Goal: Task Accomplishment & Management: Manage account settings

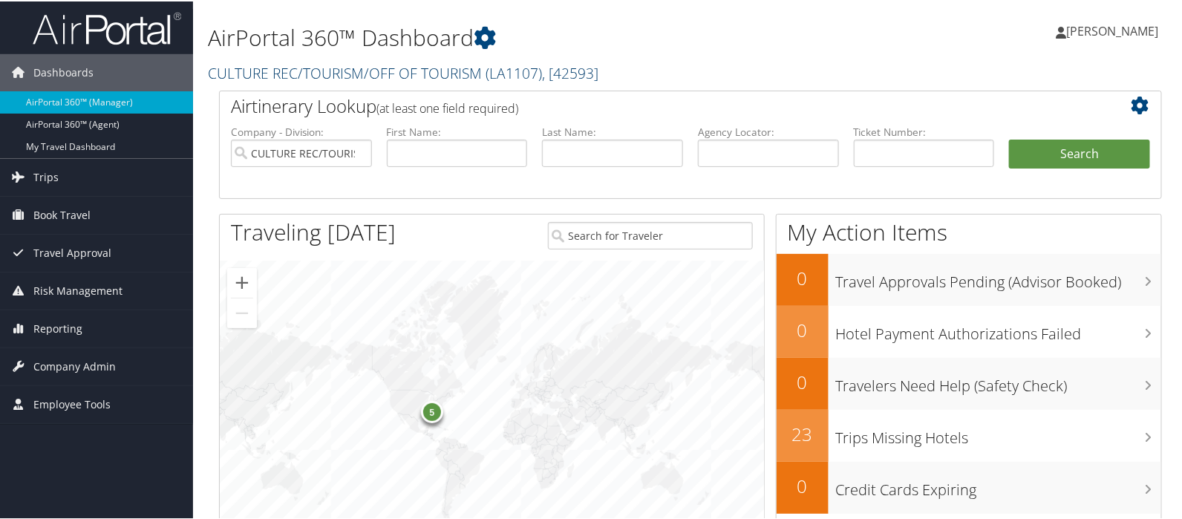
click at [305, 68] on link "CULTURE REC/TOURISM/OFF OF TOURISM ( LA1107 ) , [ 42593 ]" at bounding box center [403, 72] width 391 height 20
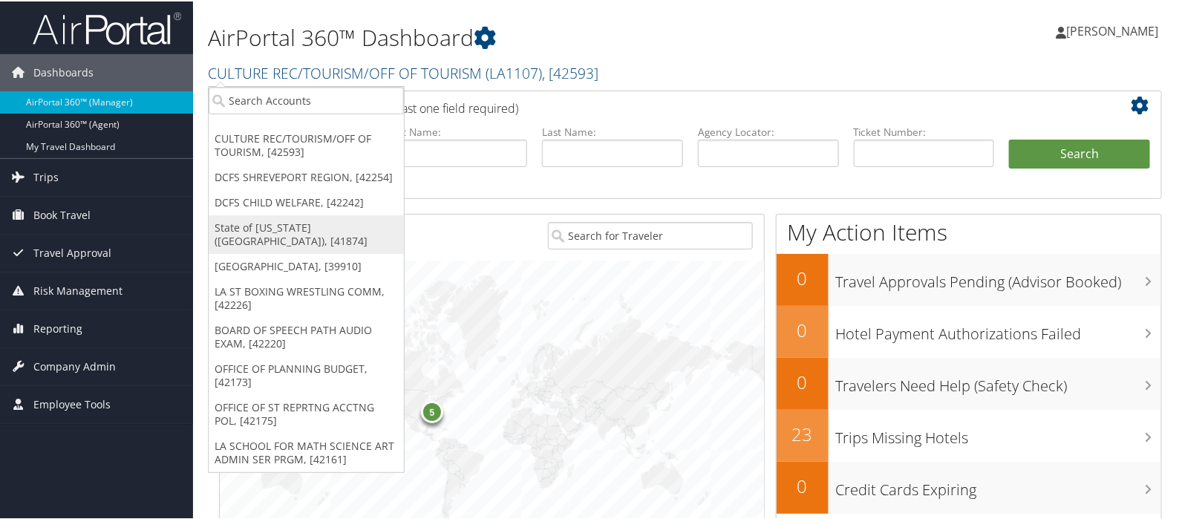
click at [288, 224] on link "State of Louisiana (SOLA), [41874]" at bounding box center [306, 233] width 195 height 39
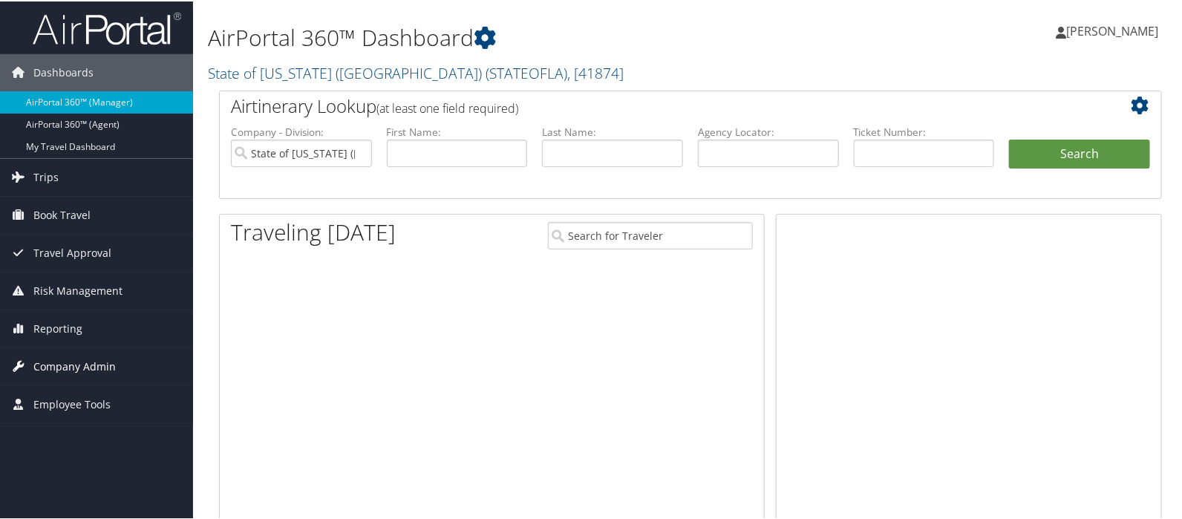
click at [70, 365] on span "Company Admin" at bounding box center [74, 365] width 82 height 37
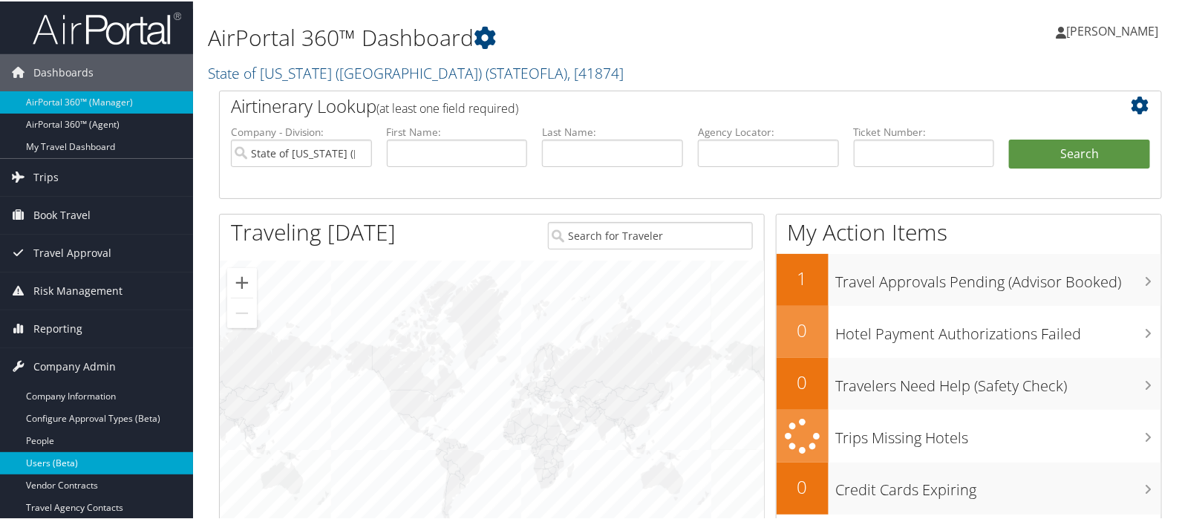
click at [56, 458] on link "Users (Beta)" at bounding box center [96, 462] width 193 height 22
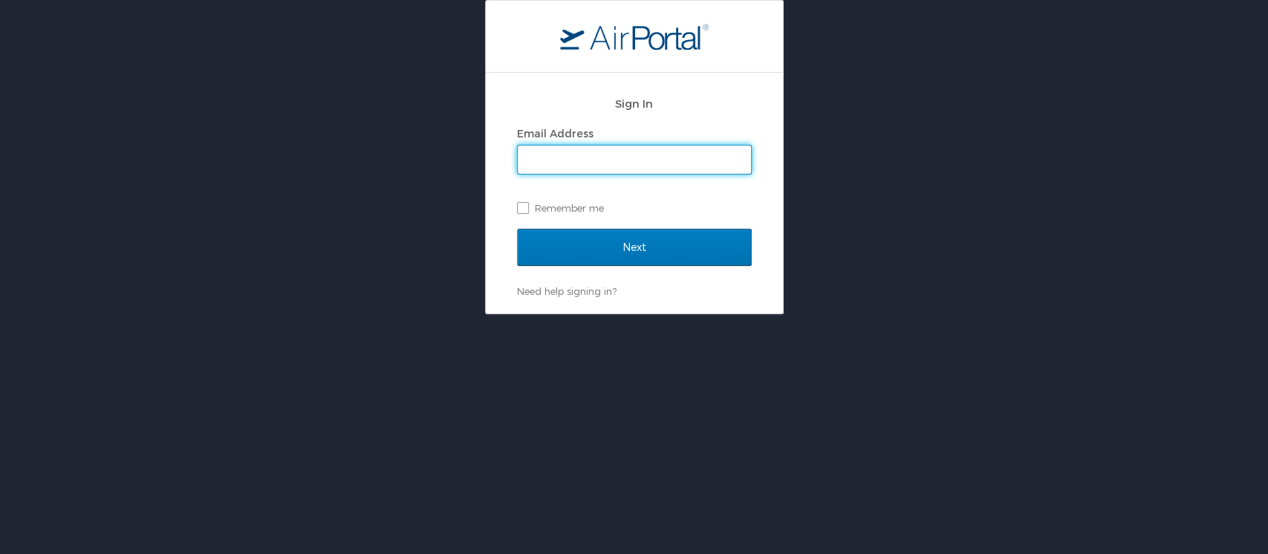
type input "mliss.hunter@cbtravel.com"
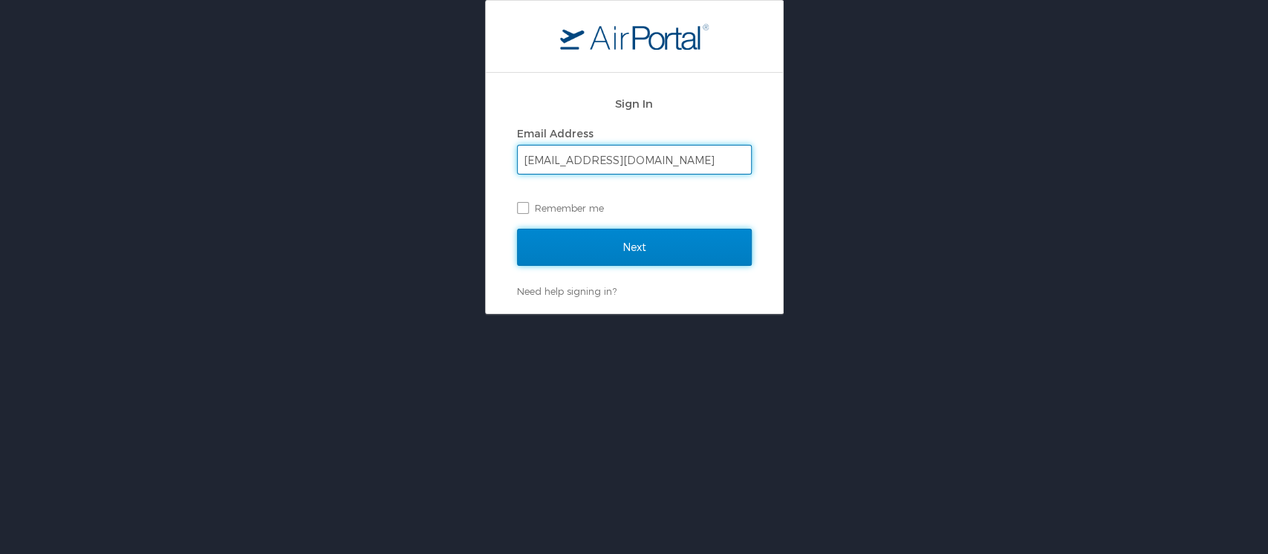
click at [630, 249] on input "Next" at bounding box center [634, 247] width 235 height 37
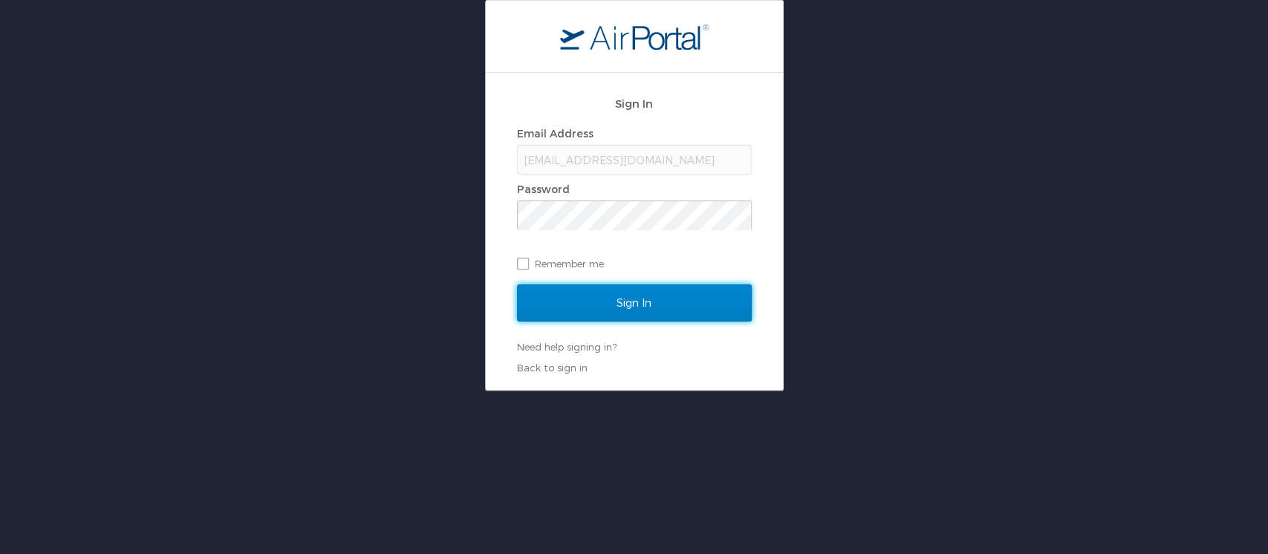
click at [619, 303] on input "Sign In" at bounding box center [634, 302] width 235 height 37
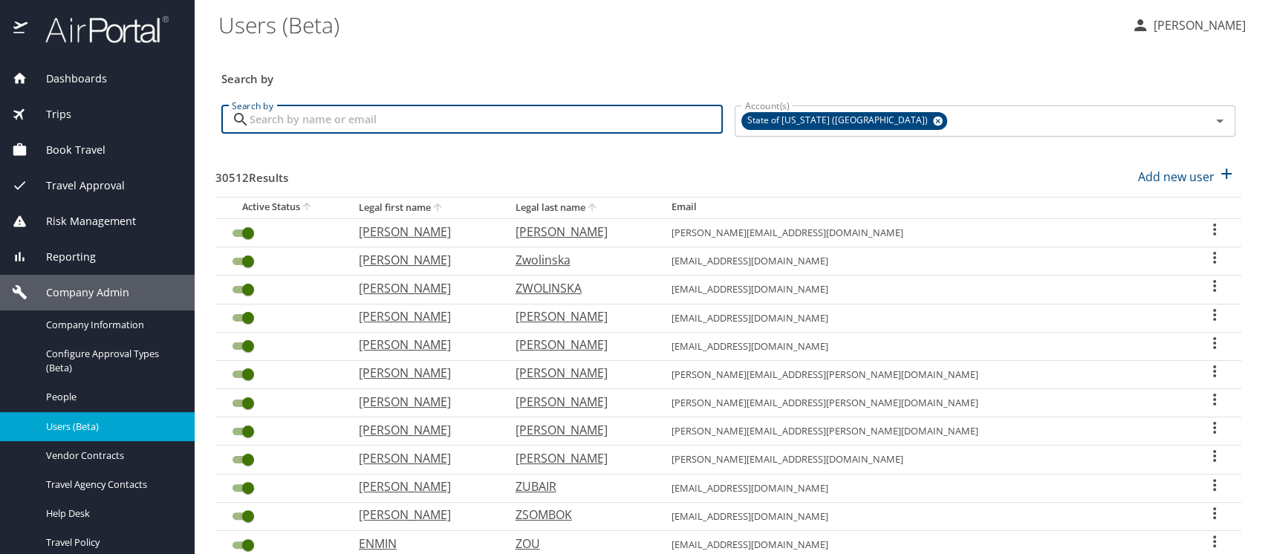
paste input "jpetri@lsuhsc.edu"
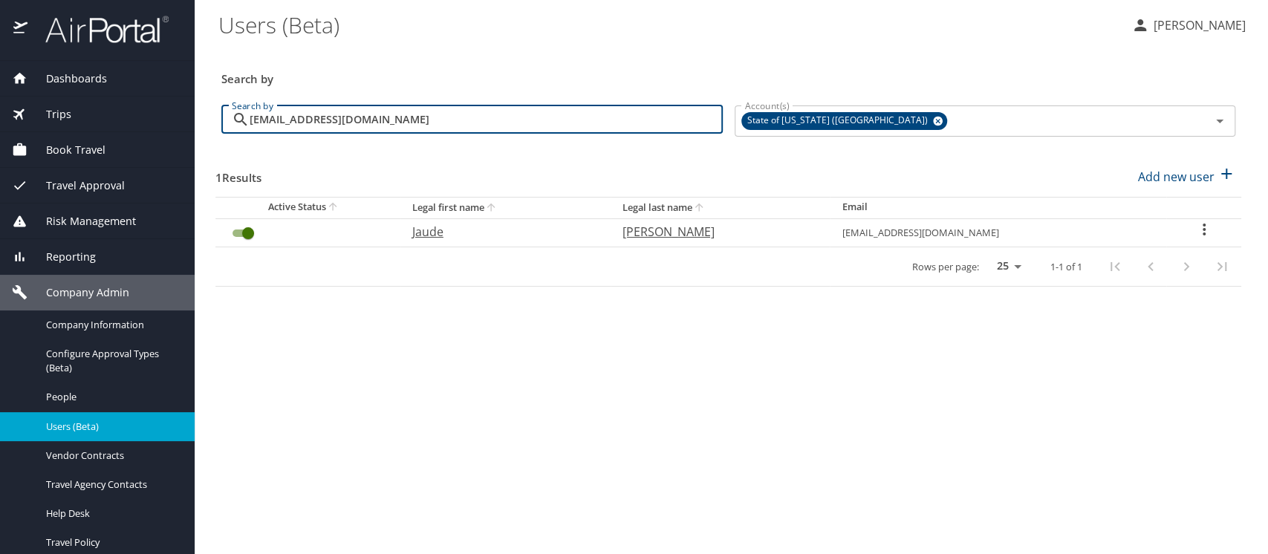
type input "jpetri@lsuhsc.edu"
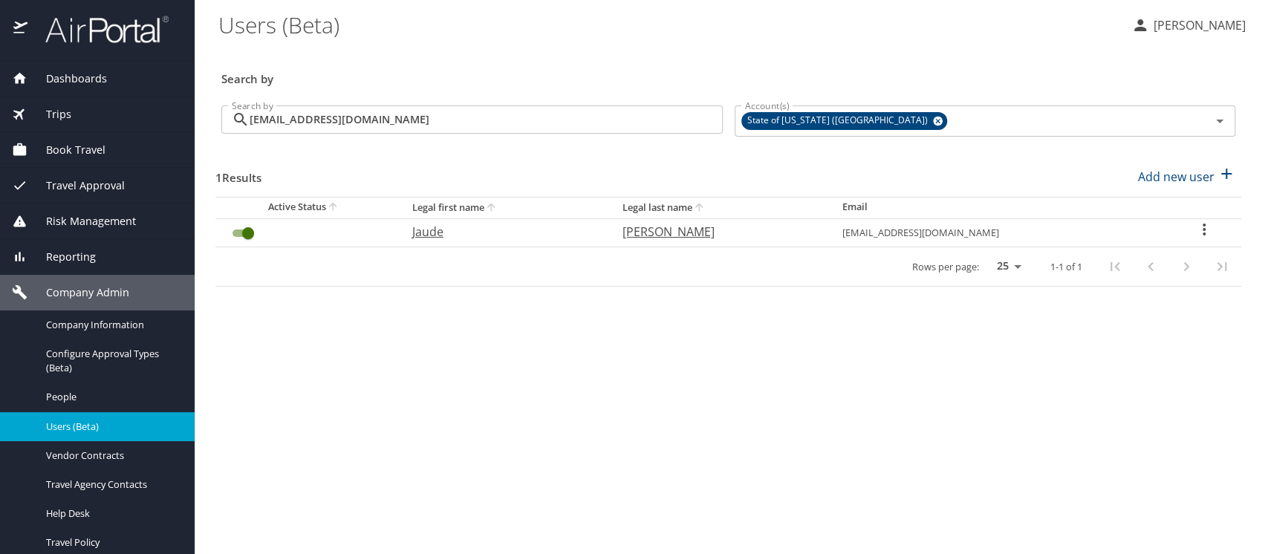
click at [1202, 224] on icon "User Search Table" at bounding box center [1203, 230] width 3 height 12
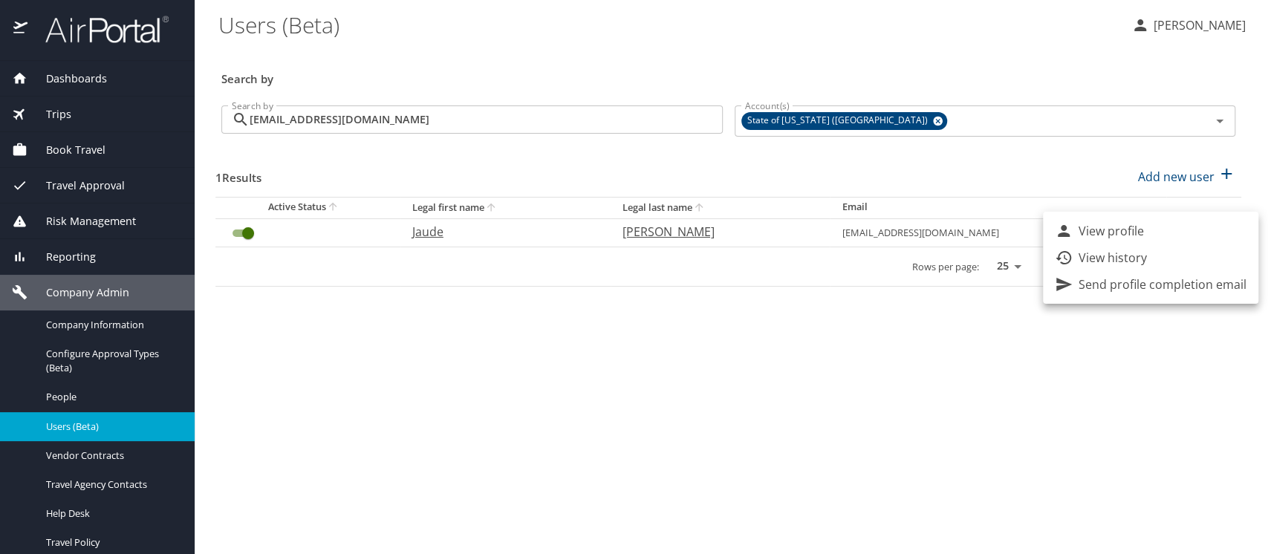
click at [1147, 222] on li "View profile" at bounding box center [1150, 231] width 215 height 27
select select "US"
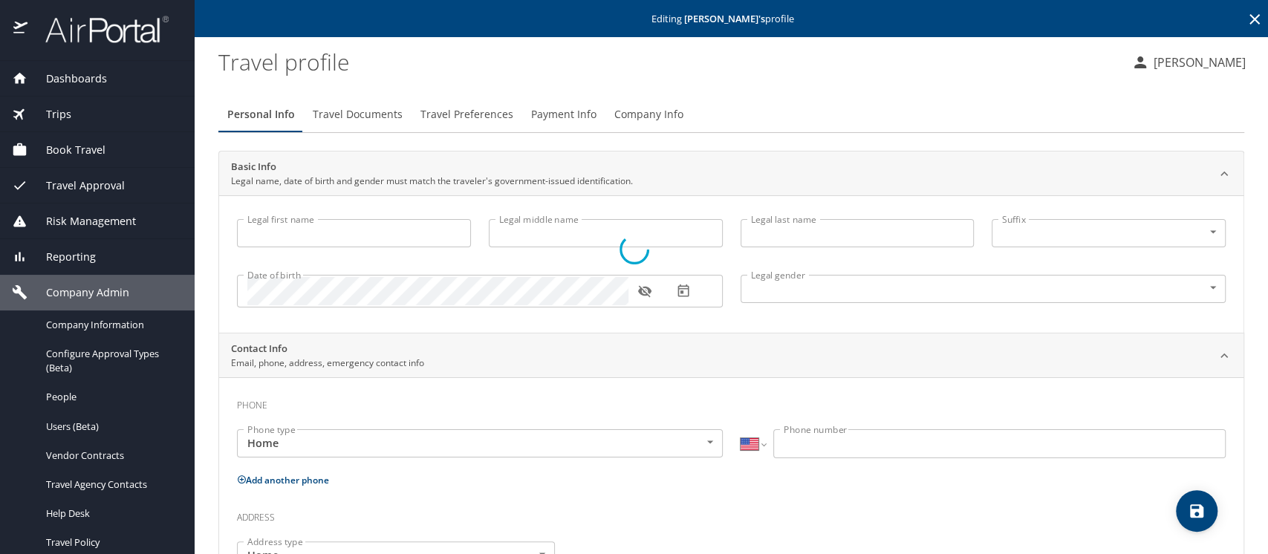
type input "Jaude"
type input "Kimarie"
type input "Petrie"
type input "Female"
type input "Tracy"
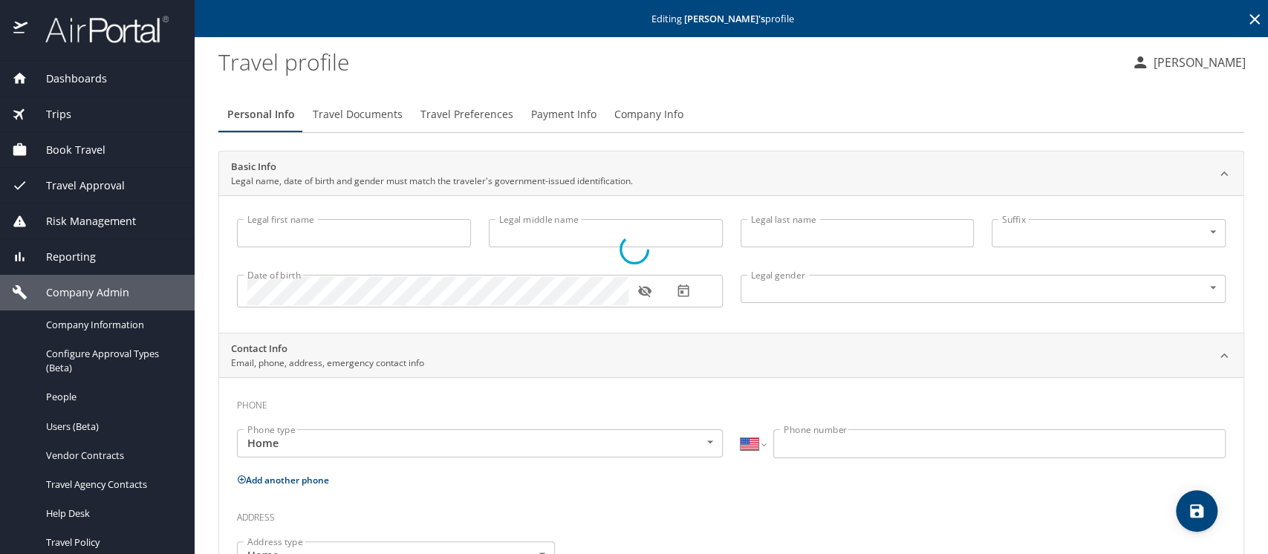
type input "Petrie"
type input "(682) 556-0325"
type input "tracypetrie56@gmail.com"
select select "US"
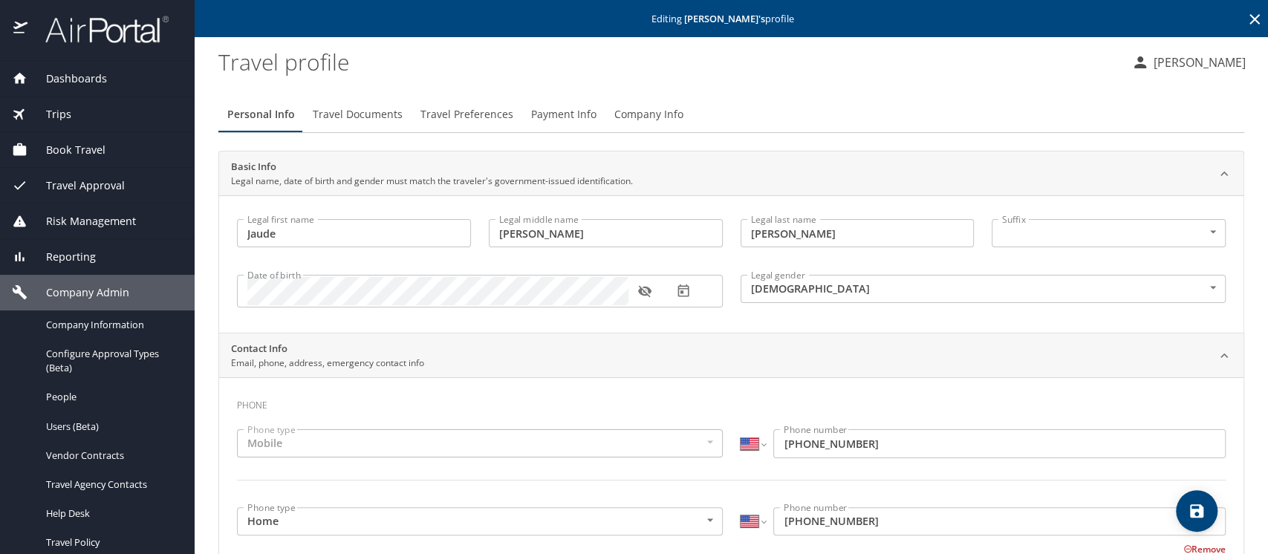
click at [548, 120] on span "Payment Info" at bounding box center [563, 114] width 65 height 19
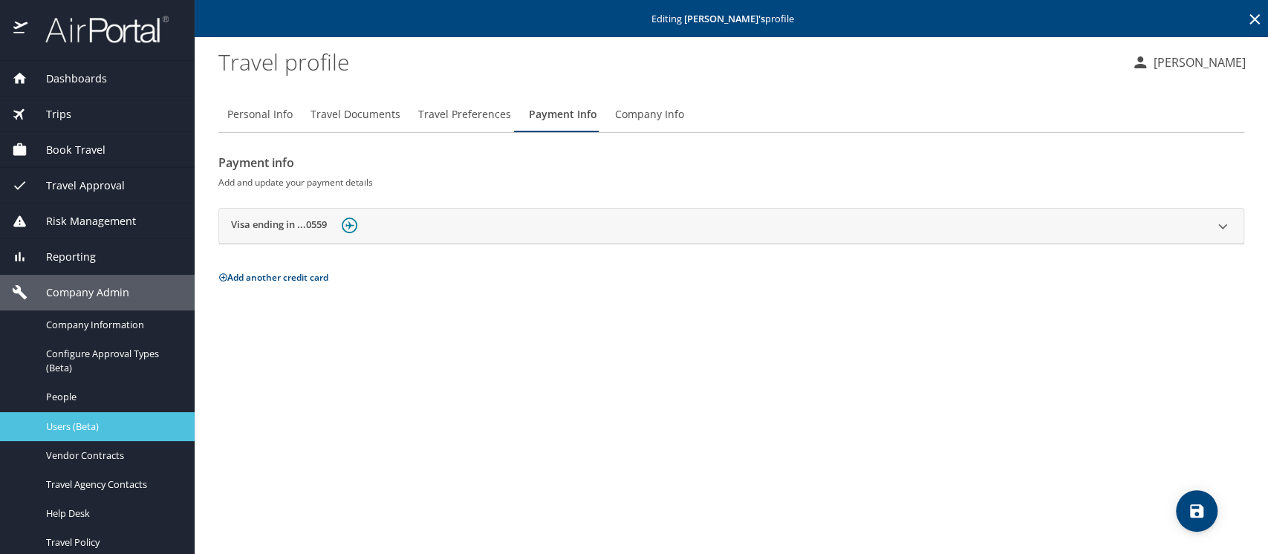
click at [83, 425] on span "Users (Beta)" at bounding box center [111, 427] width 131 height 14
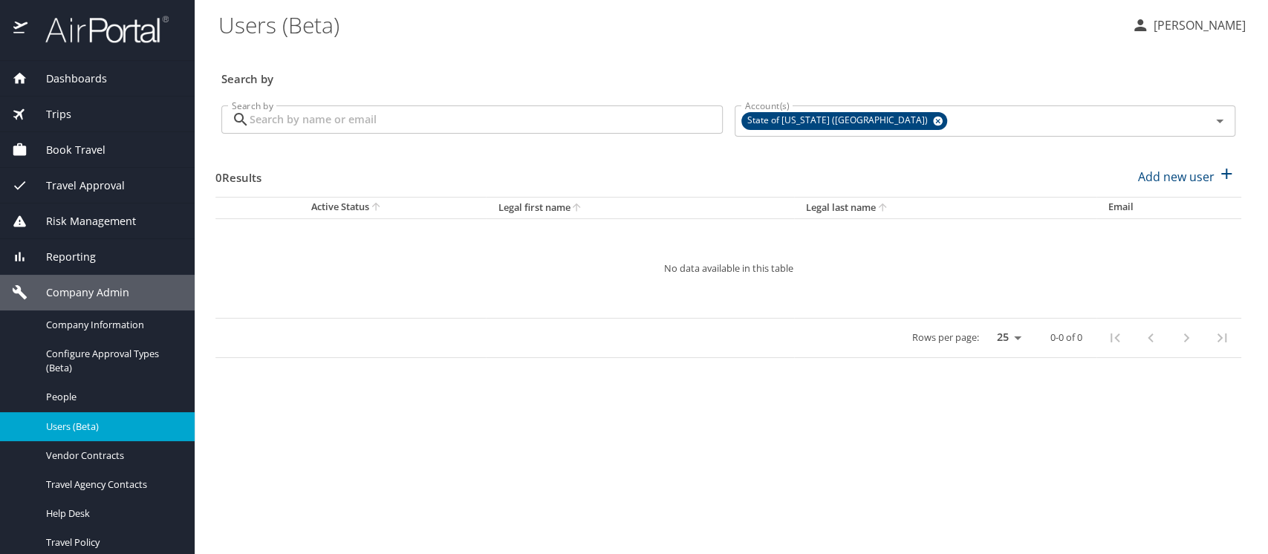
click at [331, 118] on input "Search by" at bounding box center [486, 119] width 473 height 28
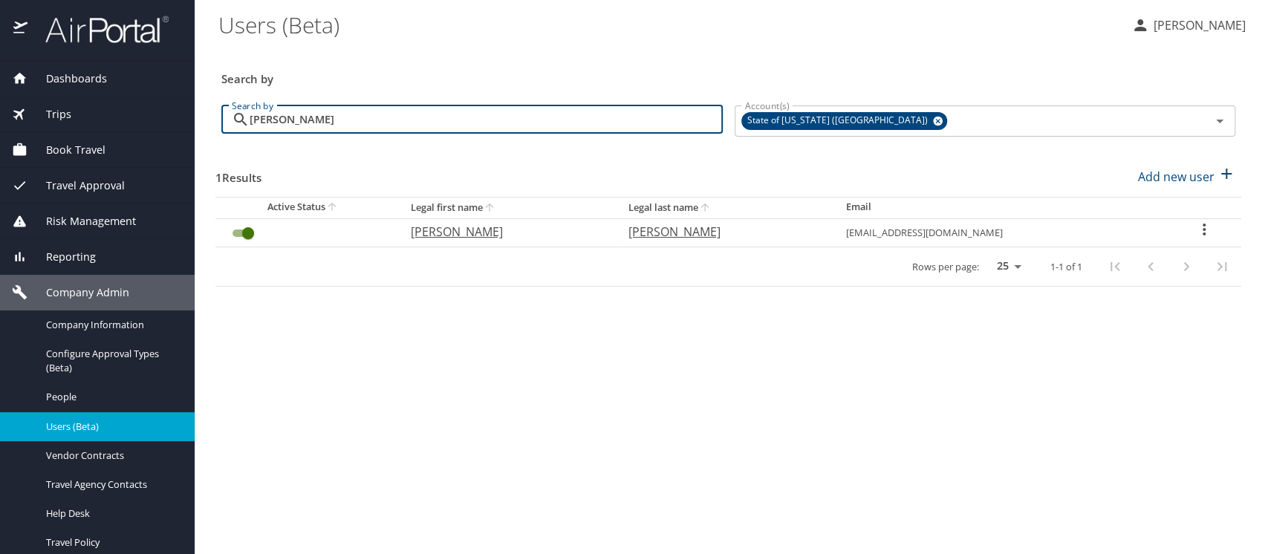
type input "georgina cogley"
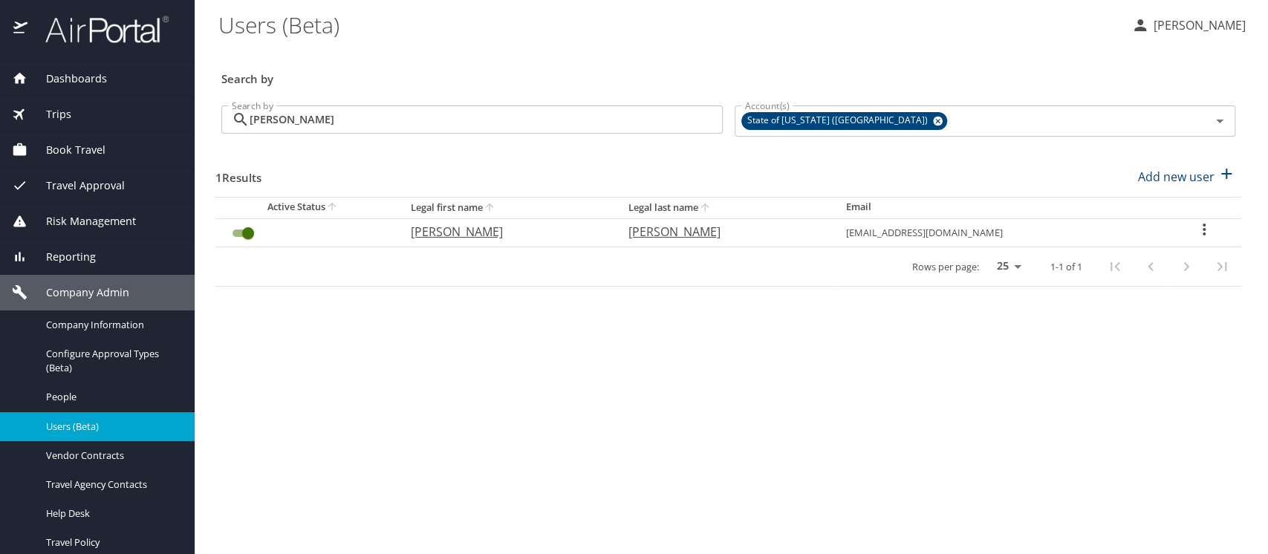
click at [1203, 225] on icon "User Search Table" at bounding box center [1203, 230] width 3 height 12
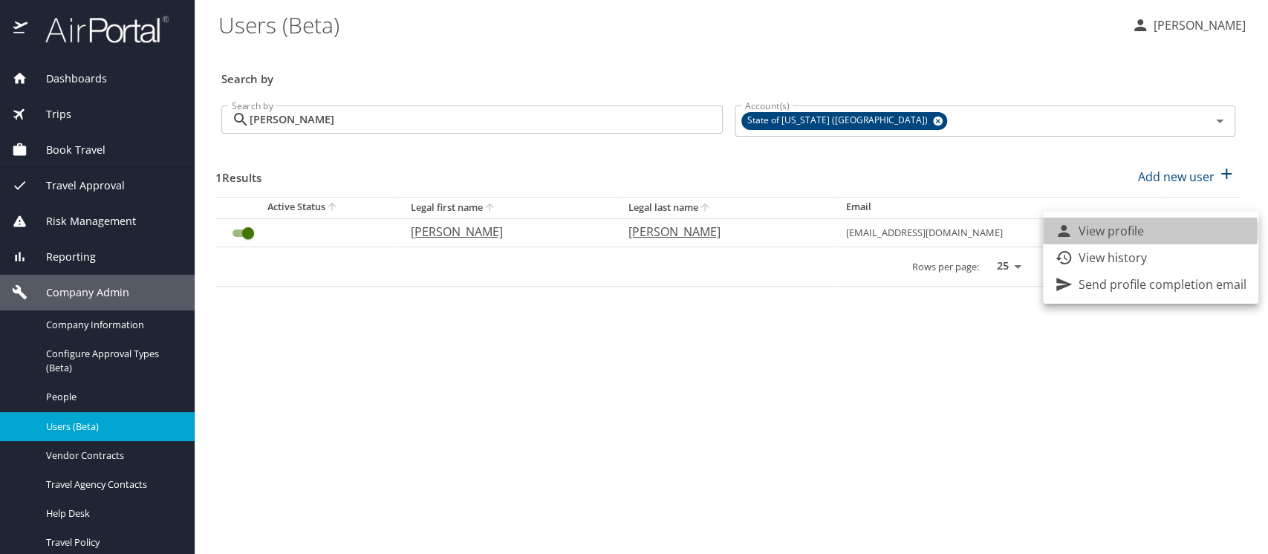
click at [1147, 232] on li "View profile" at bounding box center [1150, 231] width 215 height 27
select select "US"
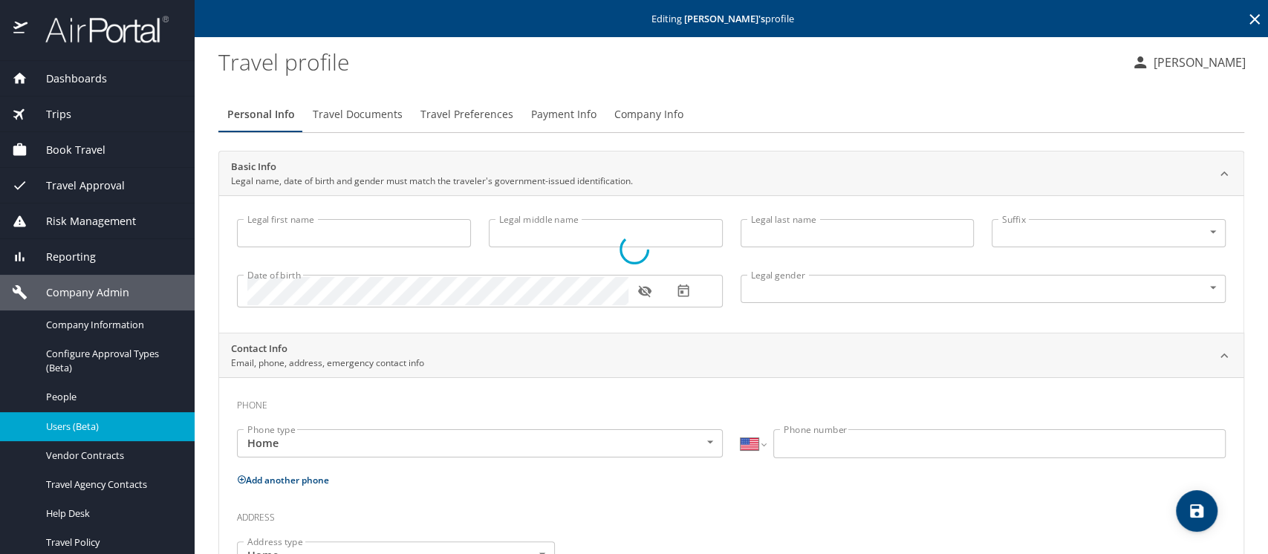
type input "Georgina"
type input "Cogley"
type input "Female"
type input "Greg"
type input "Cogley"
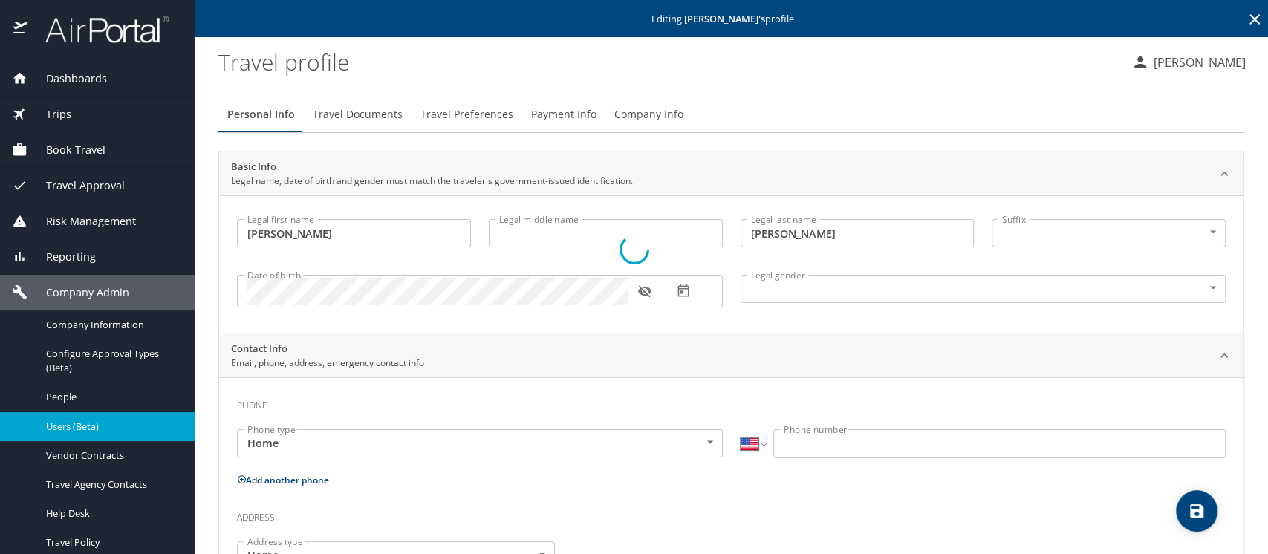
select select "IR"
type input "033 0348 7100"
select select "US"
select select "IR"
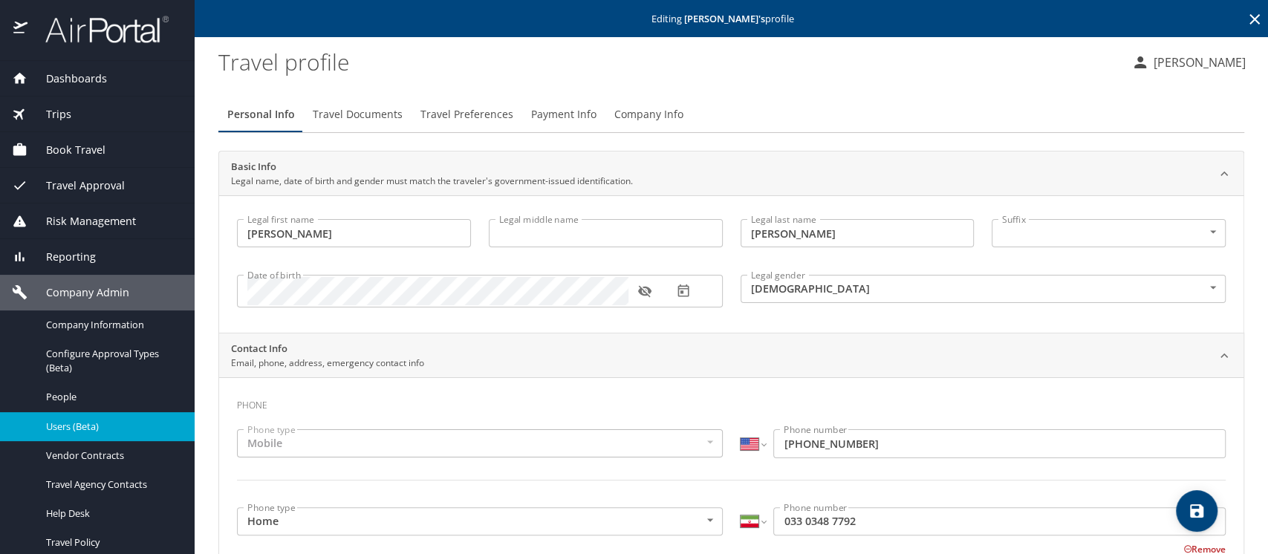
click at [642, 111] on span "Company Info" at bounding box center [648, 114] width 69 height 19
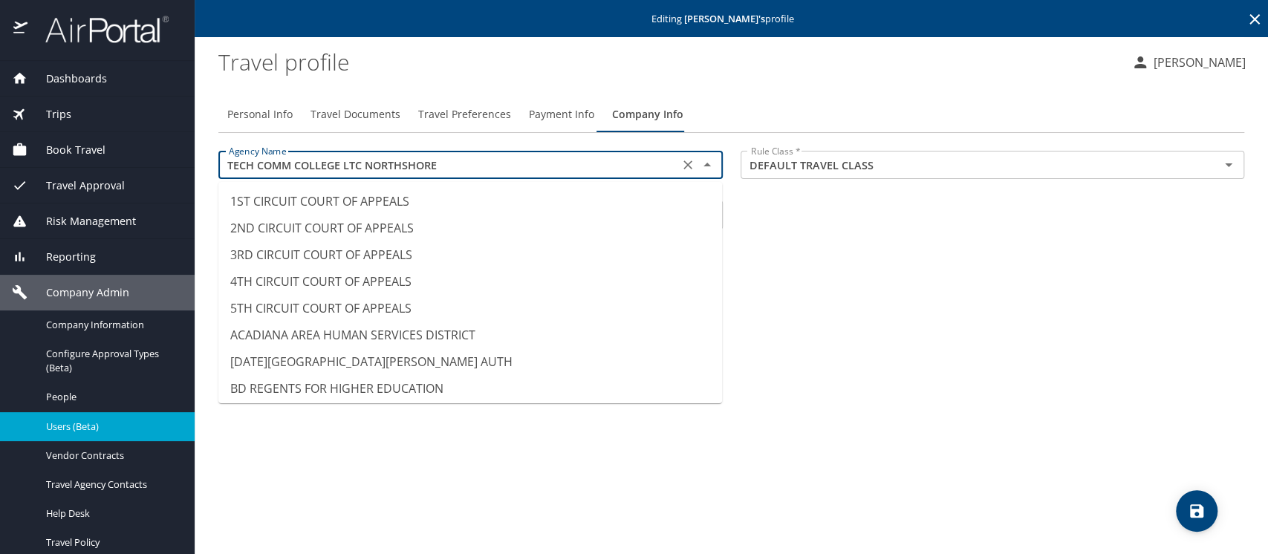
scroll to position [12461, 0]
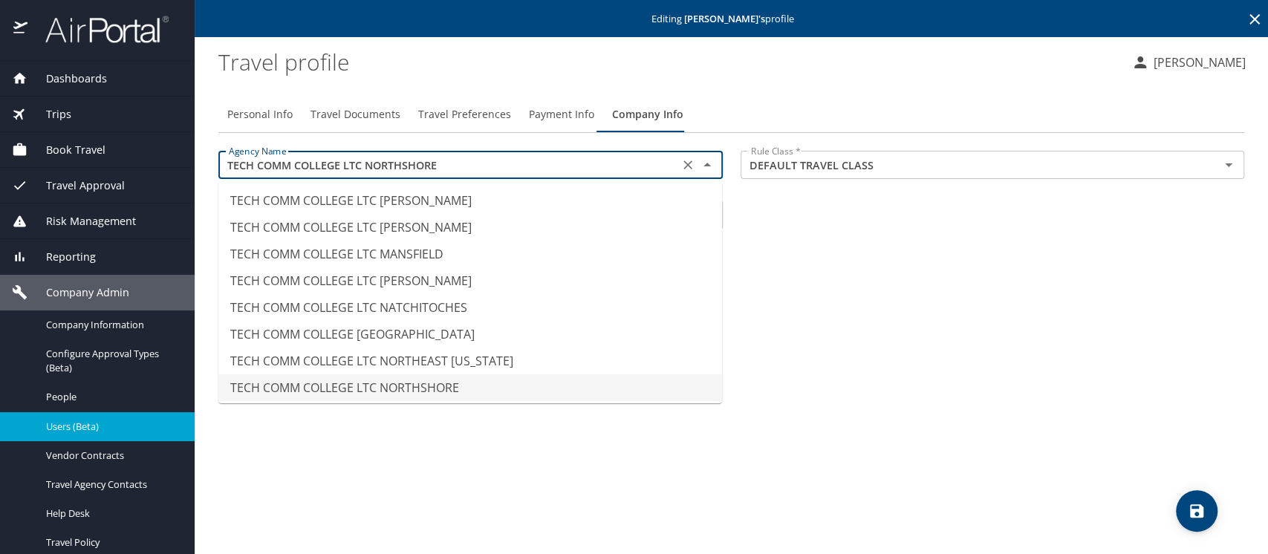
drag, startPoint x: 226, startPoint y: 163, endPoint x: 439, endPoint y: 160, distance: 213.2
click at [439, 160] on input "TECH COMM COLLEGE LTC NORTHSHORE" at bounding box center [449, 164] width 452 height 19
type input "TECH COMM COLLEGE LTC NORTH CENTRAL"
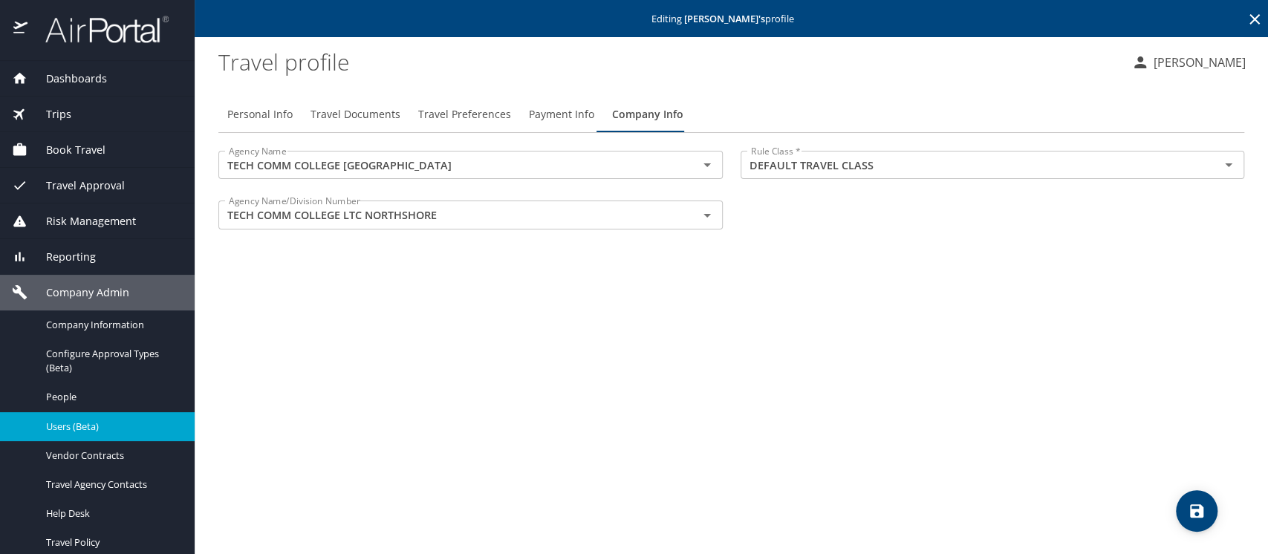
click at [883, 292] on div "Personal Info Travel Documents Travel Preferences Payment Info Company Info Age…" at bounding box center [731, 319] width 1026 height 469
click at [333, 116] on span "Travel Documents" at bounding box center [355, 114] width 90 height 19
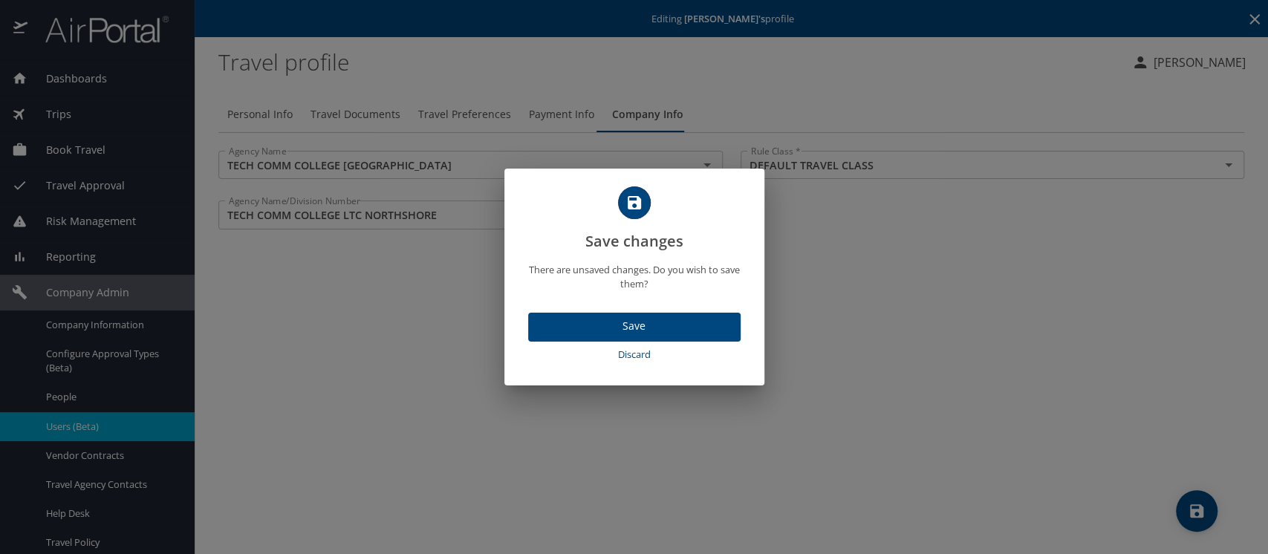
click at [625, 356] on span "Discard" at bounding box center [634, 354] width 201 height 17
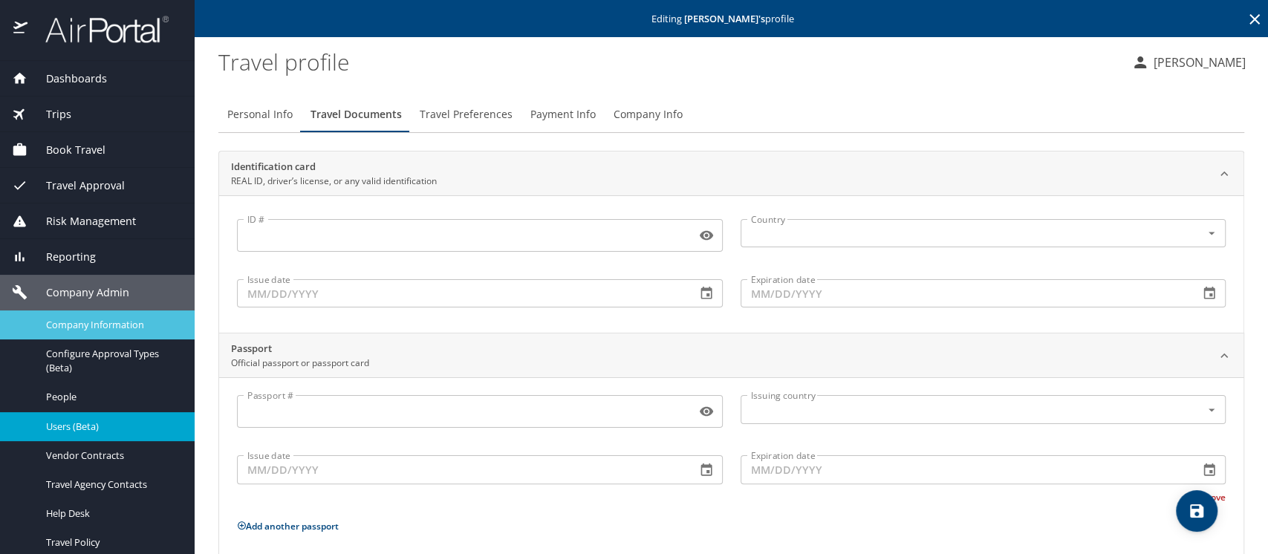
click at [81, 323] on span "Company Information" at bounding box center [111, 325] width 131 height 14
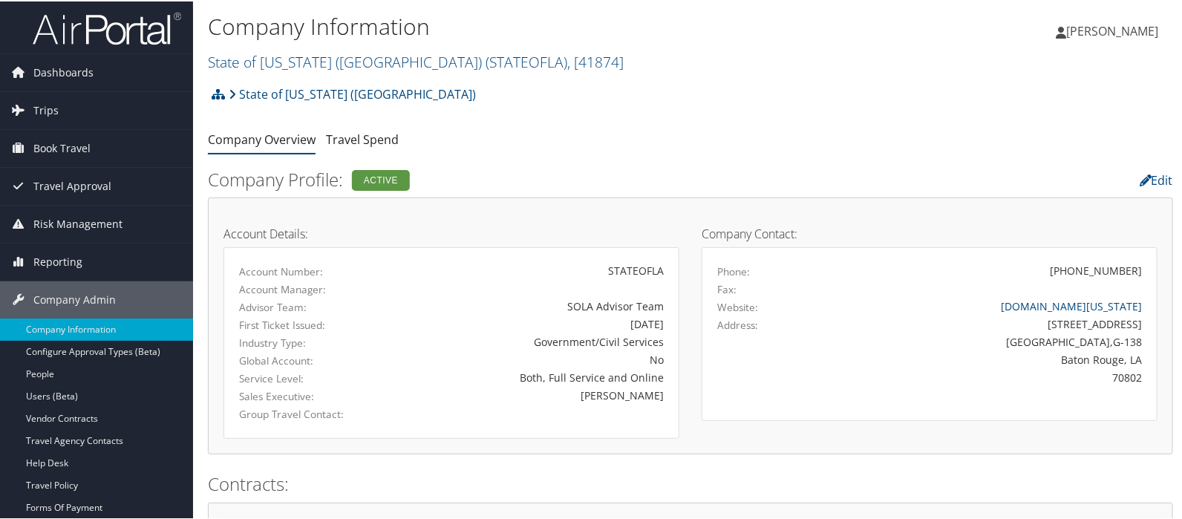
click at [245, 61] on link "State of [US_STATE] (SOLA) ( STATEOFLA ) , [ 41874 ]" at bounding box center [416, 61] width 416 height 20
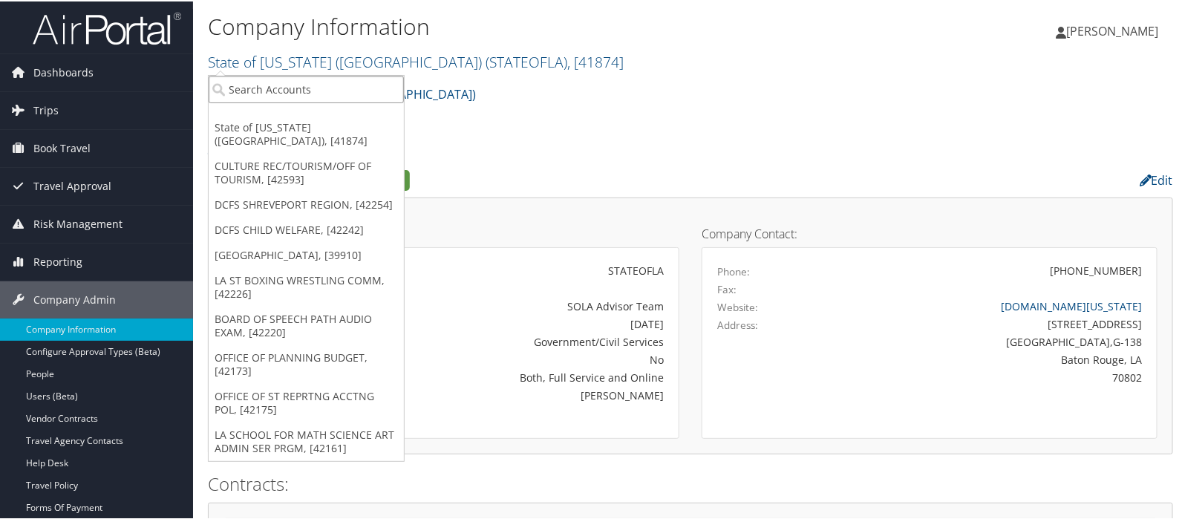
paste input "TECH COMM COLLEGE LTC NORTHSHORE"
type input "TECH COMM COLLEGE LTC NORTHSHORE"
click at [390, 87] on input "TECH COMM COLLEGE LTC NORTHSHORE" at bounding box center [306, 87] width 195 height 27
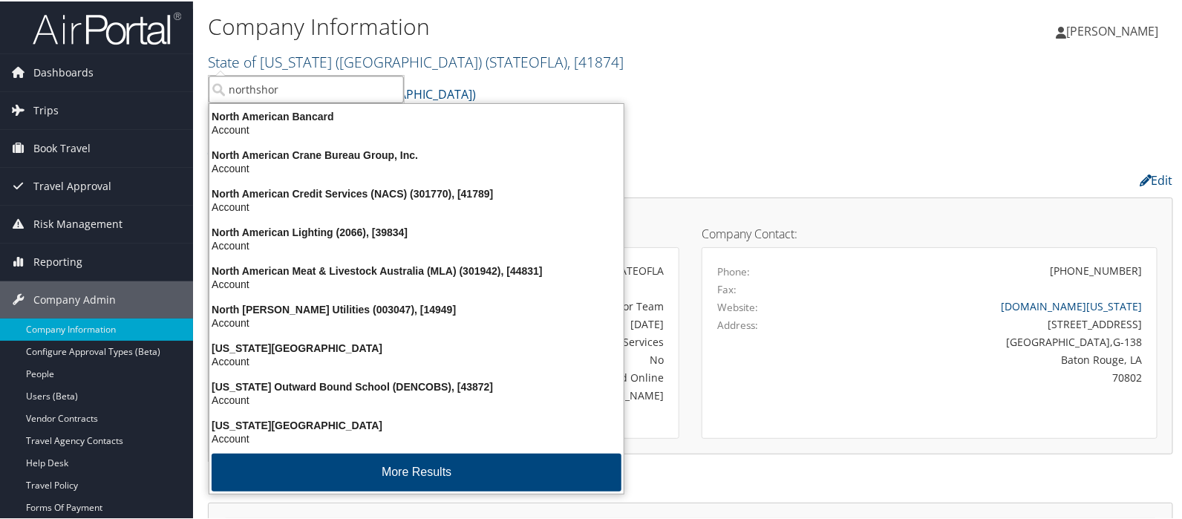
type input "northshore"
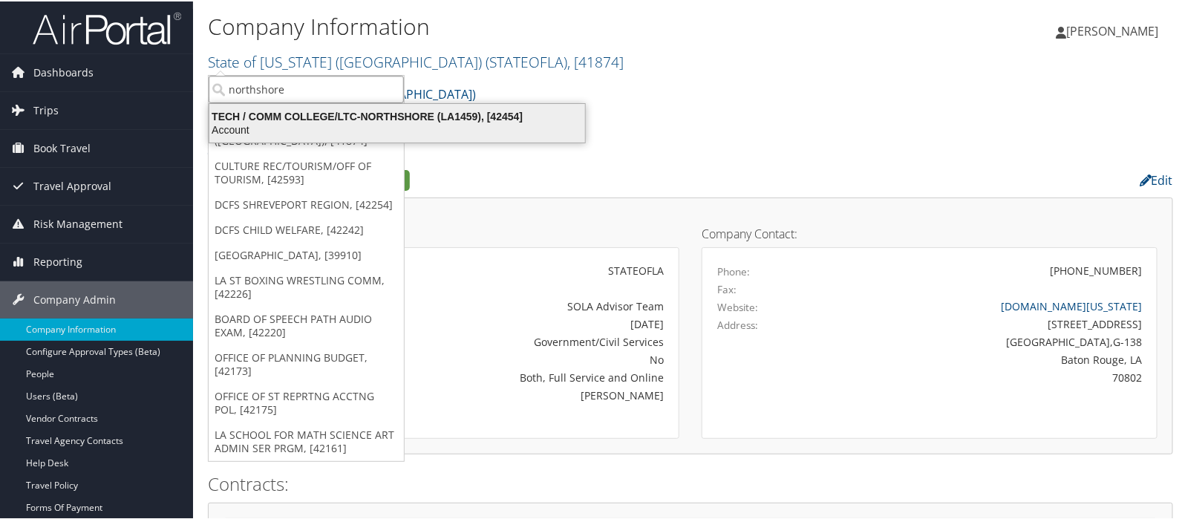
click at [489, 113] on div "TECH / COMM COLLEGE/LTC-NORTHSHORE (LA1459), [42454]" at bounding box center [398, 114] width 394 height 13
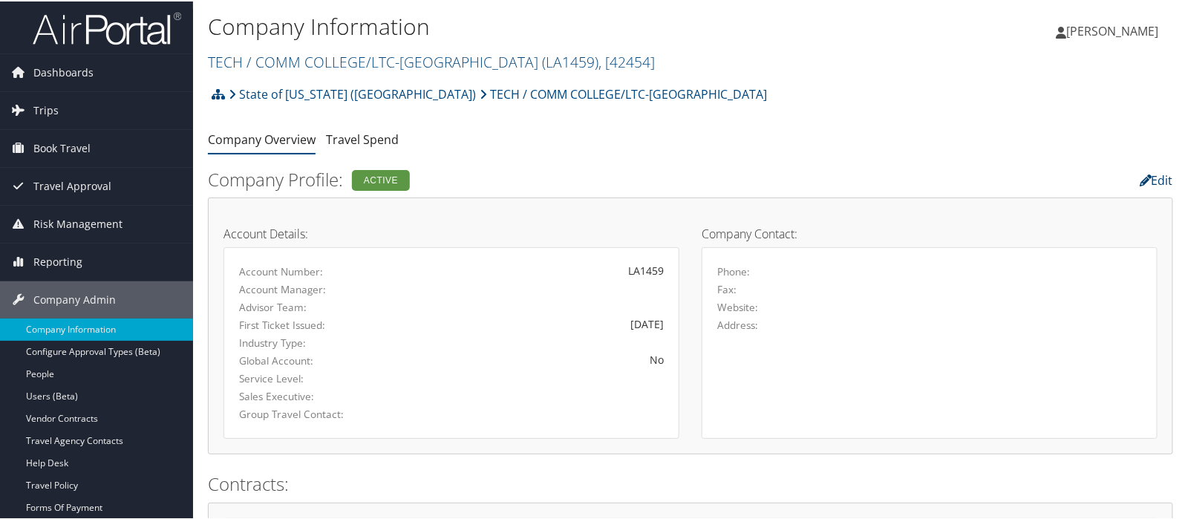
click at [1159, 180] on link "Edit" at bounding box center [1156, 179] width 33 height 16
select select "8"
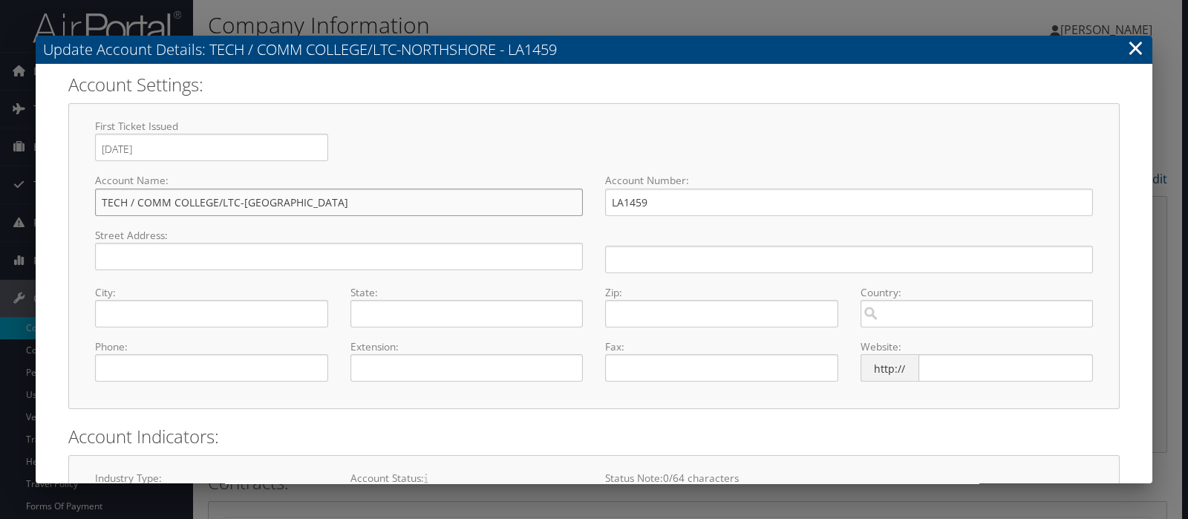
click at [242, 202] on input "TECH / COMM COLLEGE/LTC-NORTHSHORE" at bounding box center [339, 202] width 488 height 27
click at [134, 198] on input "TECH / COMM COLLEGE/LTC NORTHSHORE" at bounding box center [339, 202] width 488 height 27
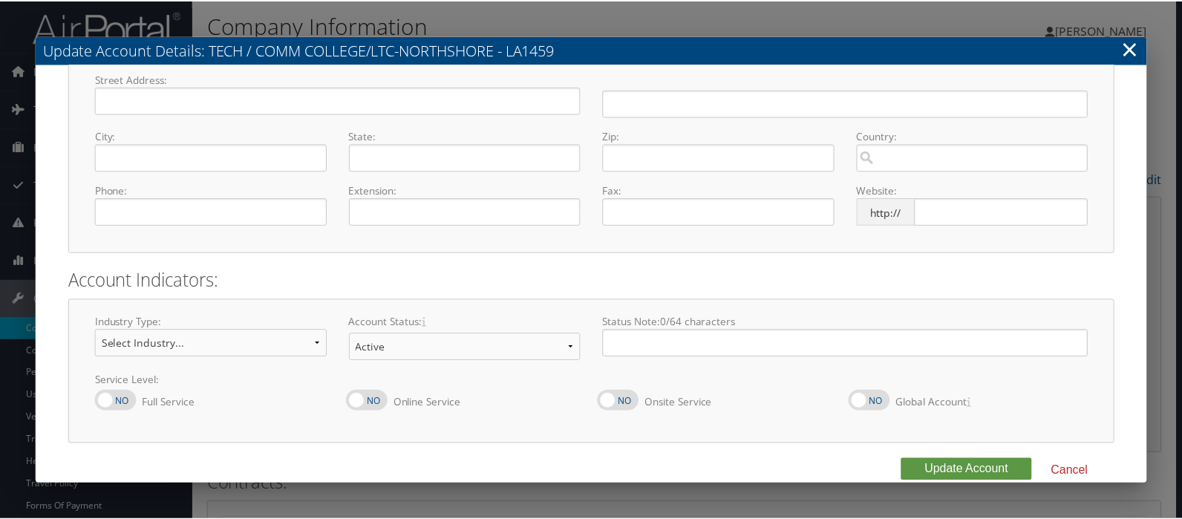
scroll to position [177, 0]
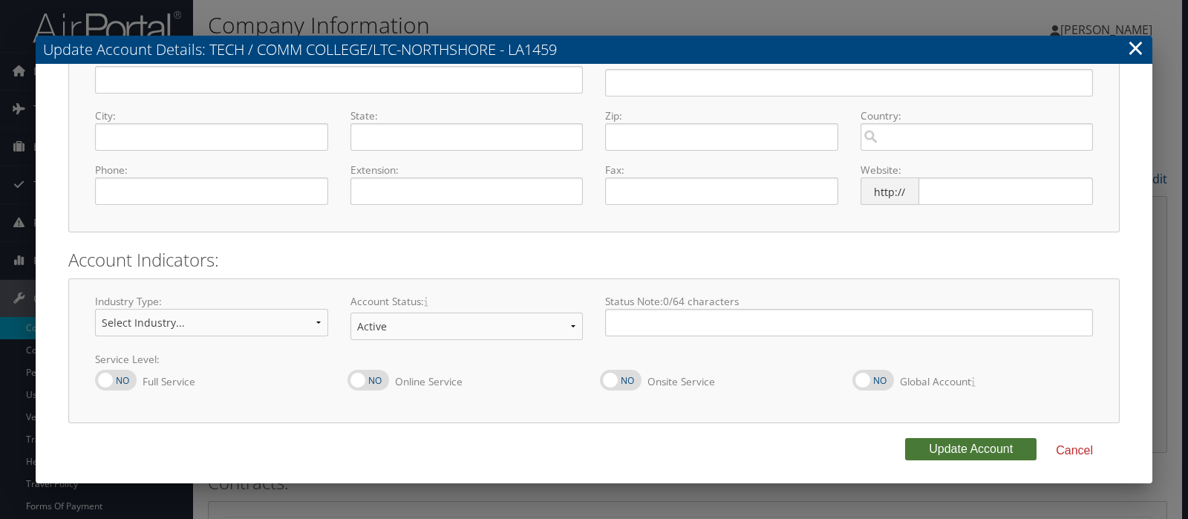
type input "TECH COMM COLLEGE/LTC NORTHSHORE"
click at [935, 440] on button "Update Account" at bounding box center [970, 449] width 131 height 22
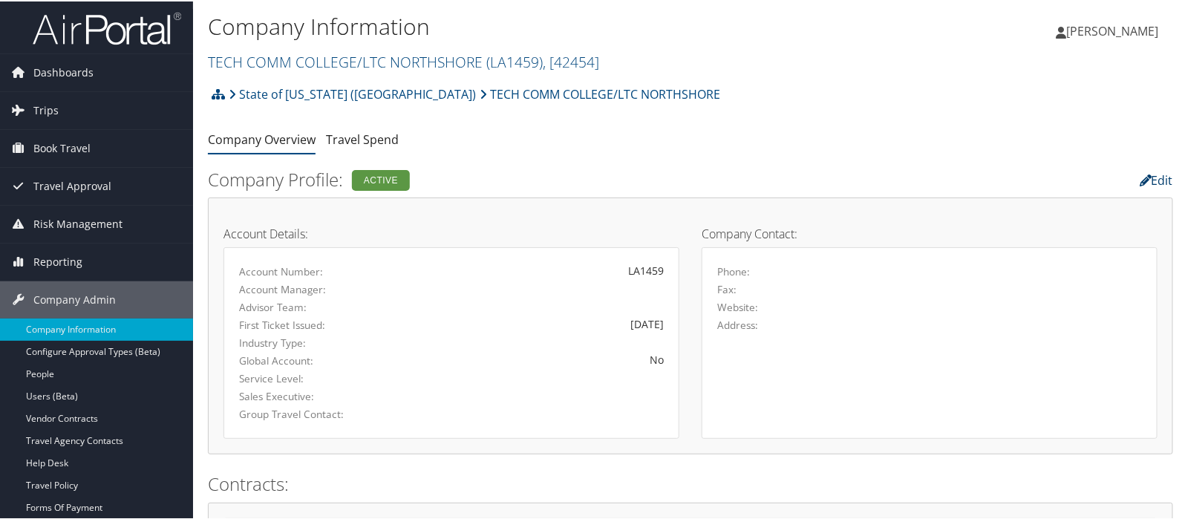
click at [1155, 179] on link "Edit" at bounding box center [1156, 179] width 33 height 16
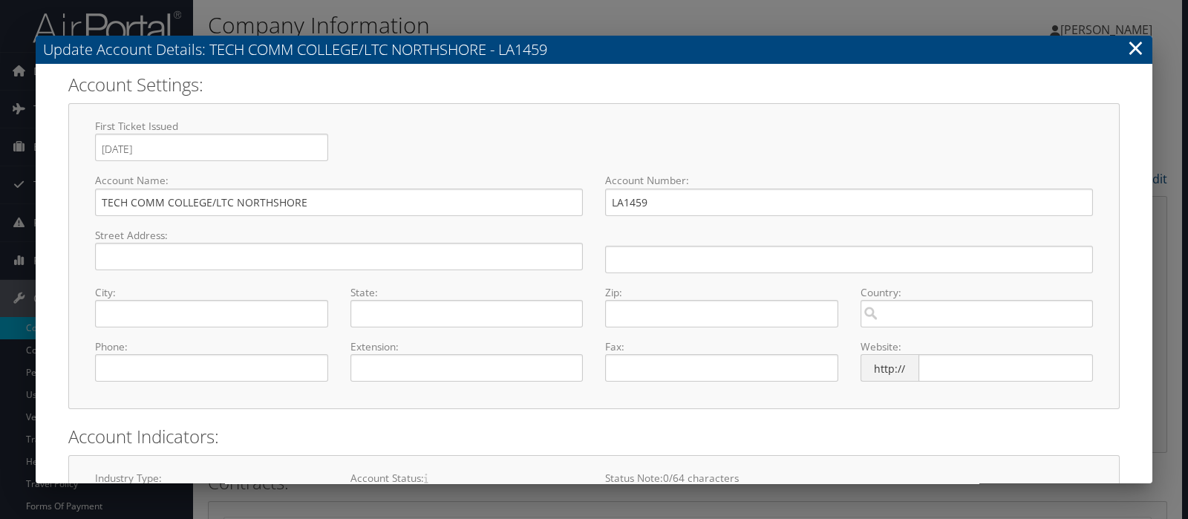
select select "8"
click at [215, 200] on input "TECH COMM COLLEGE/LTC NORTHSHORE" at bounding box center [339, 202] width 488 height 27
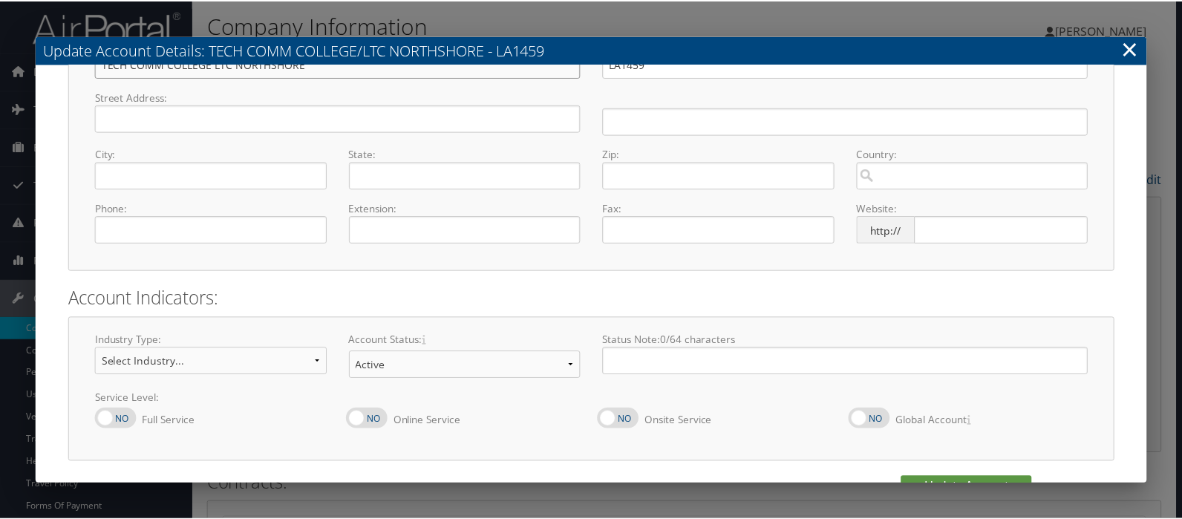
scroll to position [177, 0]
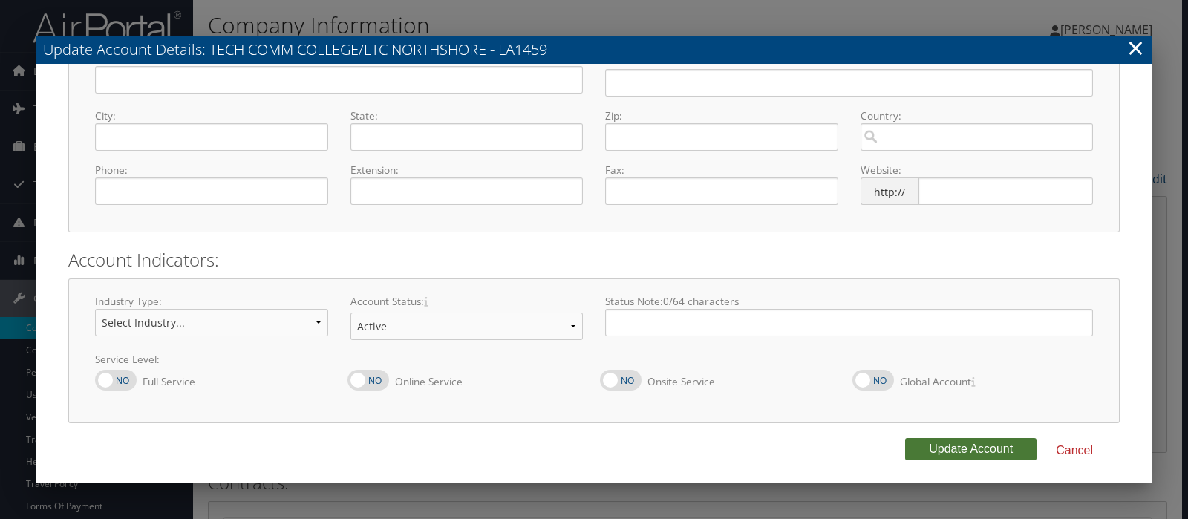
type input "TECH COMM COLLEGE LTC NORTHSHORE"
click at [954, 442] on button "Update Account" at bounding box center [970, 449] width 131 height 22
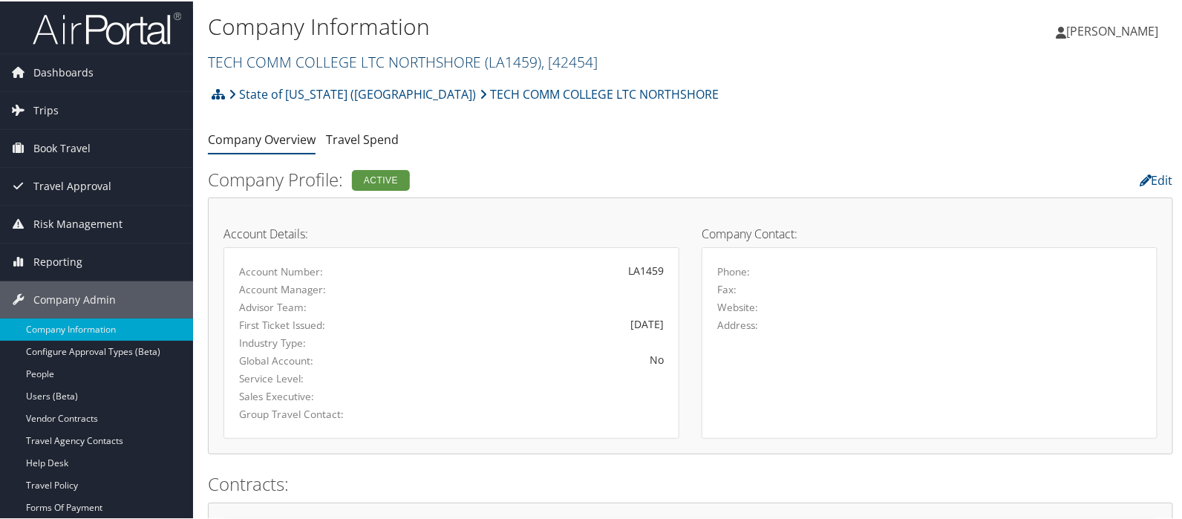
click at [289, 59] on link "TECH COMM COLLEGE LTC NORTHSHORE ( LA1459 ) , [ 42454 ]" at bounding box center [403, 61] width 390 height 20
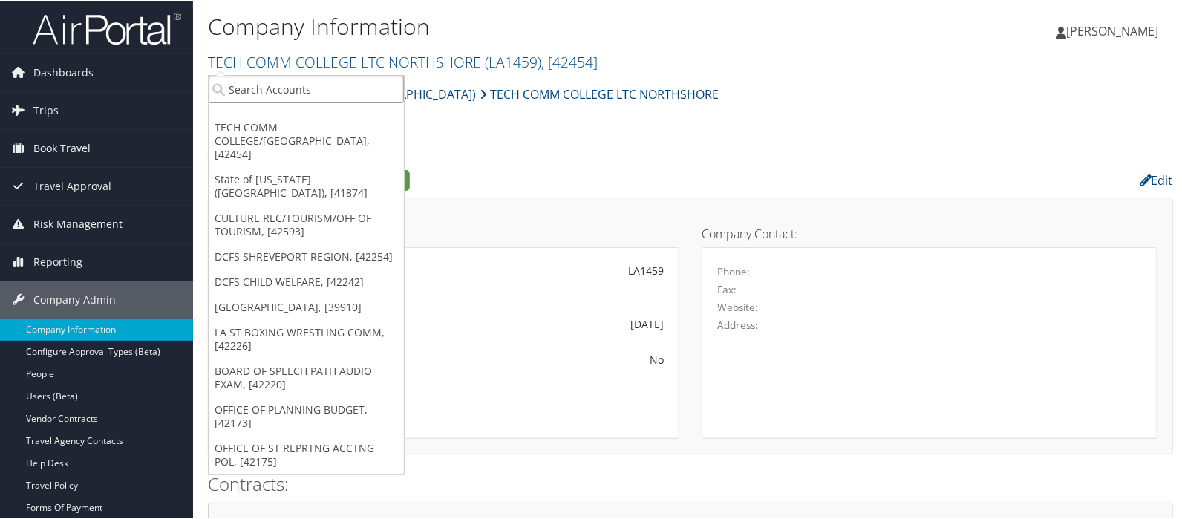
click at [261, 76] on input "search" at bounding box center [306, 87] width 195 height 27
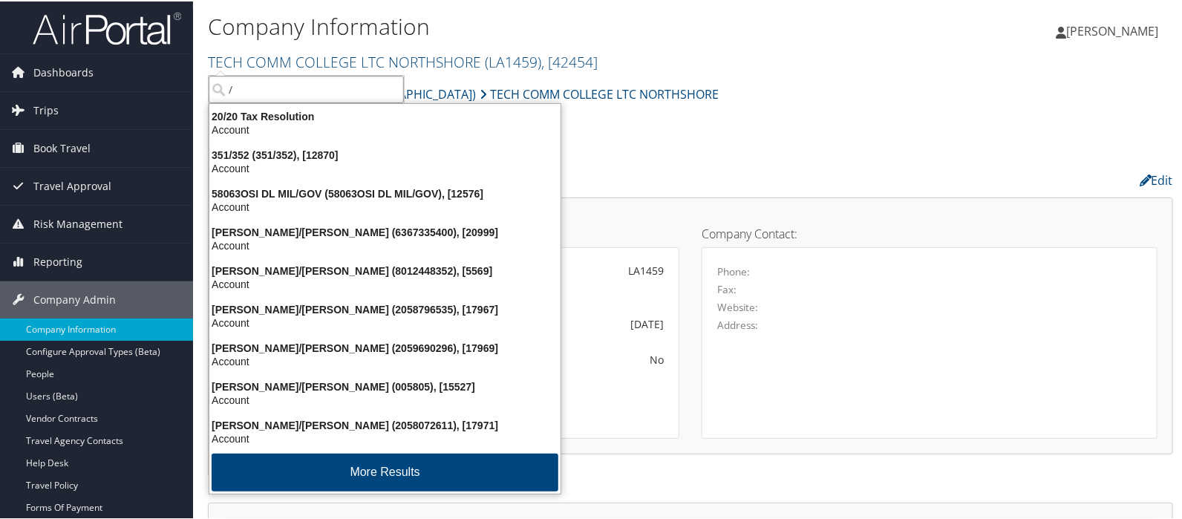
type input "/"
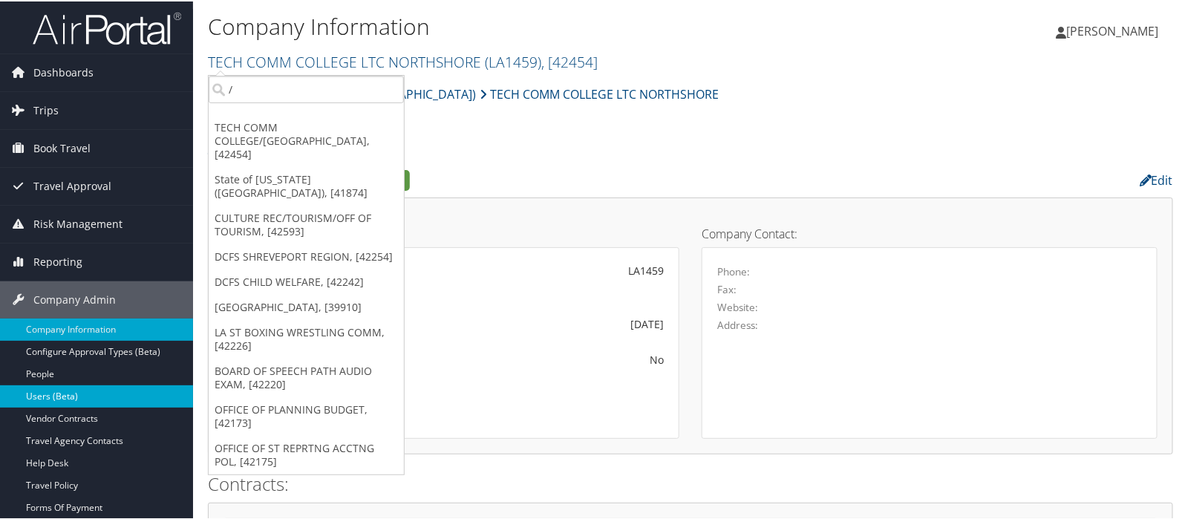
click at [61, 391] on link "Users (Beta)" at bounding box center [96, 395] width 193 height 22
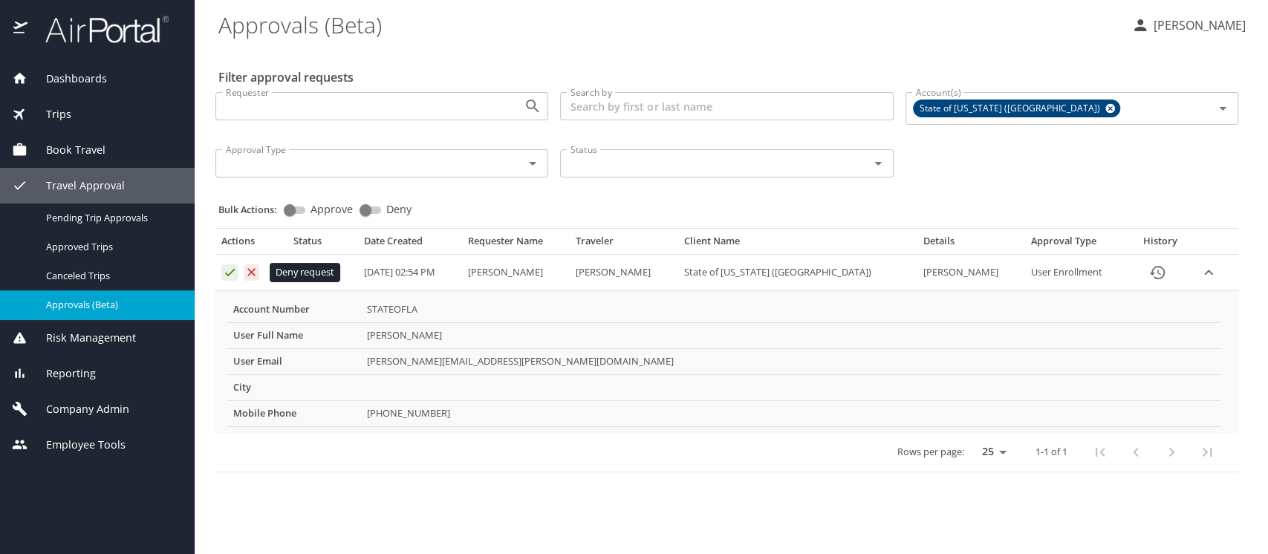
click at [251, 275] on icon "Approval table" at bounding box center [251, 272] width 14 height 14
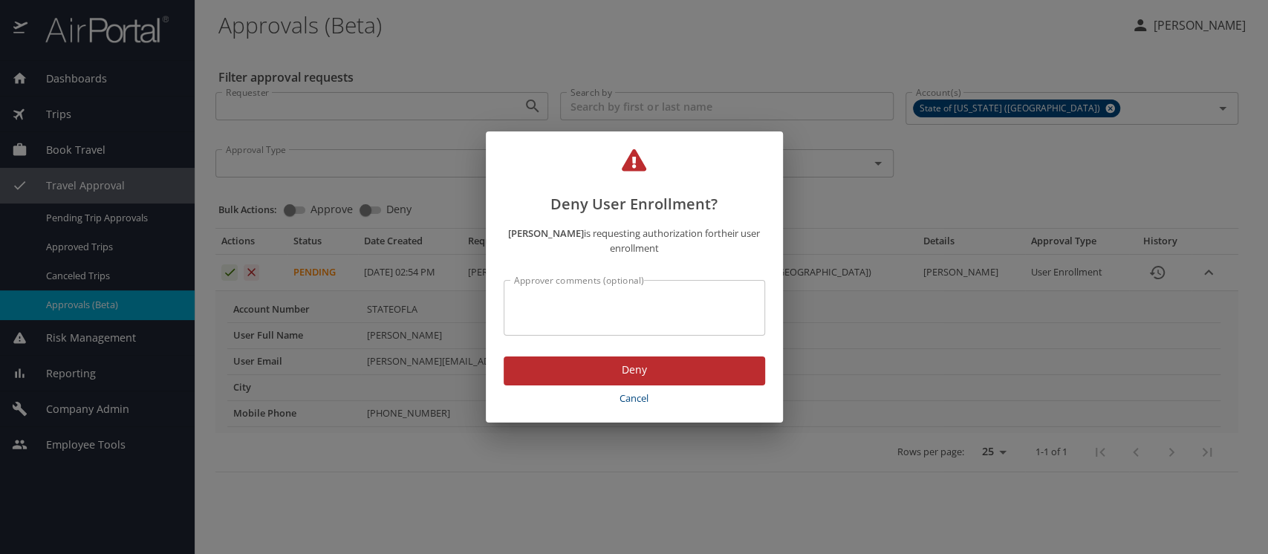
click at [648, 378] on span "Deny" at bounding box center [634, 370] width 238 height 19
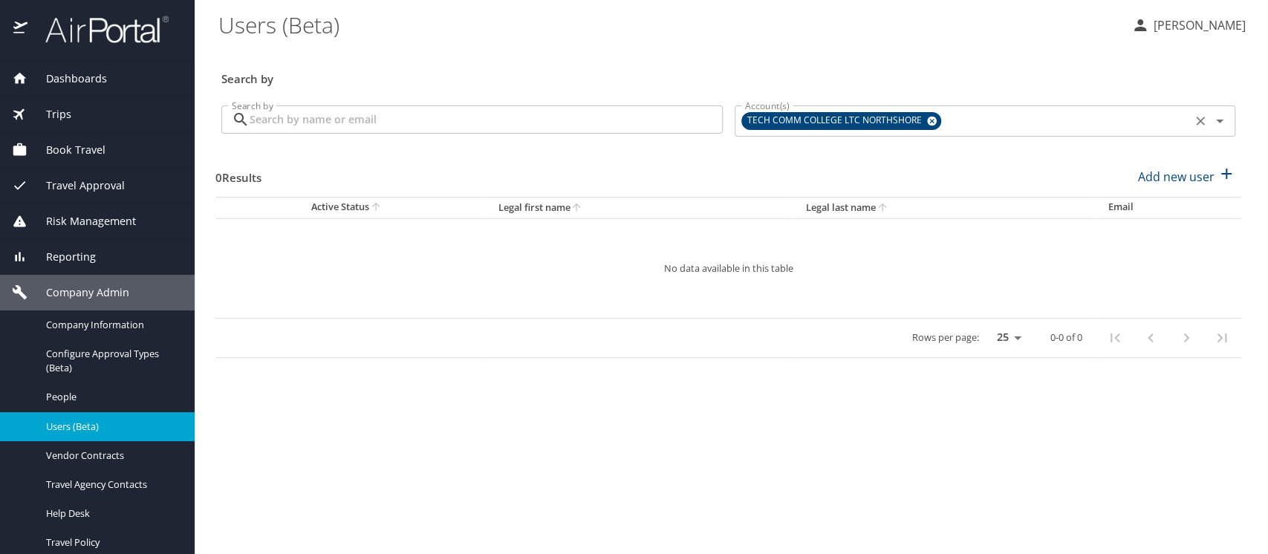
click at [931, 122] on icon at bounding box center [932, 122] width 10 height 10
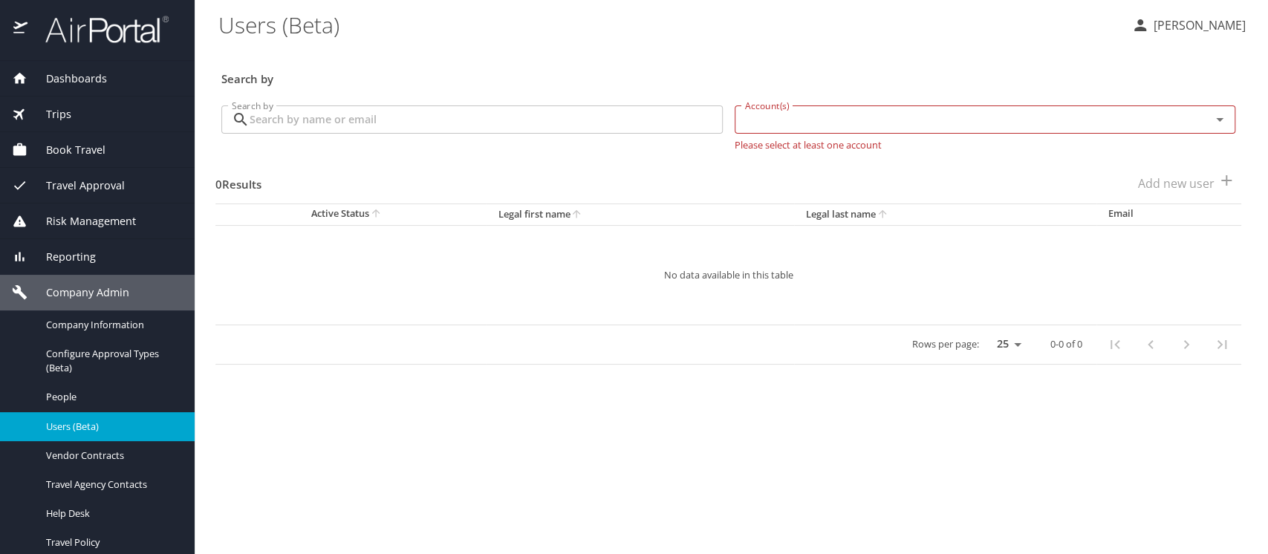
click at [321, 128] on input "Search by" at bounding box center [486, 119] width 473 height 28
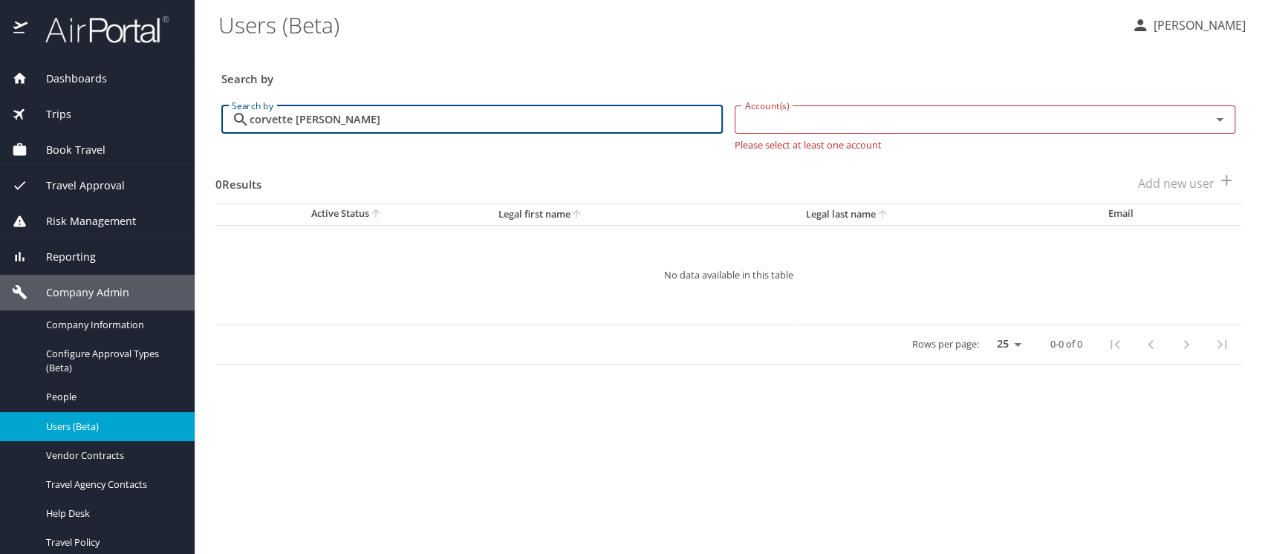
type input "corvette hillary"
drag, startPoint x: 359, startPoint y: 118, endPoint x: 189, endPoint y: 109, distance: 170.3
click at [189, 109] on div "Dashboards AirPortal 360™ Manager AirPortal 360™ Agent My Travel Dashboard Trip…" at bounding box center [634, 277] width 1268 height 554
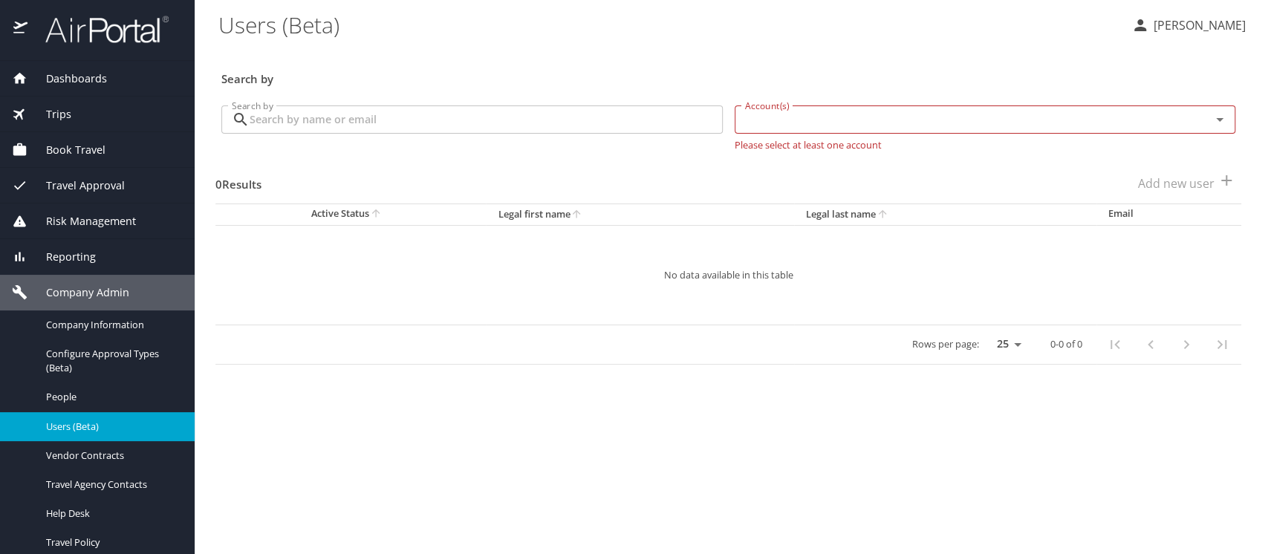
click at [60, 121] on span "Trips" at bounding box center [49, 114] width 44 height 16
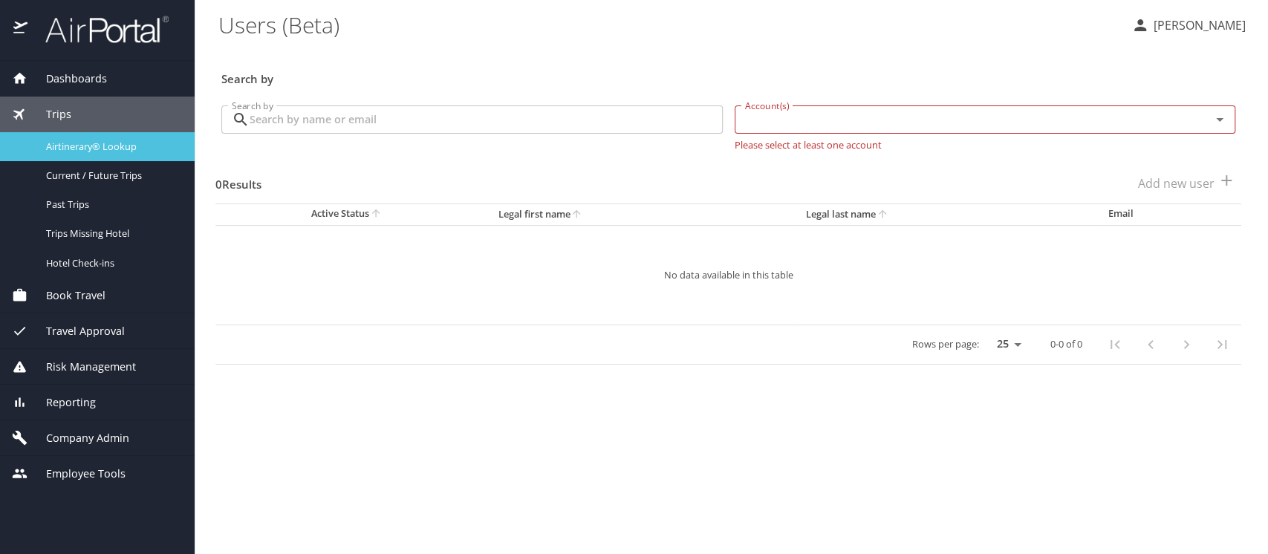
click at [66, 138] on div "Airtinerary® Lookup" at bounding box center [97, 146] width 171 height 17
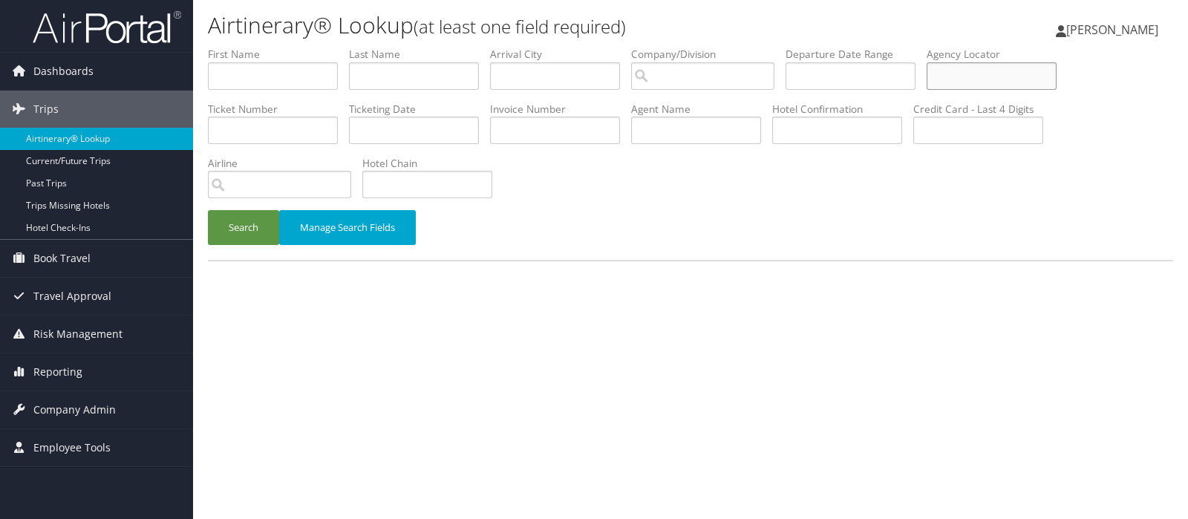
click at [957, 69] on input "text" at bounding box center [992, 75] width 130 height 27
type input "wywqlm"
click at [242, 234] on button "Search" at bounding box center [243, 227] width 71 height 35
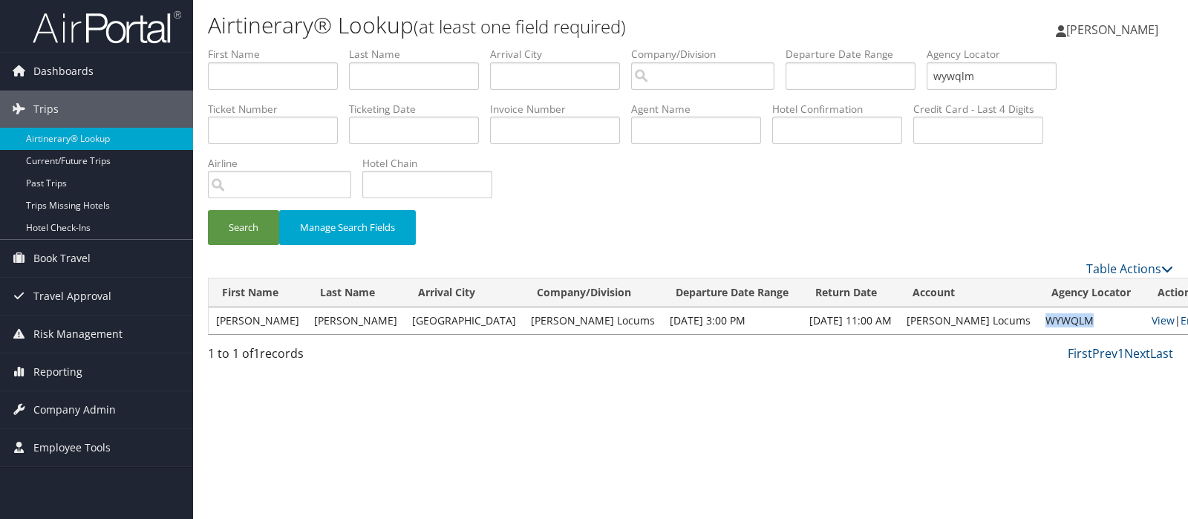
drag, startPoint x: 988, startPoint y: 325, endPoint x: 1028, endPoint y: 319, distance: 40.4
click at [1039, 320] on td "WYWQLM" at bounding box center [1091, 320] width 106 height 27
copy td "WYWQLM"
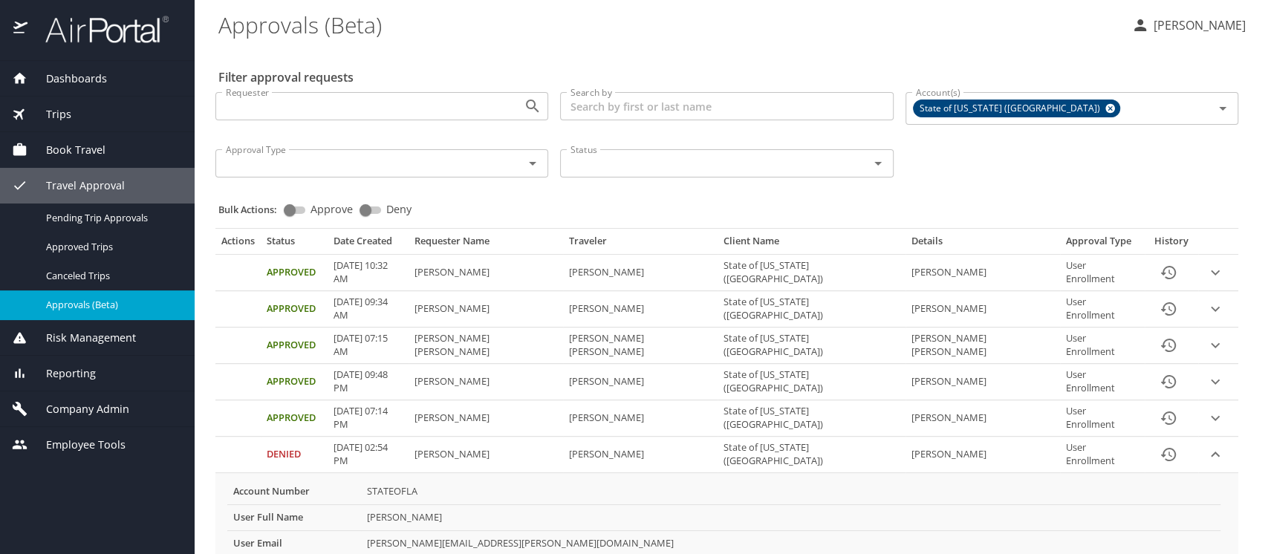
click at [89, 403] on span "Company Admin" at bounding box center [78, 409] width 102 height 16
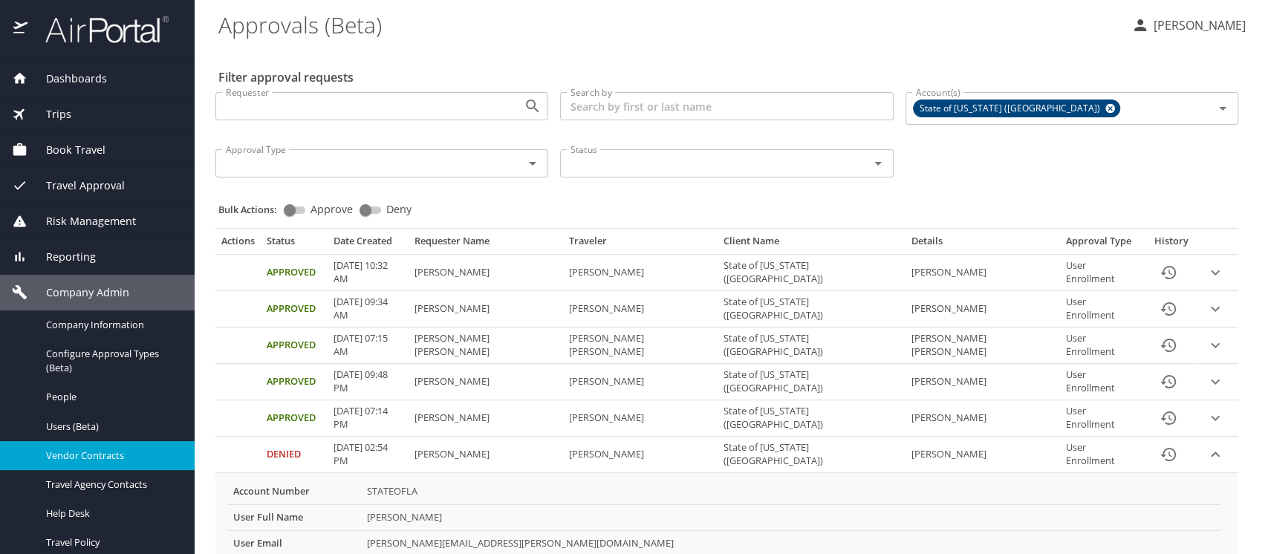
click at [86, 455] on span "Vendor Contracts" at bounding box center [111, 456] width 131 height 14
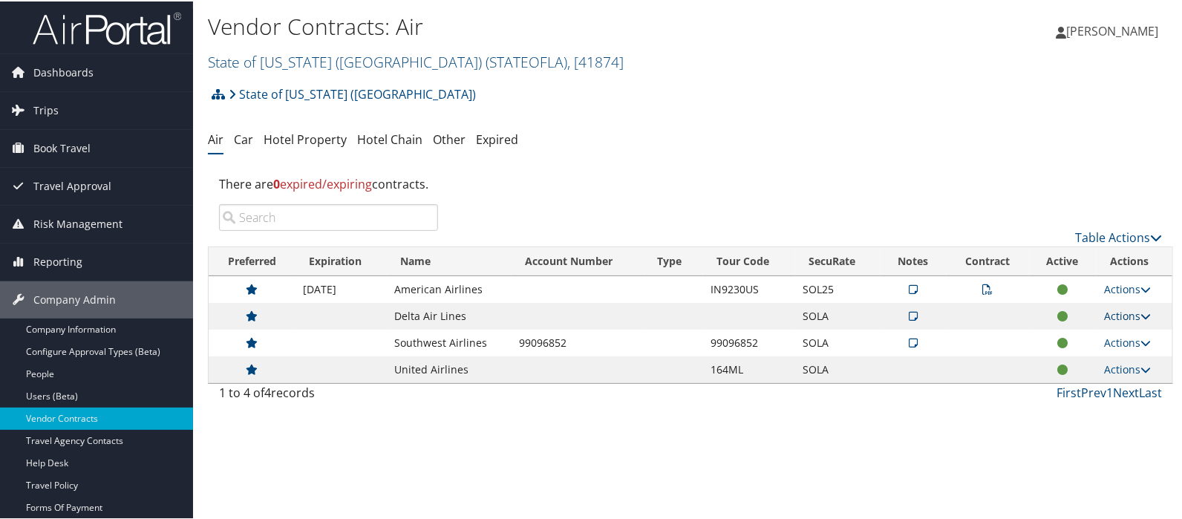
click at [1124, 313] on link "Actions" at bounding box center [1127, 314] width 47 height 14
click at [1107, 384] on link "Edit Contract" at bounding box center [1093, 386] width 99 height 25
select select "[object Object]"
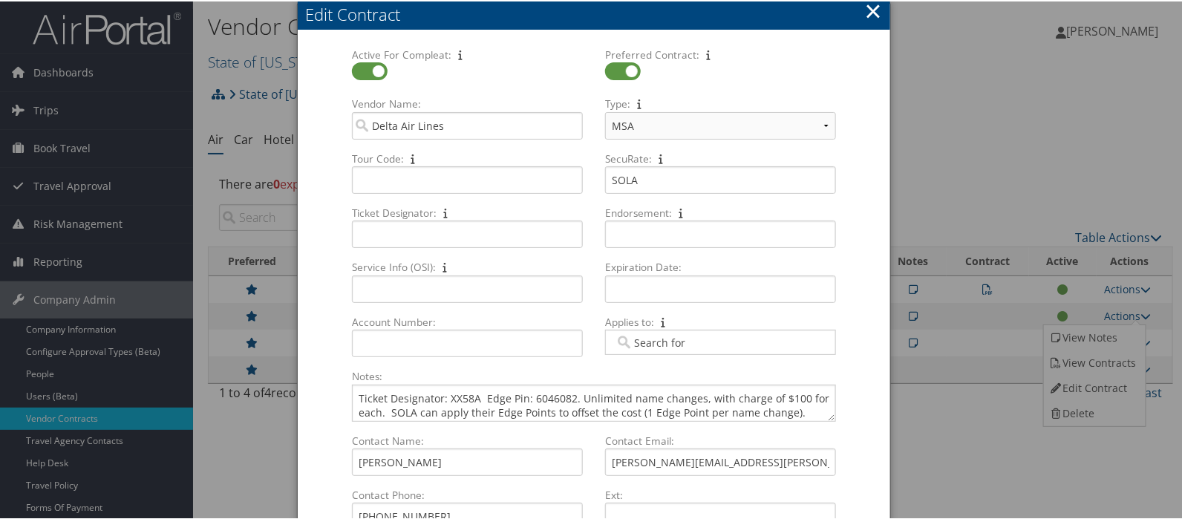
click at [867, 5] on button "×" at bounding box center [873, 10] width 17 height 30
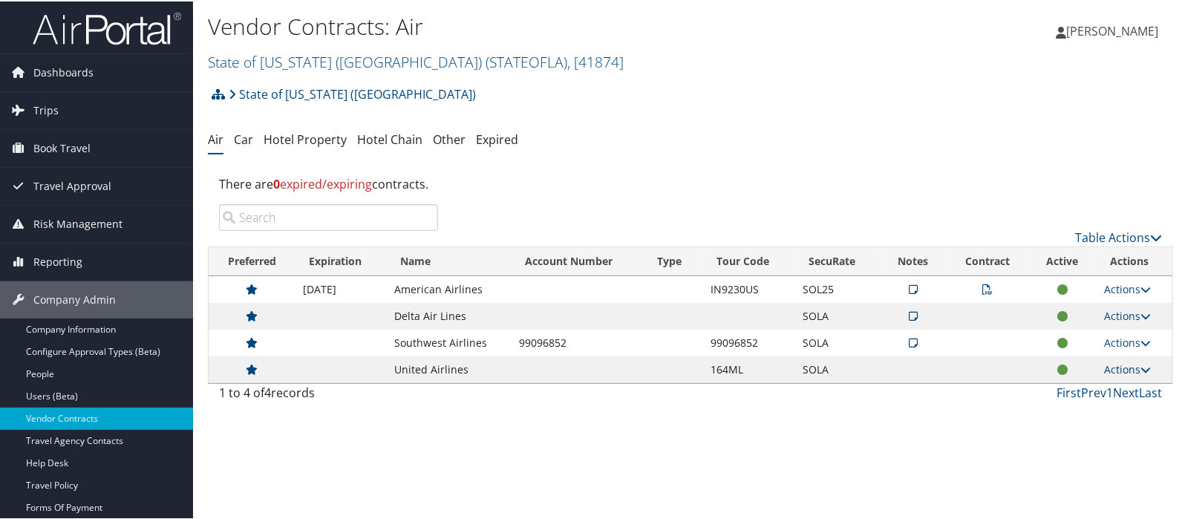
click at [1126, 366] on link "Actions" at bounding box center [1127, 368] width 47 height 14
click at [1105, 410] on link "Edit Contract" at bounding box center [1093, 415] width 99 height 25
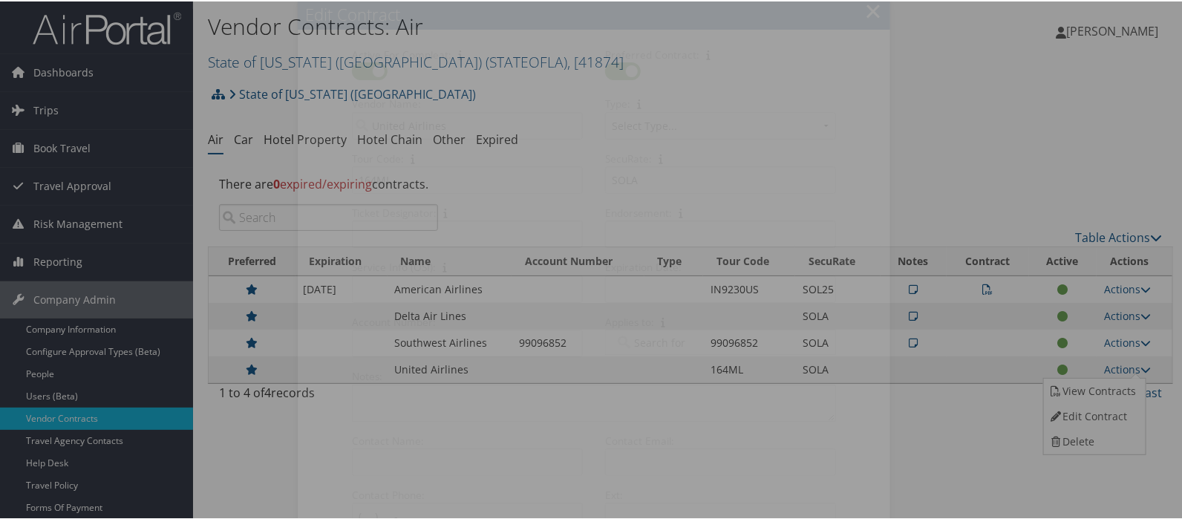
select select "[object Object]"
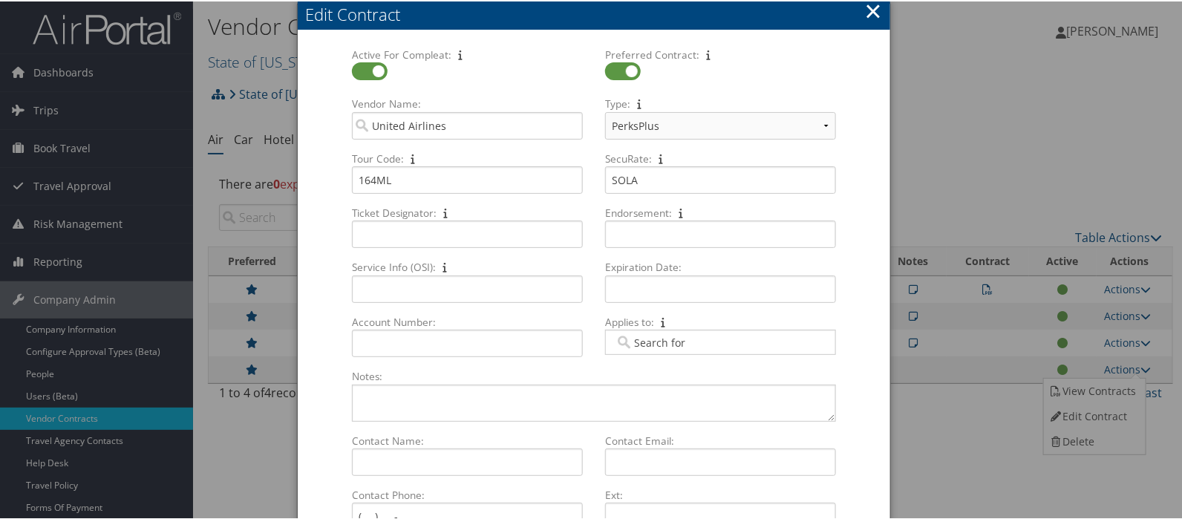
click at [868, 13] on button "×" at bounding box center [873, 10] width 17 height 30
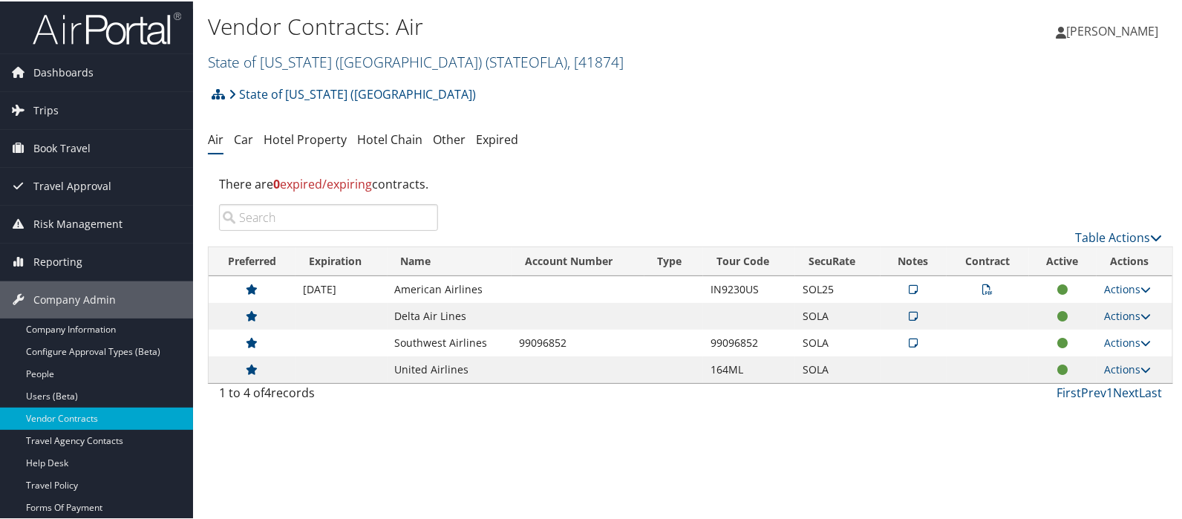
click at [247, 59] on link "State of Louisiana (SOLA) ( STATEOFLA ) , [ 41874 ]" at bounding box center [416, 61] width 416 height 20
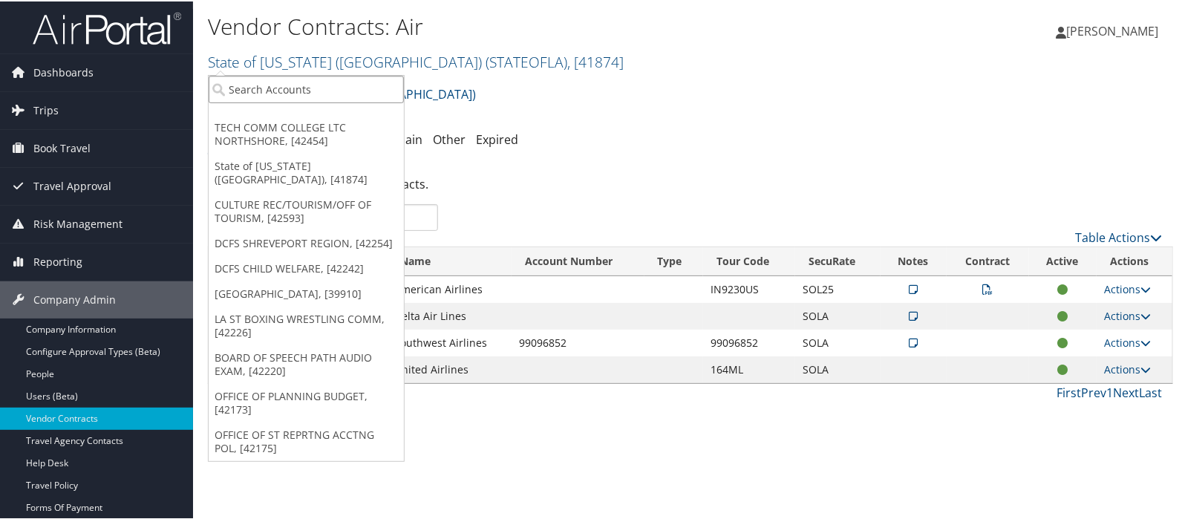
click at [244, 77] on input "search" at bounding box center [306, 87] width 195 height 27
type input "MPLT"
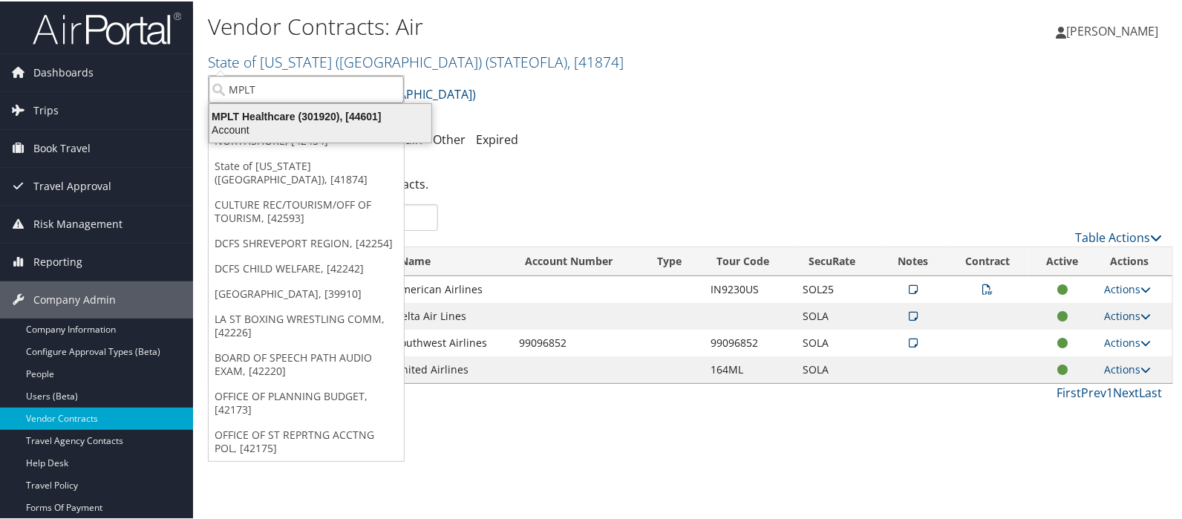
click at [241, 117] on div "MPLT Healthcare (301920), [44601]" at bounding box center [321, 114] width 240 height 13
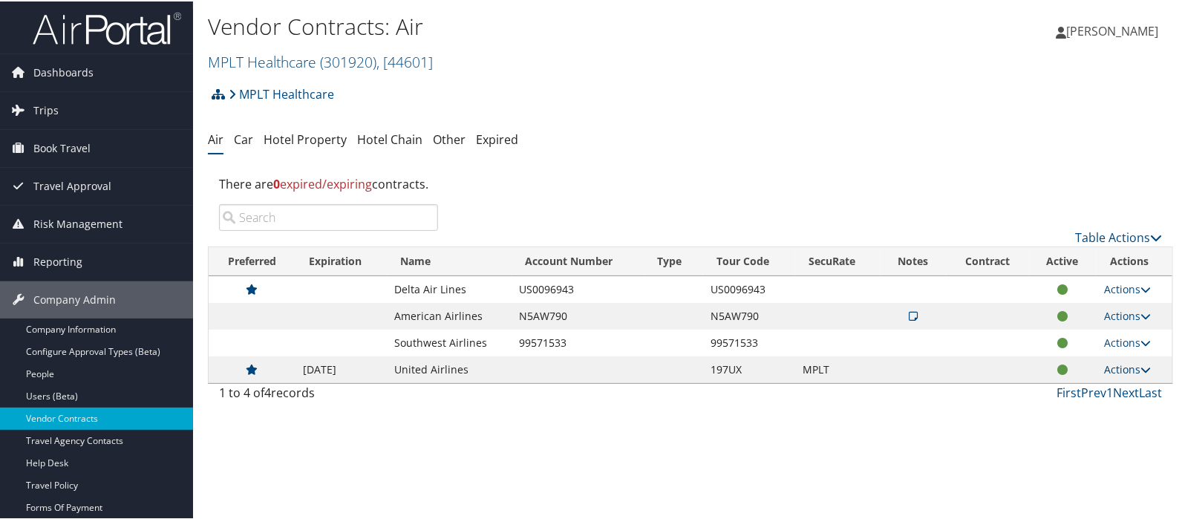
click at [1122, 370] on link "Actions" at bounding box center [1127, 368] width 47 height 14
click at [1105, 414] on link "Edit Contract" at bounding box center [1093, 415] width 99 height 25
select select "[object Object]"
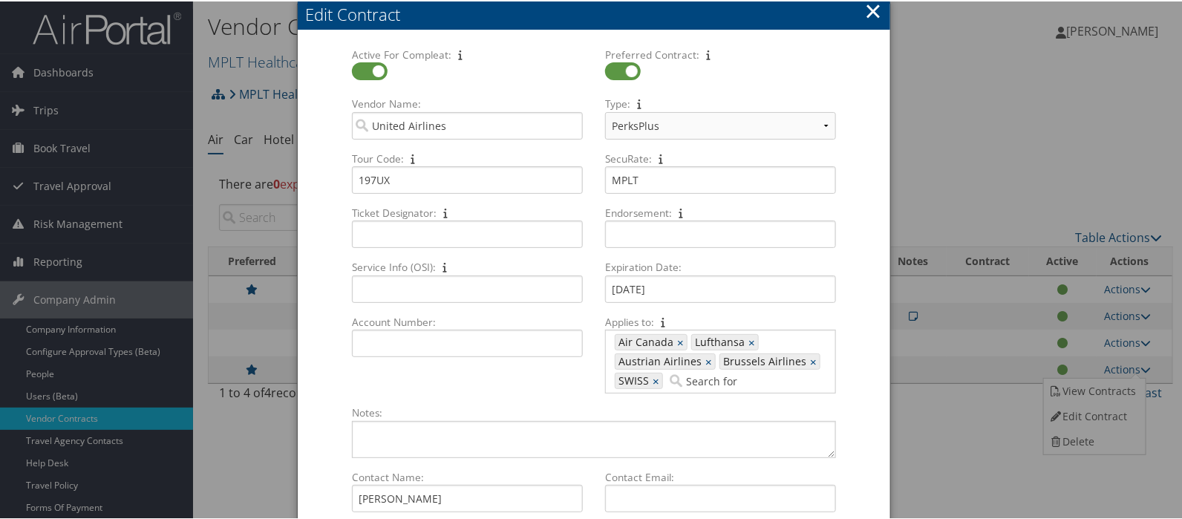
click at [869, 13] on button "×" at bounding box center [873, 10] width 17 height 30
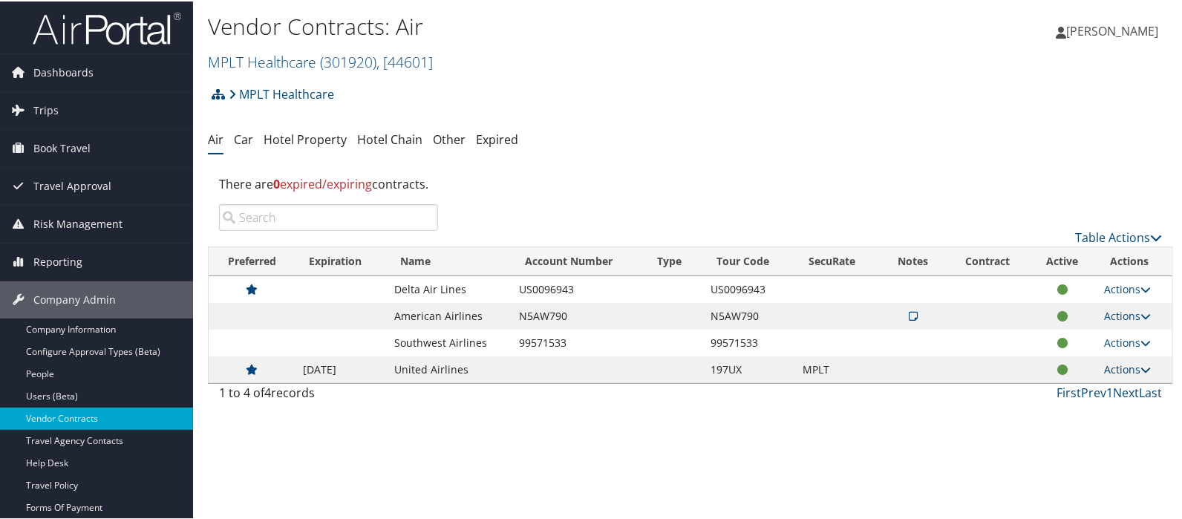
click at [1128, 365] on link "Actions" at bounding box center [1127, 368] width 47 height 14
click at [1099, 406] on link "Edit Contract" at bounding box center [1093, 415] width 99 height 25
select select "[object Object]"
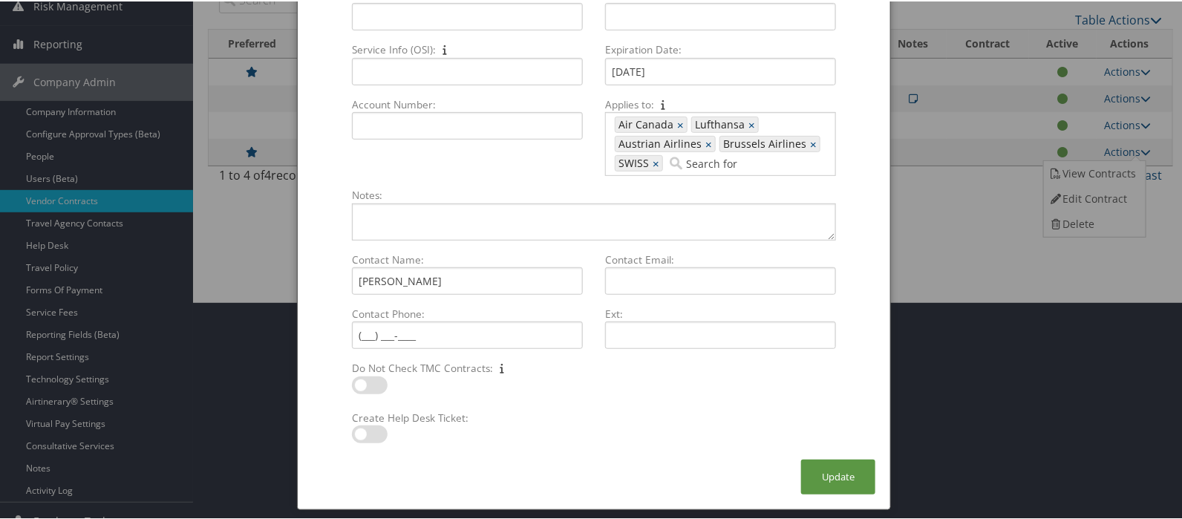
scroll to position [236, 0]
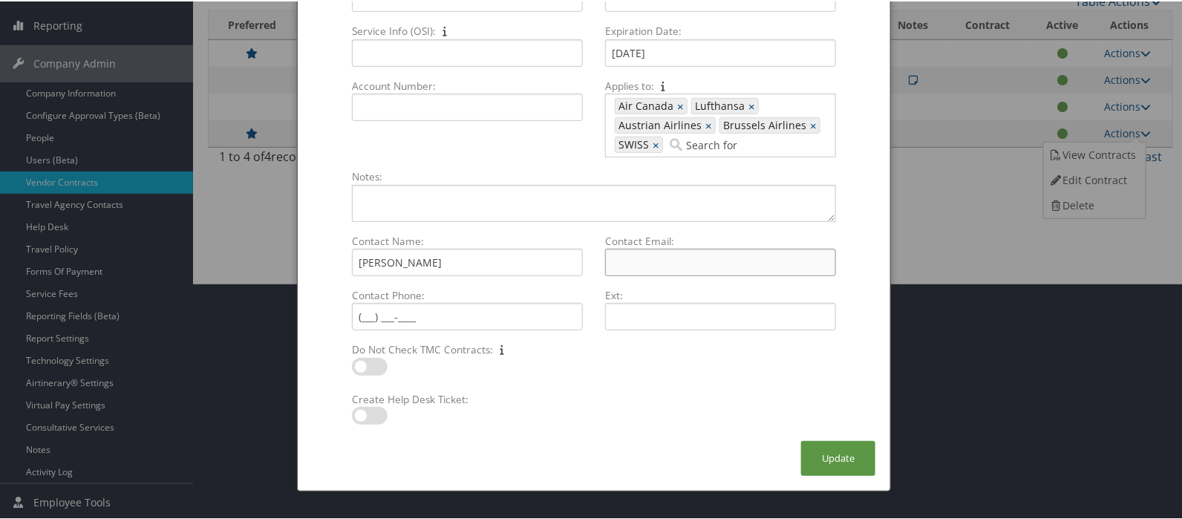
click at [637, 265] on input "Contact Email: Multiple values The selected items contain different values for …" at bounding box center [720, 260] width 231 height 27
type input "kuno.trostmann@united.com"
click at [423, 305] on input "Contact Phone: Multiple values The selected items contain different values for …" at bounding box center [467, 315] width 231 height 27
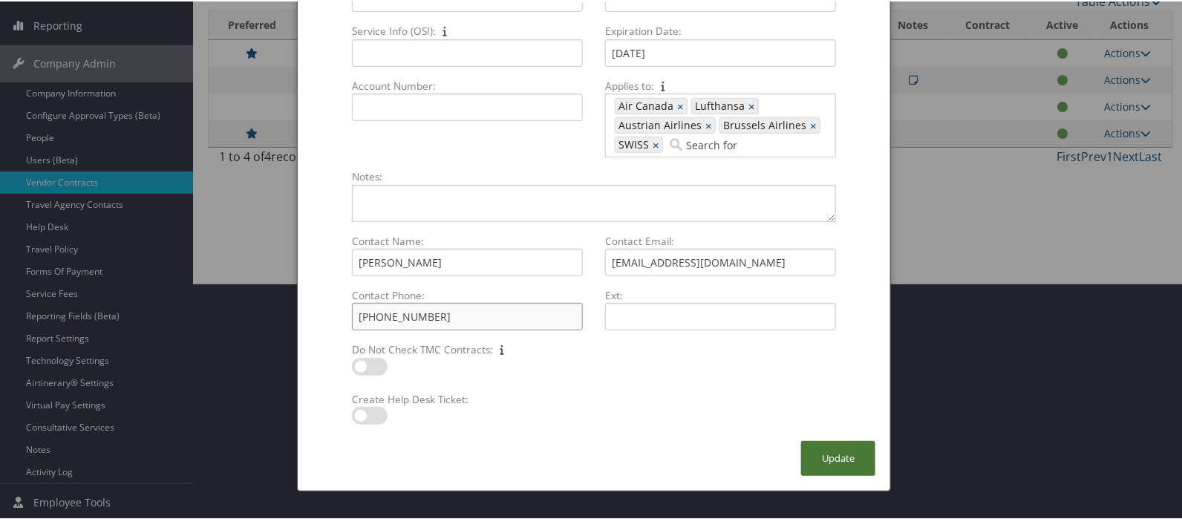
type input "(713) 858-2657"
click at [832, 455] on button "Update" at bounding box center [838, 457] width 74 height 35
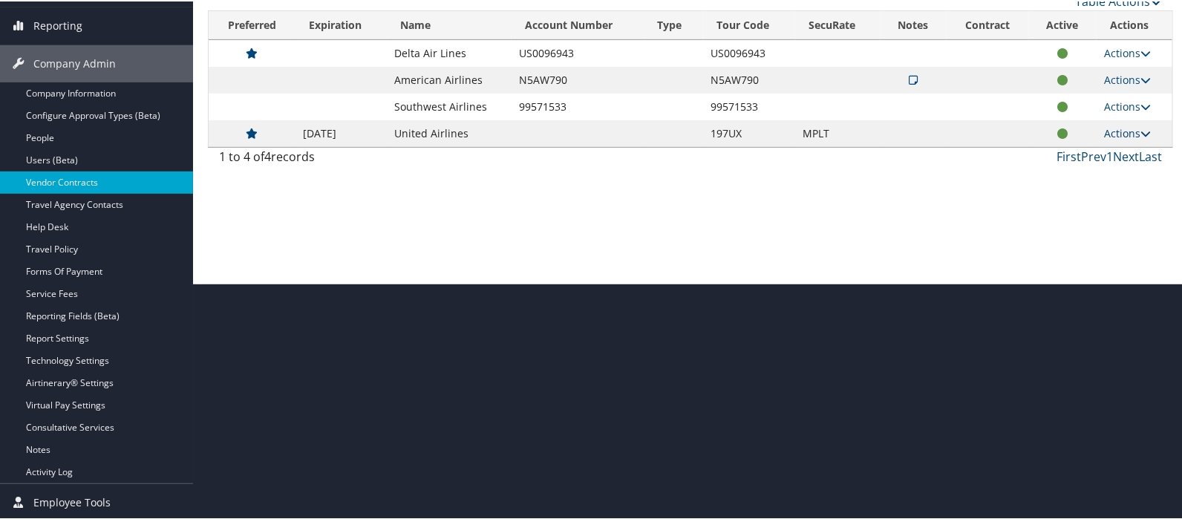
click at [1123, 129] on link "Actions" at bounding box center [1127, 132] width 47 height 14
click at [1107, 173] on link "Edit Contract" at bounding box center [1093, 178] width 99 height 25
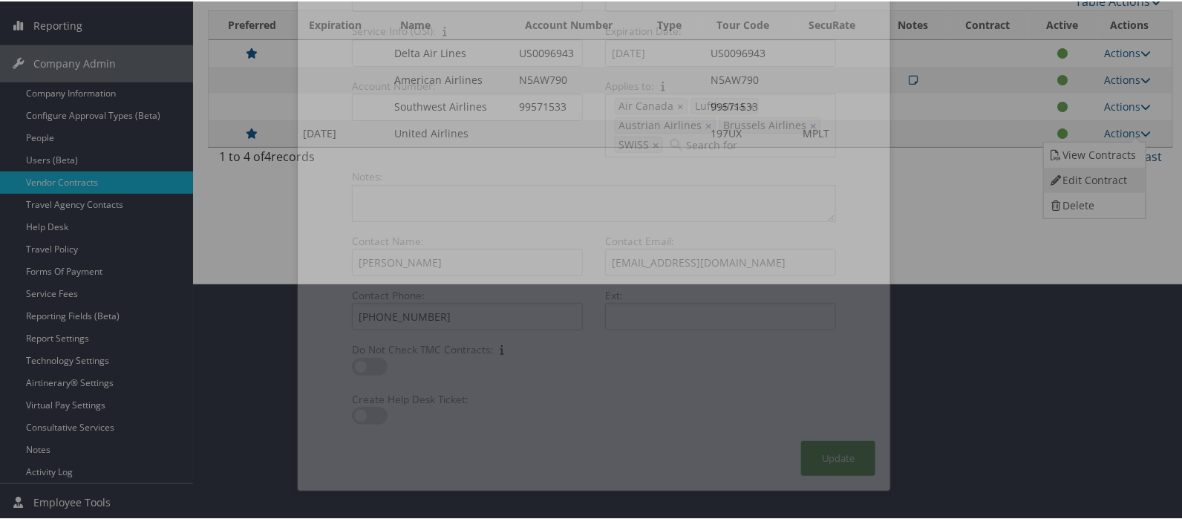
select select "[object Object]"
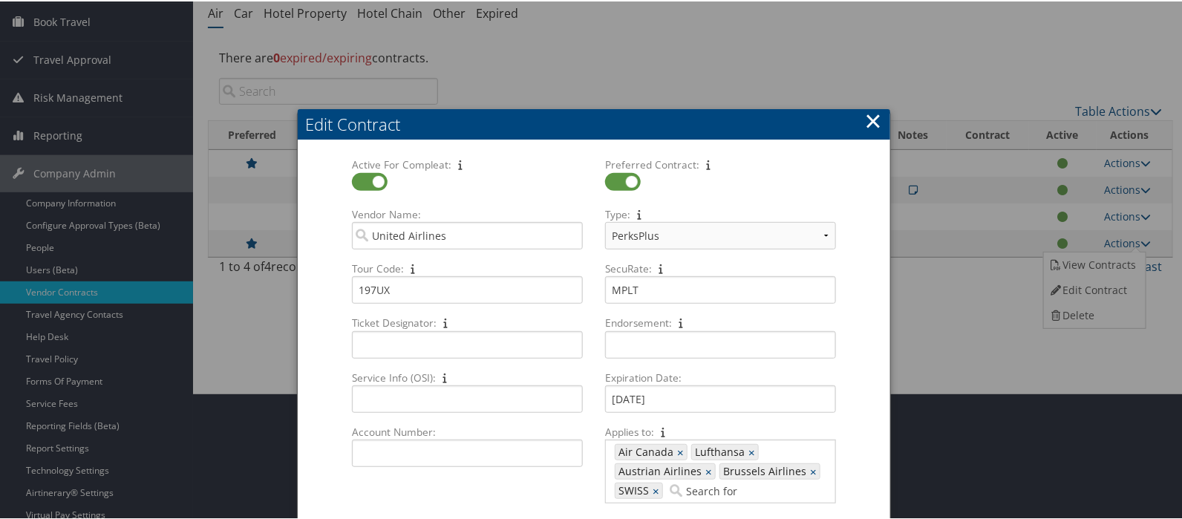
scroll to position [0, 0]
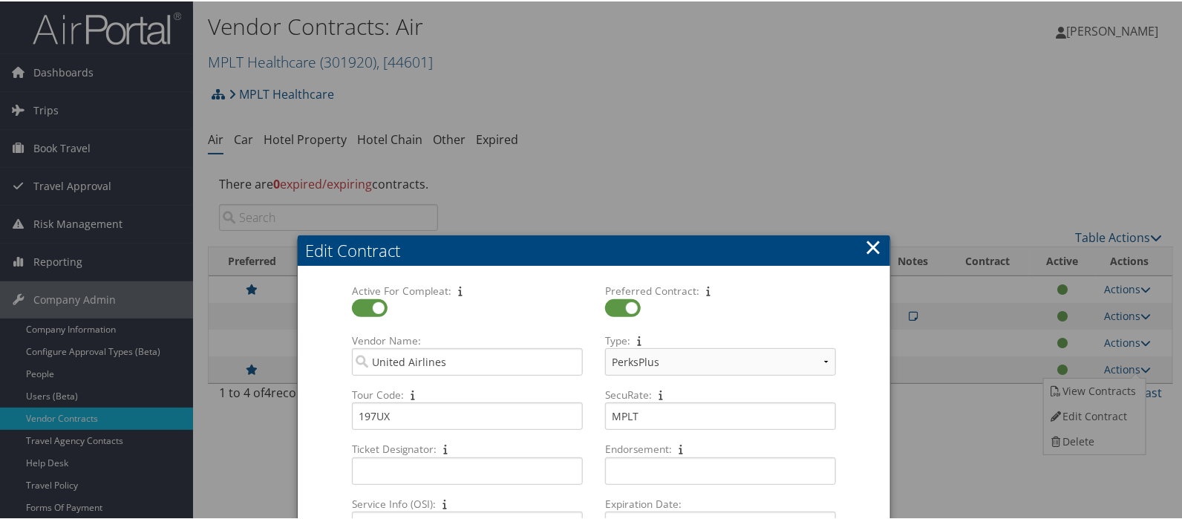
click at [874, 248] on button "×" at bounding box center [873, 246] width 17 height 30
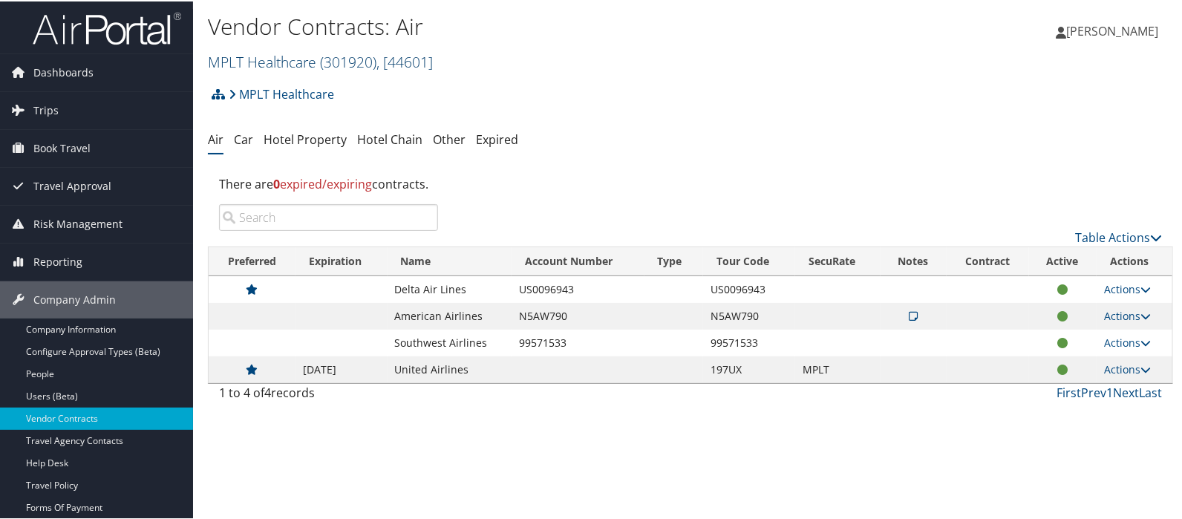
click at [255, 56] on link "MPLT Healthcare ( 301920 ) , [ 44601 ]" at bounding box center [320, 61] width 225 height 20
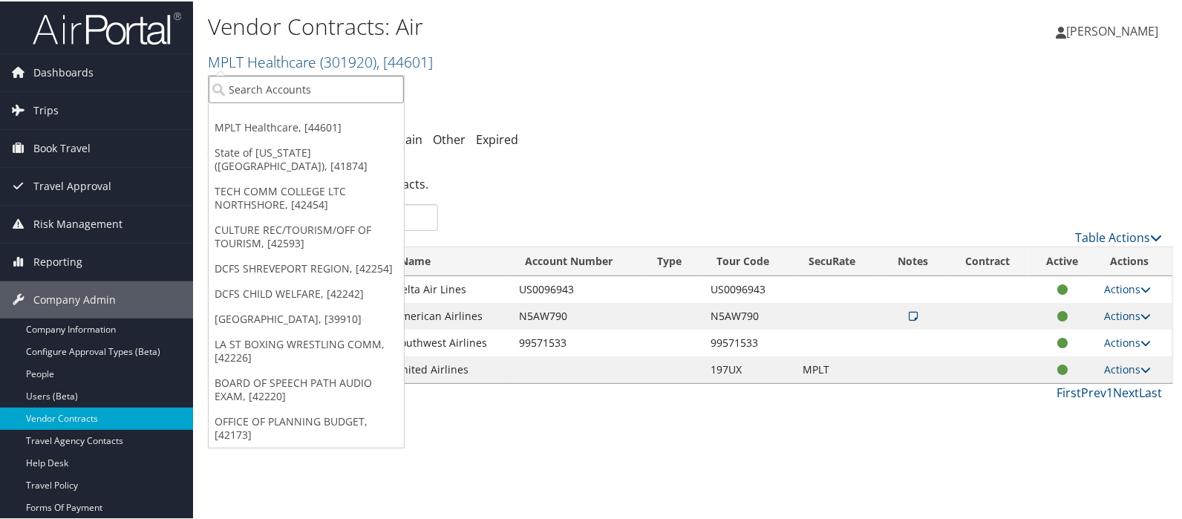
click at [253, 75] on input "search" at bounding box center [306, 87] width 195 height 27
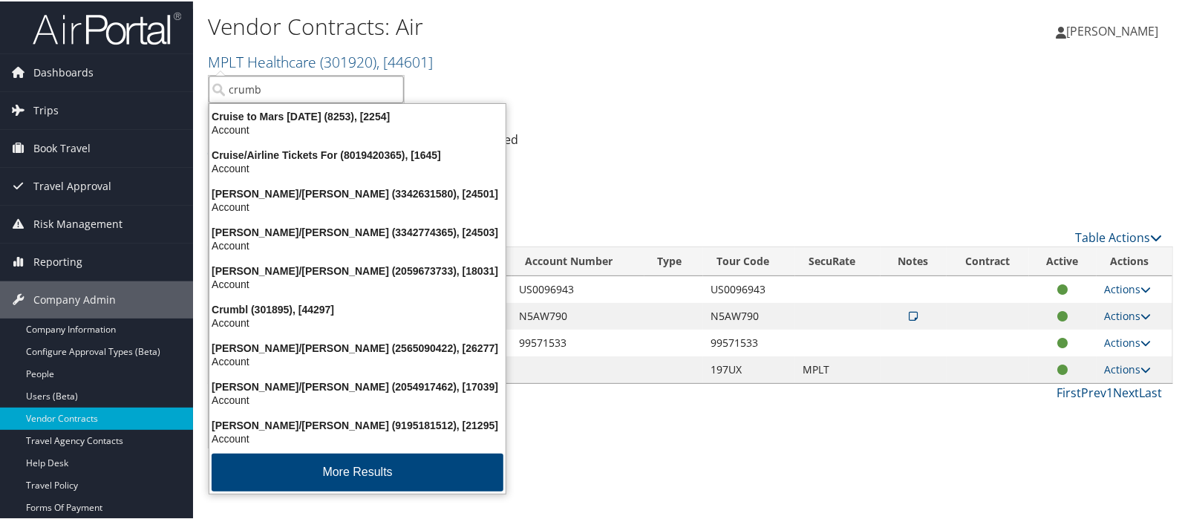
type input "crumbl"
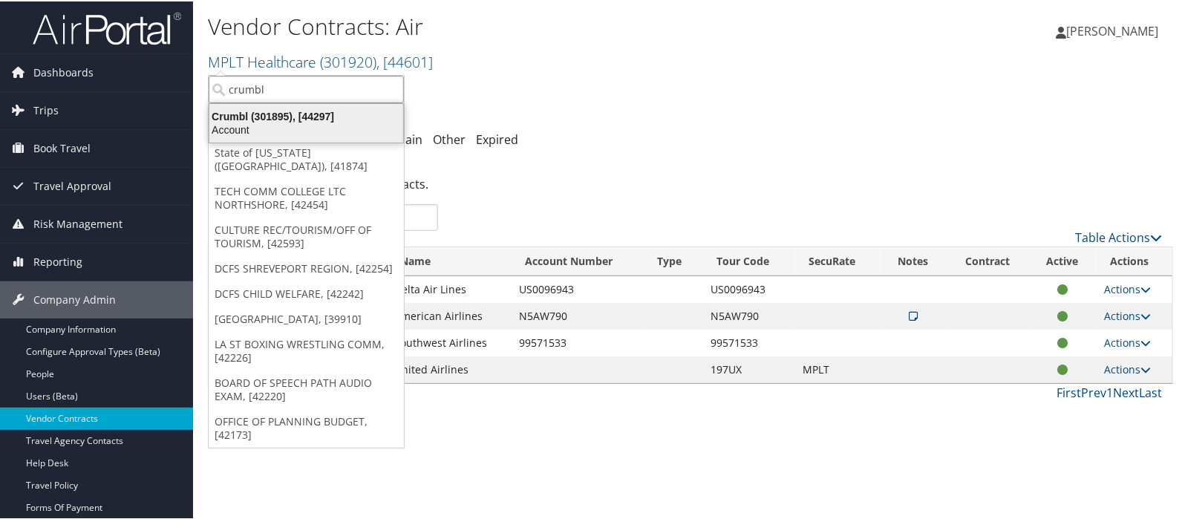
click at [253, 117] on div "Crumbl (301895), [44297]" at bounding box center [307, 114] width 212 height 13
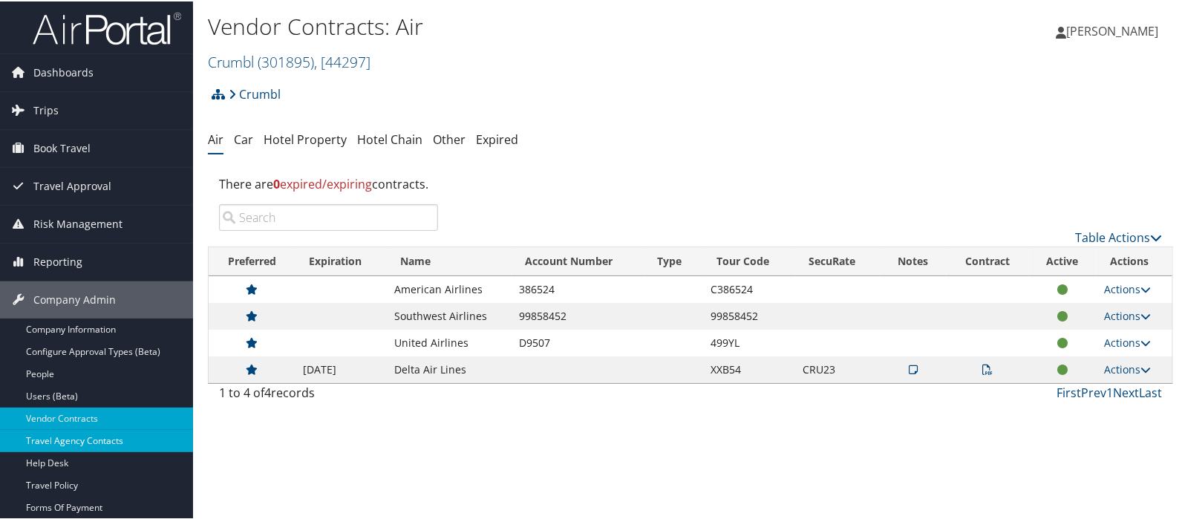
click at [70, 440] on link "Travel Agency Contacts" at bounding box center [96, 440] width 193 height 22
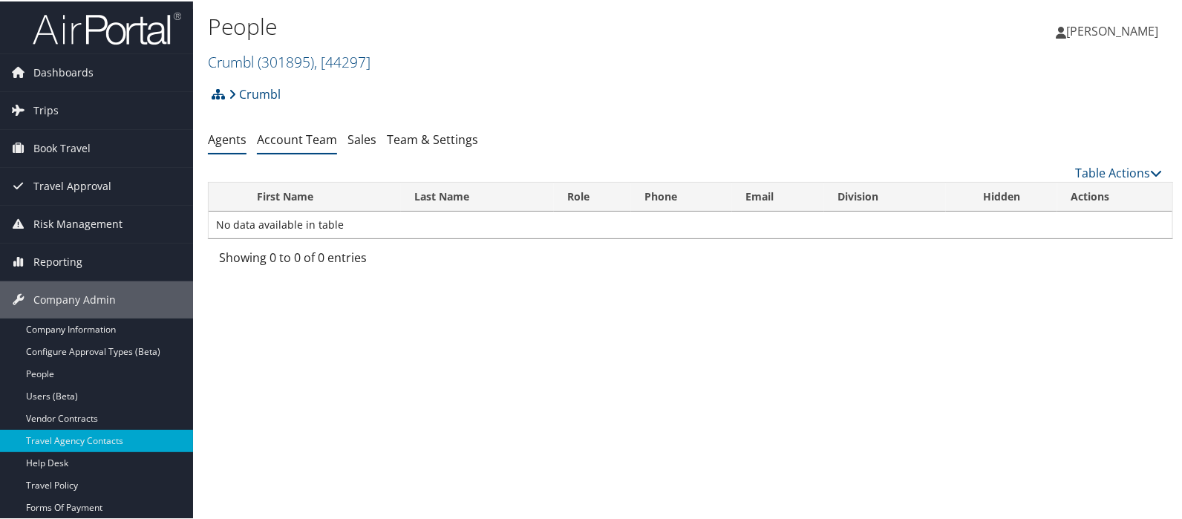
click at [283, 137] on link "Account Team" at bounding box center [297, 138] width 80 height 16
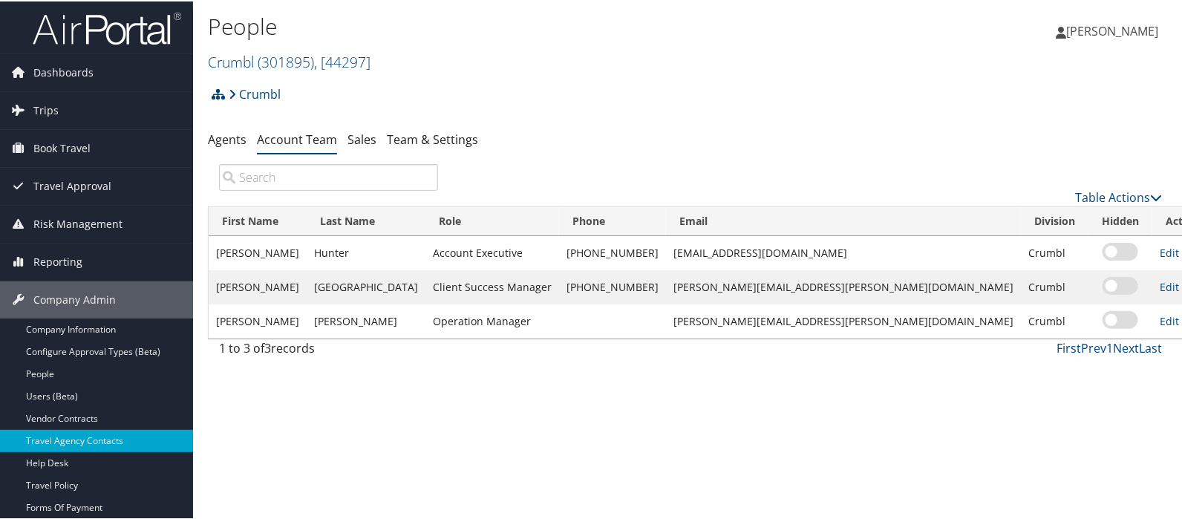
click at [1182, 250] on link "Delete" at bounding box center [1205, 251] width 32 height 14
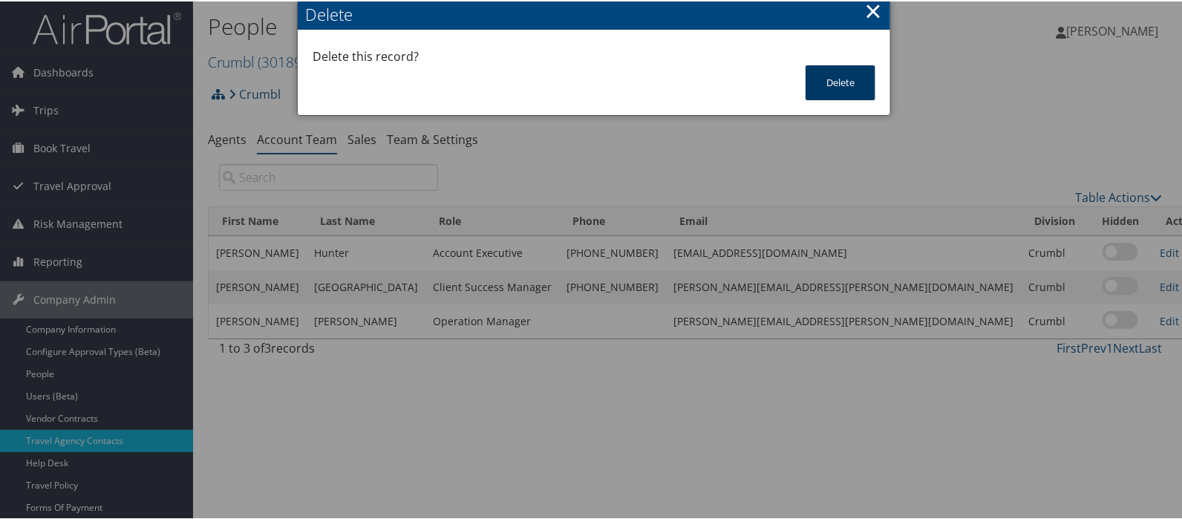
click at [843, 87] on button "Delete" at bounding box center [841, 81] width 70 height 35
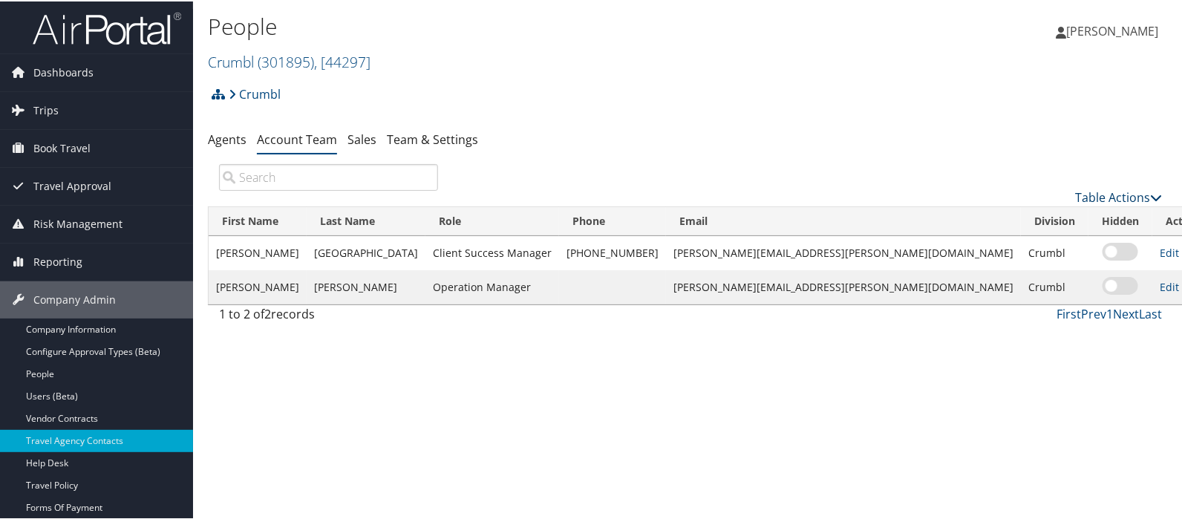
click at [1098, 190] on link "Table Actions" at bounding box center [1118, 196] width 87 height 16
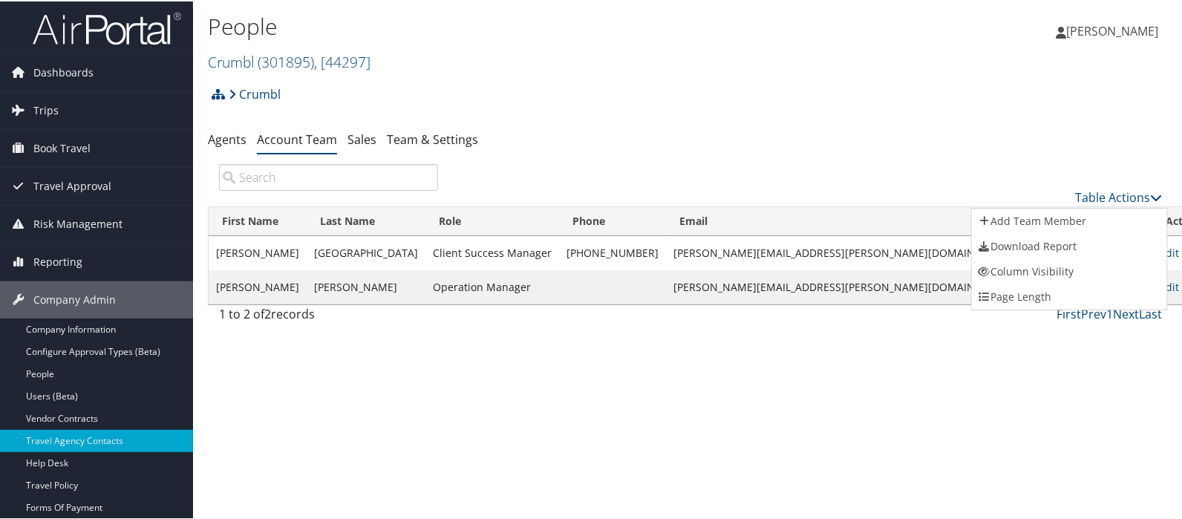
click at [739, 130] on div at bounding box center [594, 259] width 1188 height 519
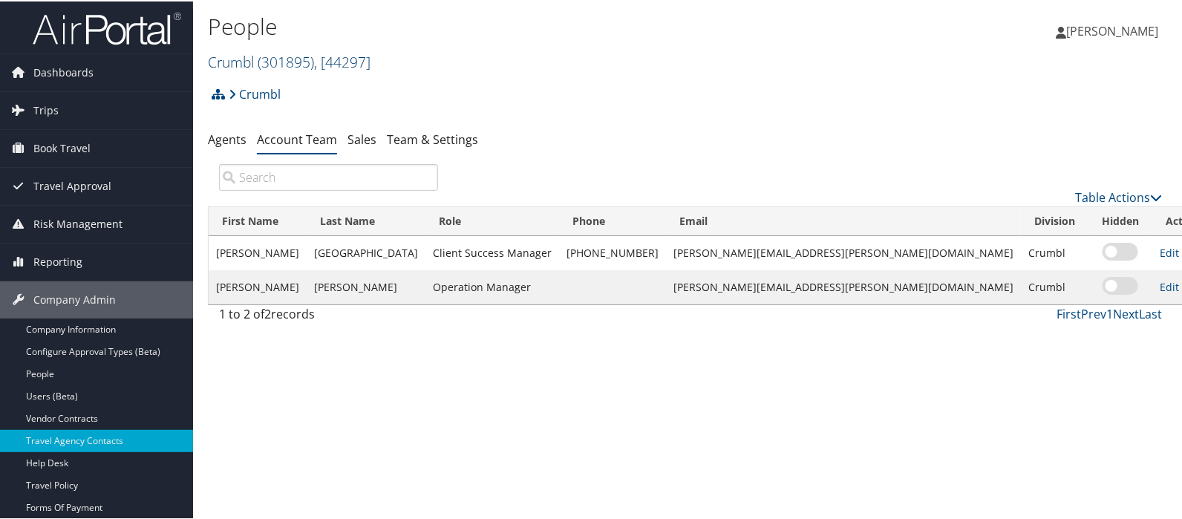
click at [270, 65] on span "( 301895 )" at bounding box center [286, 61] width 56 height 20
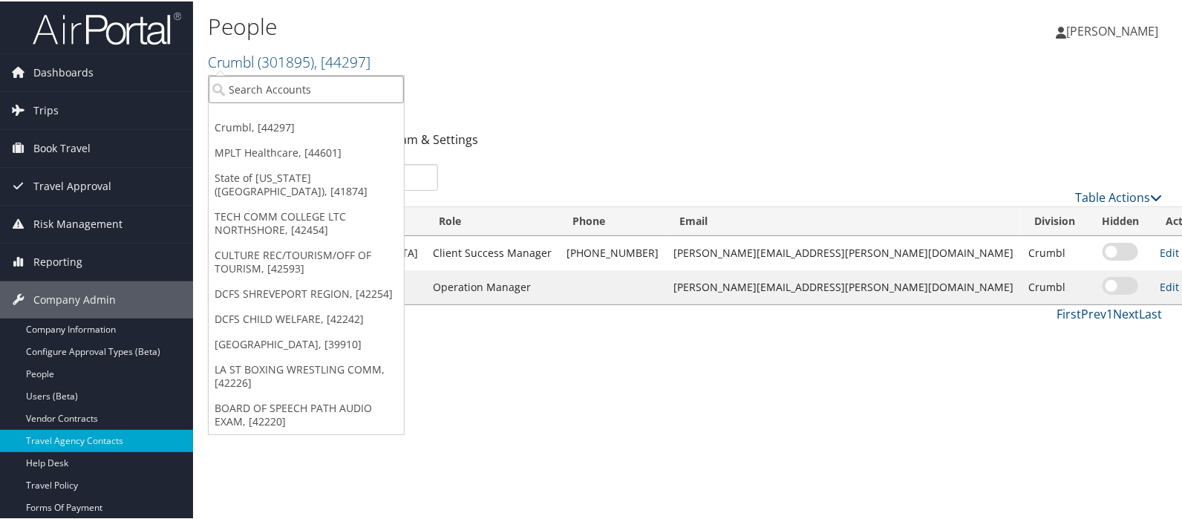
click at [261, 82] on input "search" at bounding box center [306, 87] width 195 height 27
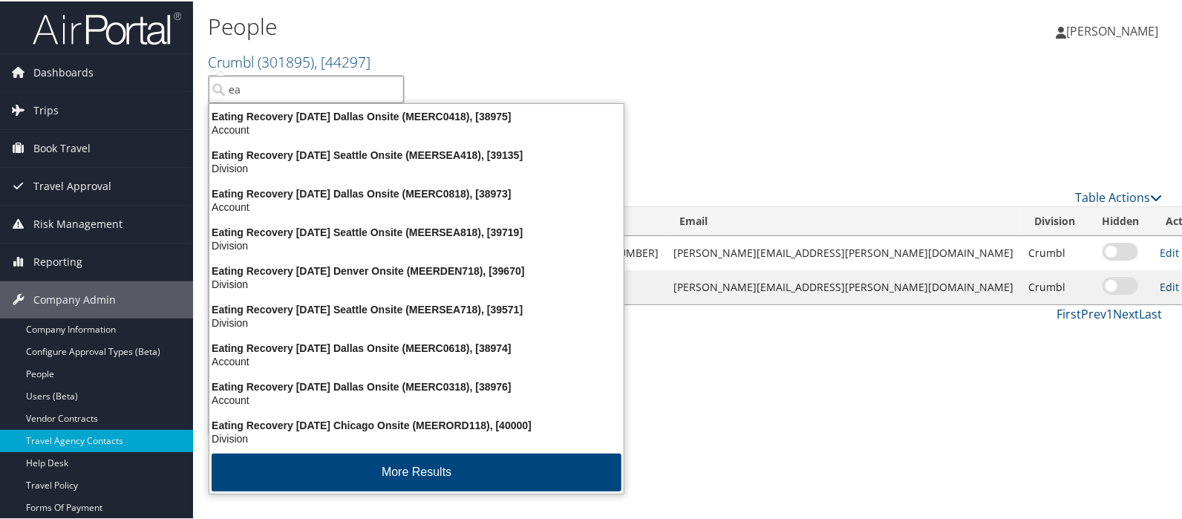
type input "e"
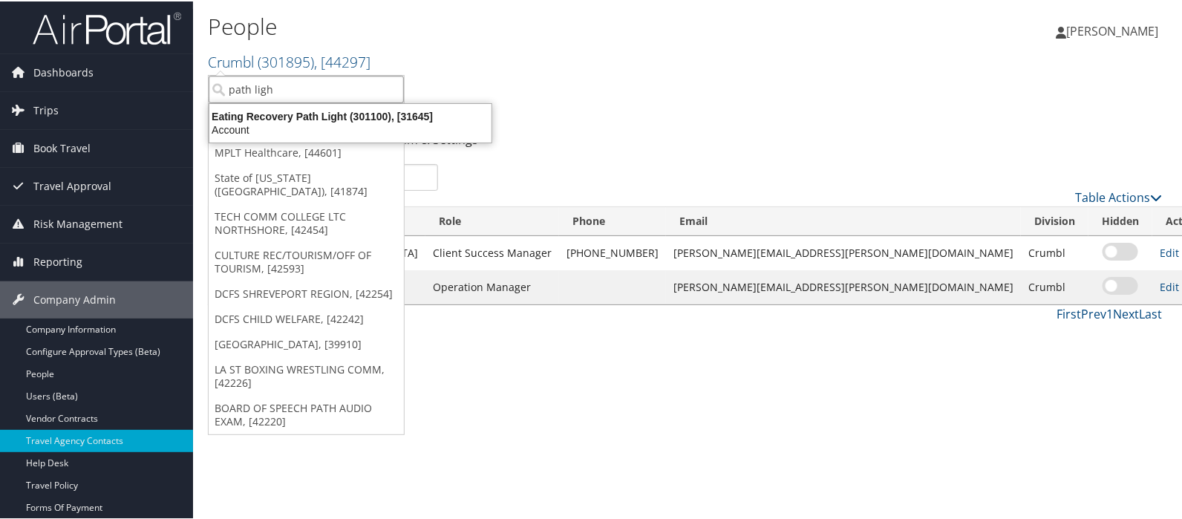
type input "path light"
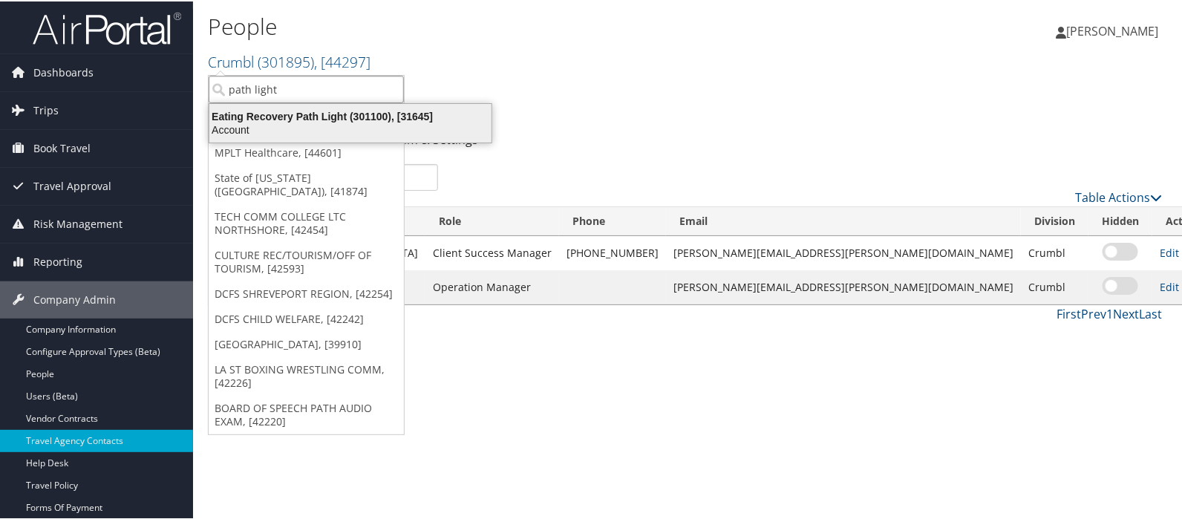
click at [264, 120] on div "Eating Recovery Path Light (301100), [31645]" at bounding box center [351, 114] width 300 height 13
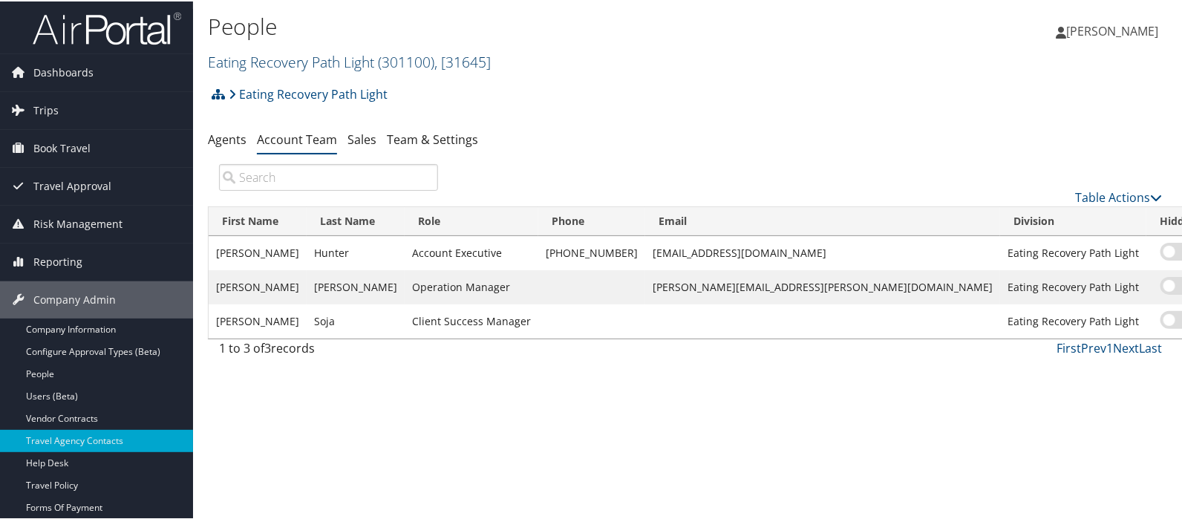
click at [276, 54] on link "Eating Recovery Path Light ( 301100 ) , [ 31645 ]" at bounding box center [349, 61] width 283 height 20
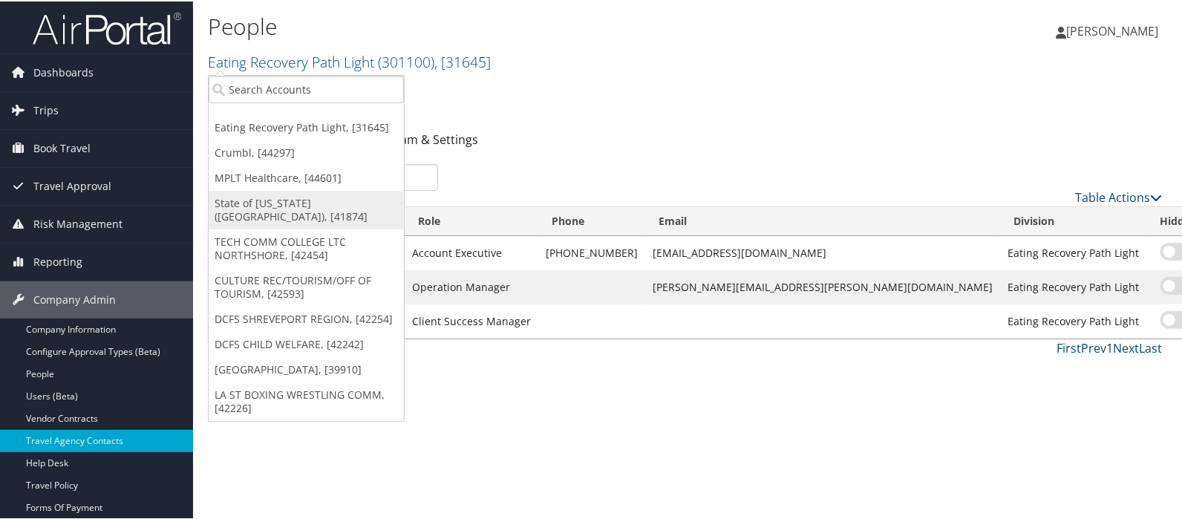
click at [254, 198] on link "State of [US_STATE] ([GEOGRAPHIC_DATA]), [41874]" at bounding box center [306, 208] width 195 height 39
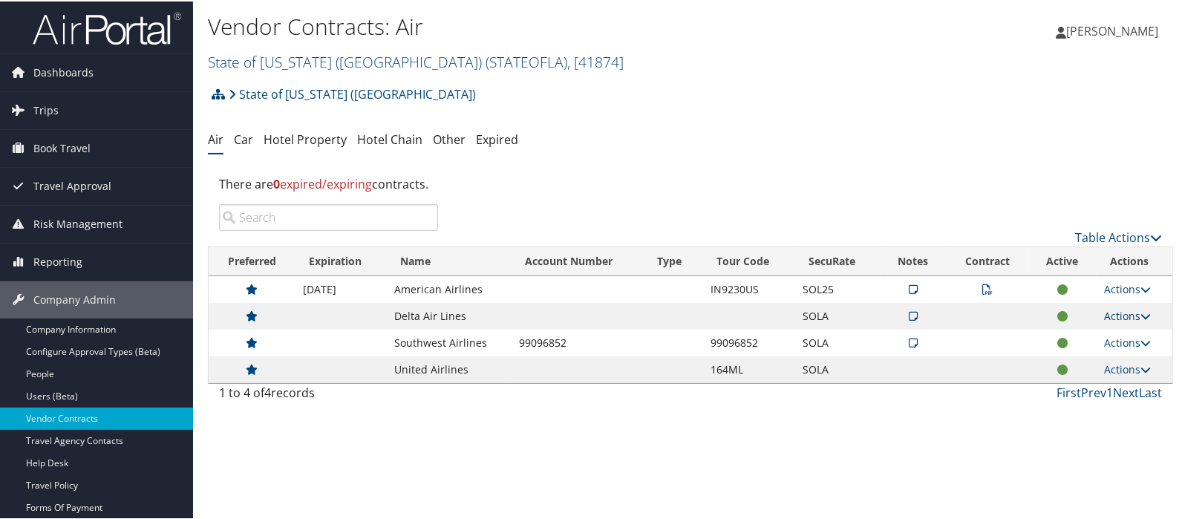
click at [1121, 313] on link "Actions" at bounding box center [1127, 314] width 47 height 14
click at [1088, 381] on link "Edit Contract" at bounding box center [1093, 386] width 99 height 25
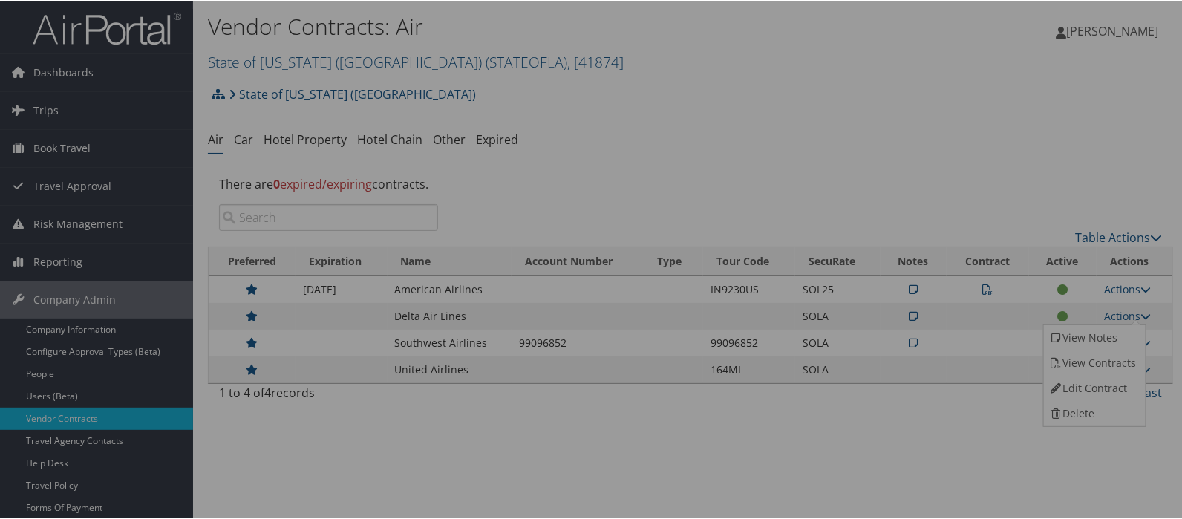
select select "[object Object]"
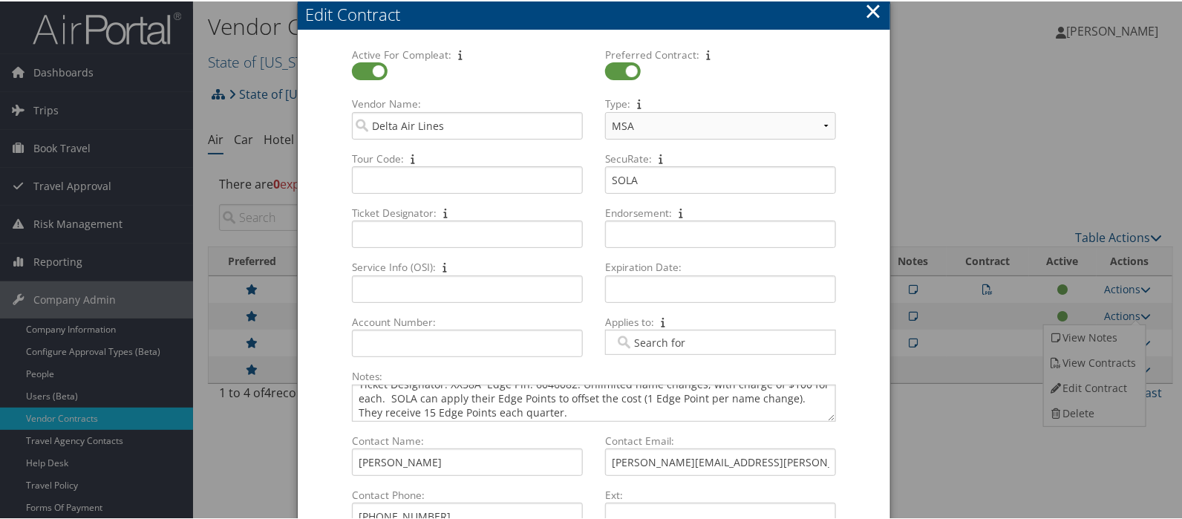
scroll to position [18, 0]
drag, startPoint x: 765, startPoint y: 462, endPoint x: 600, endPoint y: 467, distance: 165.0
click at [600, 467] on div "renee.walton-smith@delta.com Multiple values The selected items contain differe…" at bounding box center [720, 466] width 243 height 39
click at [876, 6] on button "×" at bounding box center [873, 10] width 17 height 30
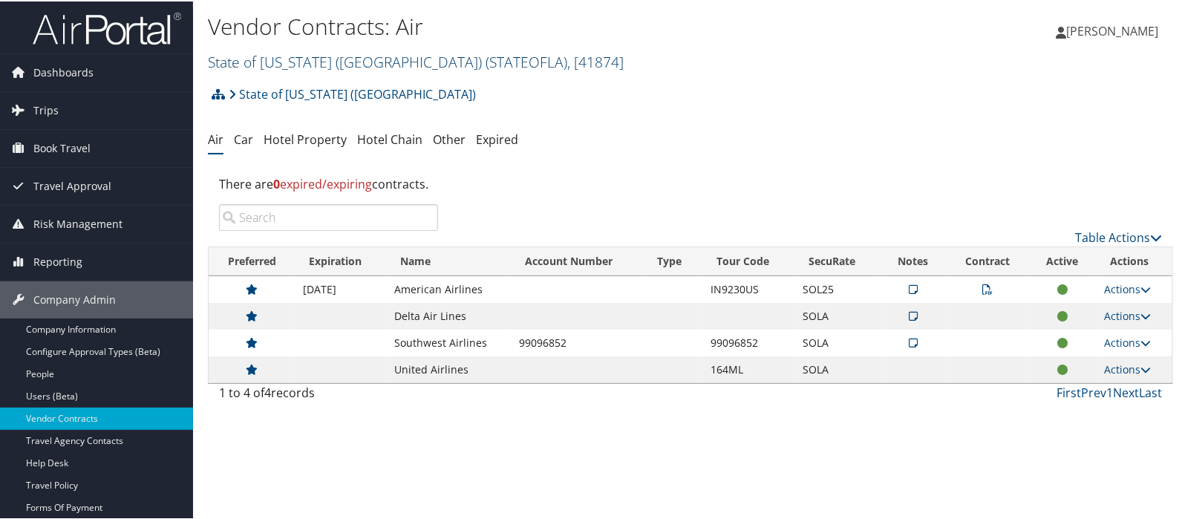
click at [275, 63] on link "State of Louisiana (SOLA) ( STATEOFLA ) , [ 41874 ]" at bounding box center [416, 61] width 416 height 20
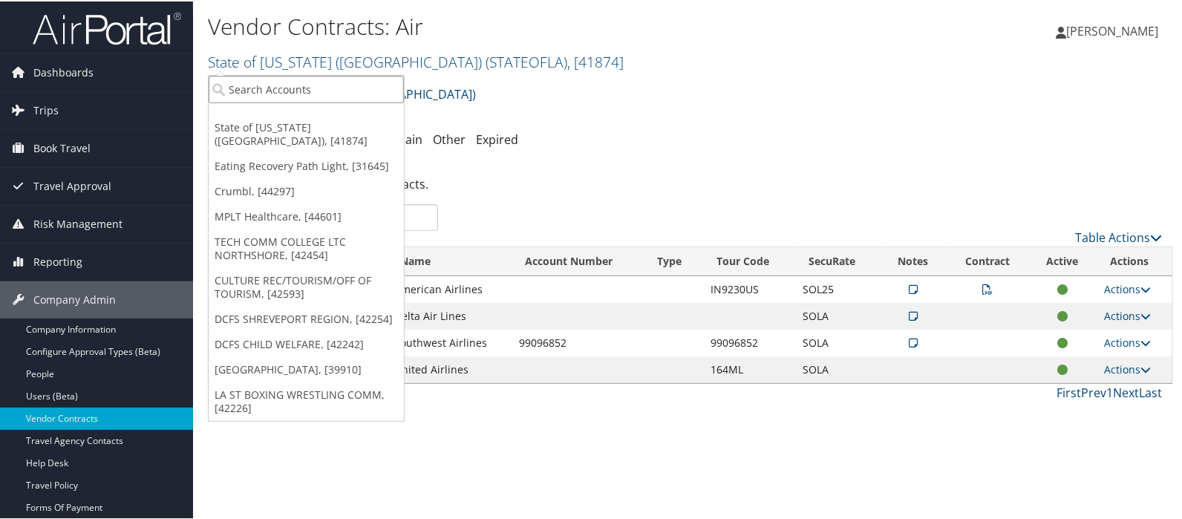
click at [260, 83] on input "search" at bounding box center [306, 87] width 195 height 27
type input "MPLT"
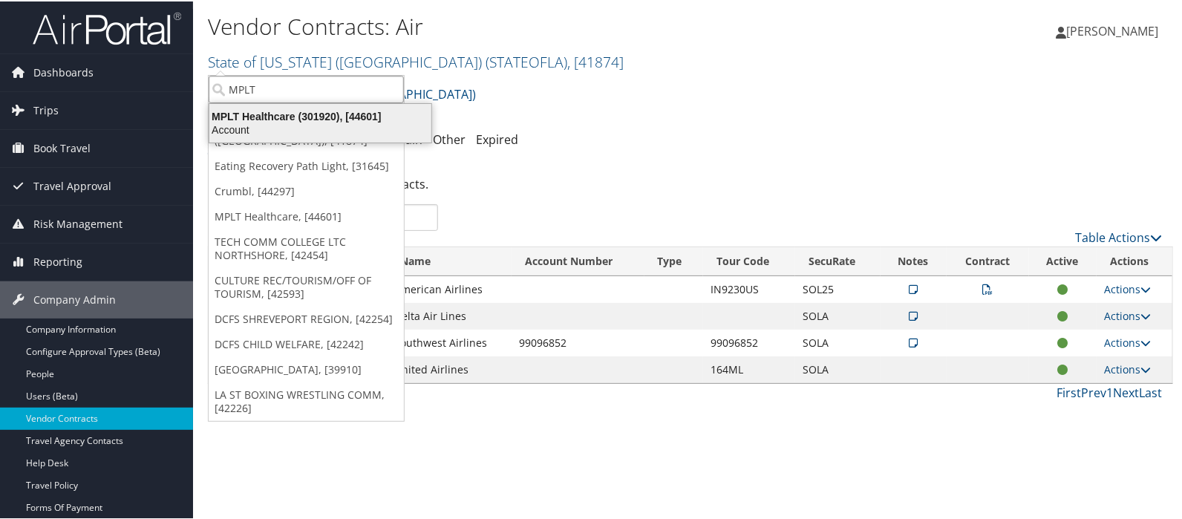
click at [256, 115] on div "MPLT Healthcare (301920), [44601]" at bounding box center [321, 114] width 240 height 13
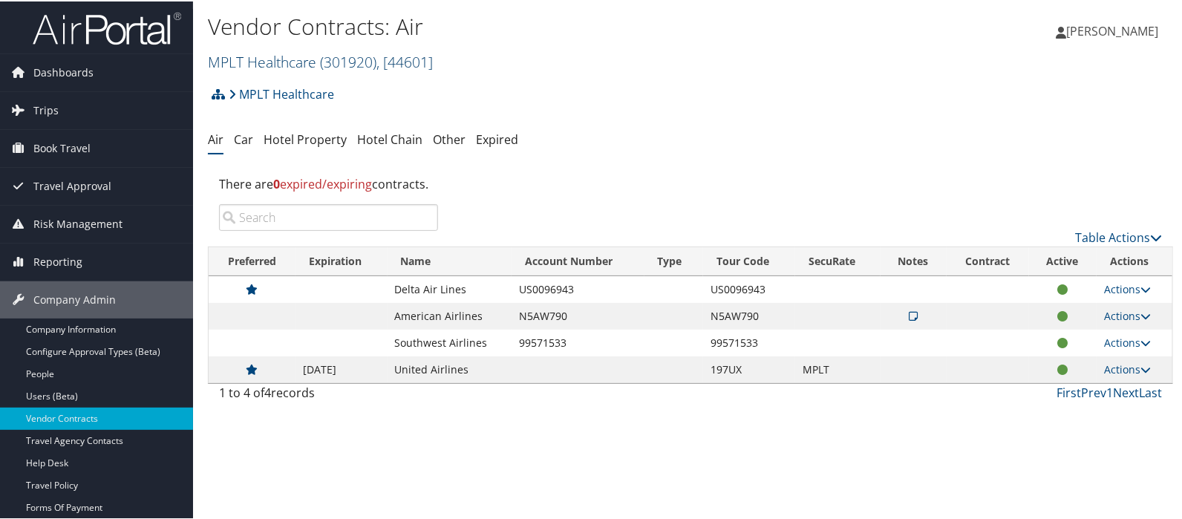
click at [248, 55] on link "MPLT Healthcare ( 301920 ) , [ 44601 ]" at bounding box center [320, 61] width 225 height 20
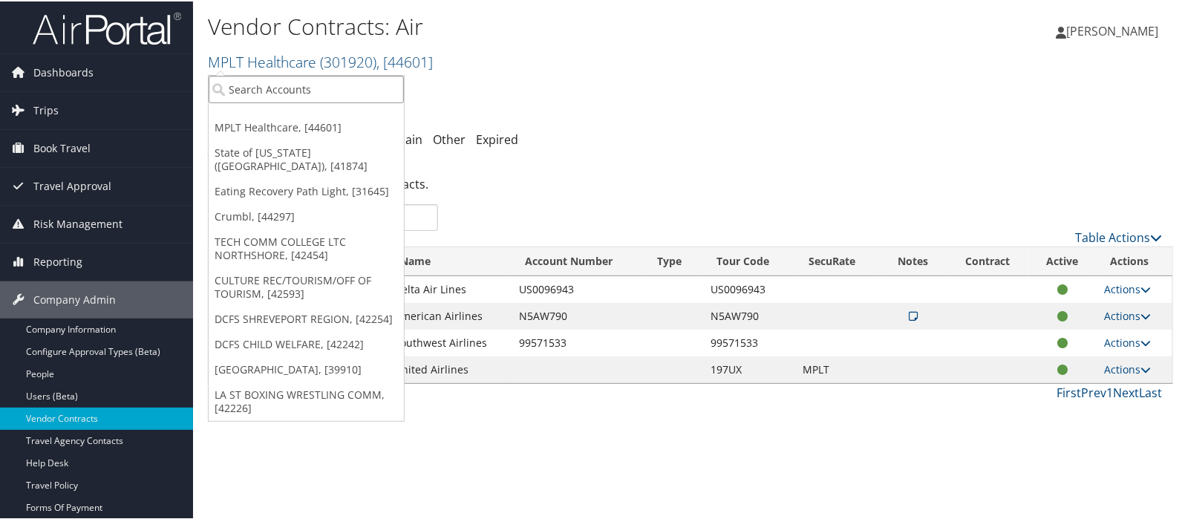
click at [245, 90] on input "search" at bounding box center [306, 87] width 195 height 27
type input "path light"
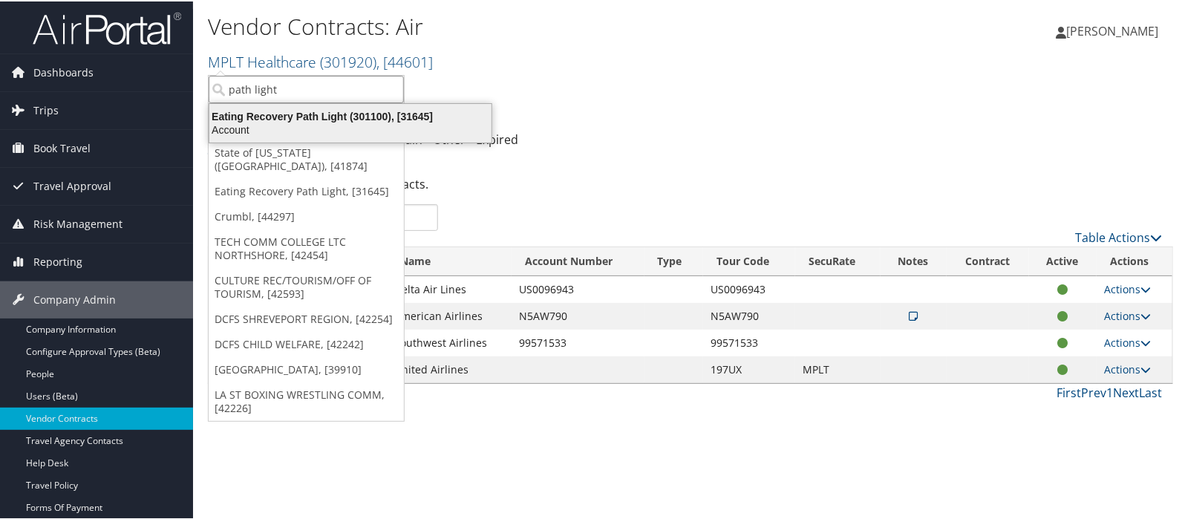
click at [245, 113] on div "Eating Recovery Path Light (301100), [31645]" at bounding box center [351, 114] width 300 height 13
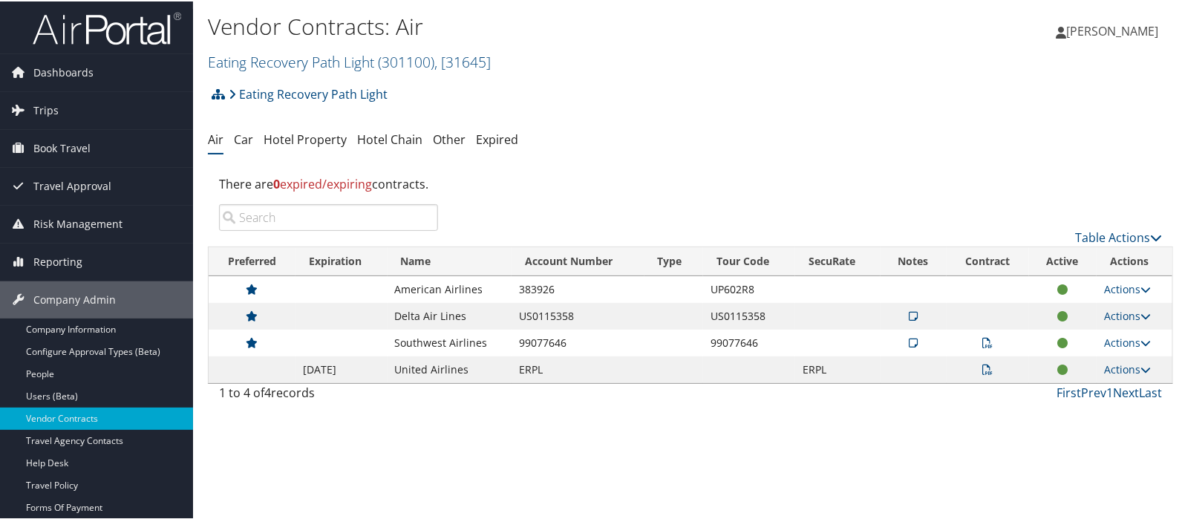
click at [983, 369] on icon at bounding box center [988, 368] width 10 height 10
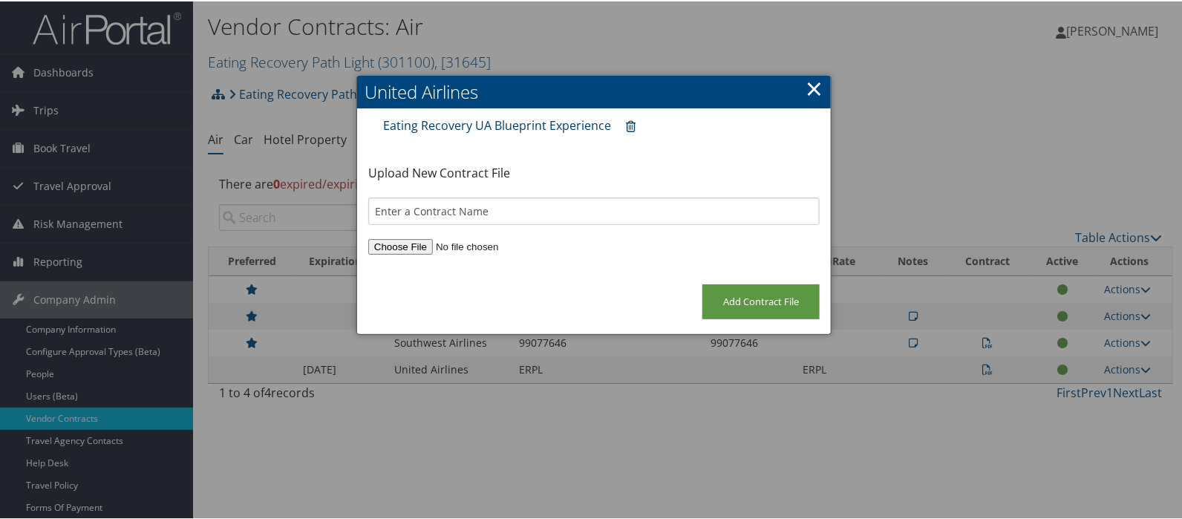
click at [437, 124] on link "Eating Recovery UA Blueprint Experience" at bounding box center [497, 124] width 228 height 16
click at [811, 84] on link "×" at bounding box center [814, 87] width 17 height 30
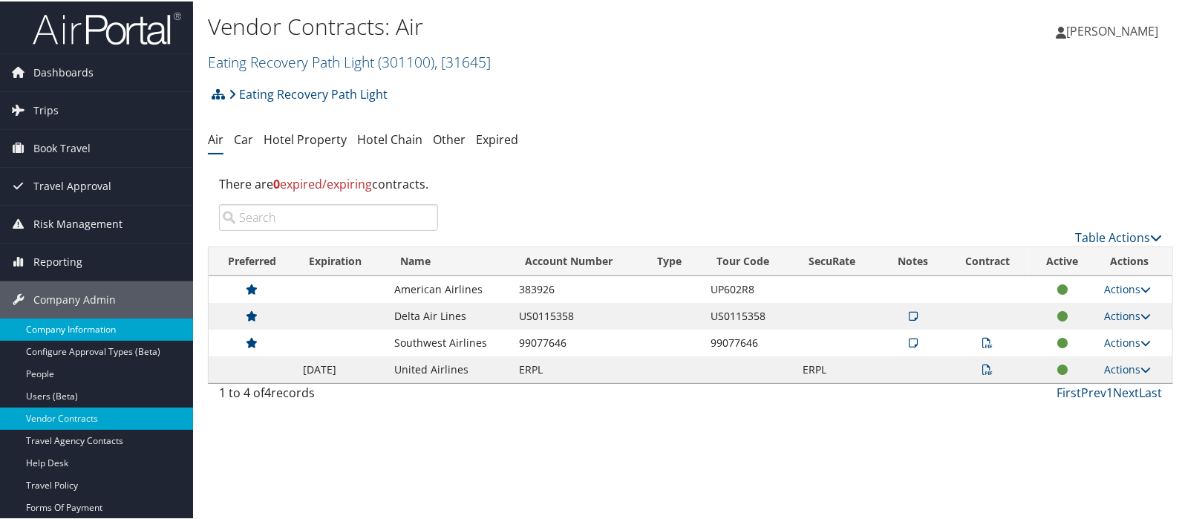
click at [62, 327] on link "Company Information" at bounding box center [96, 328] width 193 height 22
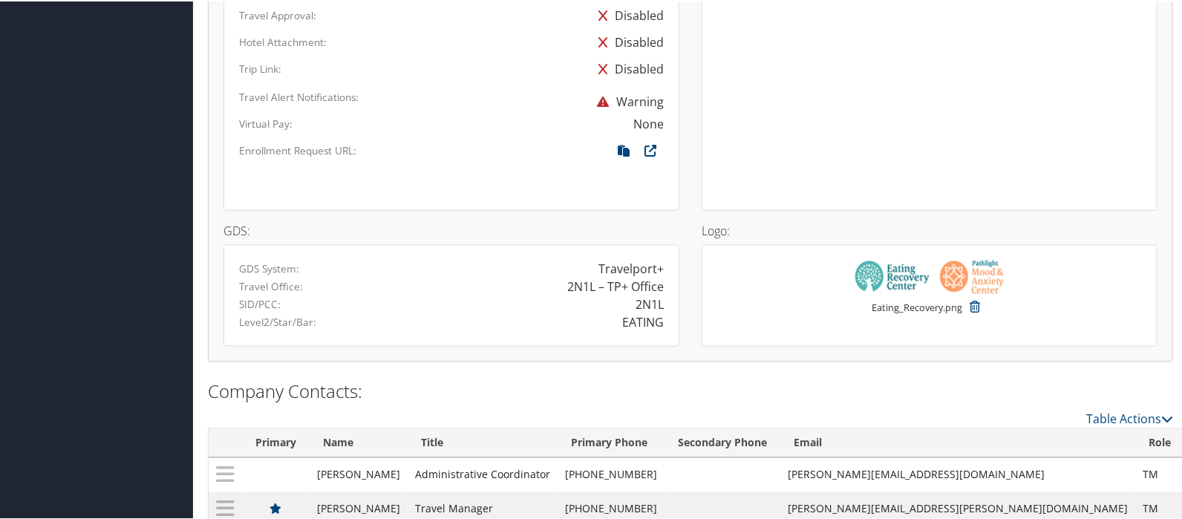
scroll to position [1010, 0]
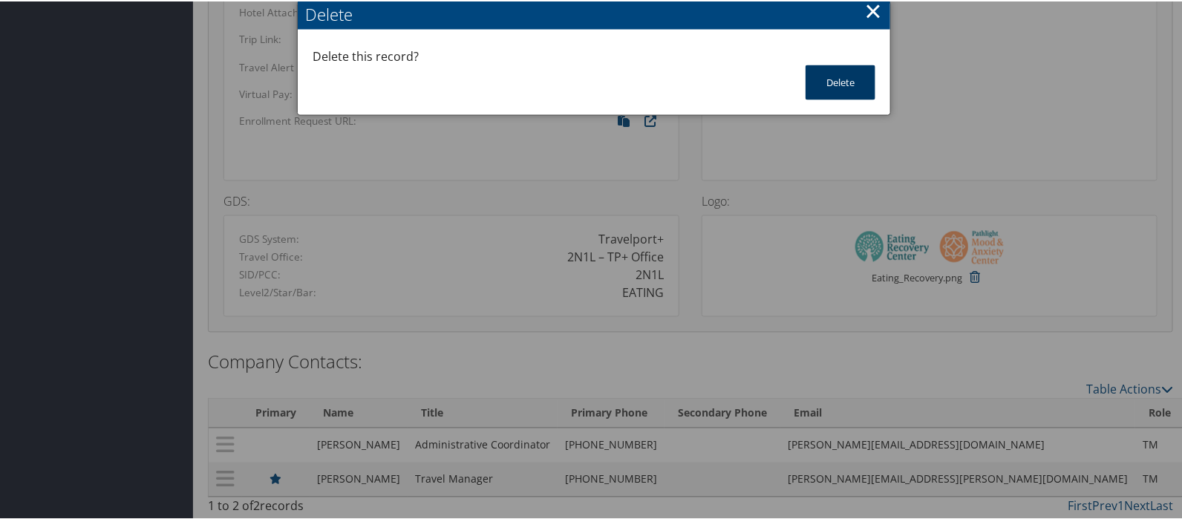
click at [839, 82] on button "Delete" at bounding box center [841, 81] width 70 height 35
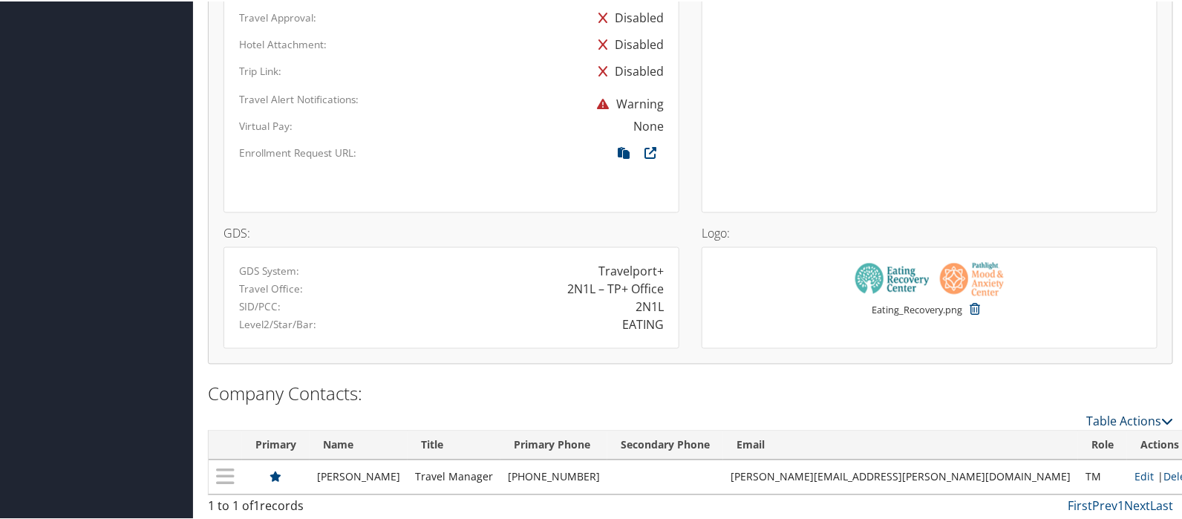
click at [1101, 412] on link "Table Actions" at bounding box center [1130, 420] width 87 height 16
click at [1048, 434] on link "New Contact" at bounding box center [1069, 441] width 195 height 25
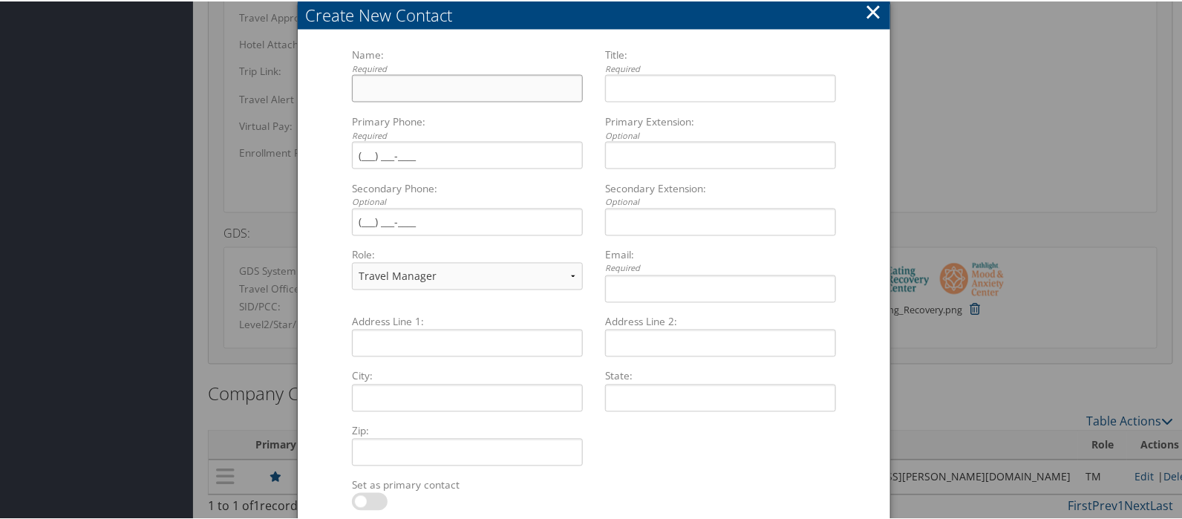
click at [379, 84] on input "Name: Required Multiple values The selected items contain different values for …" at bounding box center [467, 87] width 231 height 27
type input "Machael Pierce"
click at [649, 94] on input "Title: Required Multiple values The selected items contain different values for…" at bounding box center [720, 87] width 231 height 27
type input "Sr Accountant"
click at [379, 153] on input "Primary Phone: Required Multiple values The selected items contain different va…" at bounding box center [467, 153] width 231 height 27
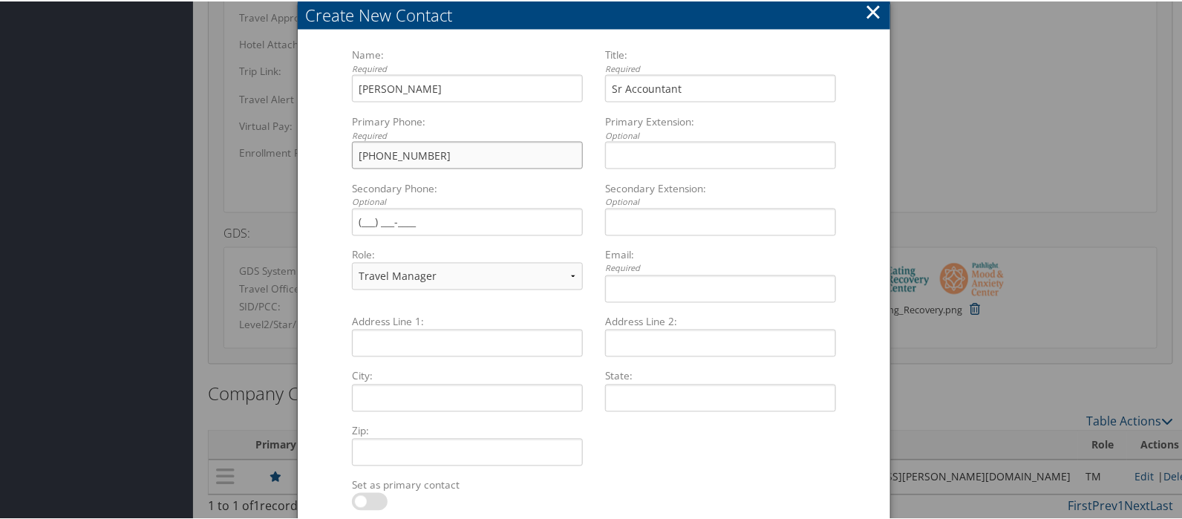
type input "(303) 886-0074"
click at [571, 272] on select "Travel Manager Executive Purchasing/Legal Finance HR Manager Technical contact" at bounding box center [467, 274] width 231 height 27
select select "FA"
click at [352, 261] on select "Travel Manager Executive Purchasing/Legal Finance HR Manager Technical contact" at bounding box center [467, 274] width 231 height 27
click at [631, 292] on input "Email: Required Multiple values The selected items contain different values for…" at bounding box center [720, 287] width 231 height 27
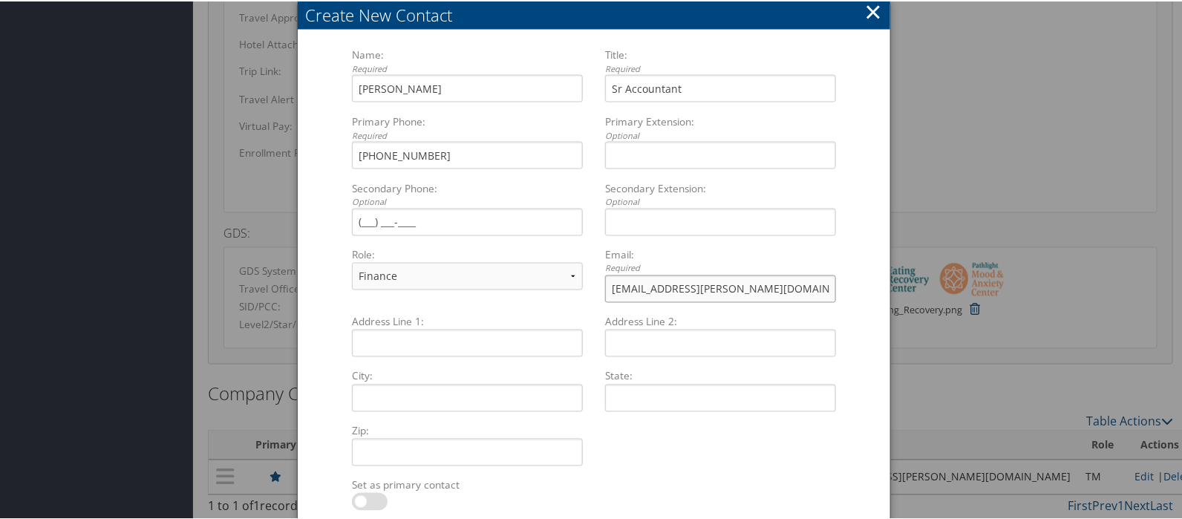
scroll to position [1036, 0]
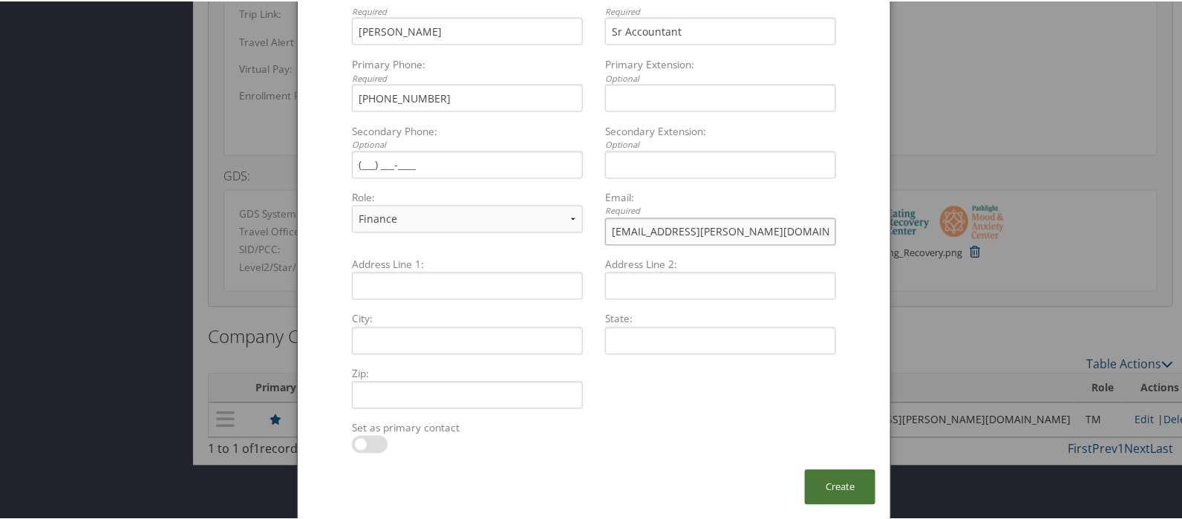
type input "Macheal.Pierce@ercpathlight.com"
click at [830, 485] on button "Create" at bounding box center [840, 486] width 71 height 35
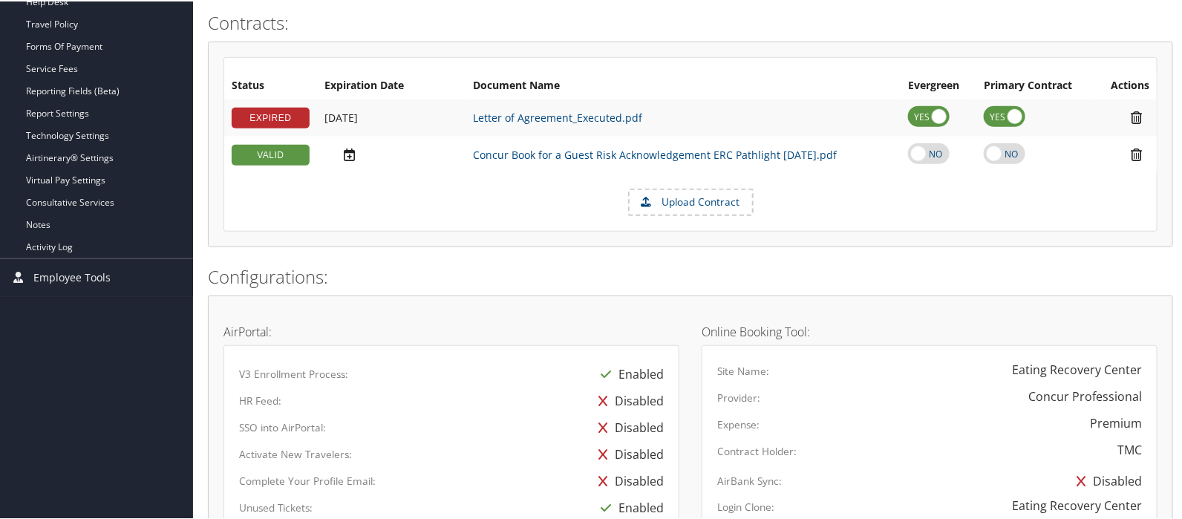
scroll to position [0, 0]
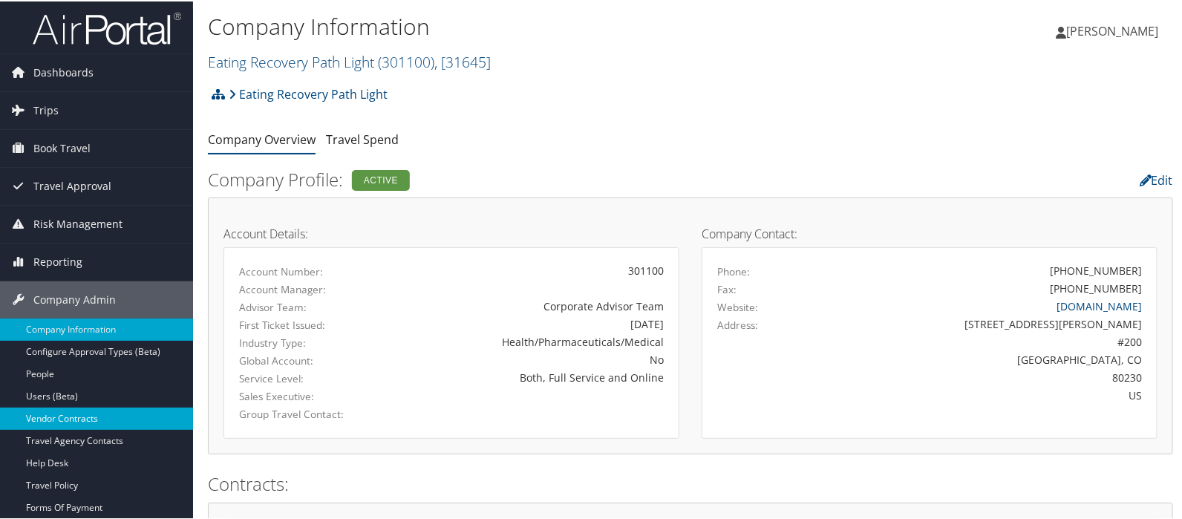
click at [52, 417] on link "Vendor Contracts" at bounding box center [96, 417] width 193 height 22
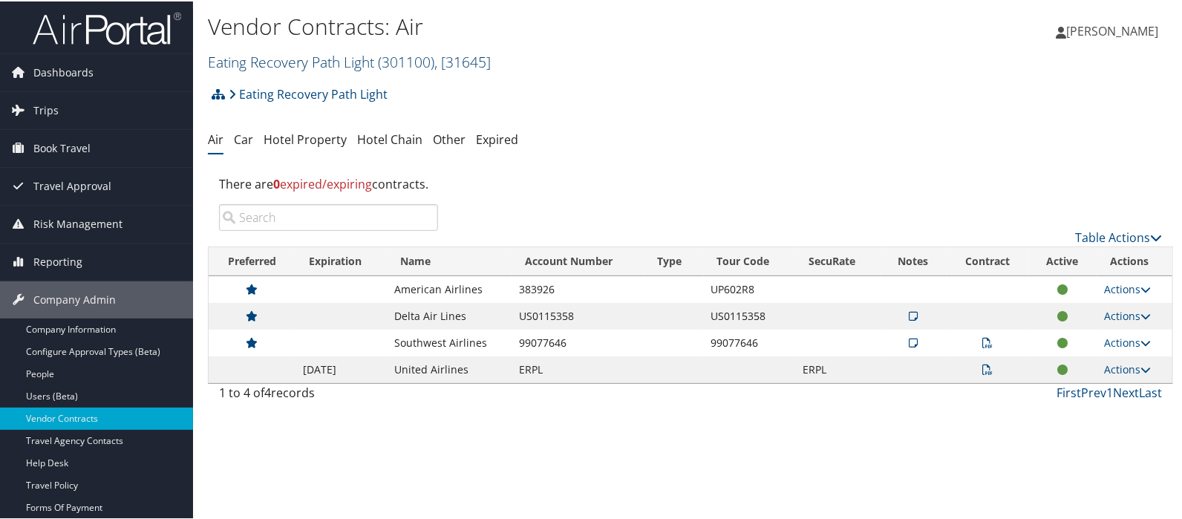
click at [222, 59] on link "Eating Recovery Path Light ( 301100 ) , [ 31645 ]" at bounding box center [349, 61] width 283 height 20
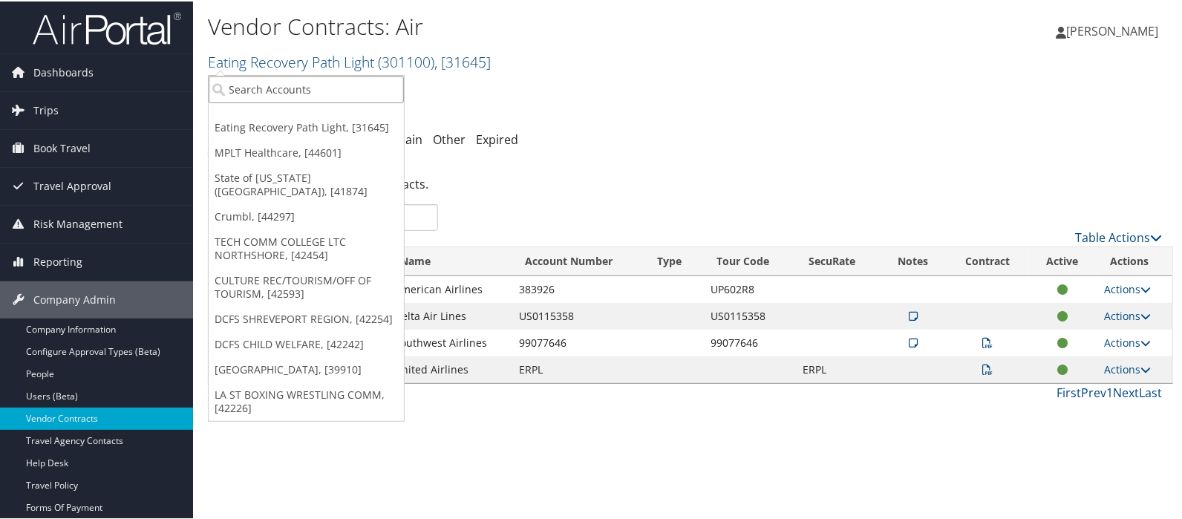
click at [226, 83] on input "search" at bounding box center [306, 87] width 195 height 27
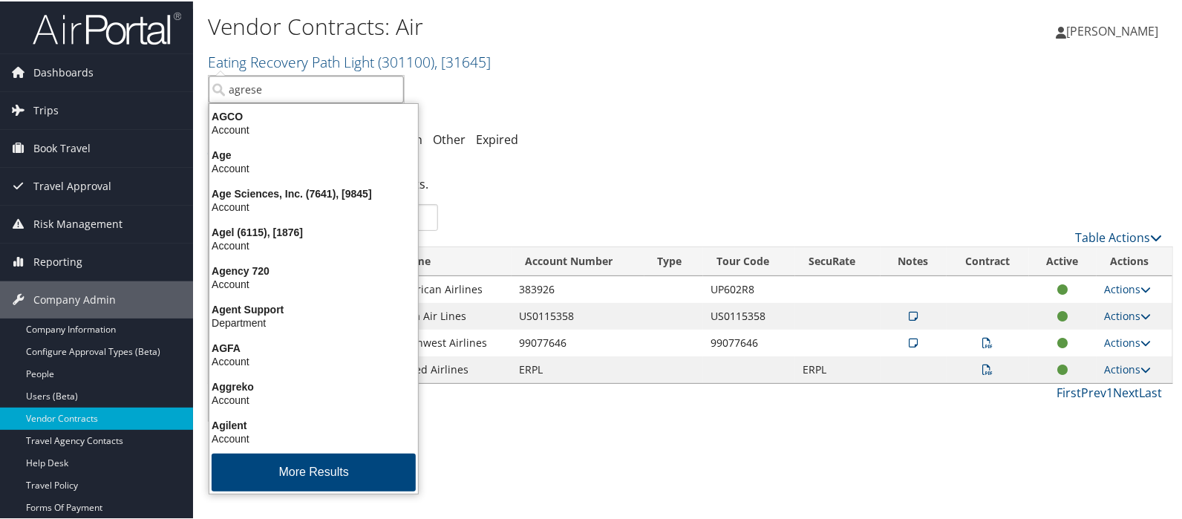
type input "agreser"
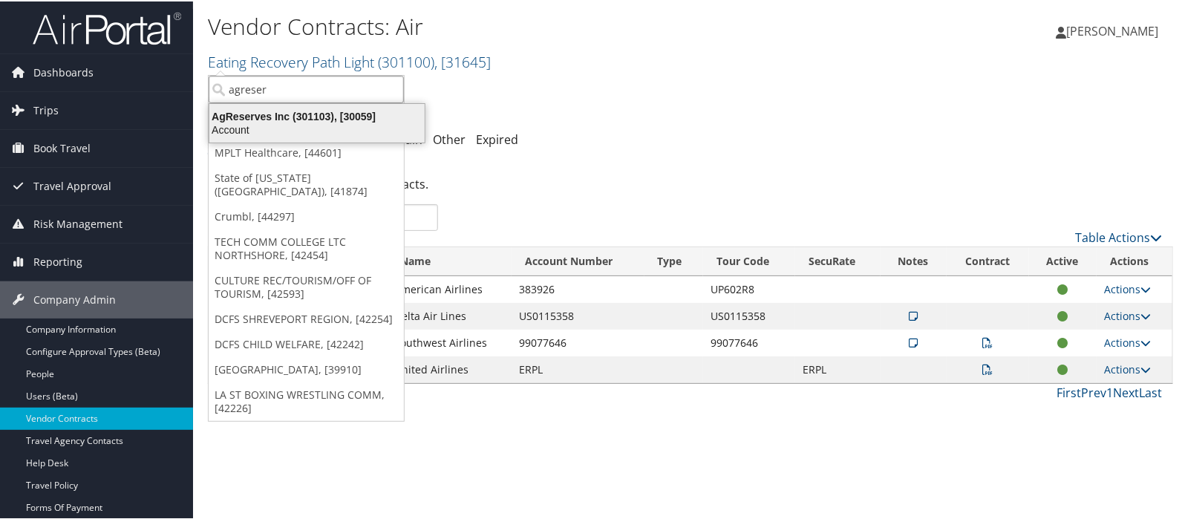
click at [240, 116] on div "AgReserves Inc (301103), [30059]" at bounding box center [317, 114] width 233 height 13
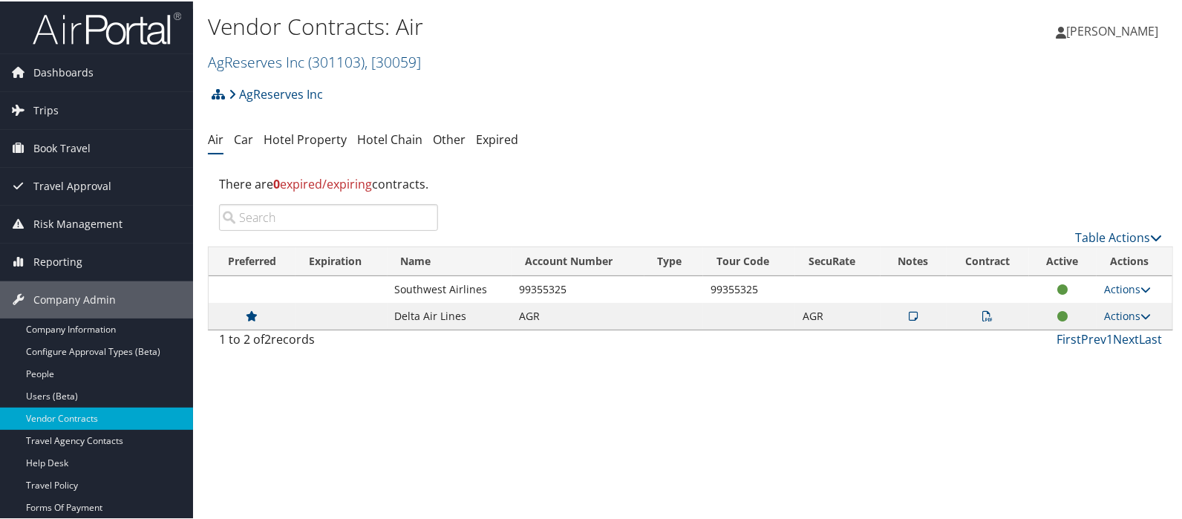
click at [983, 314] on icon at bounding box center [988, 315] width 10 height 10
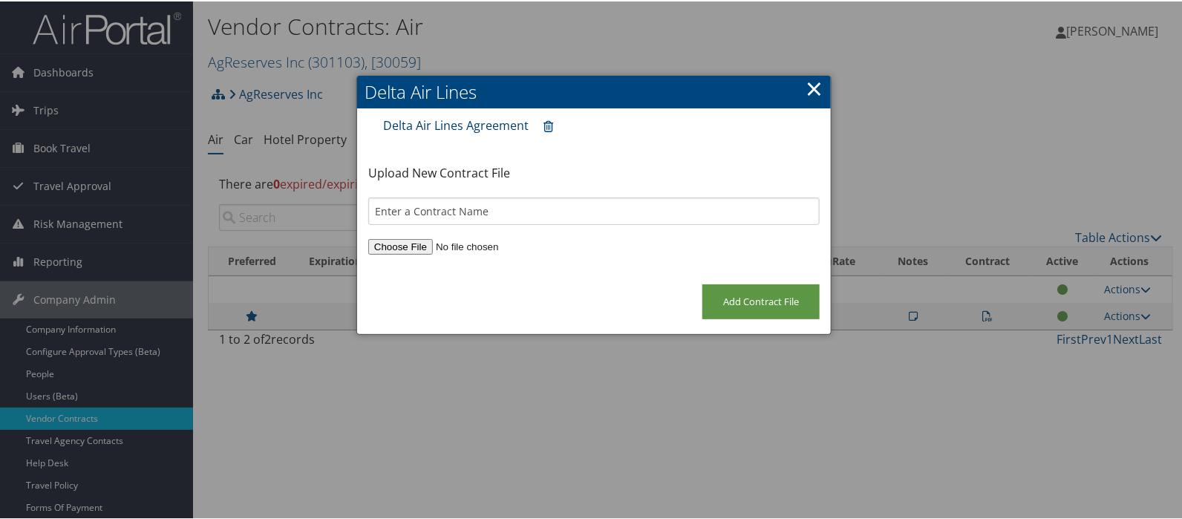
click at [427, 126] on link "Delta Air Lines Agreement" at bounding box center [456, 124] width 146 height 16
click at [810, 89] on link "×" at bounding box center [814, 87] width 17 height 30
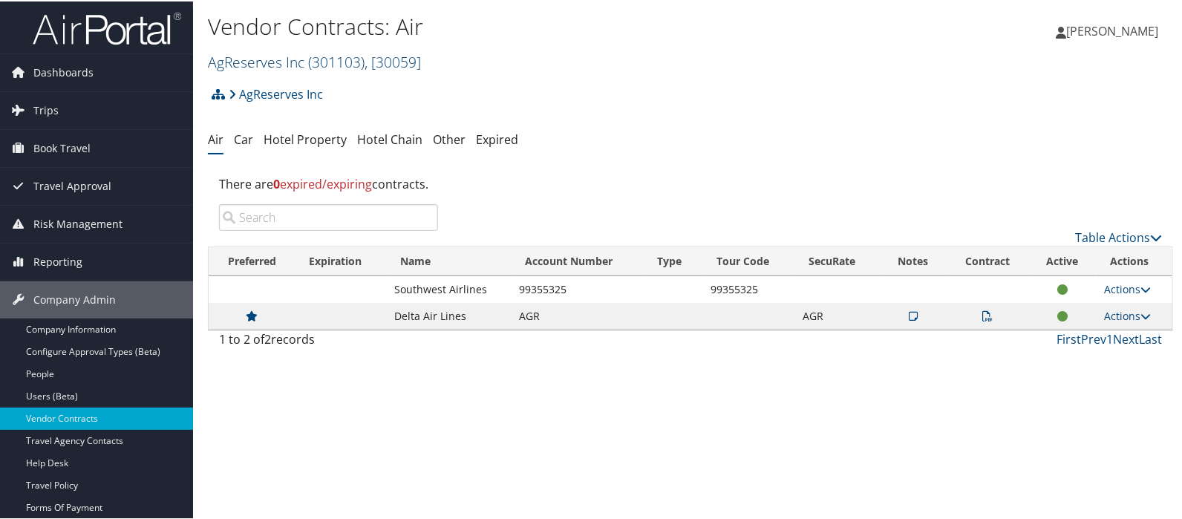
click at [242, 62] on link "AgReserves Inc ( 301103 ) , [ 30059 ]" at bounding box center [314, 61] width 213 height 20
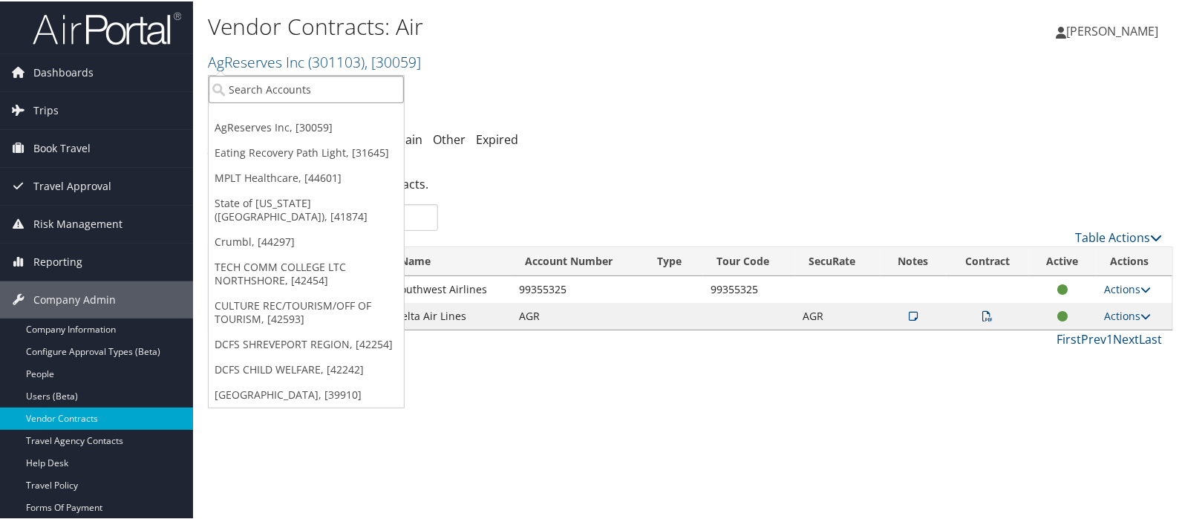
click at [244, 83] on input "search" at bounding box center [306, 87] width 195 height 27
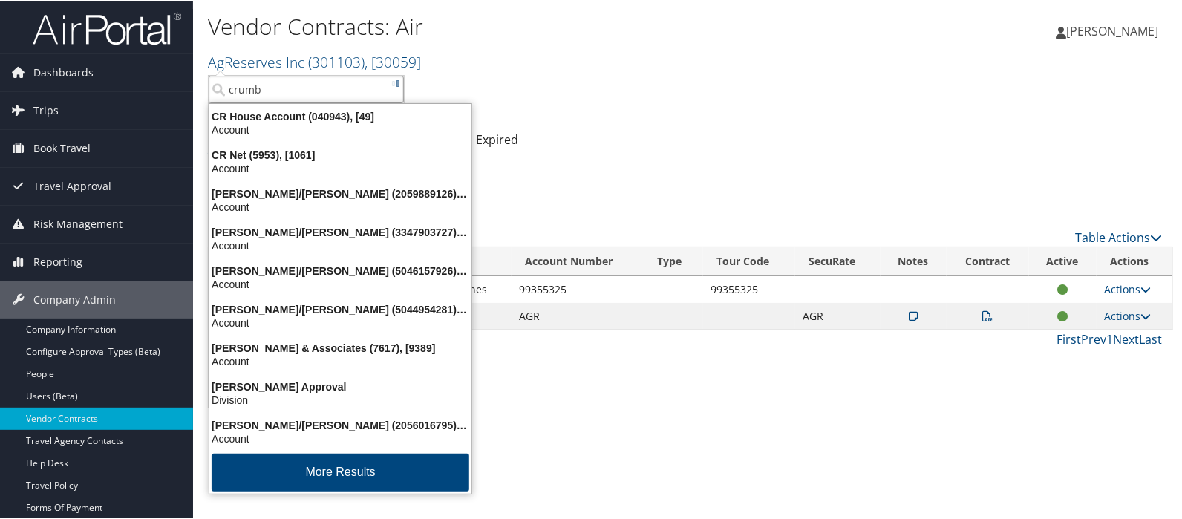
type input "crumbl"
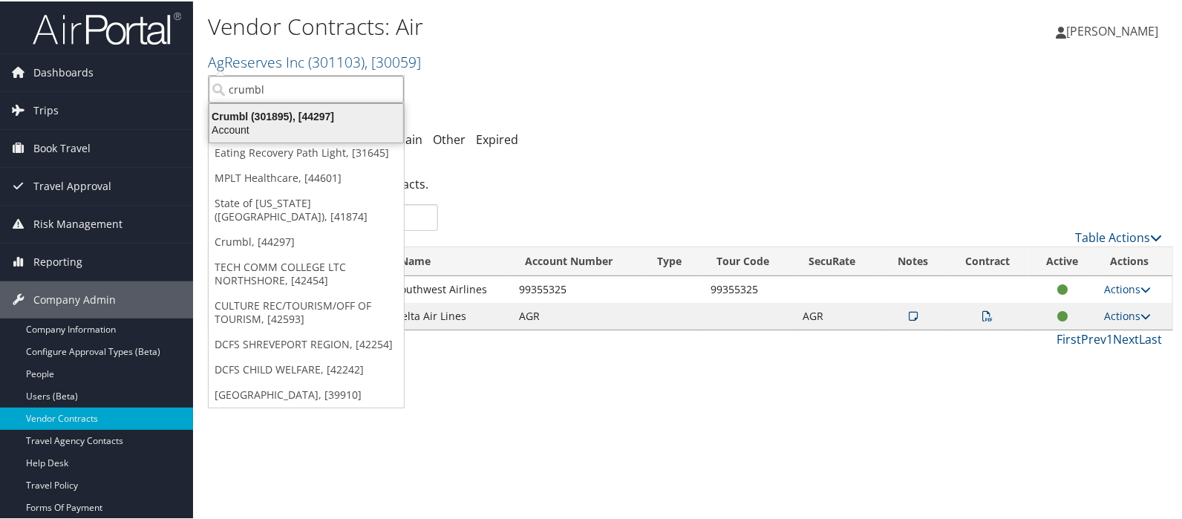
click at [241, 114] on div "Crumbl (301895), [44297]" at bounding box center [307, 114] width 212 height 13
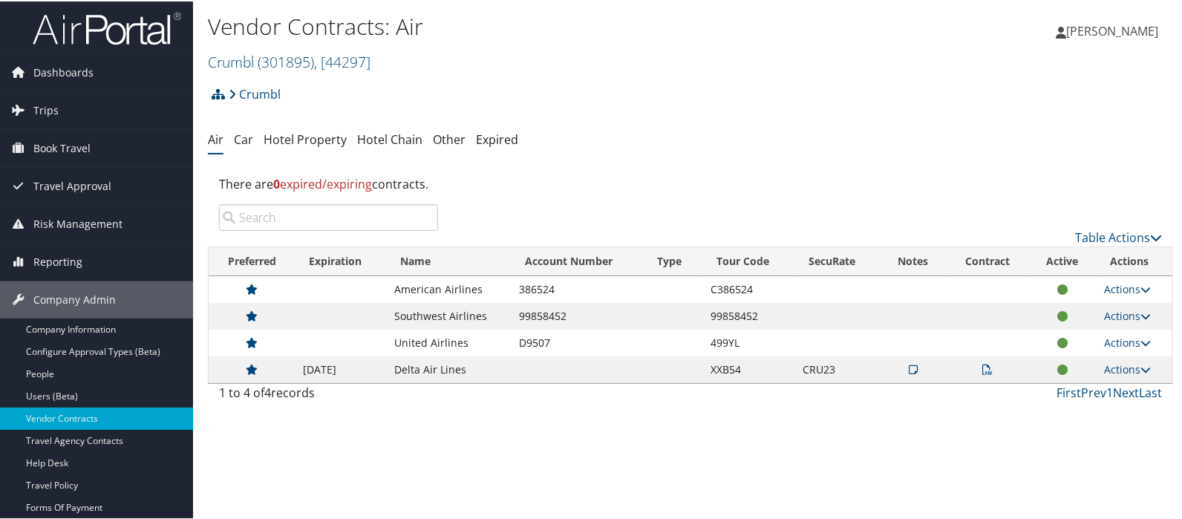
click at [983, 365] on icon at bounding box center [988, 368] width 10 height 10
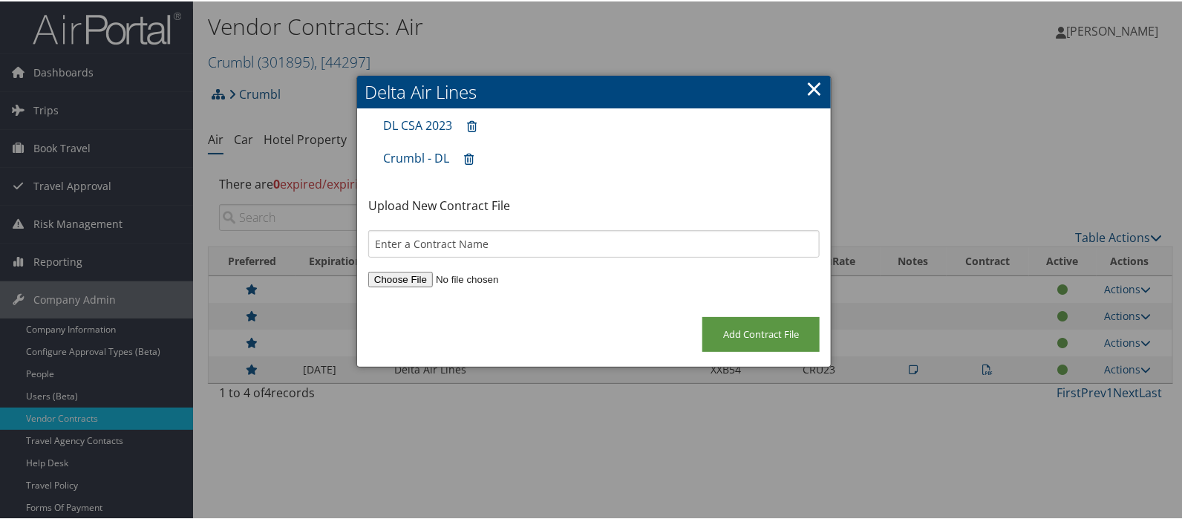
click at [812, 86] on link "×" at bounding box center [814, 87] width 17 height 30
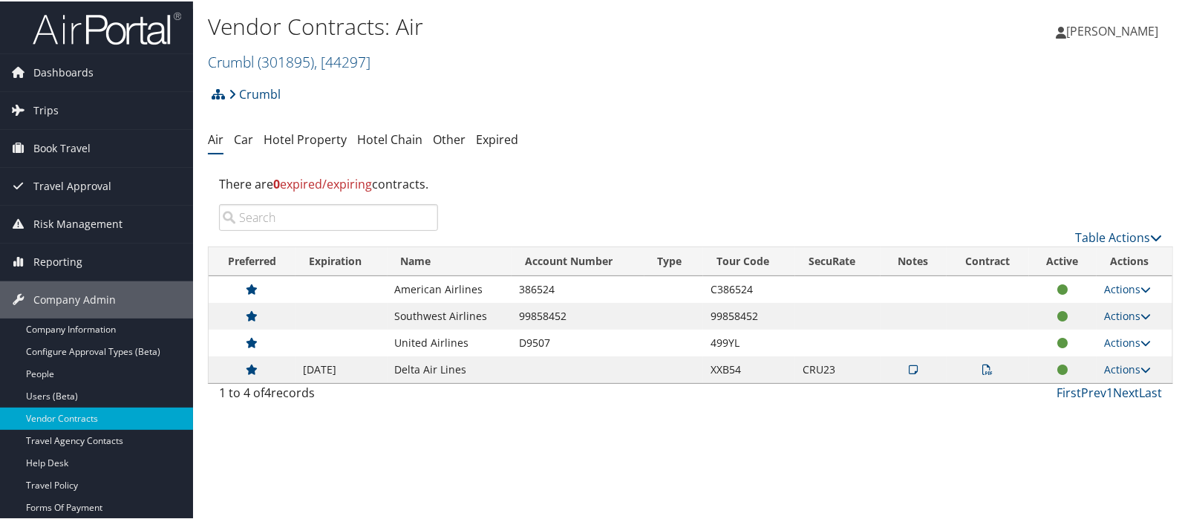
click at [985, 368] on icon at bounding box center [988, 368] width 10 height 10
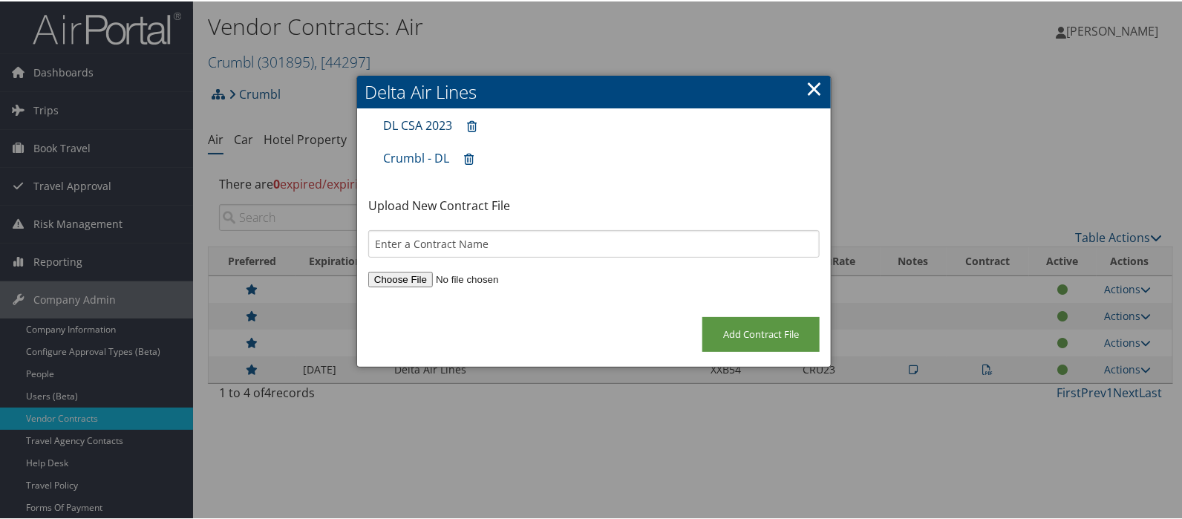
click at [412, 120] on link "DL CSA 2023" at bounding box center [417, 124] width 69 height 16
click at [410, 157] on link "Crumbl - DL" at bounding box center [416, 157] width 66 height 16
click at [405, 127] on link "DL CSA 2023" at bounding box center [417, 124] width 69 height 16
click at [810, 85] on link "×" at bounding box center [814, 87] width 17 height 30
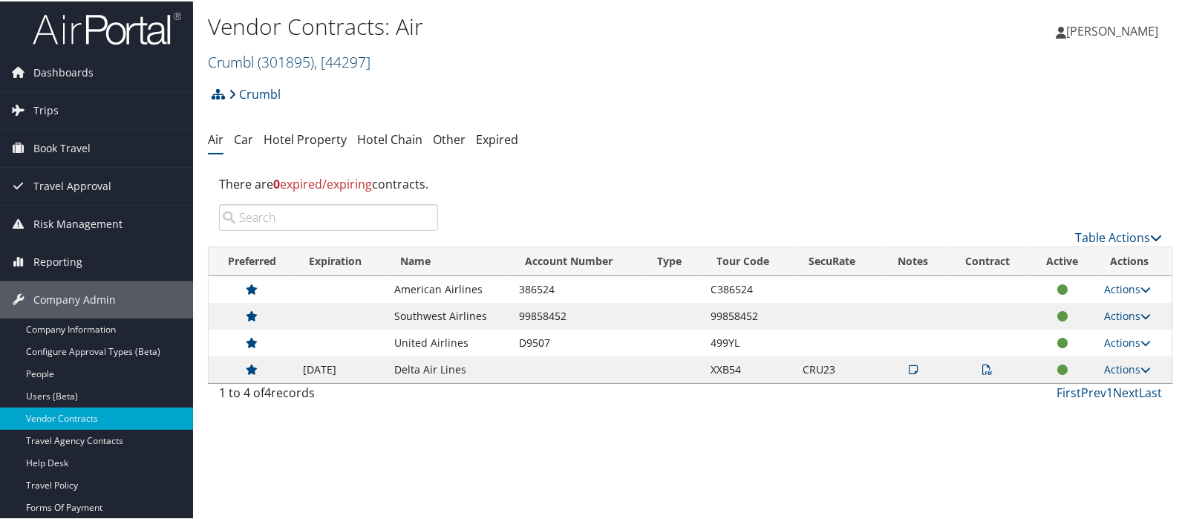
click at [278, 58] on span "( 301895 )" at bounding box center [286, 61] width 56 height 20
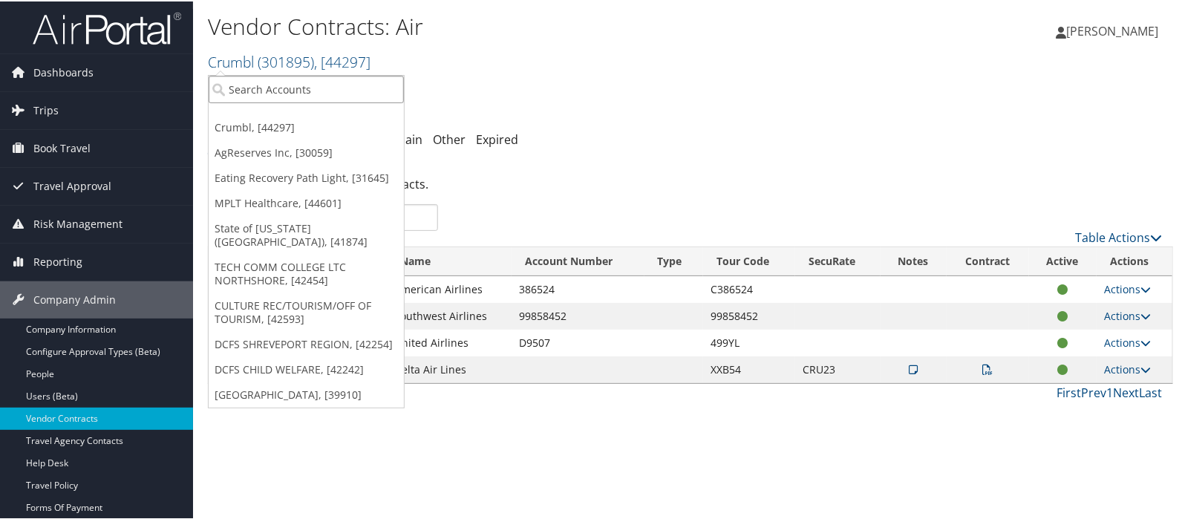
click at [250, 88] on input "search" at bounding box center [306, 87] width 195 height 27
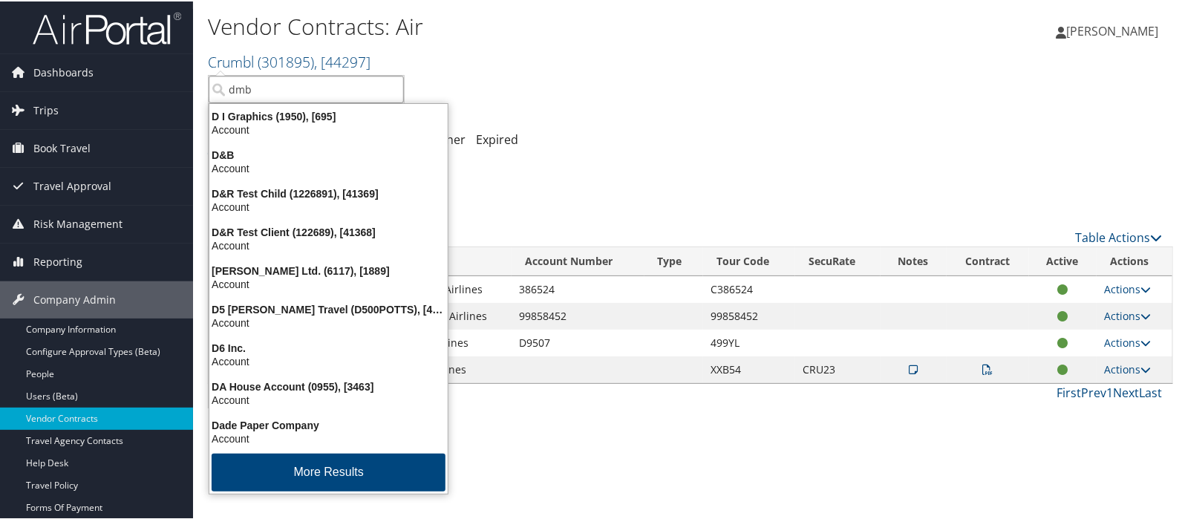
type input "dmba"
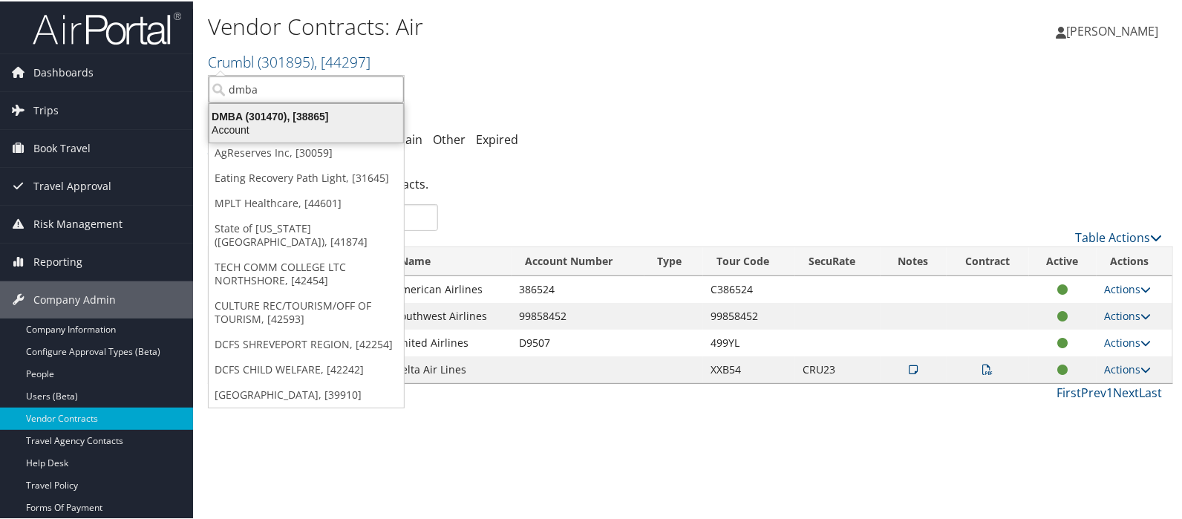
click at [239, 114] on div "DMBA (301470), [38865]" at bounding box center [307, 114] width 212 height 13
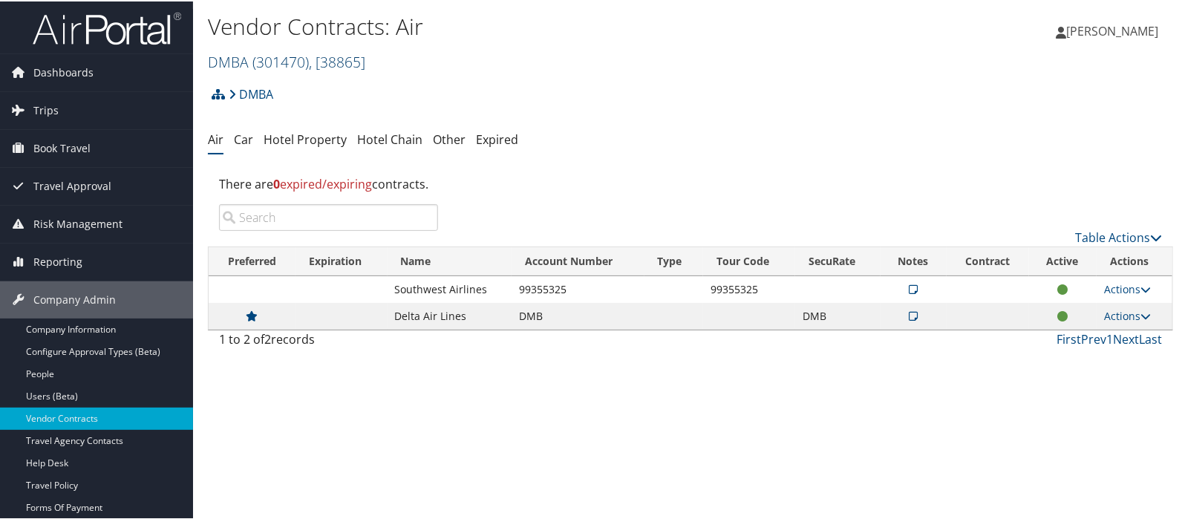
click at [256, 62] on span "( 301470 )" at bounding box center [281, 61] width 56 height 20
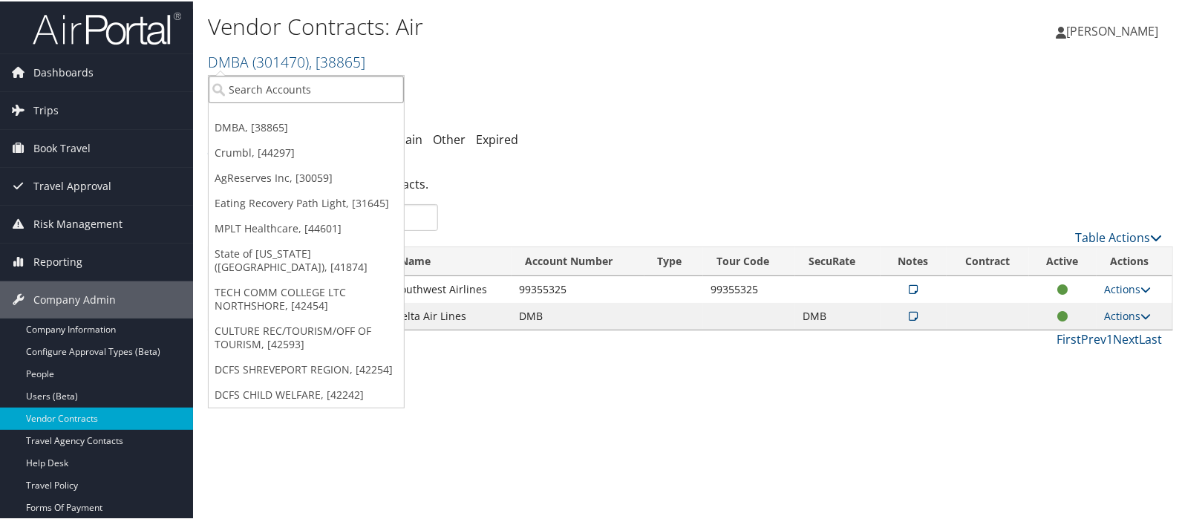
click at [241, 101] on input "search" at bounding box center [306, 87] width 195 height 27
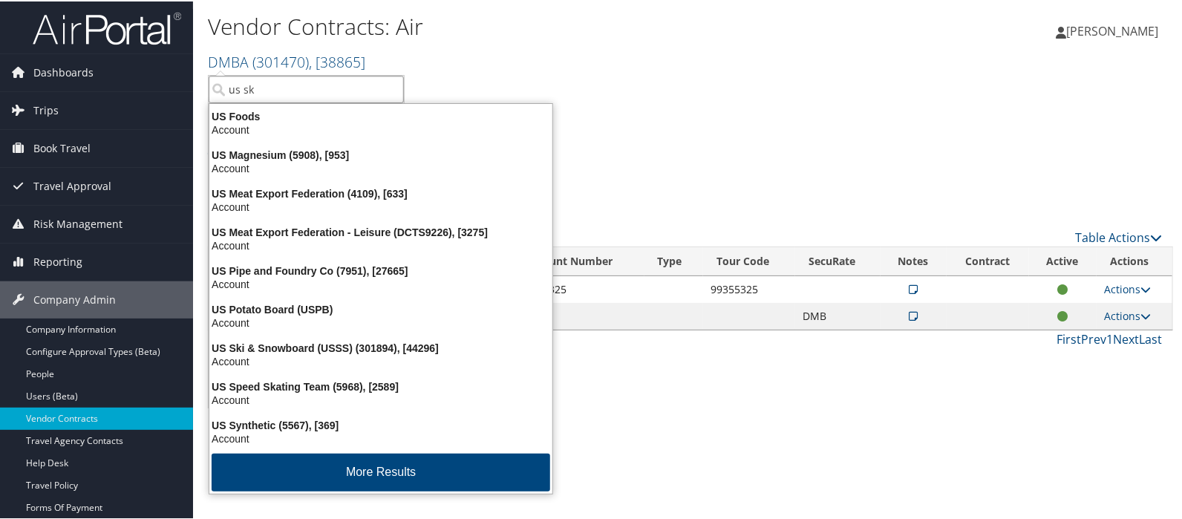
type input "us ski"
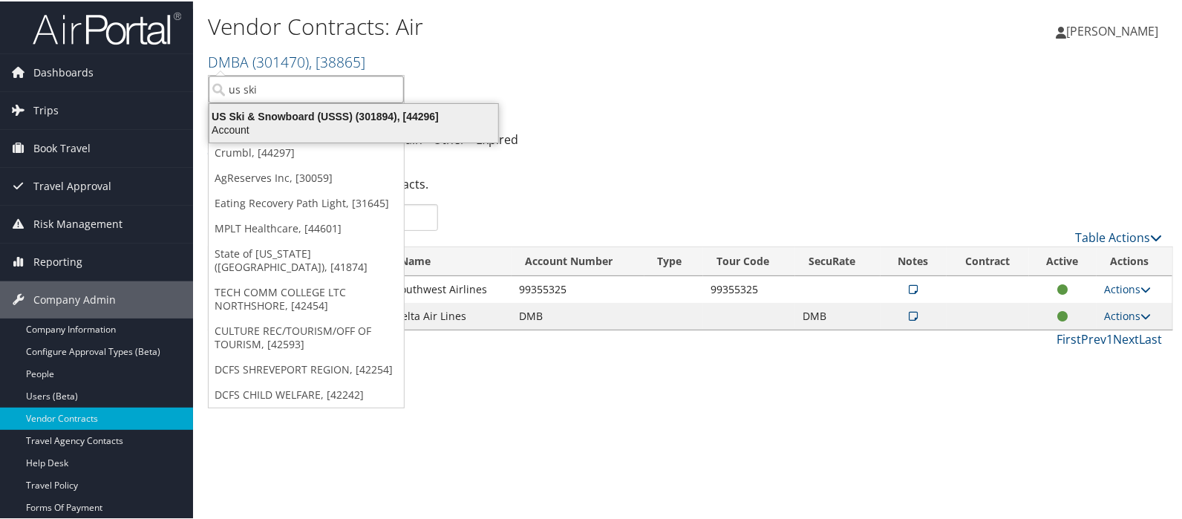
click at [327, 122] on div "Account" at bounding box center [354, 128] width 307 height 13
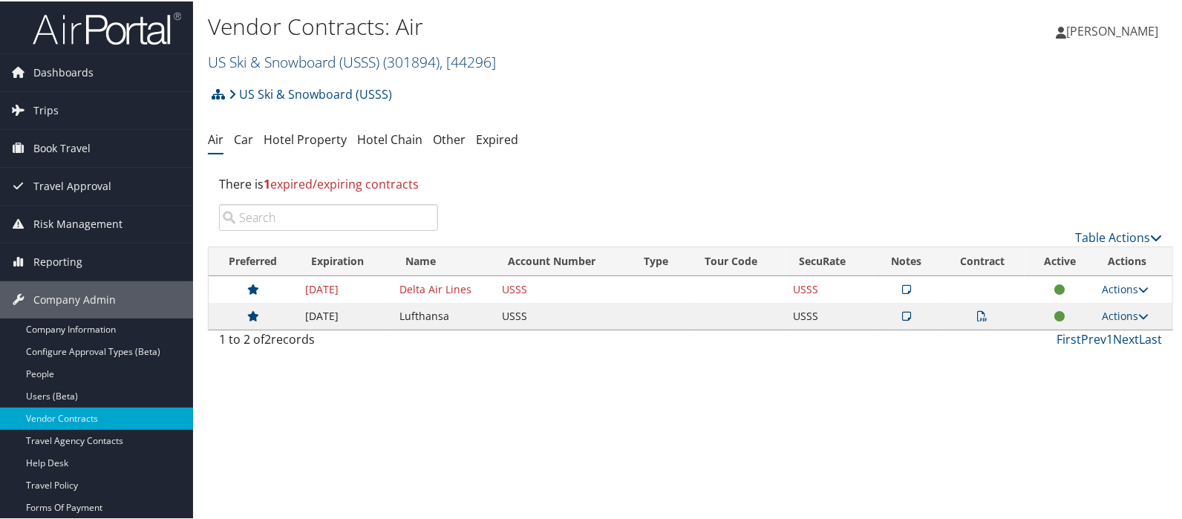
click at [237, 59] on link "US Ski & Snowboard (USSS) ( 301894 ) , [ 44296 ]" at bounding box center [352, 61] width 288 height 20
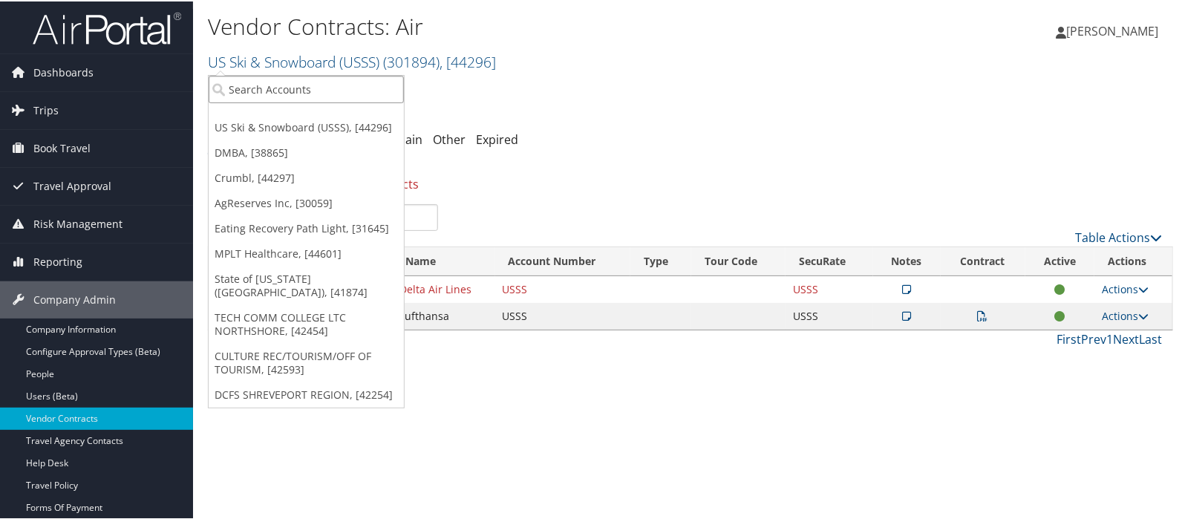
click at [244, 92] on input "search" at bounding box center [306, 87] width 195 height 27
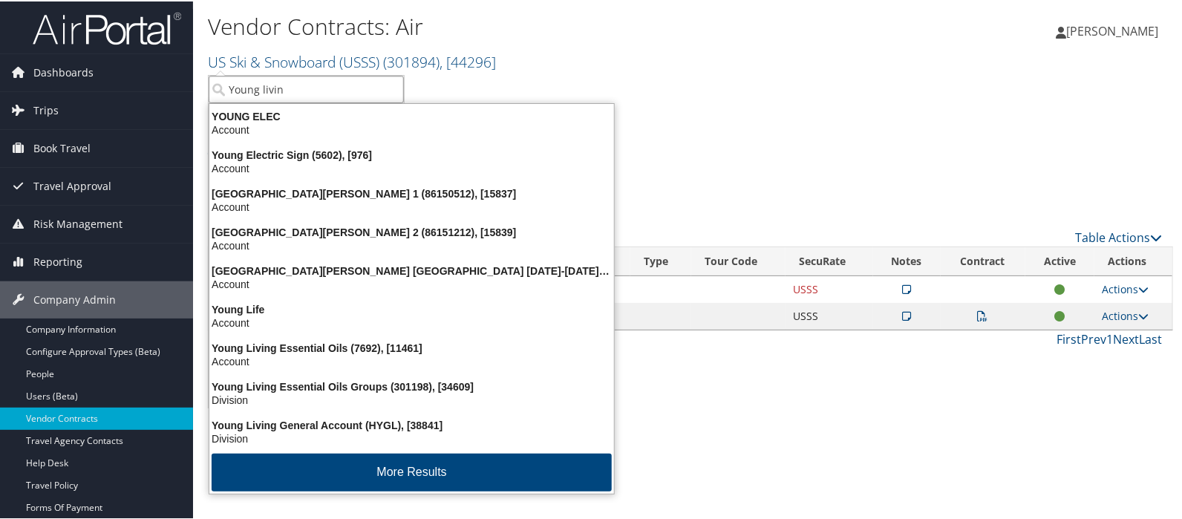
type input "Young living"
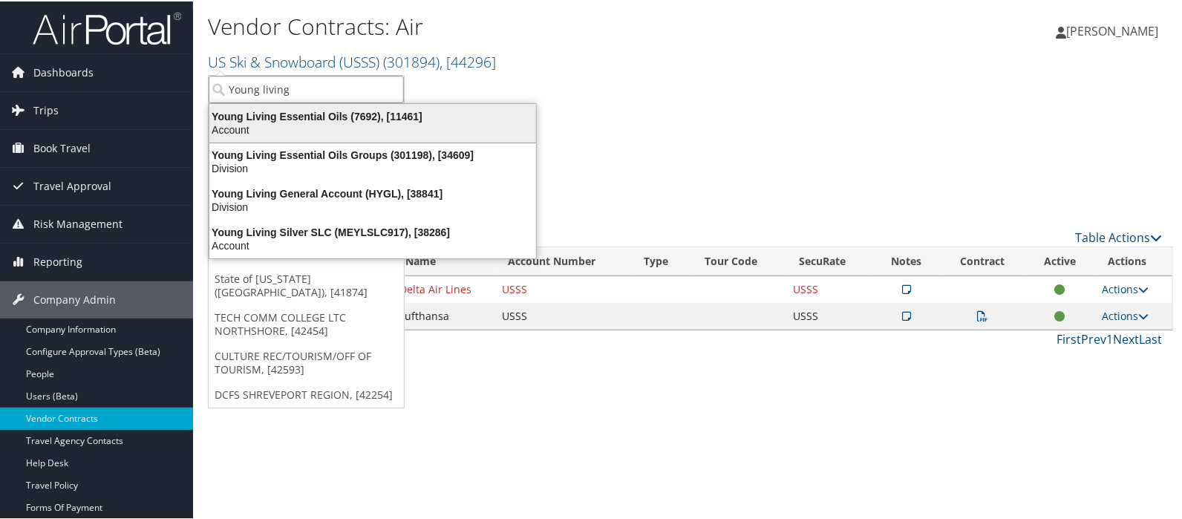
click at [257, 113] on div "Young Living Essential Oils (7692), [11461]" at bounding box center [373, 114] width 345 height 13
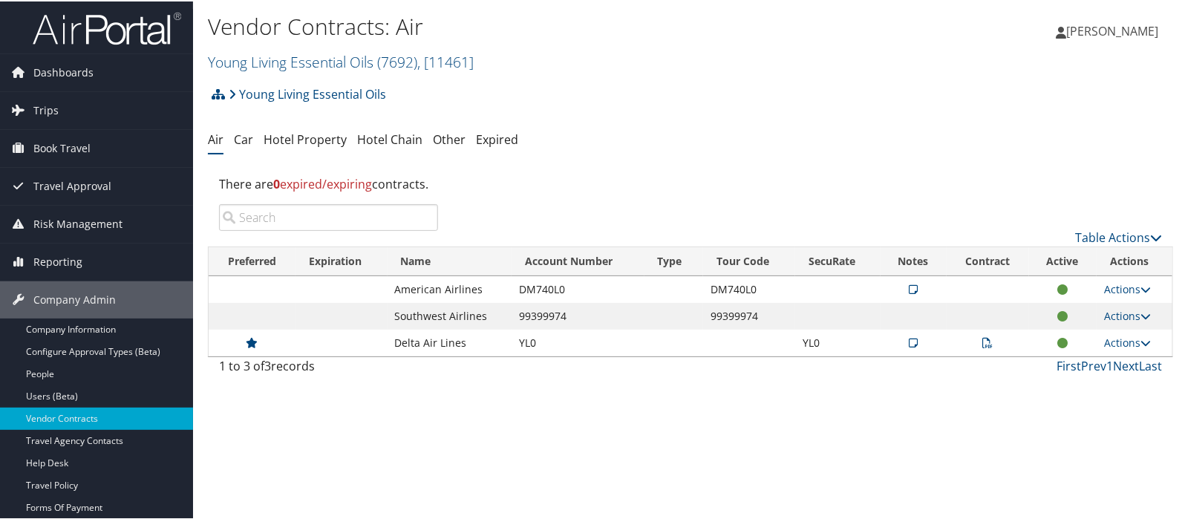
click at [983, 343] on icon at bounding box center [988, 341] width 10 height 10
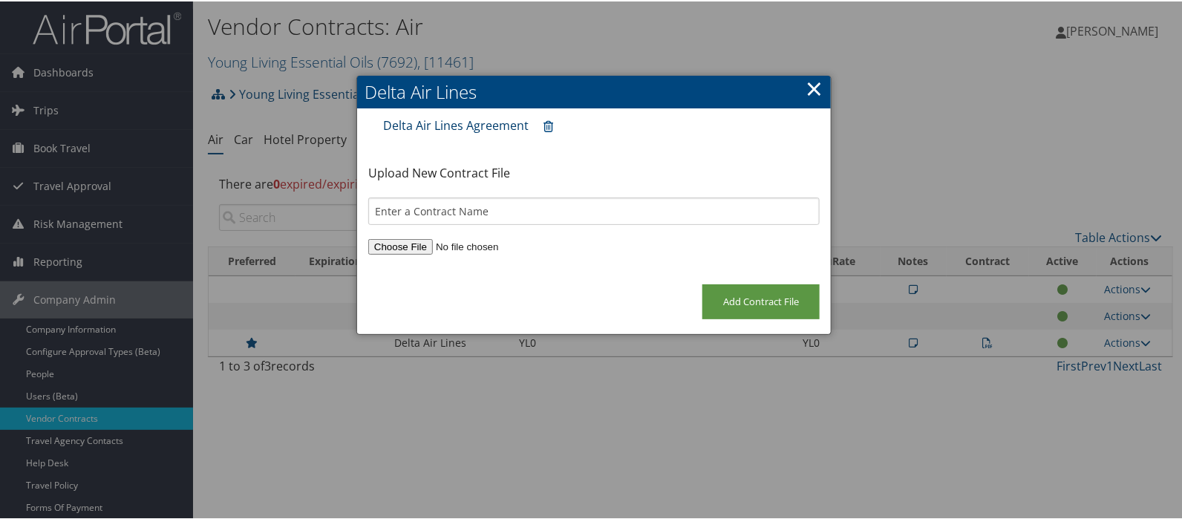
click at [430, 120] on link "Delta Air Lines Agreement" at bounding box center [456, 124] width 146 height 16
click at [813, 95] on link "×" at bounding box center [814, 87] width 17 height 30
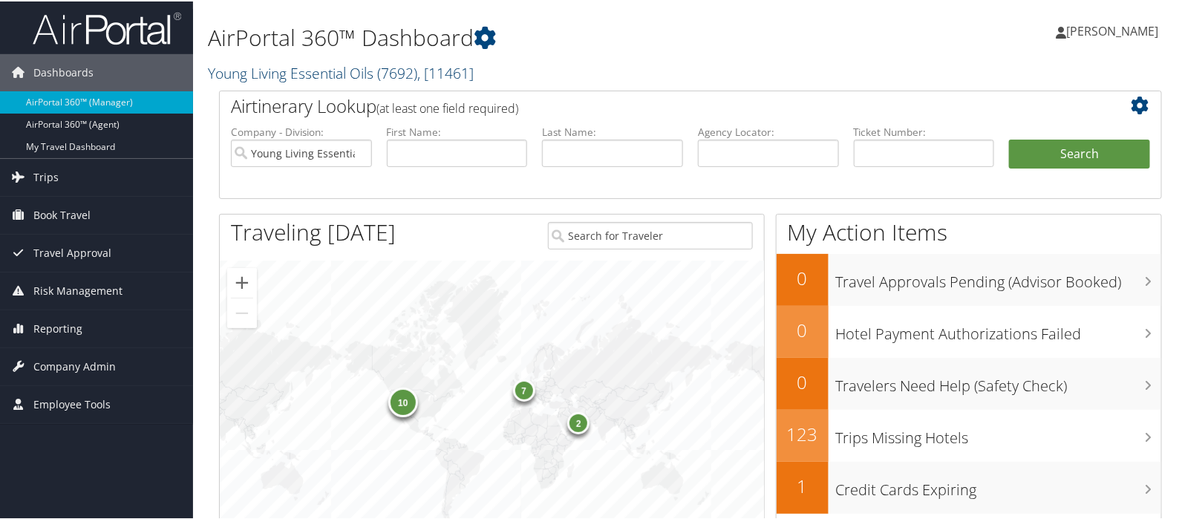
click at [284, 66] on link "Young Living Essential Oils ( 7692 ) , [ 11461 ]" at bounding box center [341, 72] width 266 height 20
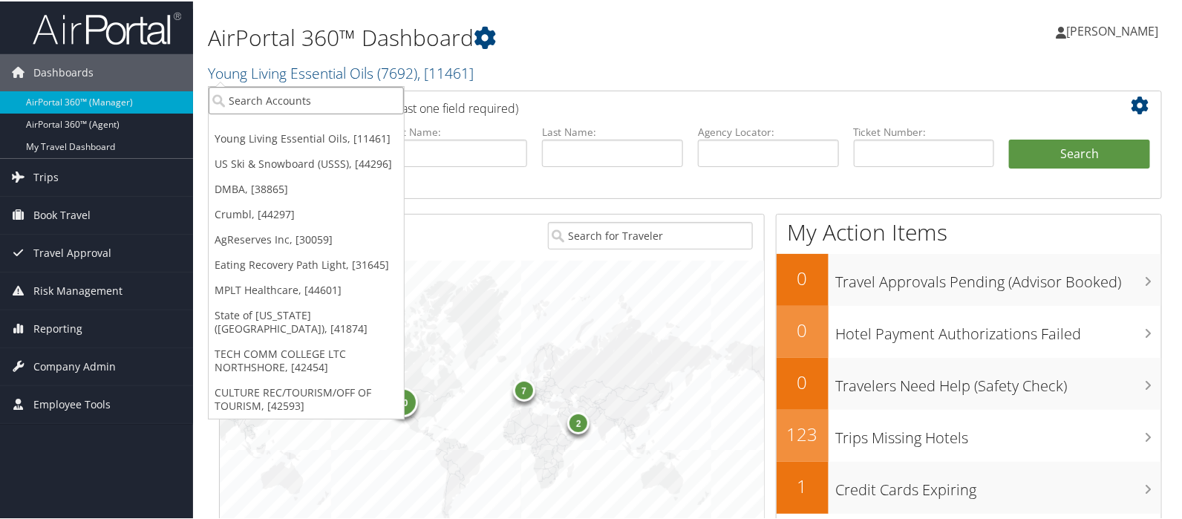
click at [281, 94] on input "search" at bounding box center [306, 98] width 195 height 27
type input "S2"
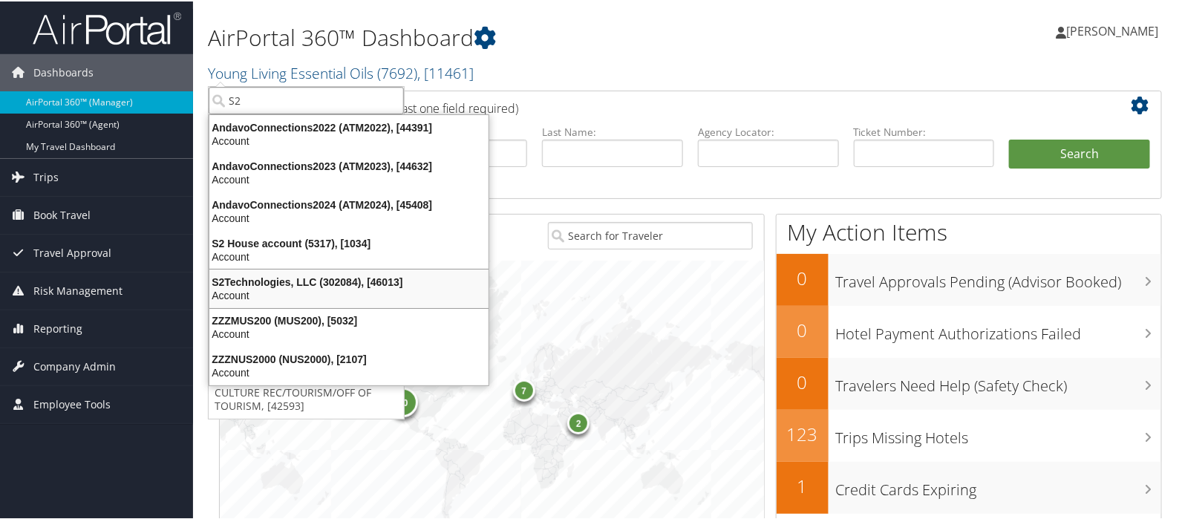
click at [263, 284] on div "S2Technologies, LLC (302084), [46013]" at bounding box center [349, 280] width 297 height 13
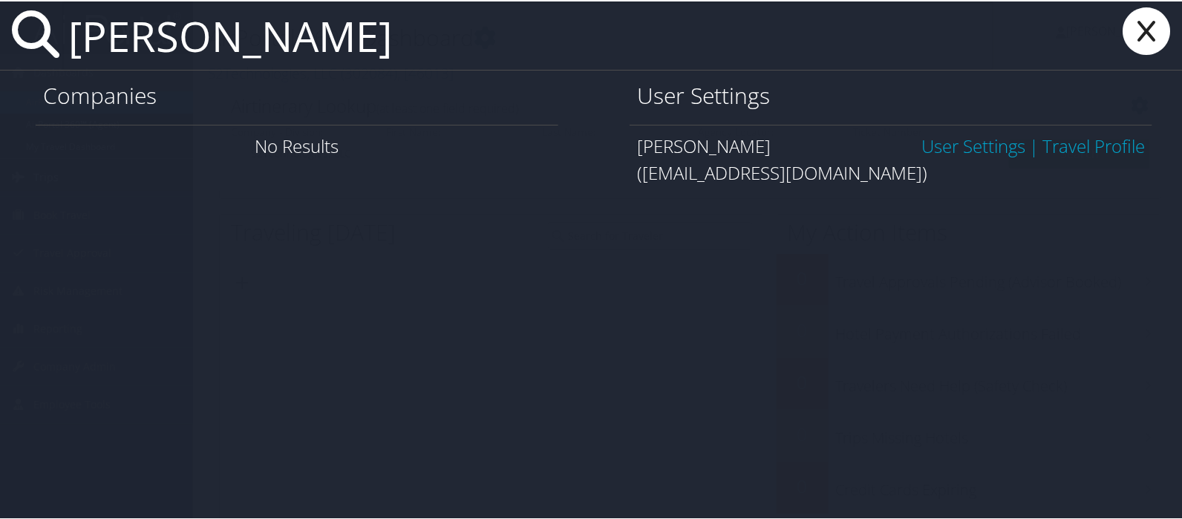
type input "kevin irons"
click at [936, 148] on link "User Settings" at bounding box center [974, 144] width 104 height 25
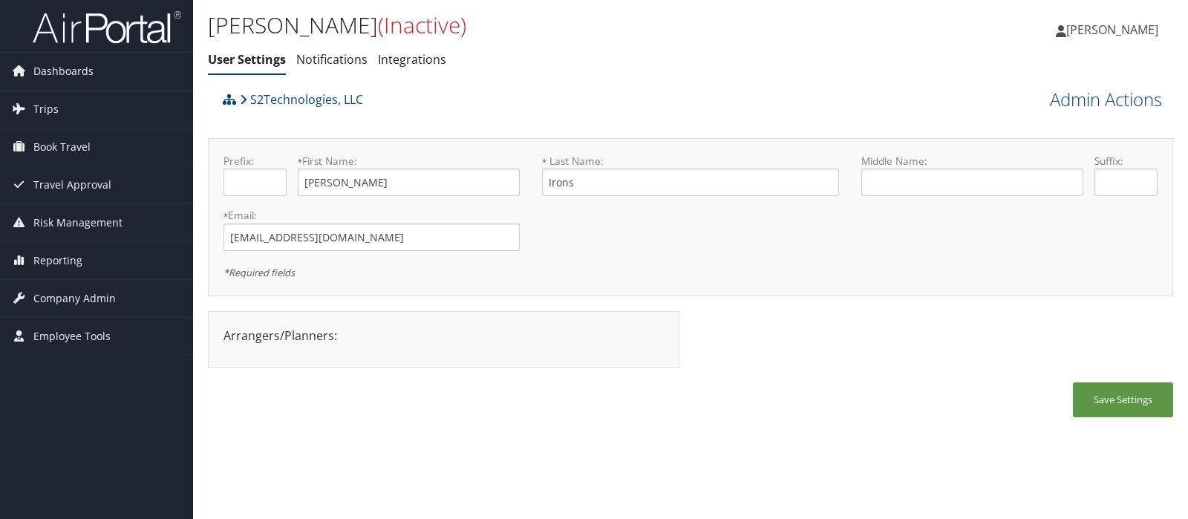
click at [542, 61] on ul "User Settings Notifications Integrations" at bounding box center [530, 60] width 644 height 27
click at [691, 30] on h1 "[PERSON_NAME] (Inactive)" at bounding box center [530, 25] width 644 height 31
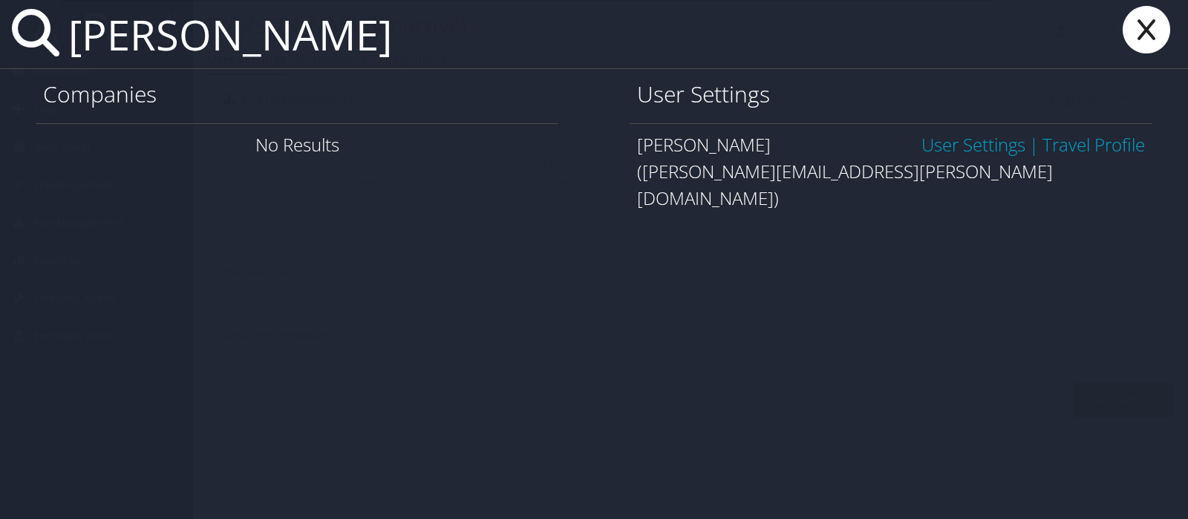
type input "[PERSON_NAME]"
click at [967, 145] on link "User Settings" at bounding box center [974, 144] width 104 height 25
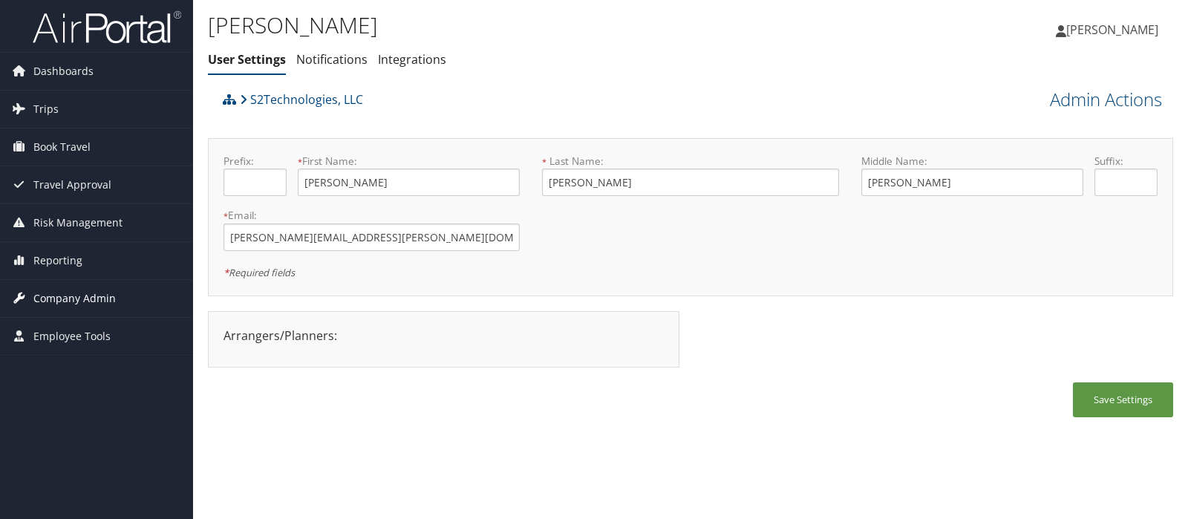
click at [63, 305] on span "Company Admin" at bounding box center [74, 298] width 82 height 37
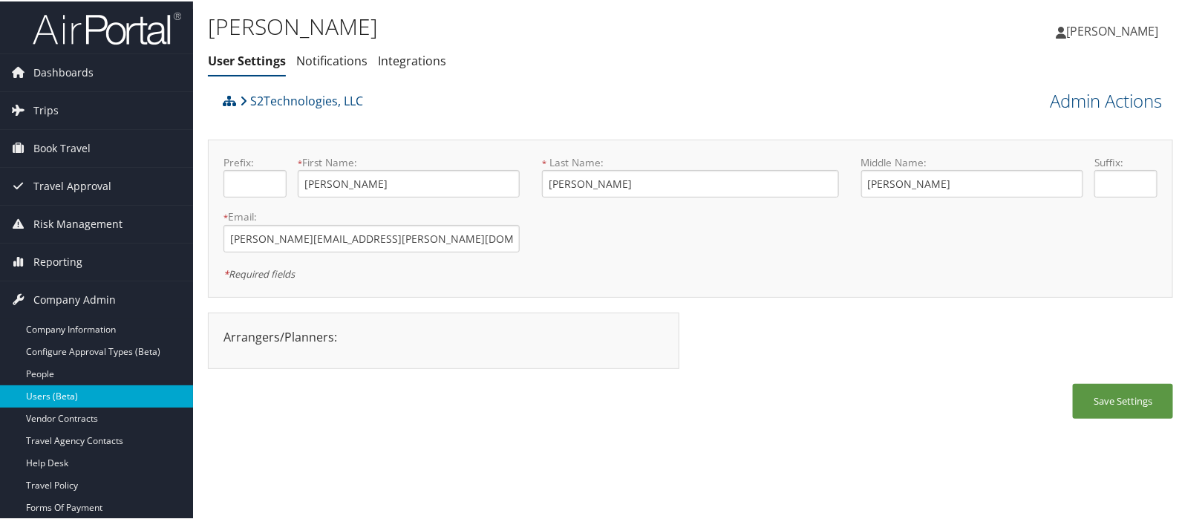
click at [68, 400] on link "Users (Beta)" at bounding box center [96, 395] width 193 height 22
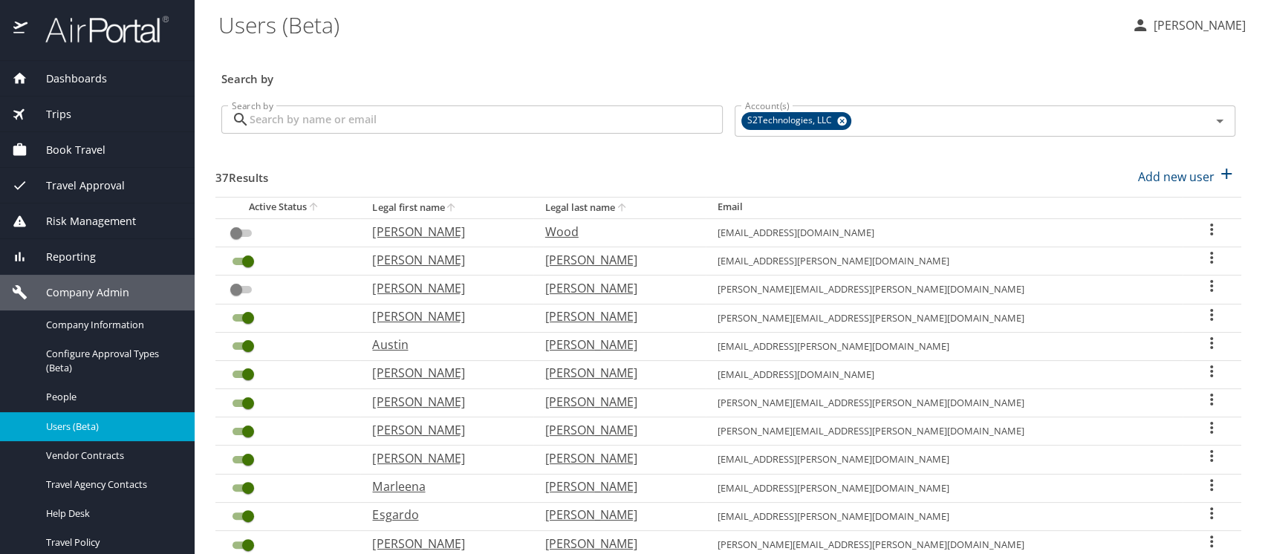
click at [291, 120] on input "Search by" at bounding box center [486, 119] width 473 height 28
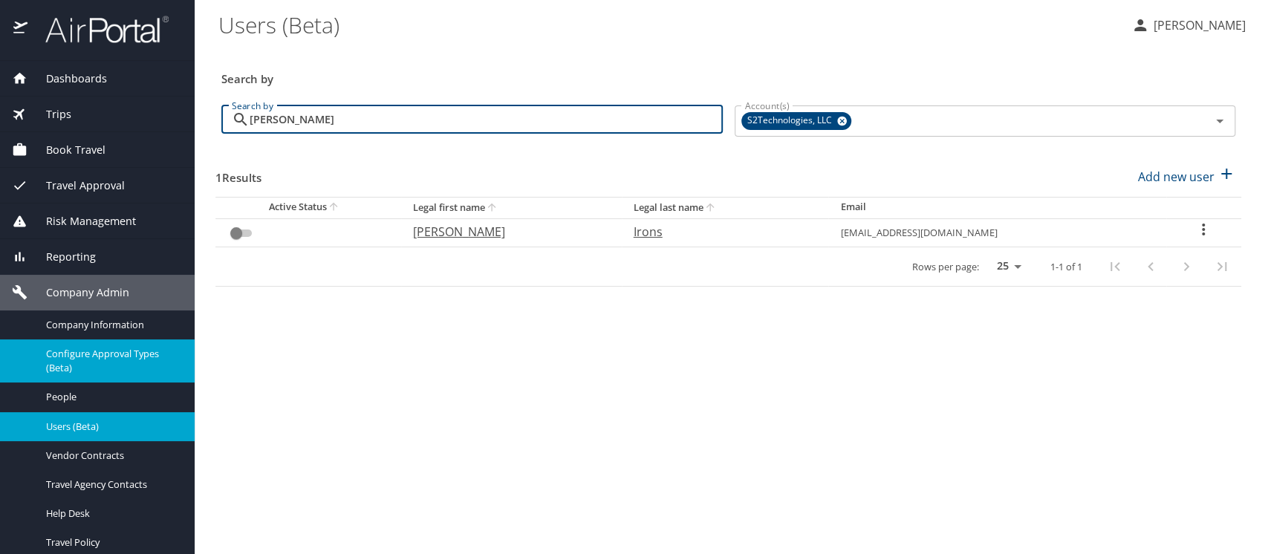
type input "kevin irons"
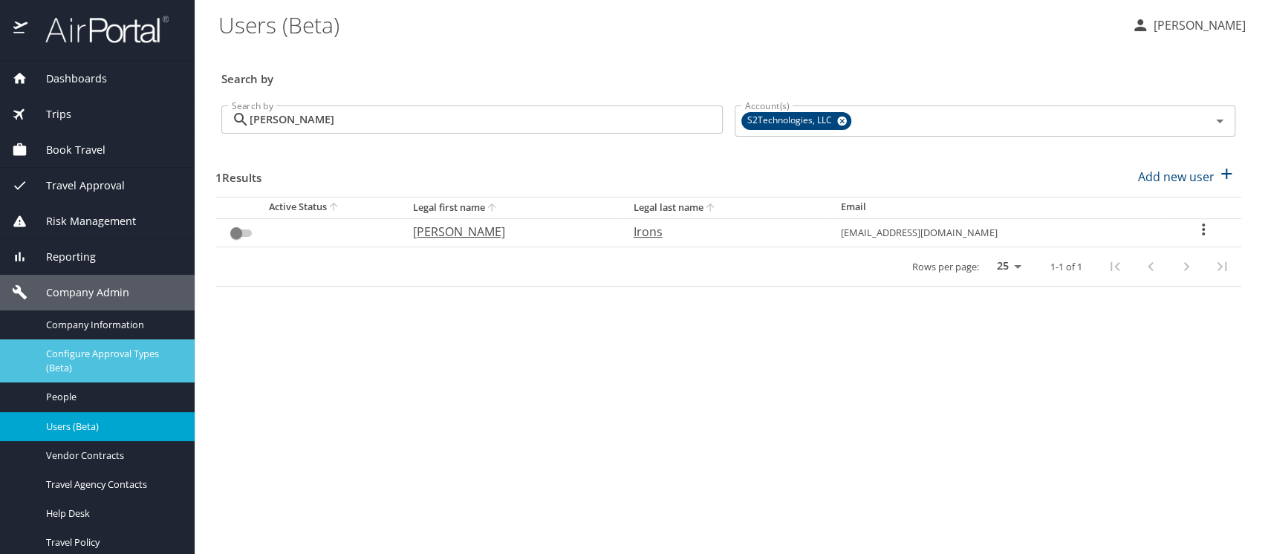
click at [116, 356] on span "Configure Approval Types (Beta)" at bounding box center [111, 361] width 131 height 28
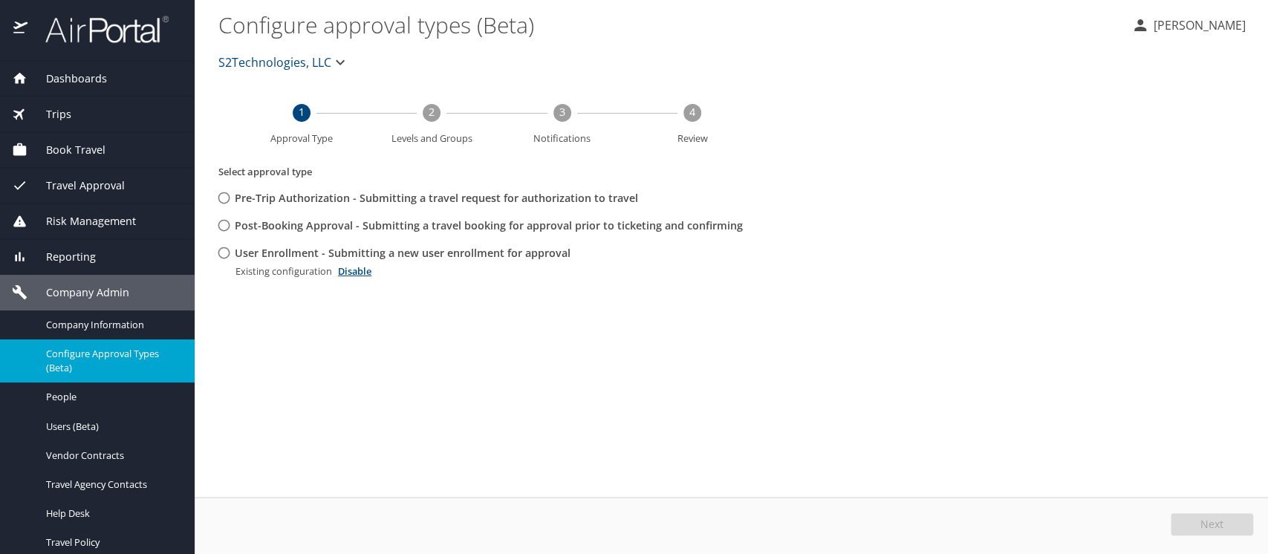
click at [221, 250] on input "User Enrollment - Submitting a new user enrollment for approval" at bounding box center [223, 252] width 27 height 27
radio input "true"
click at [1194, 517] on button "Edit" at bounding box center [1213, 524] width 79 height 22
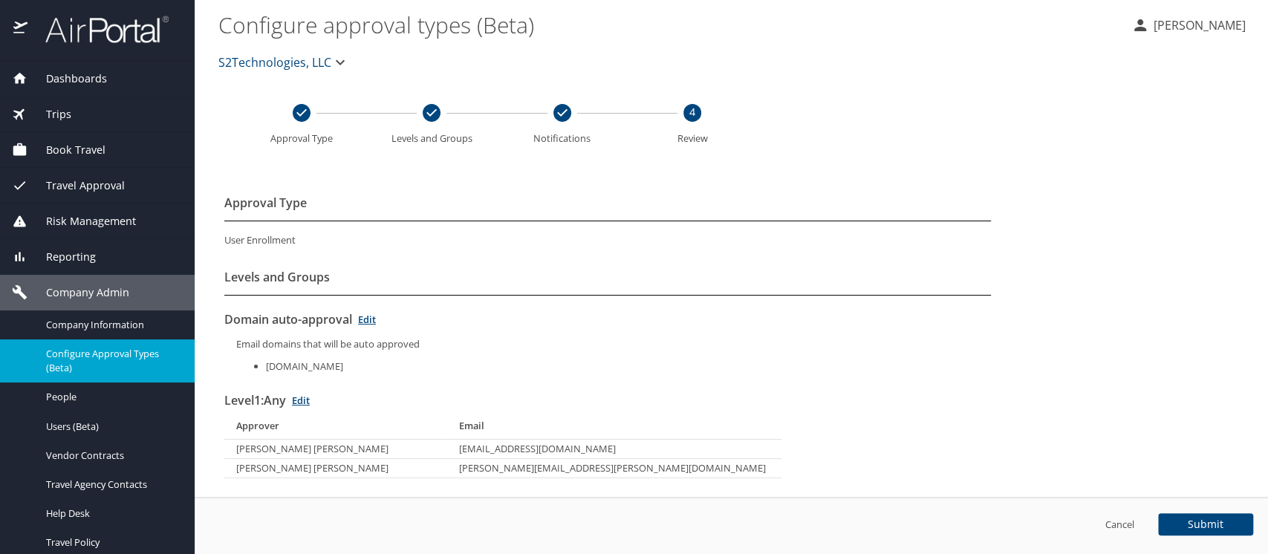
click at [97, 185] on span "Travel Approval" at bounding box center [75, 186] width 97 height 16
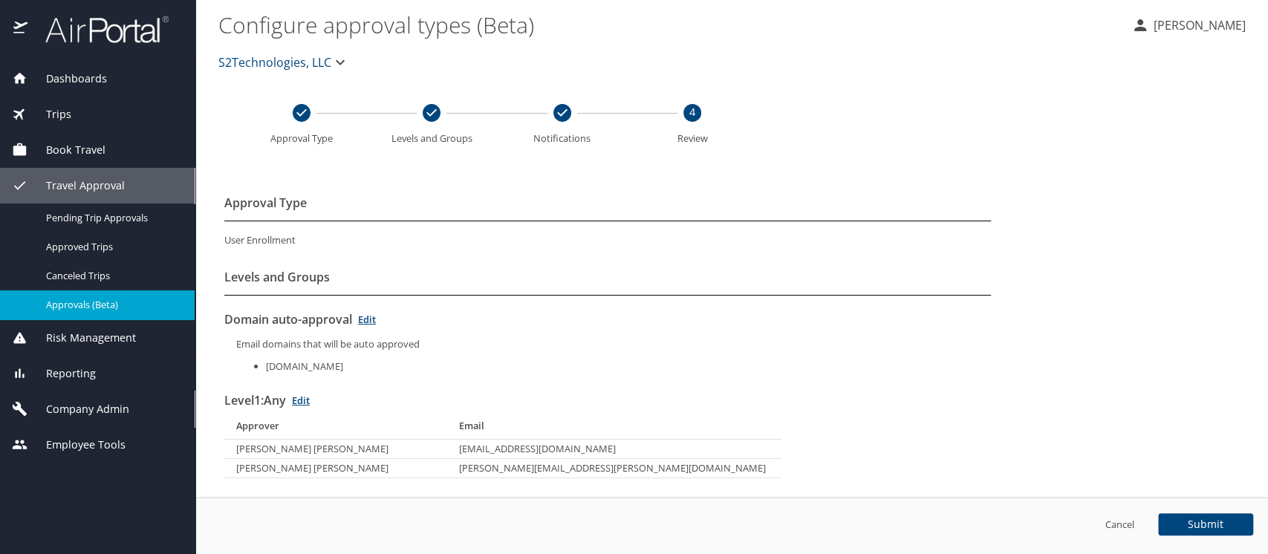
click at [95, 305] on span "Approvals (Beta)" at bounding box center [111, 305] width 131 height 14
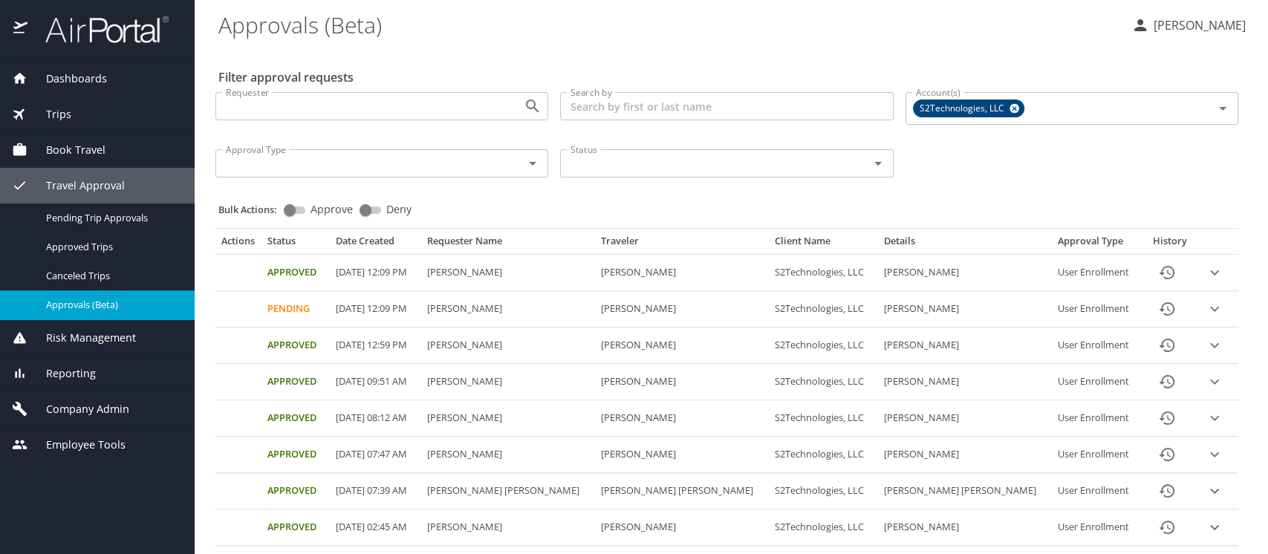
click at [1210, 273] on icon "expand row" at bounding box center [1214, 272] width 9 height 5
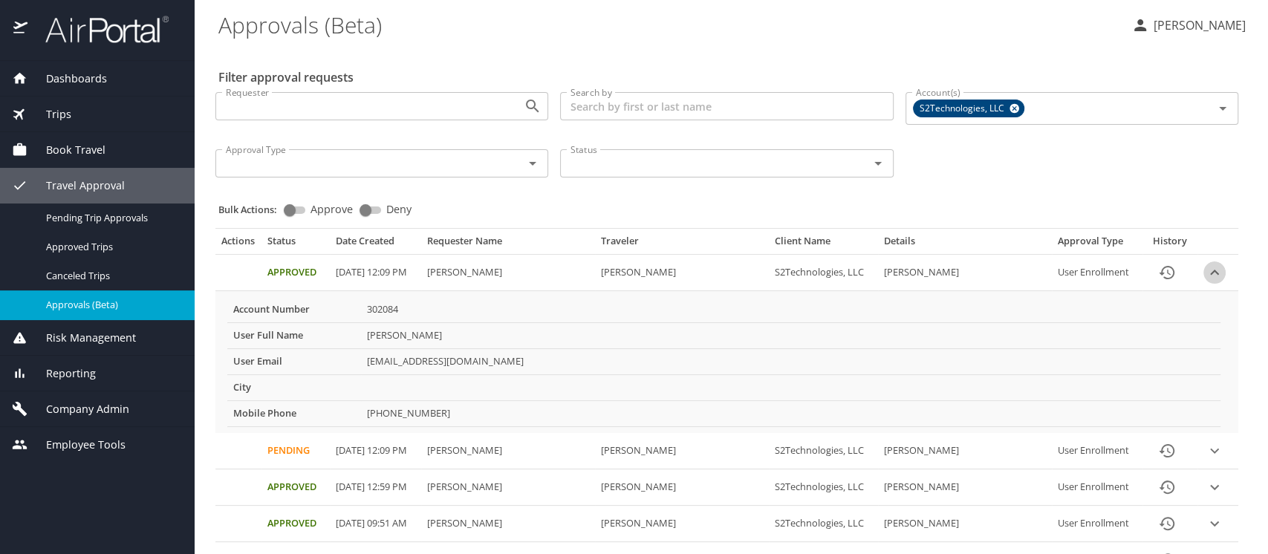
click at [1205, 273] on icon "expand row" at bounding box center [1214, 273] width 18 height 18
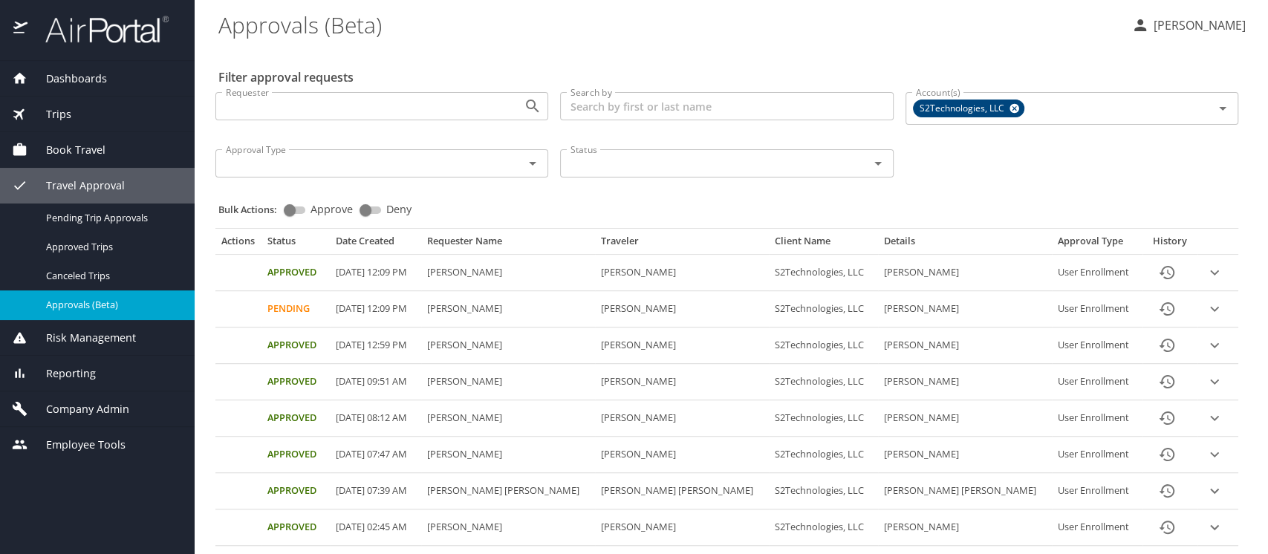
click at [1210, 308] on icon "expand row" at bounding box center [1214, 309] width 9 height 5
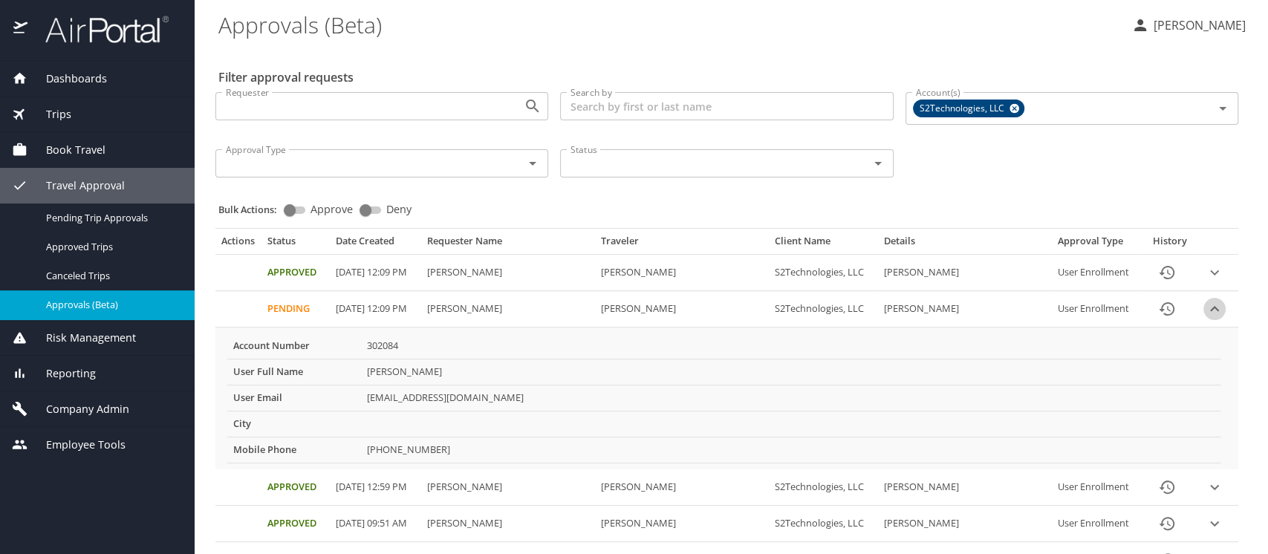
click at [1210, 308] on icon "expand row" at bounding box center [1214, 308] width 9 height 5
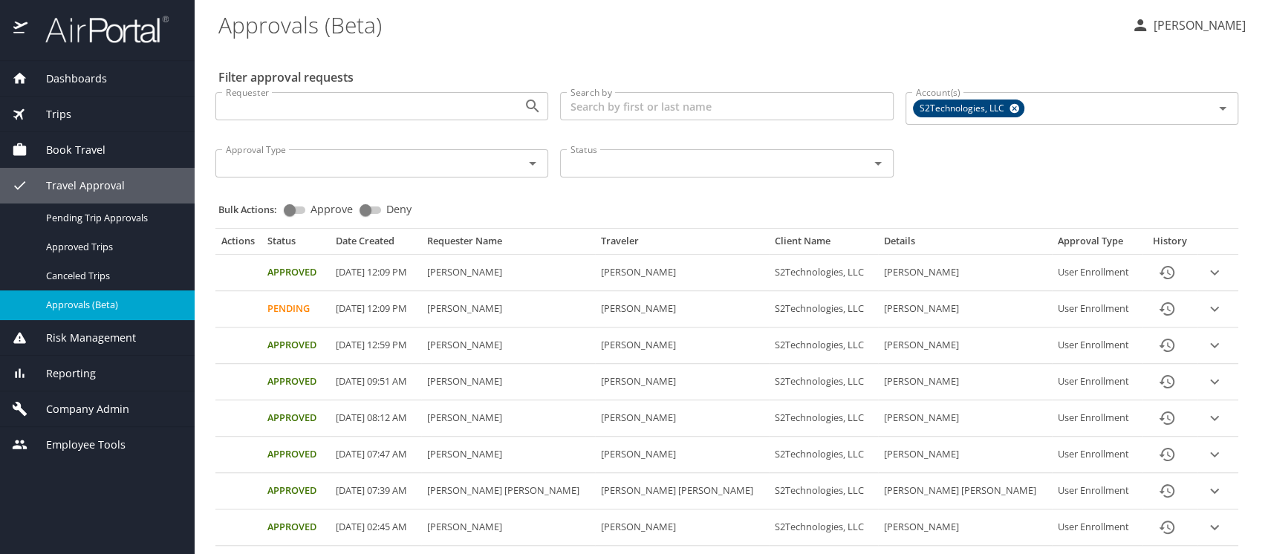
click at [70, 413] on span "Company Admin" at bounding box center [78, 409] width 102 height 16
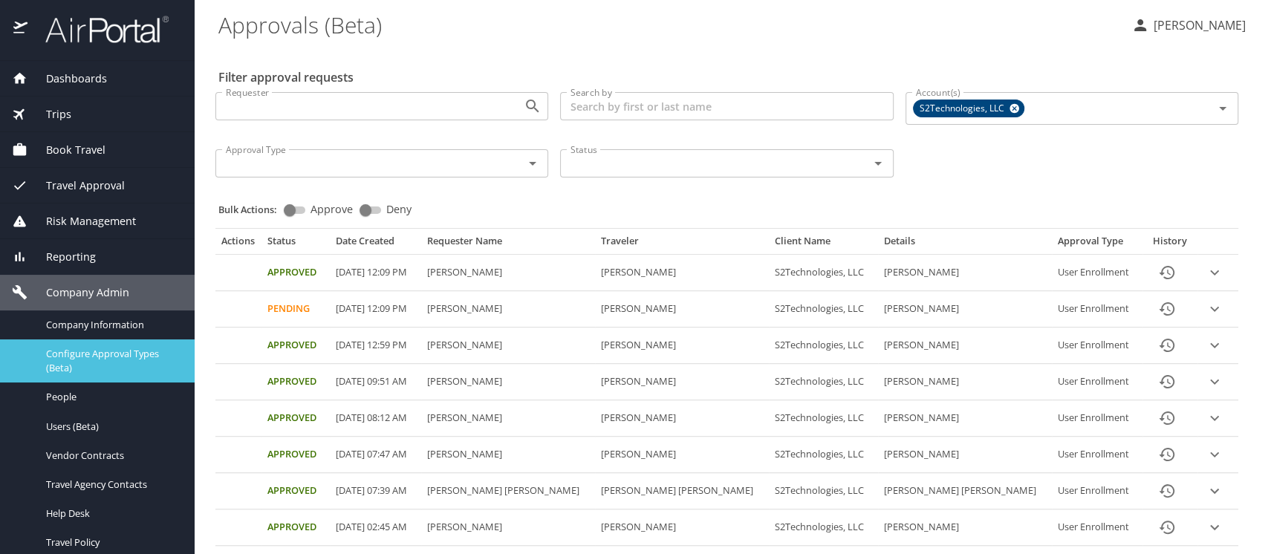
click at [73, 359] on span "Configure Approval Types (Beta)" at bounding box center [111, 361] width 131 height 28
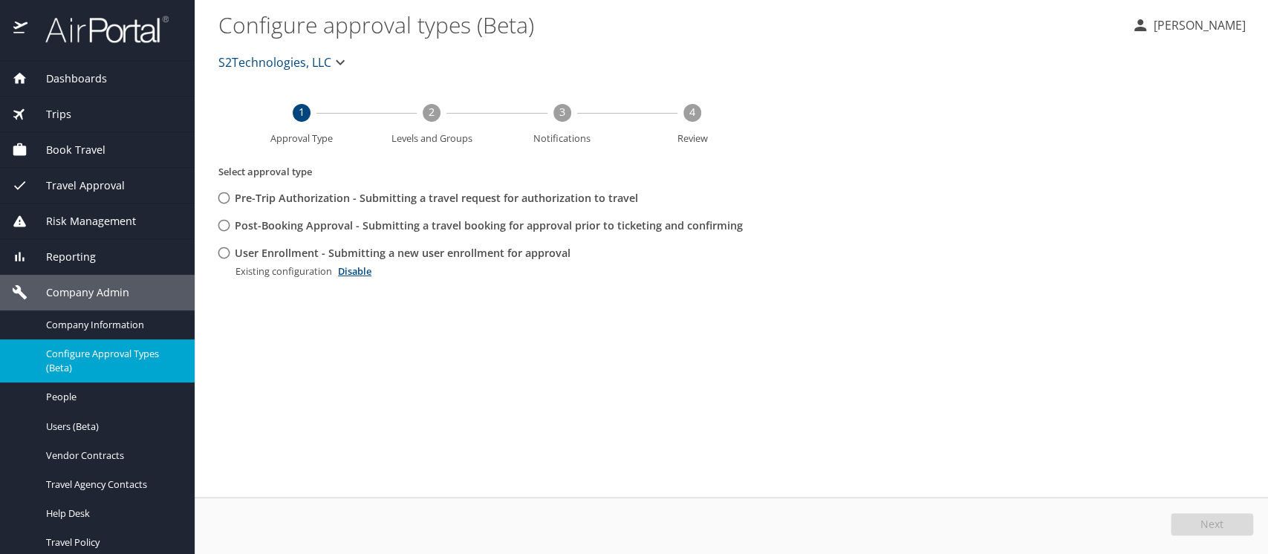
click at [224, 251] on input "User Enrollment - Submitting a new user enrollment for approval" at bounding box center [223, 252] width 27 height 27
radio input "true"
click at [1189, 522] on button "Edit" at bounding box center [1213, 524] width 79 height 22
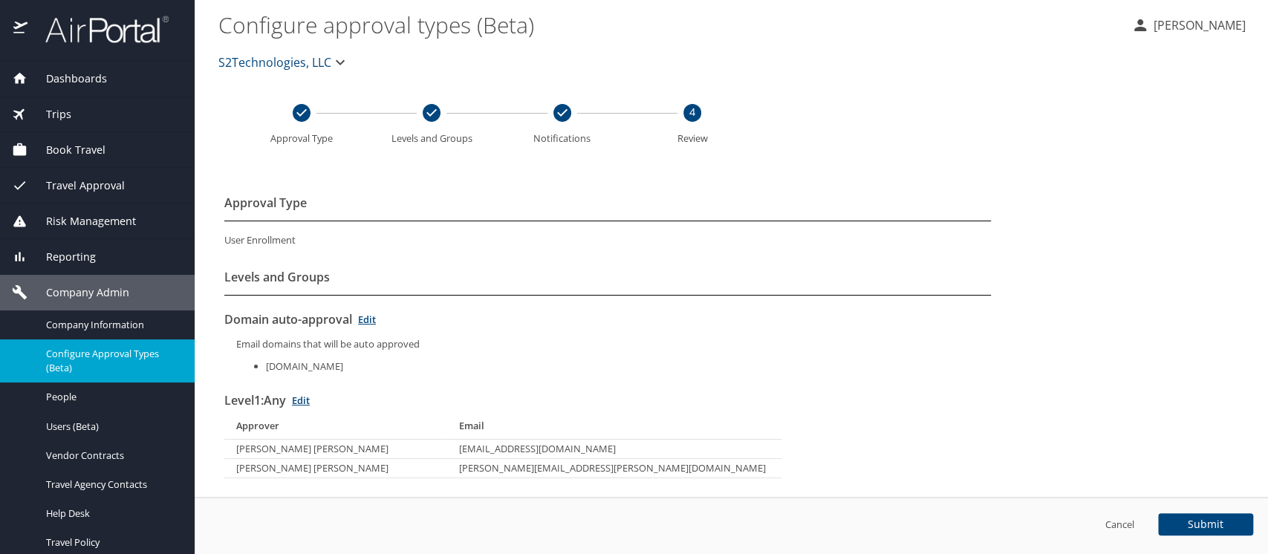
click at [310, 400] on link "Edit" at bounding box center [301, 400] width 18 height 13
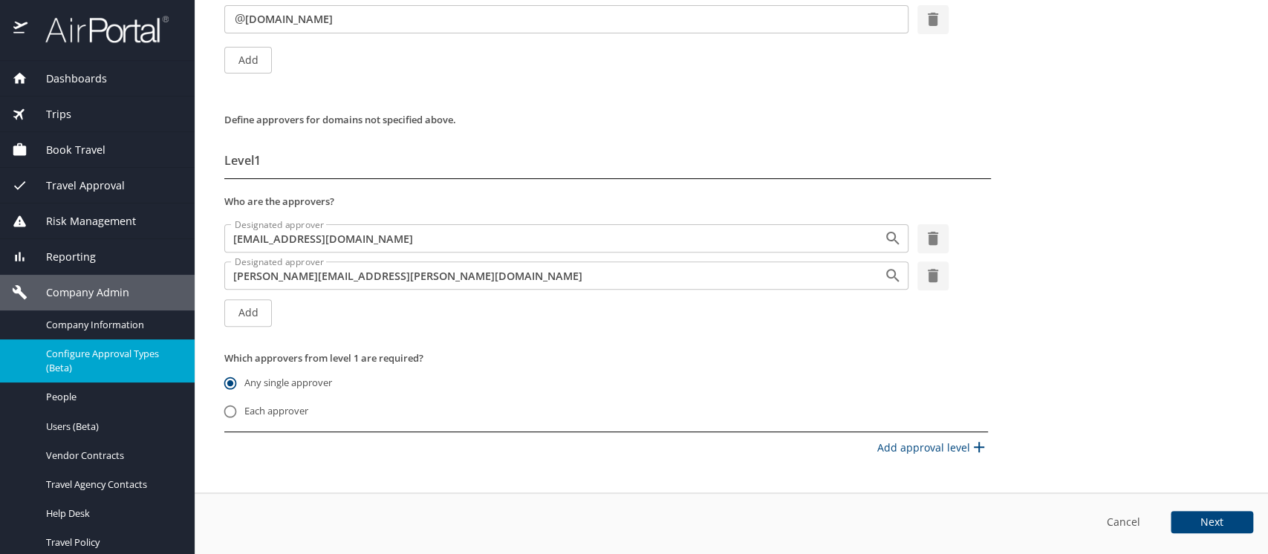
scroll to position [254, 0]
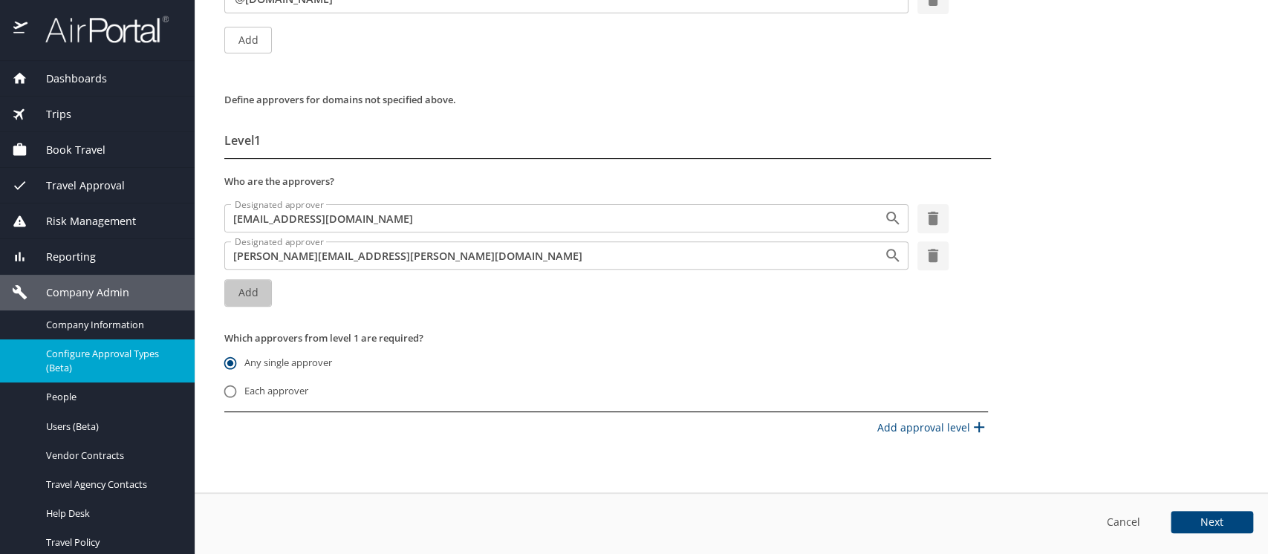
click at [256, 294] on span "Add" at bounding box center [248, 293] width 24 height 19
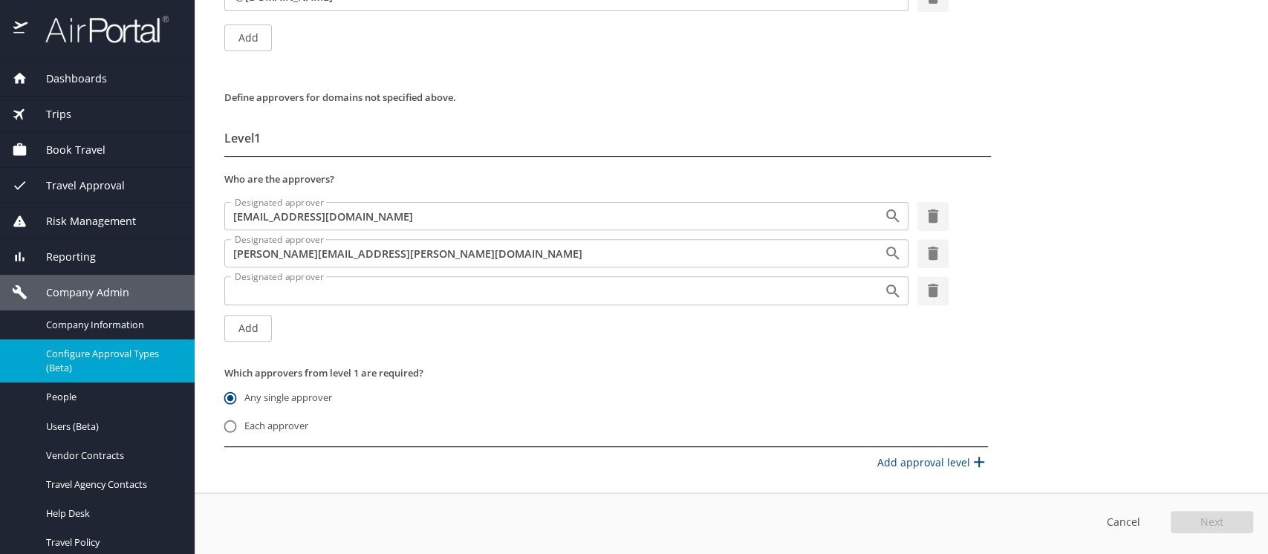
click at [256, 294] on input "Designated approver" at bounding box center [544, 290] width 631 height 19
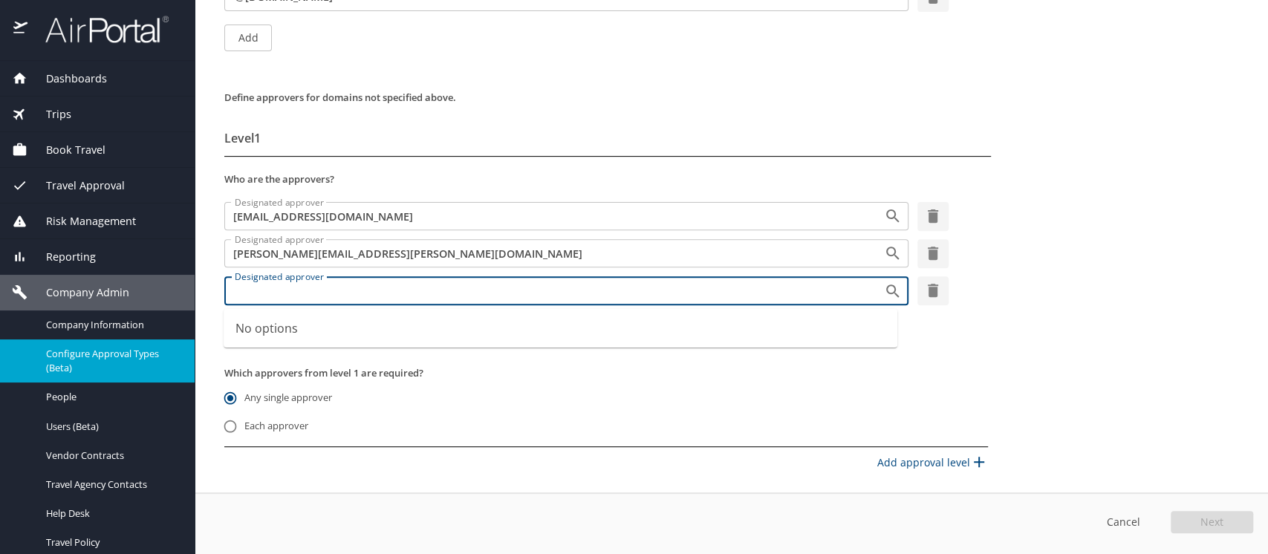
type input "j"
drag, startPoint x: 365, startPoint y: 290, endPoint x: 219, endPoint y: 290, distance: 146.3
click at [219, 290] on div "Who are the approvers? Designated approver jvanschaack@belcangov.com Designated…" at bounding box center [737, 255] width 1038 height 185
type input "gina.vanshaack@s2-gov"
click at [972, 296] on div at bounding box center [993, 288] width 171 height 37
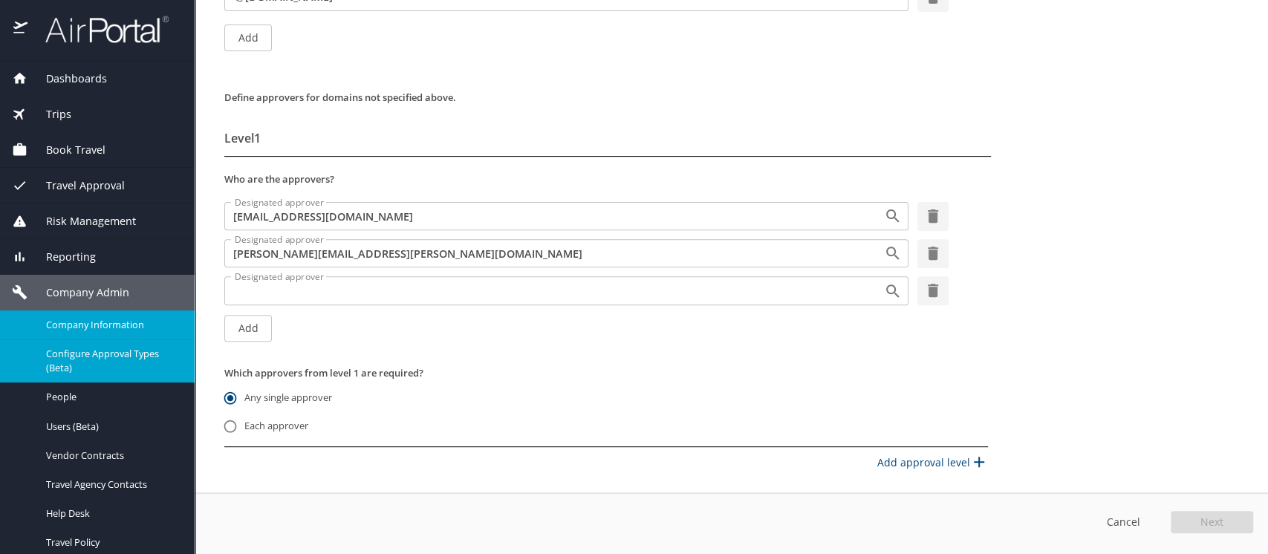
click at [97, 321] on span "Company Information" at bounding box center [111, 325] width 131 height 14
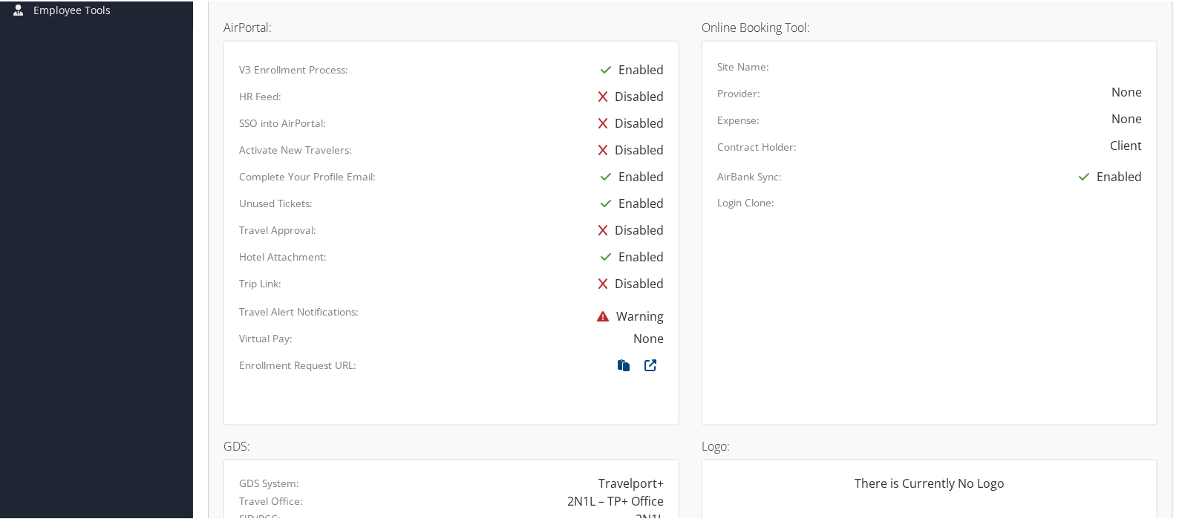
scroll to position [742, 0]
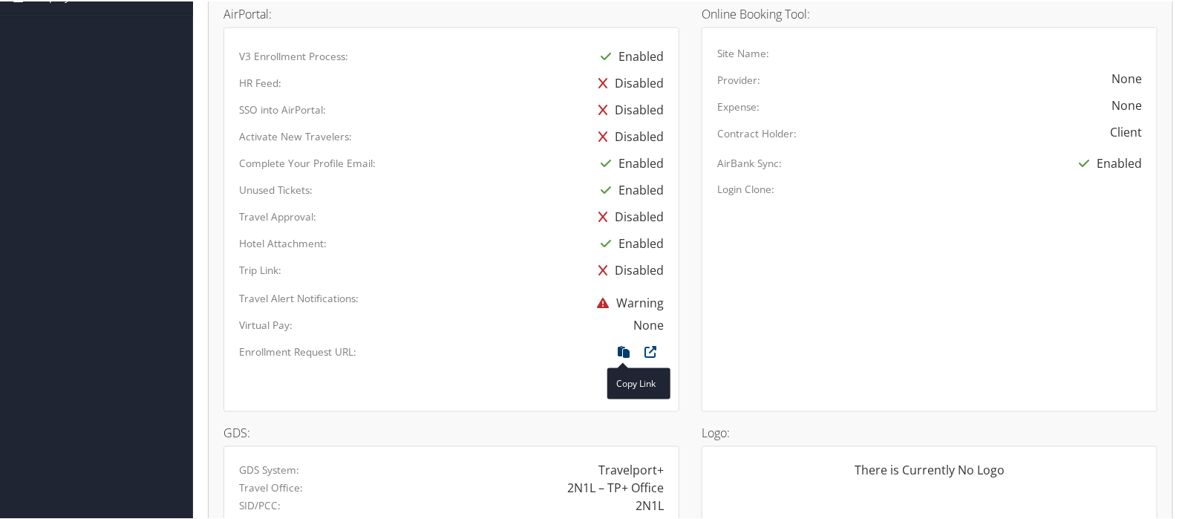
click at [621, 350] on icon at bounding box center [624, 354] width 27 height 19
click at [623, 346] on icon at bounding box center [624, 354] width 27 height 19
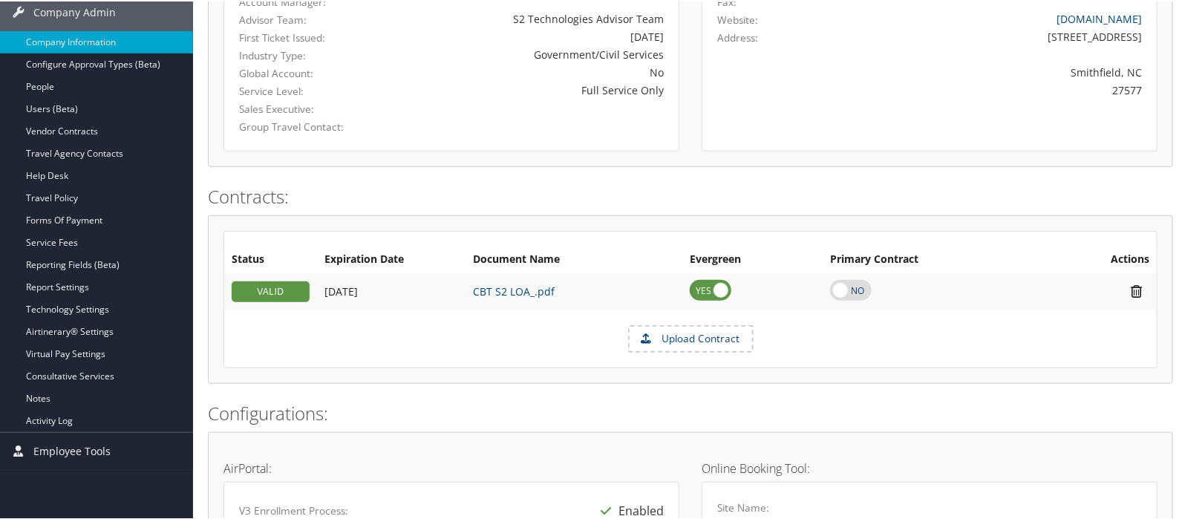
scroll to position [0, 0]
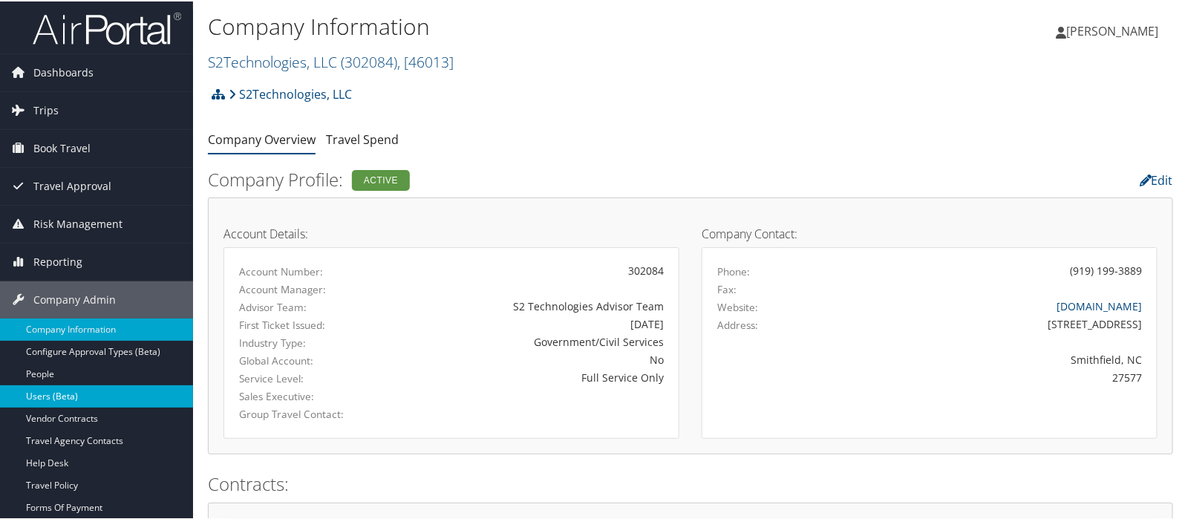
click at [45, 390] on link "Users (Beta)" at bounding box center [96, 395] width 193 height 22
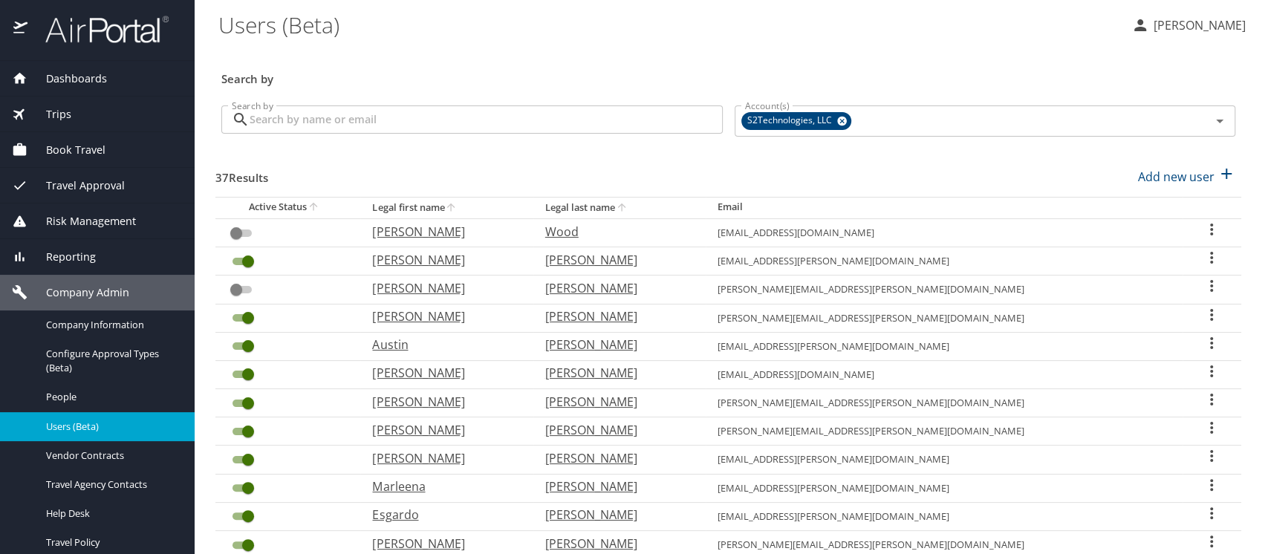
click at [74, 182] on span "Travel Approval" at bounding box center [75, 186] width 97 height 16
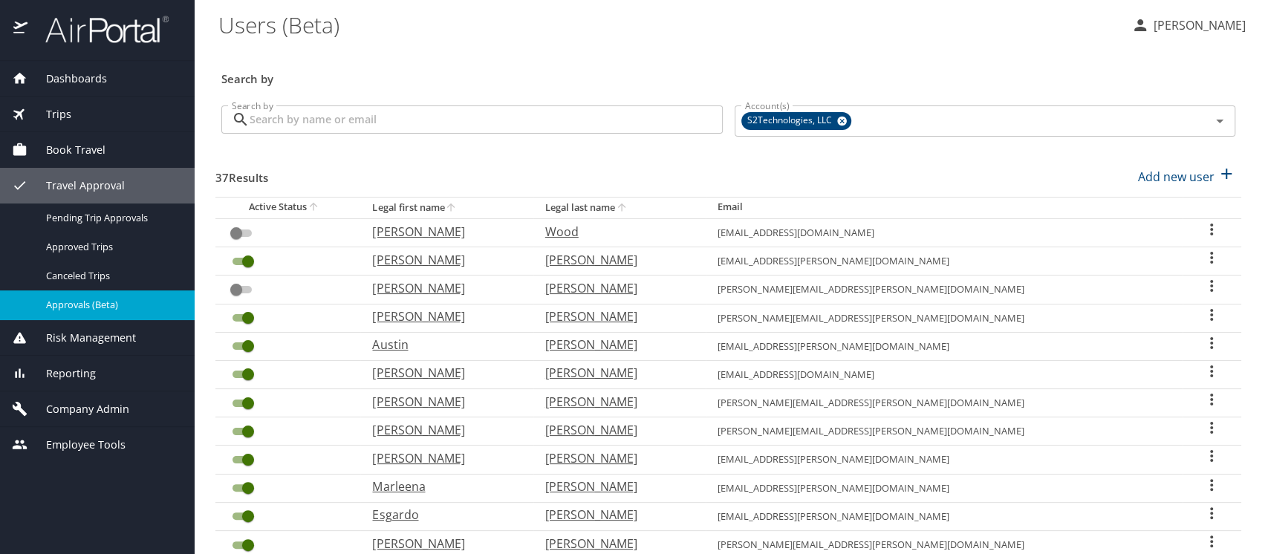
click at [85, 306] on span "Approvals (Beta)" at bounding box center [111, 305] width 131 height 14
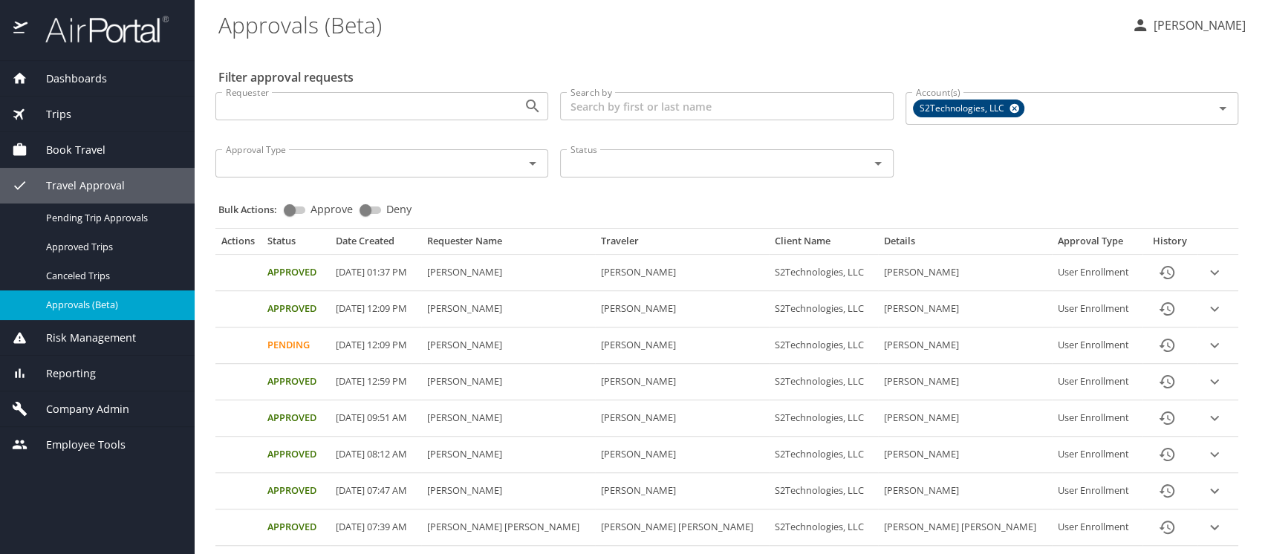
click at [74, 407] on span "Company Admin" at bounding box center [78, 409] width 102 height 16
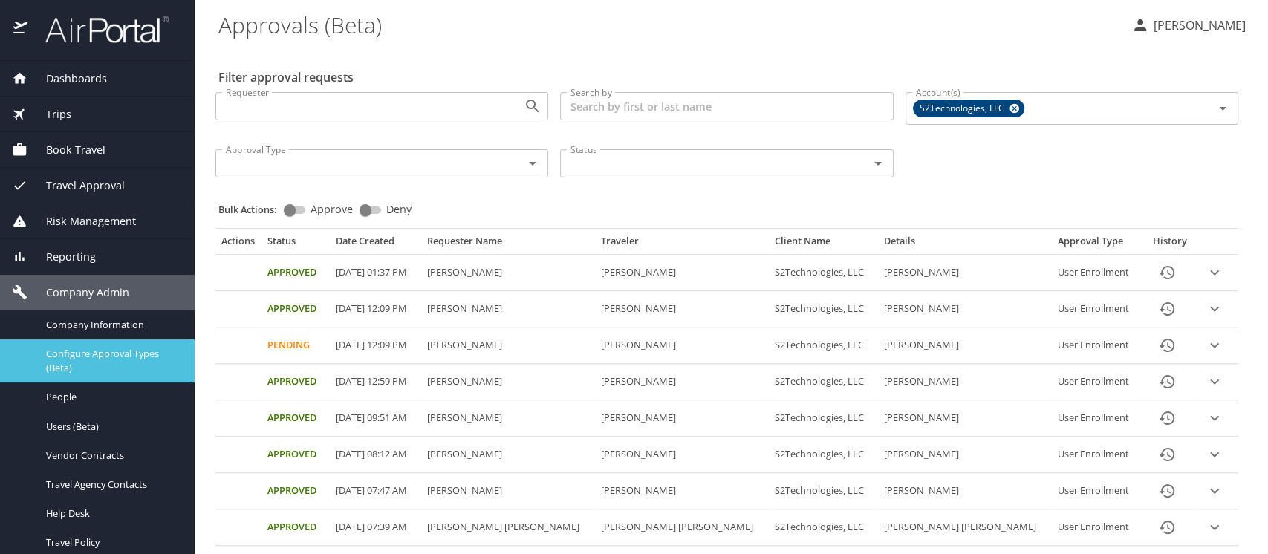
click at [72, 356] on span "Configure Approval Types (Beta)" at bounding box center [111, 361] width 131 height 28
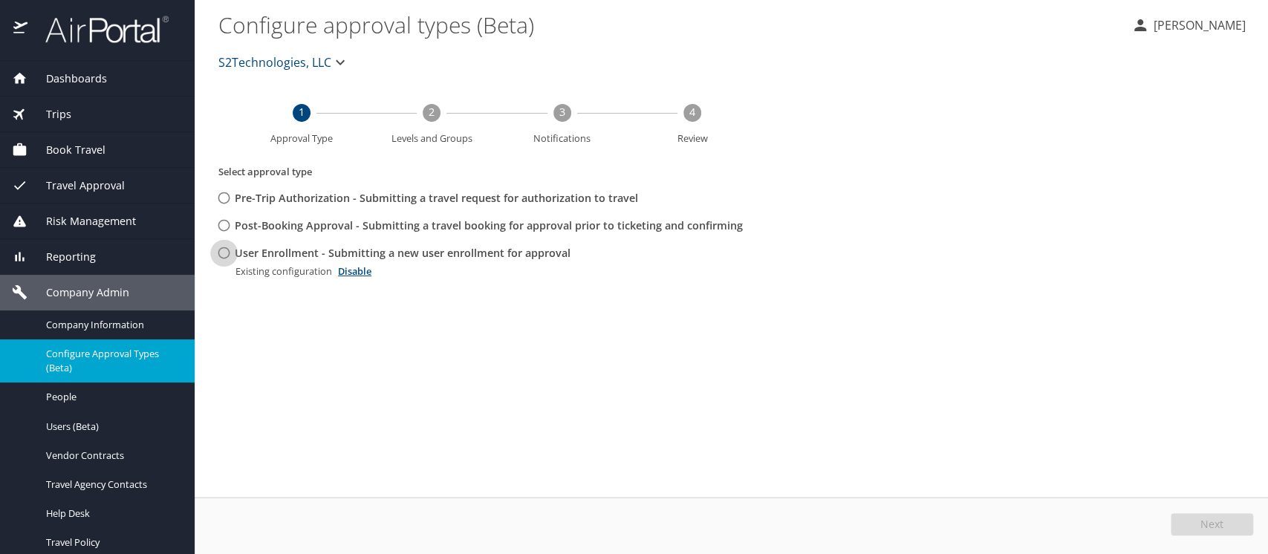
click at [220, 253] on input "User Enrollment - Submitting a new user enrollment for approval" at bounding box center [223, 252] width 27 height 27
radio input "true"
click at [1224, 519] on button "Edit" at bounding box center [1213, 524] width 79 height 22
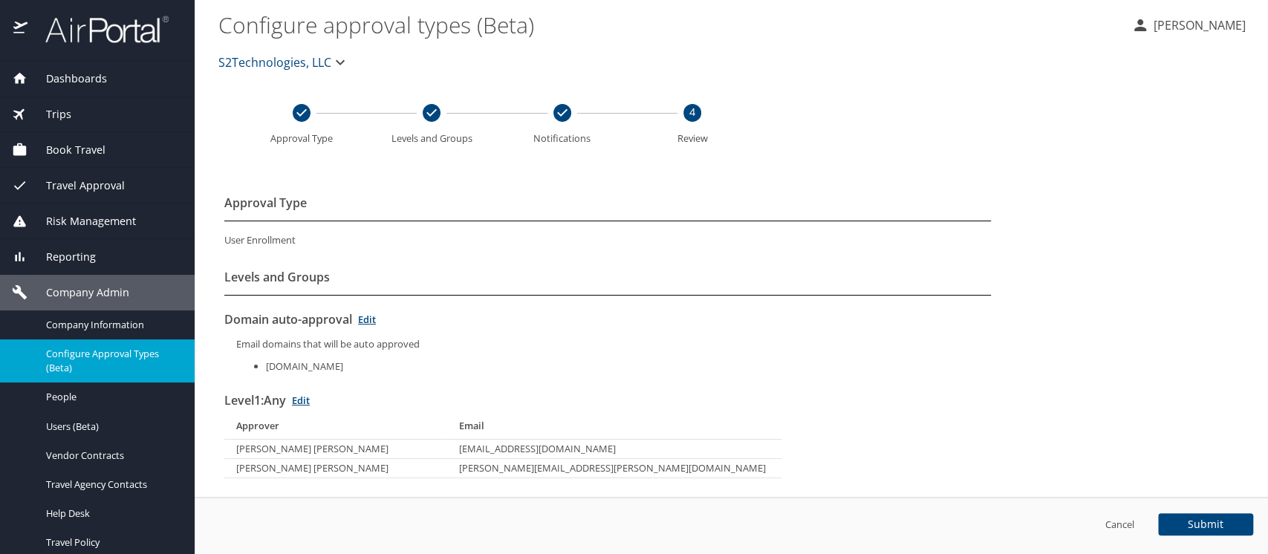
click at [305, 402] on link "Edit" at bounding box center [301, 400] width 18 height 13
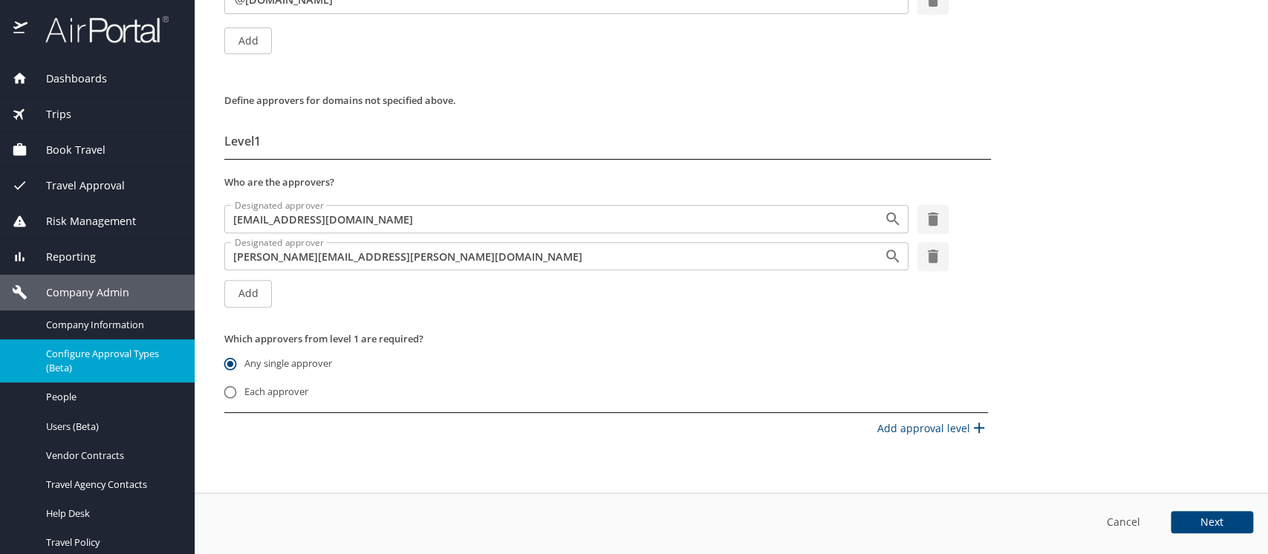
scroll to position [254, 0]
click at [251, 295] on span "Add" at bounding box center [248, 293] width 24 height 19
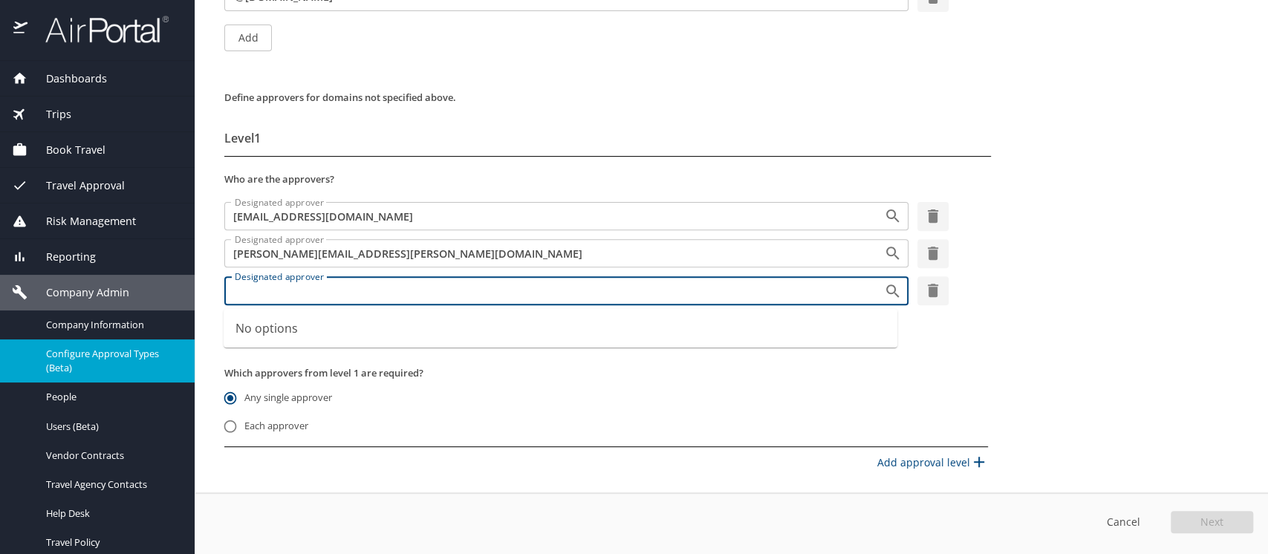
click at [251, 295] on input "Designated approver" at bounding box center [544, 290] width 631 height 19
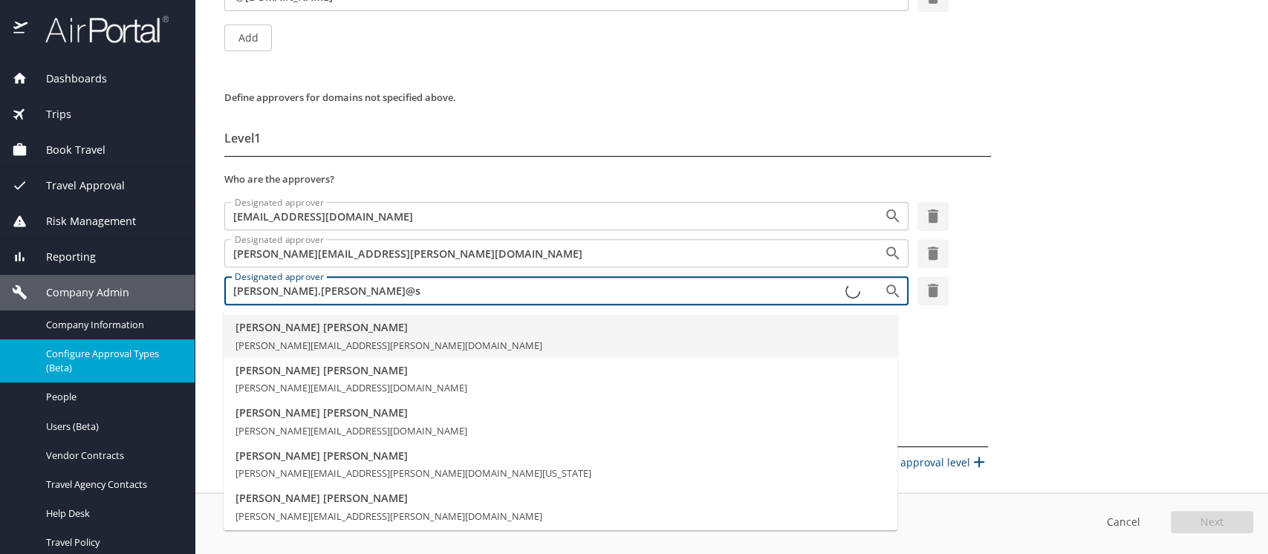
type input "gina.vanschaack@s2"
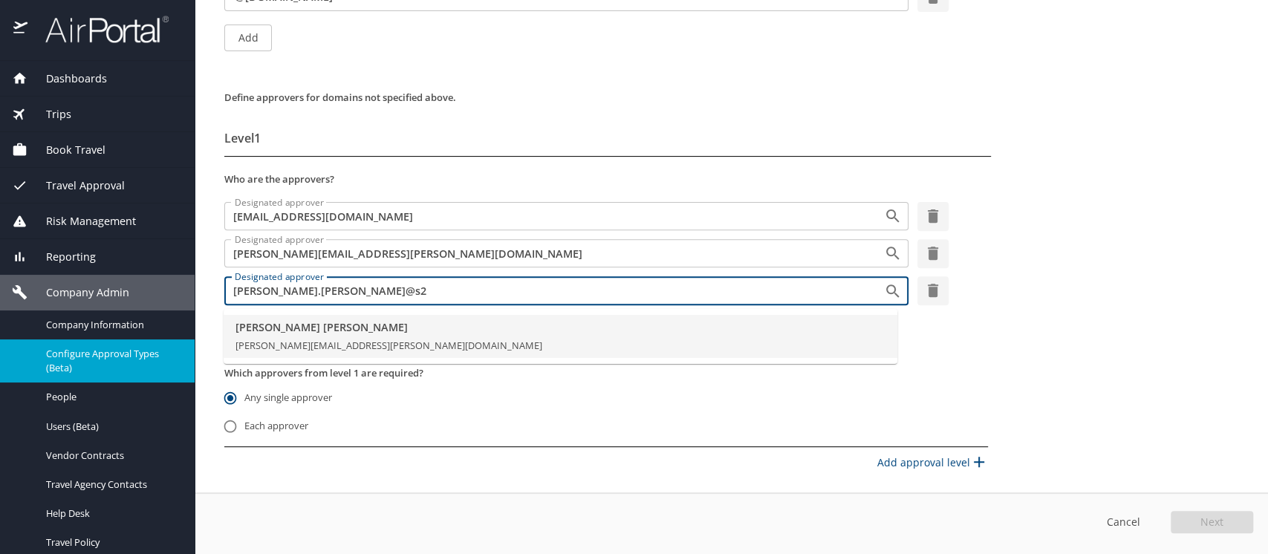
click at [270, 330] on span "Jeorgina Van Schaack" at bounding box center [560, 327] width 650 height 16
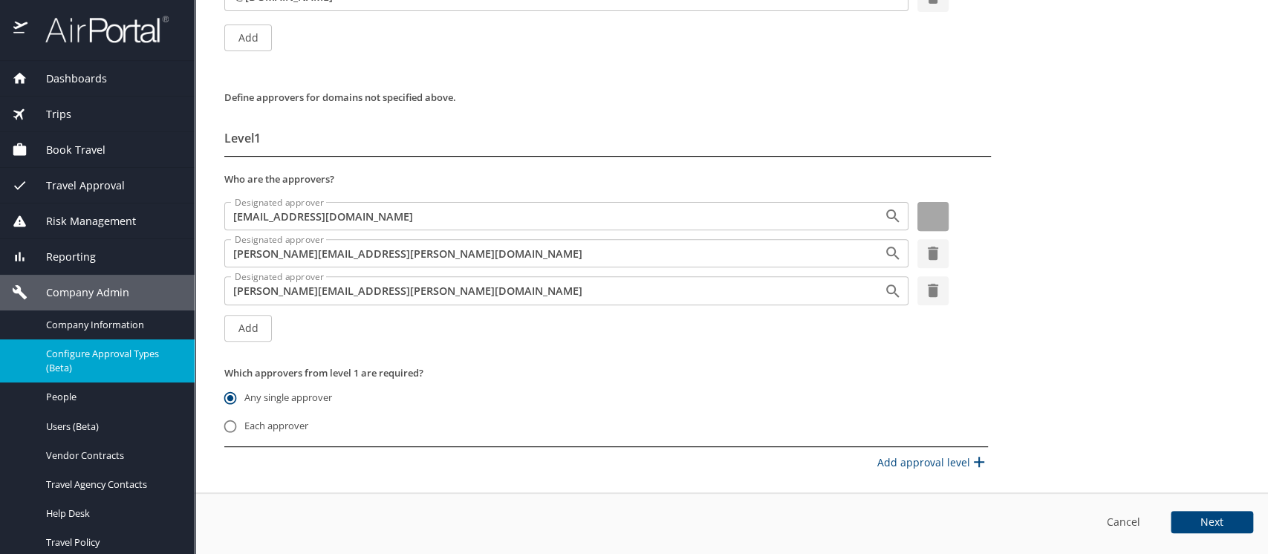
click at [928, 221] on icon "button" at bounding box center [933, 215] width 10 height 13
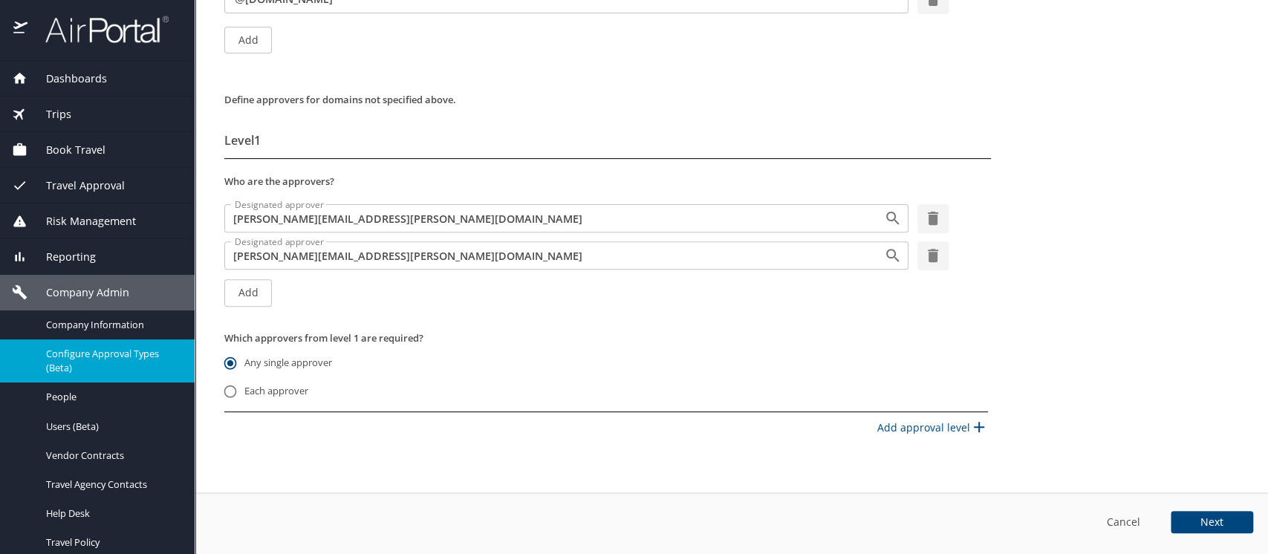
click at [1209, 520] on span "Next" at bounding box center [1211, 522] width 23 height 10
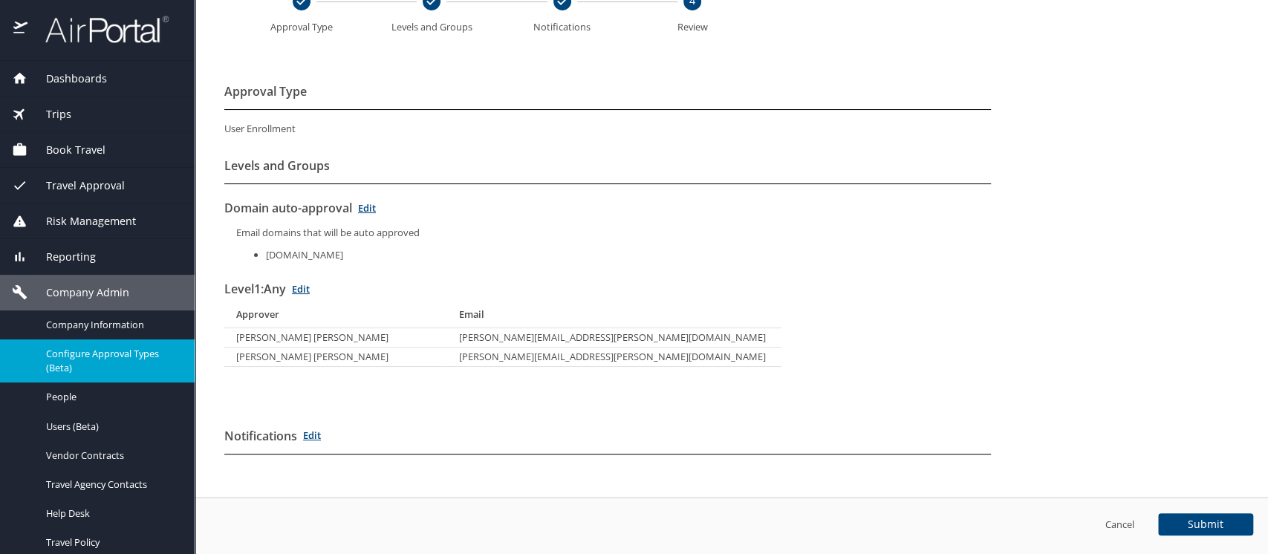
scroll to position [111, 0]
click at [1209, 520] on span "Submit" at bounding box center [1206, 524] width 36 height 10
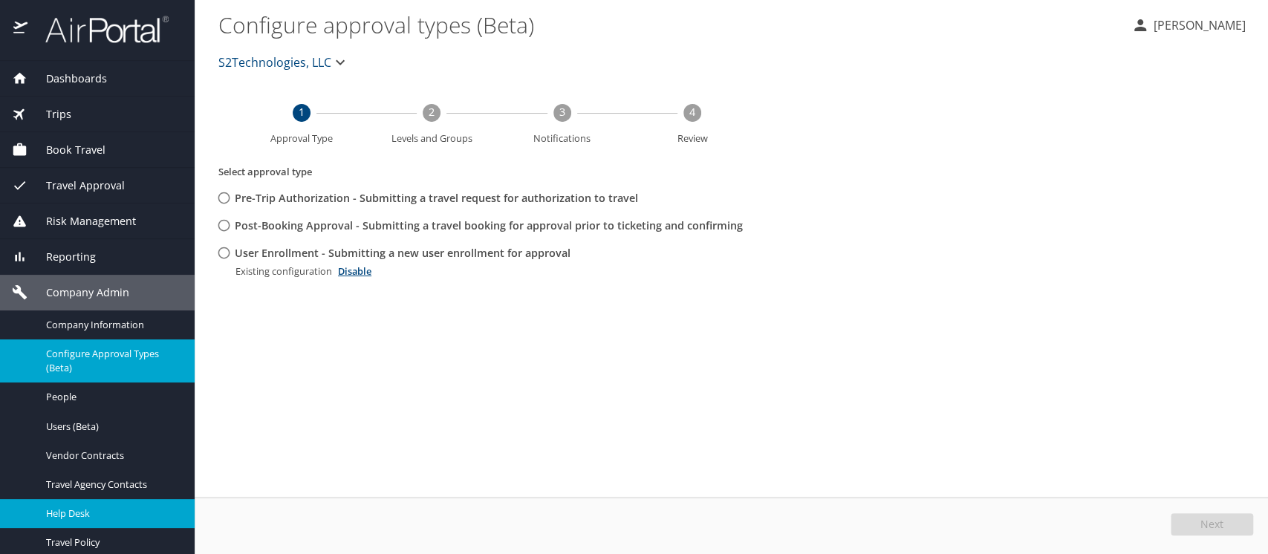
scroll to position [264, 0]
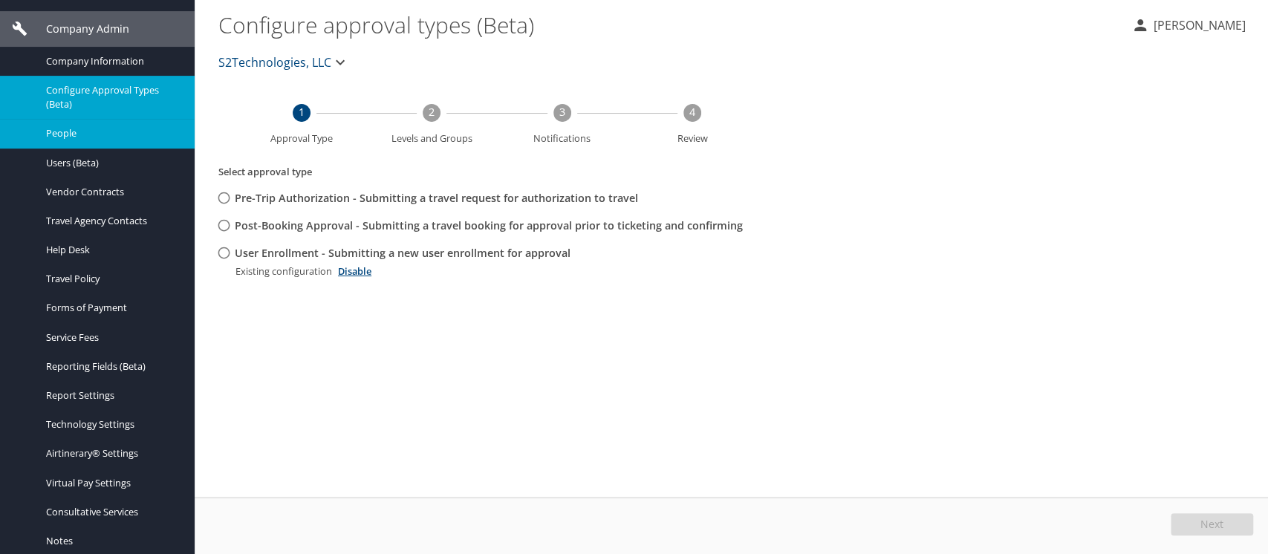
click at [53, 131] on span "People" at bounding box center [111, 133] width 131 height 14
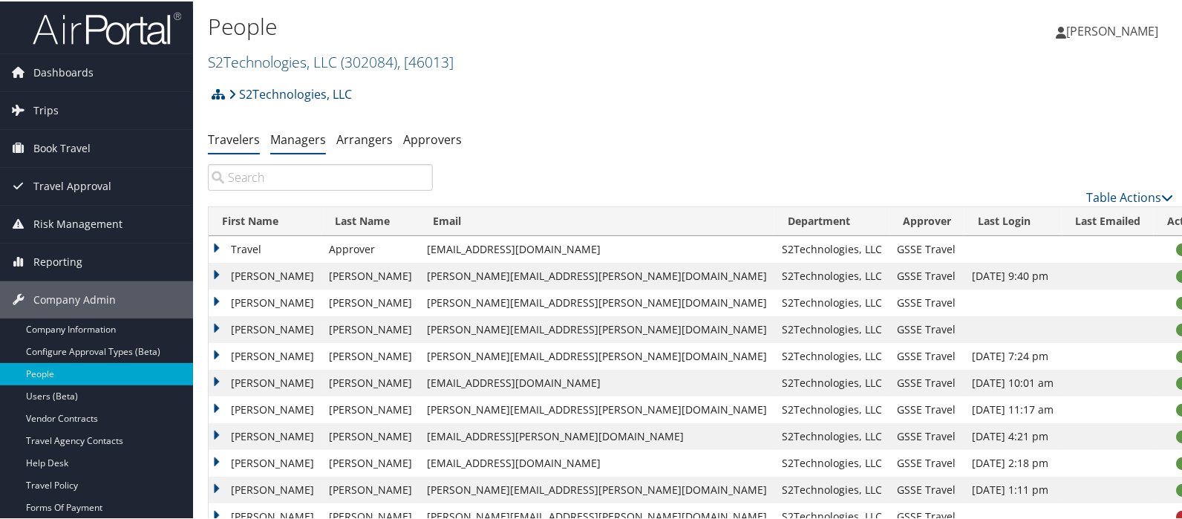
click at [297, 137] on link "Managers" at bounding box center [298, 138] width 56 height 16
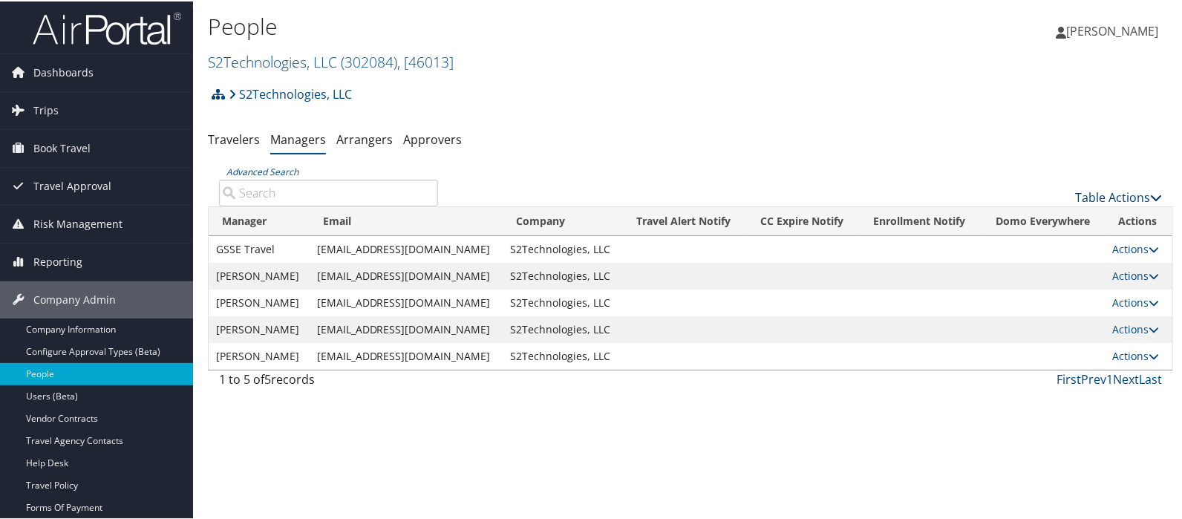
click at [1124, 198] on link "Table Actions" at bounding box center [1118, 196] width 87 height 16
click at [1070, 216] on link "Add New Travel Manager" at bounding box center [1069, 219] width 195 height 25
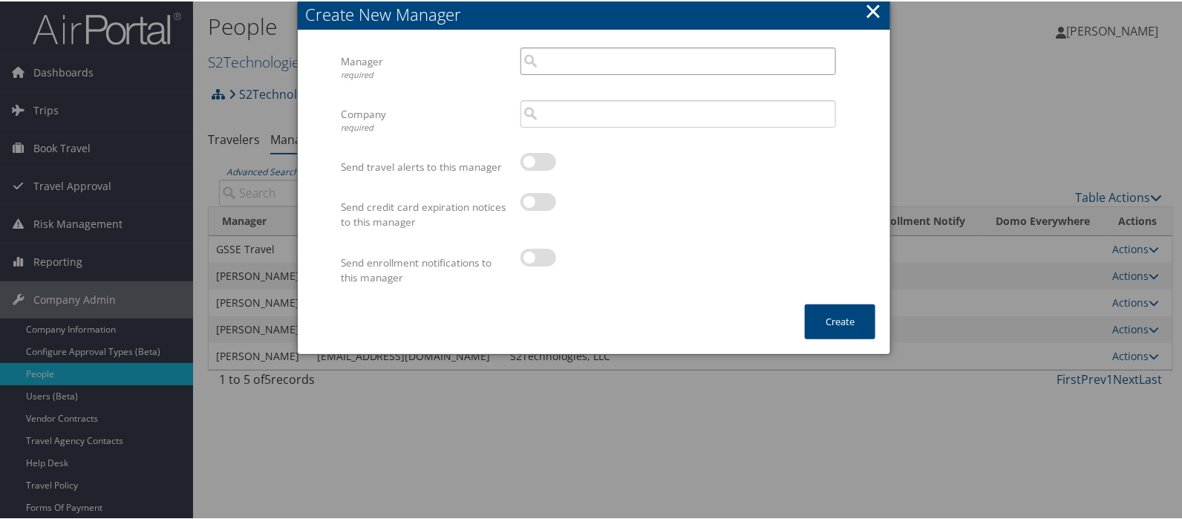
click at [559, 57] on input "search" at bounding box center [679, 59] width 316 height 27
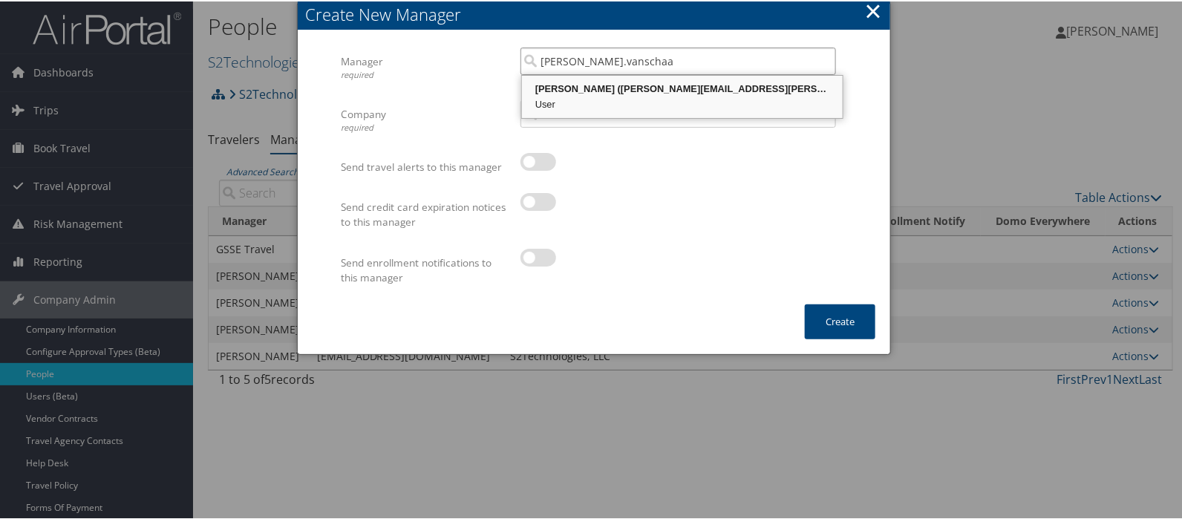
click at [580, 86] on div "[PERSON_NAME] ([PERSON_NAME][EMAIL_ADDRESS][PERSON_NAME][DOMAIN_NAME])" at bounding box center [682, 87] width 316 height 15
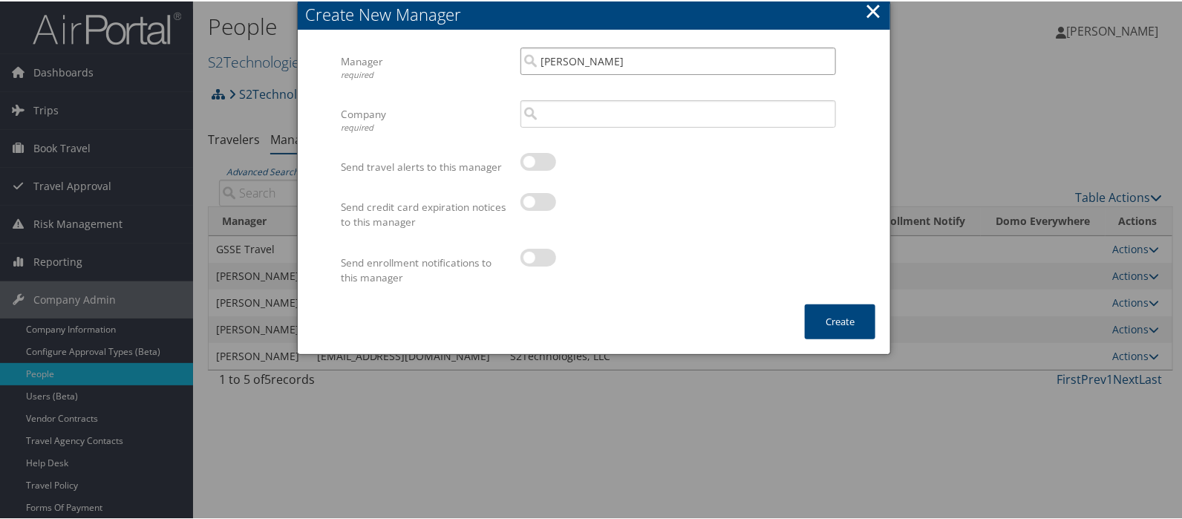
type input "[PERSON_NAME]"
click at [552, 120] on input "search" at bounding box center [679, 112] width 316 height 27
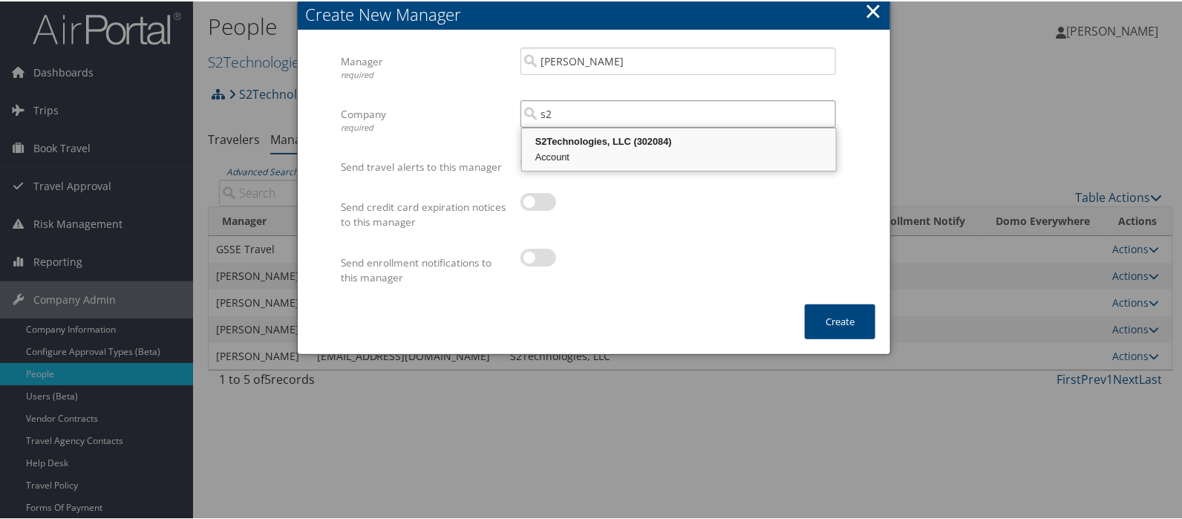
click at [564, 138] on div "S2Technologies, LLC (302084)" at bounding box center [679, 140] width 310 height 15
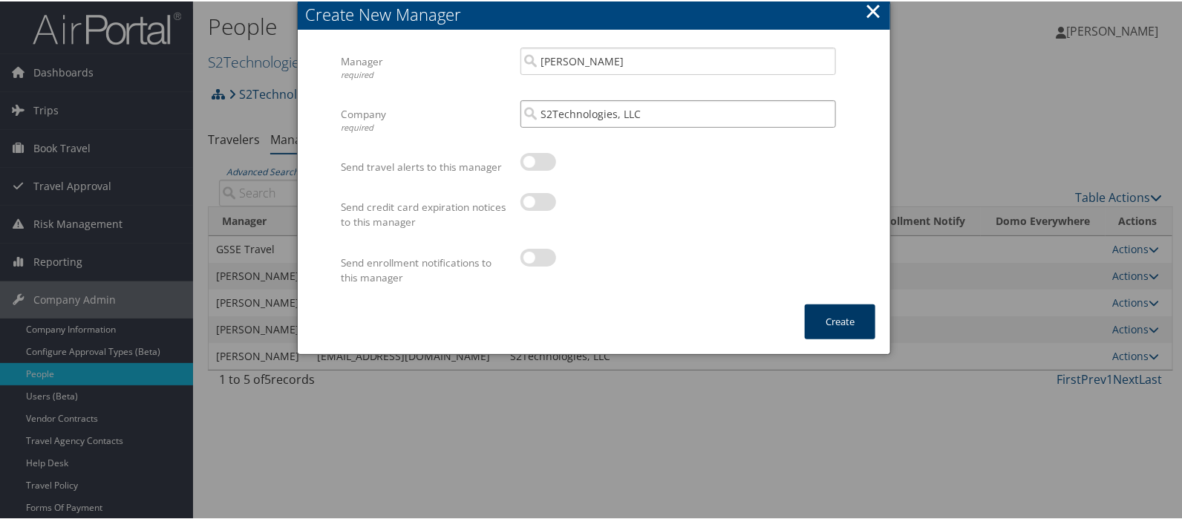
type input "S2Technologies, LLC"
click at [846, 318] on button "Create" at bounding box center [840, 320] width 71 height 35
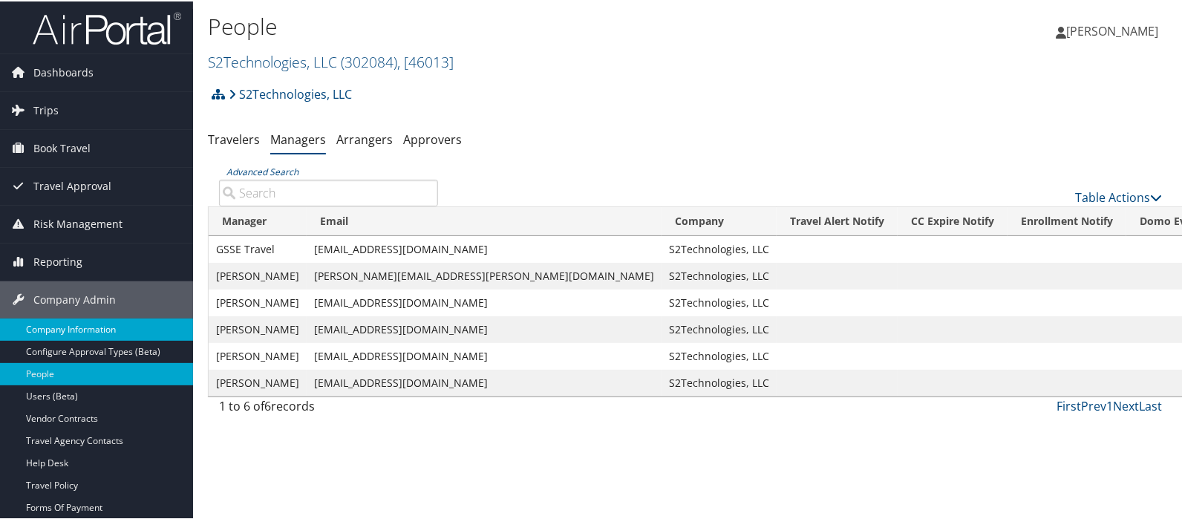
click at [45, 331] on link "Company Information" at bounding box center [96, 328] width 193 height 22
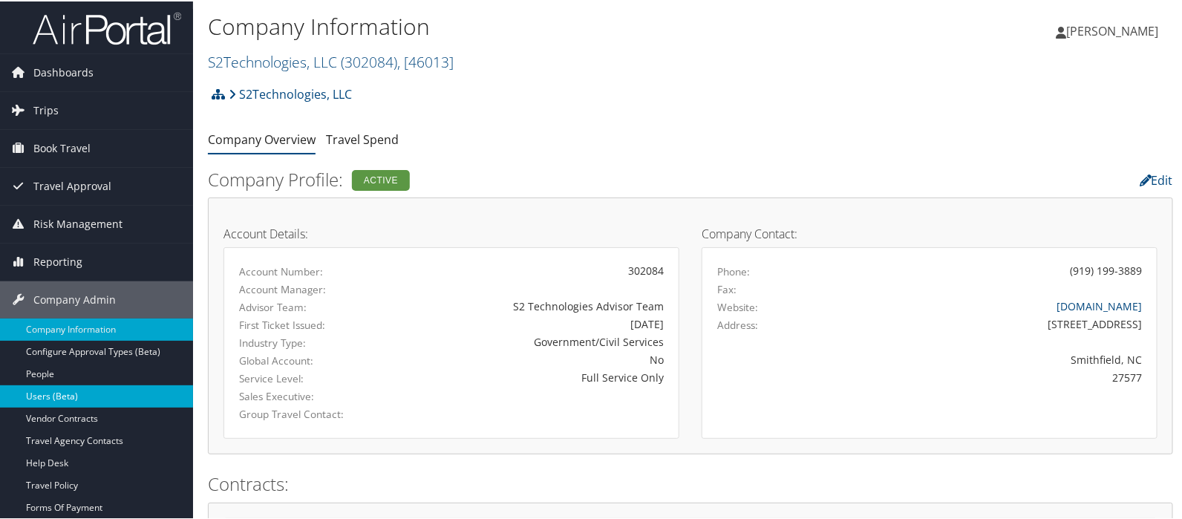
click at [63, 391] on link "Users (Beta)" at bounding box center [96, 395] width 193 height 22
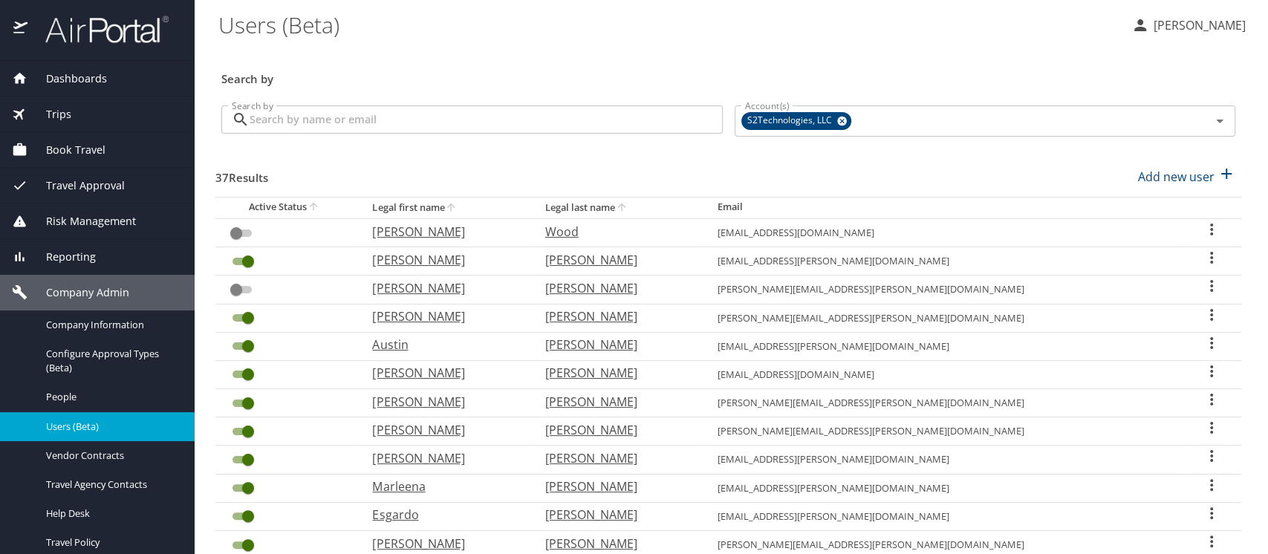
click at [289, 126] on input "Search by" at bounding box center [486, 119] width 473 height 28
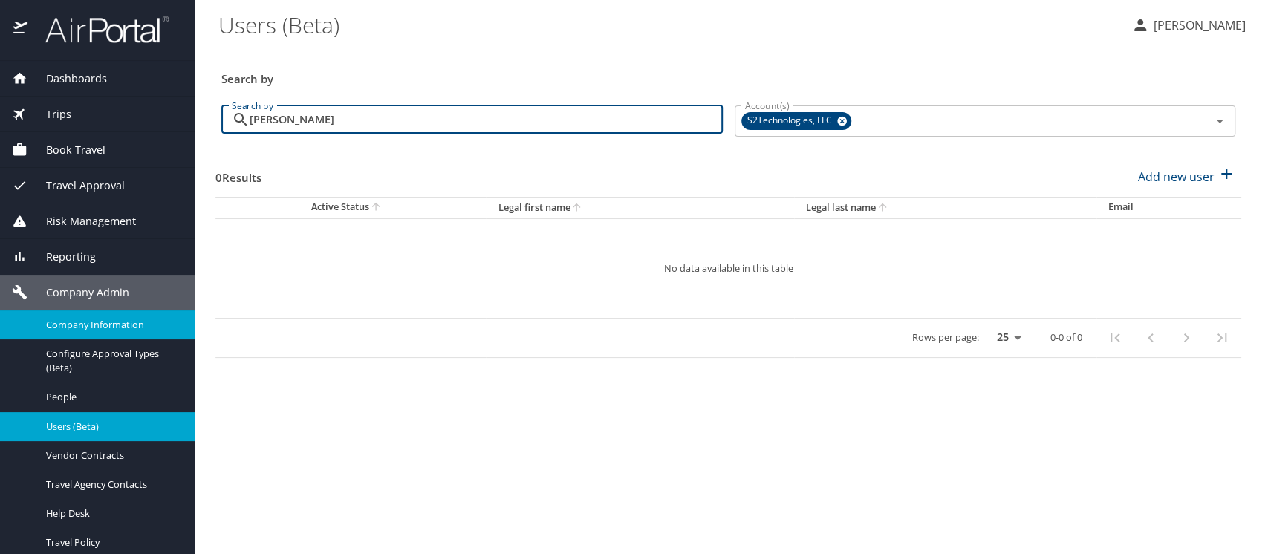
type input "[PERSON_NAME]"
click at [62, 325] on span "Company Information" at bounding box center [111, 325] width 131 height 14
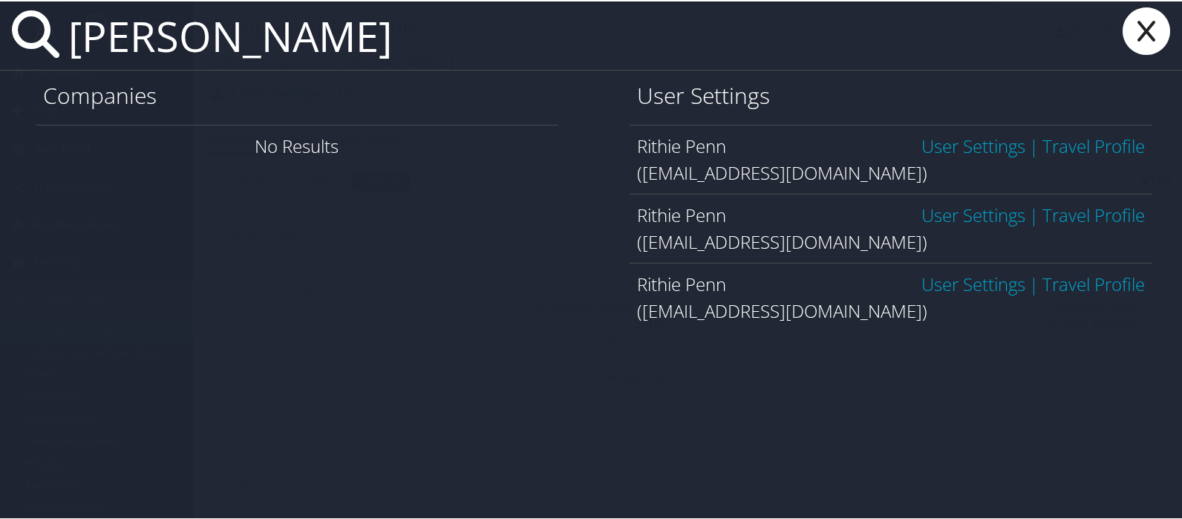
type input "[PERSON_NAME]"
click at [1136, 31] on icon at bounding box center [1146, 30] width 59 height 48
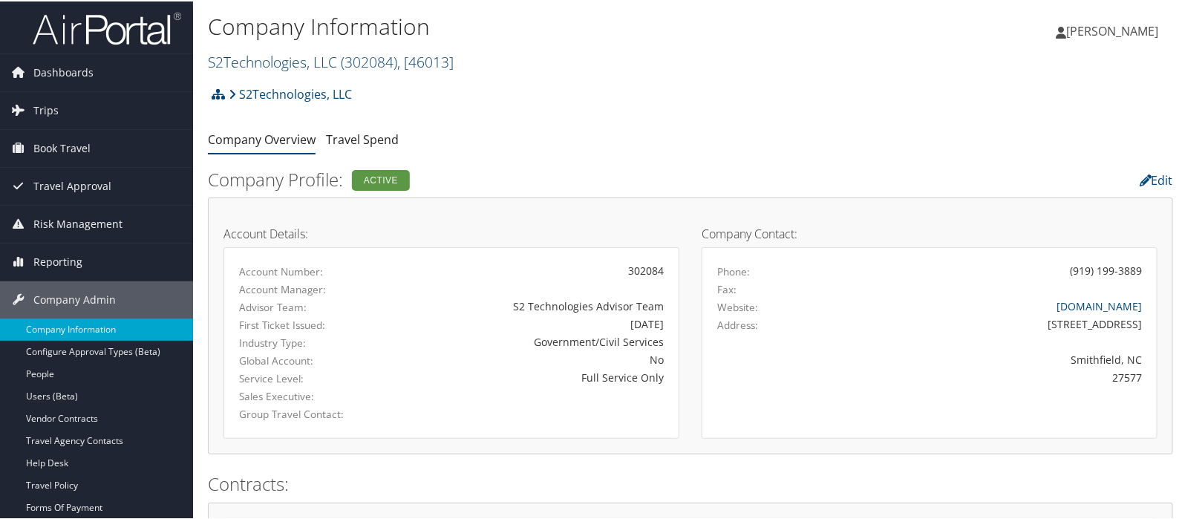
click at [253, 56] on link "S2Technologies, LLC ( 302084 ) , [ 46013 ]" at bounding box center [331, 61] width 246 height 20
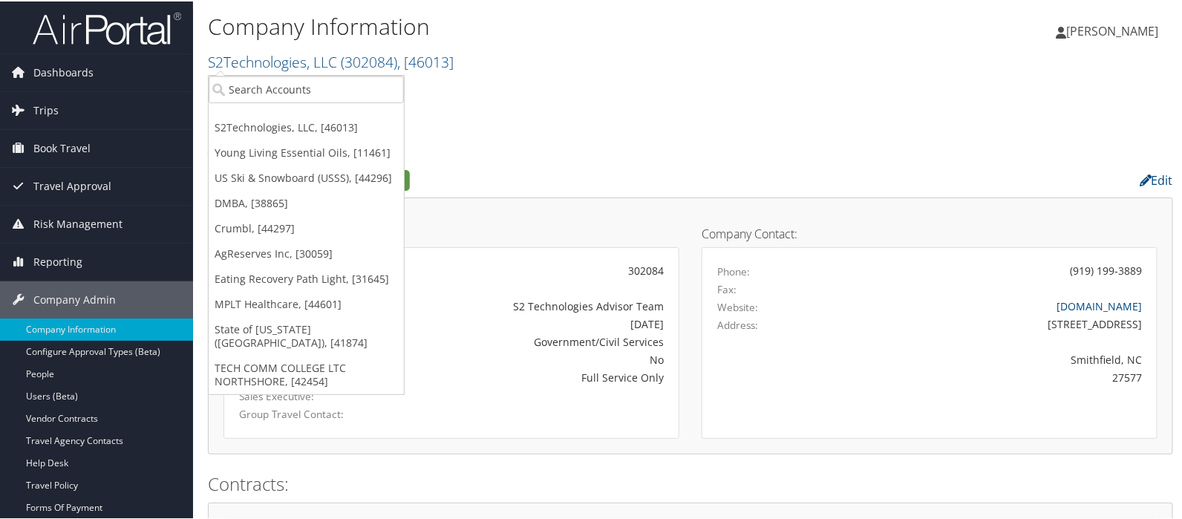
click at [605, 87] on div "S2Technologies, LLC Account Structure S2Technologies, LLC (302084) ACTIVE Creat…" at bounding box center [691, 98] width 966 height 40
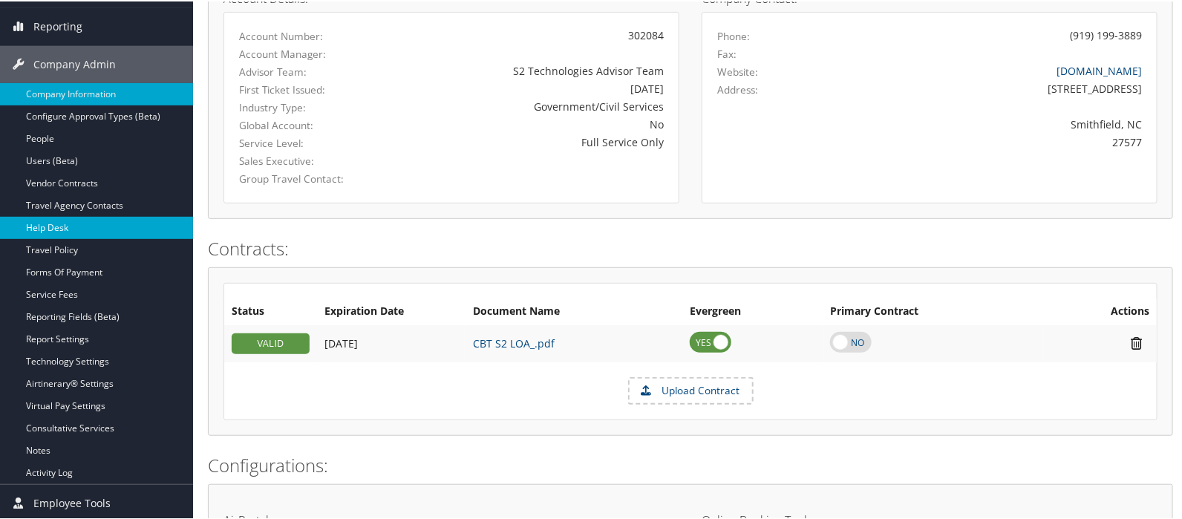
scroll to position [247, 0]
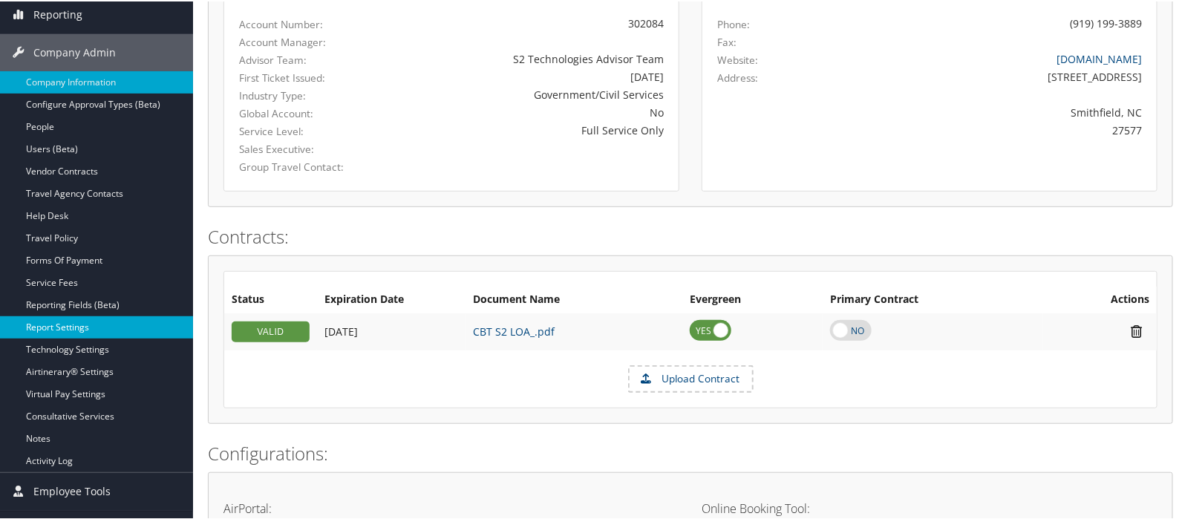
click at [68, 321] on link "Report Settings" at bounding box center [96, 326] width 193 height 22
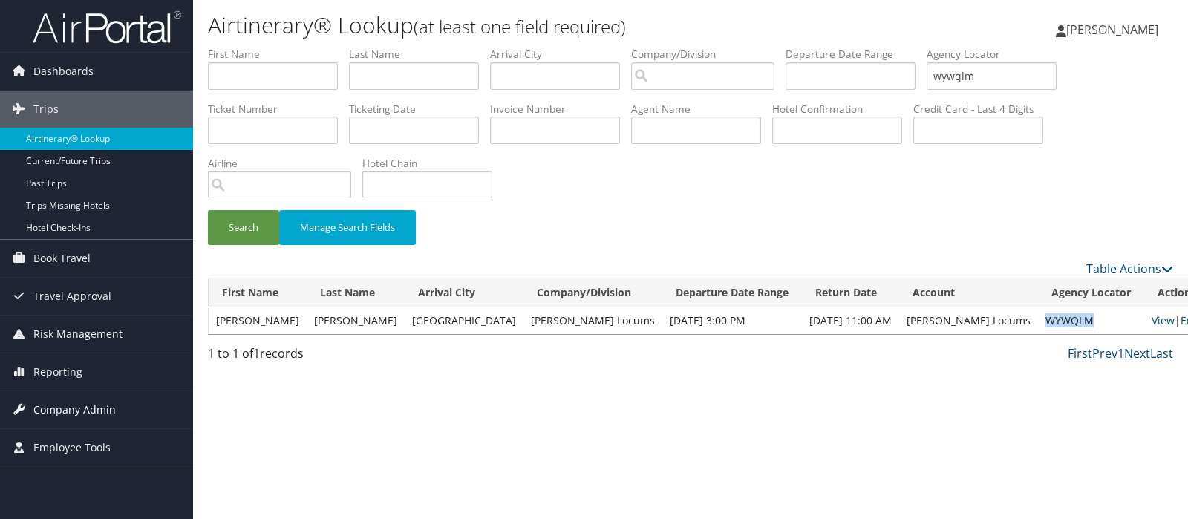
click at [79, 407] on span "Company Admin" at bounding box center [74, 409] width 82 height 37
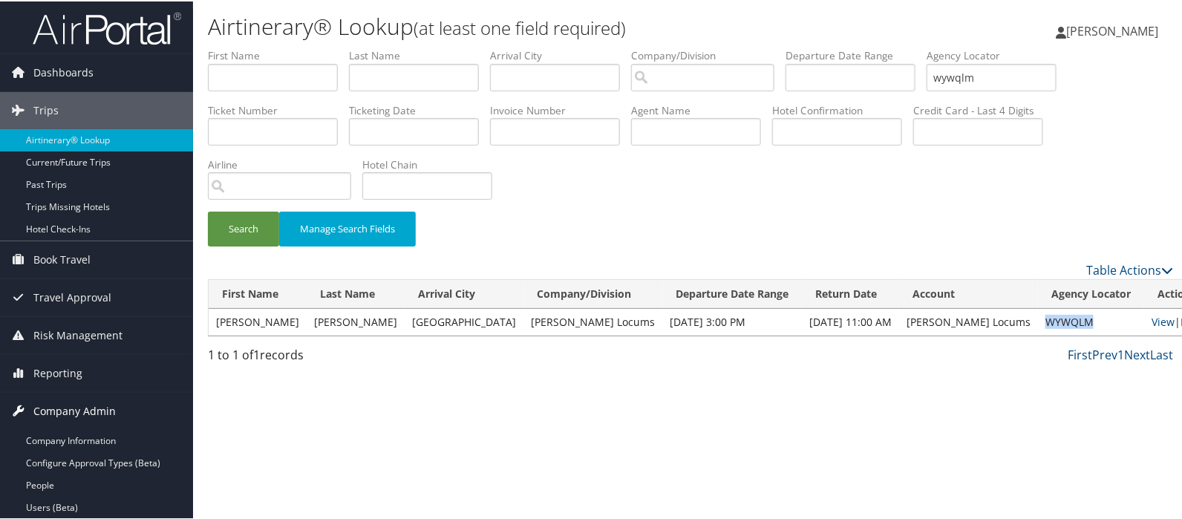
drag, startPoint x: 79, startPoint y: 429, endPoint x: 85, endPoint y: 417, distance: 14.0
click at [80, 429] on link "Company Information" at bounding box center [96, 440] width 193 height 22
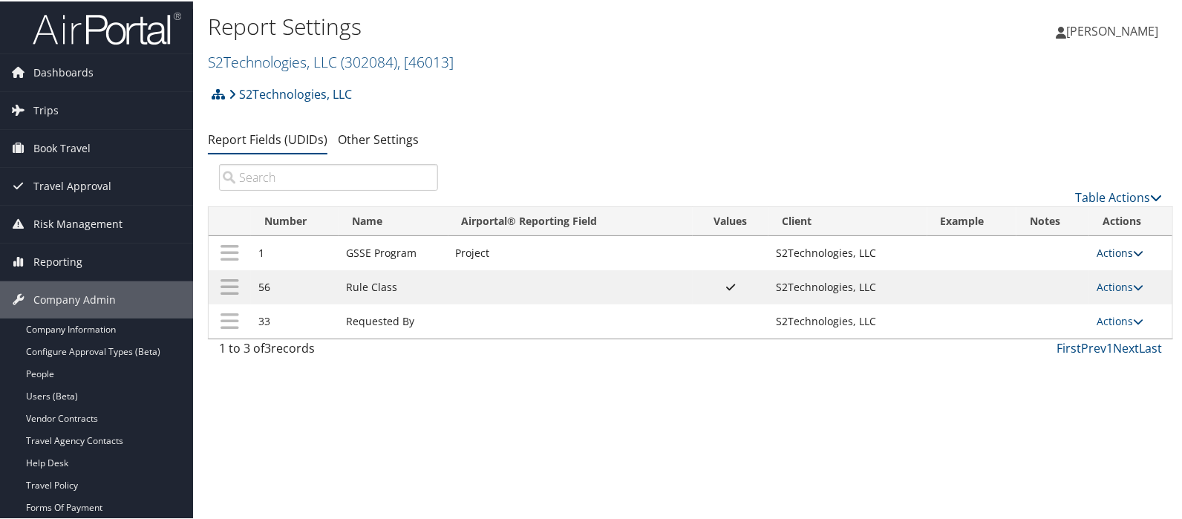
click at [1103, 253] on link "Actions" at bounding box center [1120, 251] width 47 height 14
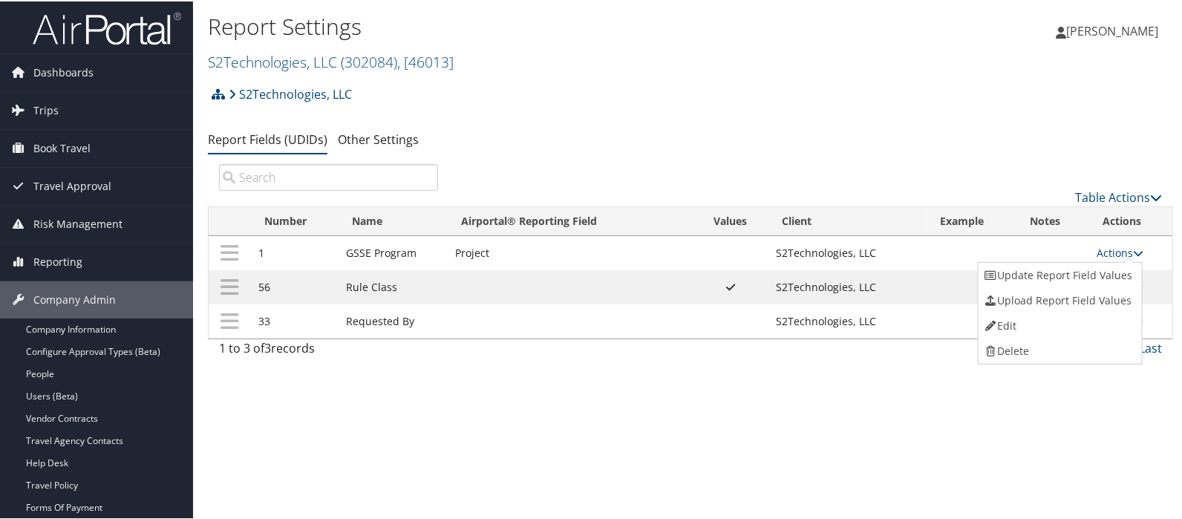
click at [909, 134] on ul "Report Fields (UDIDs) Other Settings" at bounding box center [691, 139] width 966 height 27
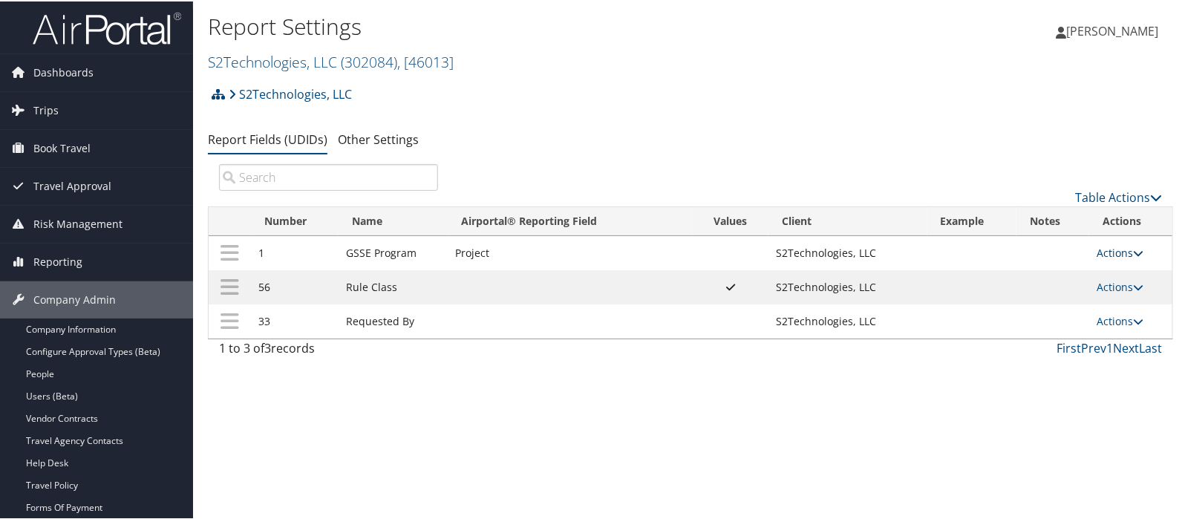
click at [1103, 251] on link "Actions" at bounding box center [1120, 251] width 47 height 14
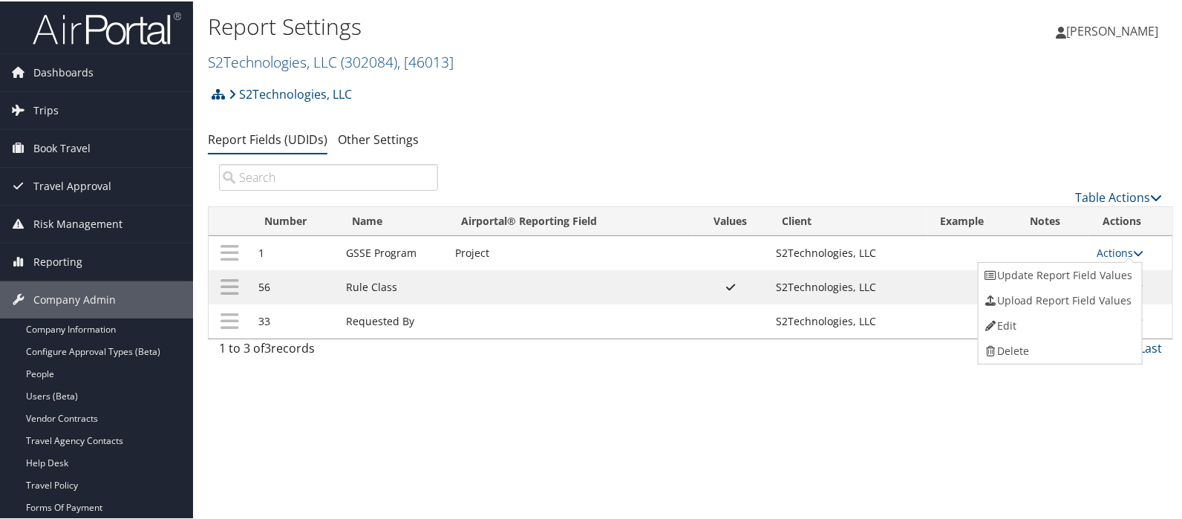
click at [1005, 172] on div "Table Actions" at bounding box center [811, 184] width 724 height 42
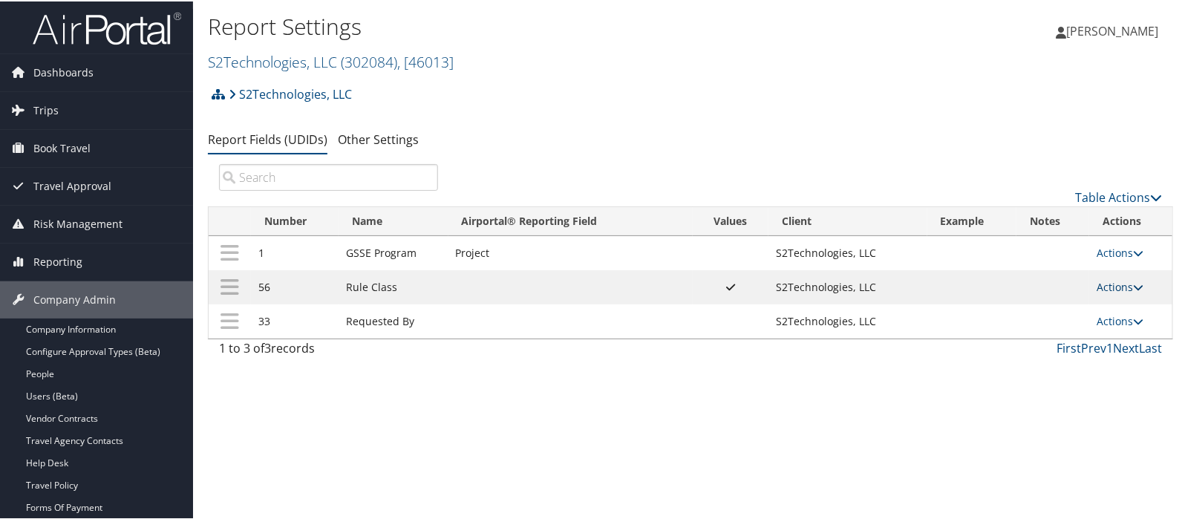
click at [1104, 285] on link "Actions" at bounding box center [1120, 286] width 47 height 14
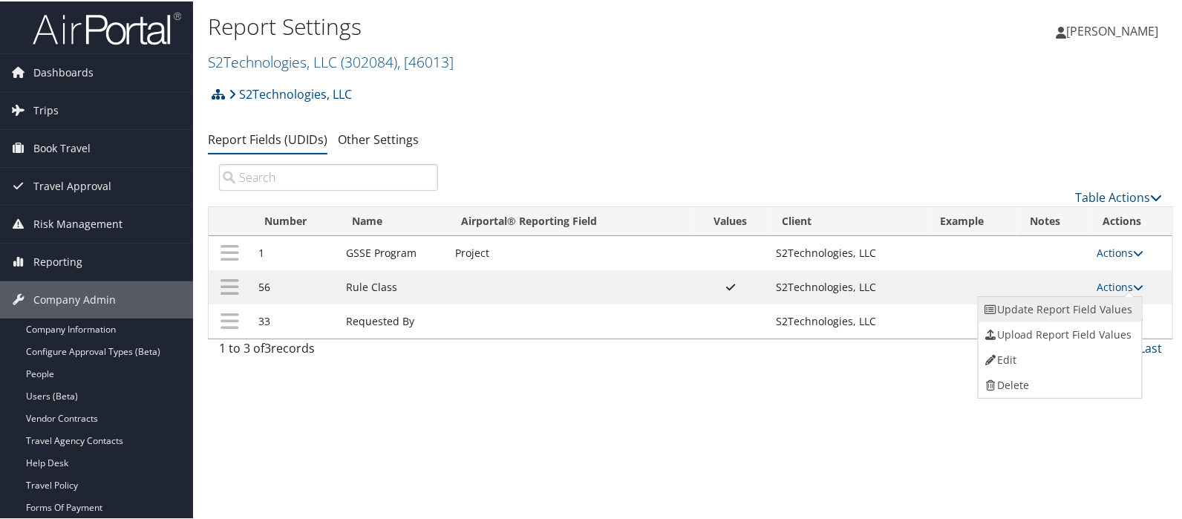
click at [1064, 307] on link "Update Report Field Values" at bounding box center [1059, 308] width 160 height 25
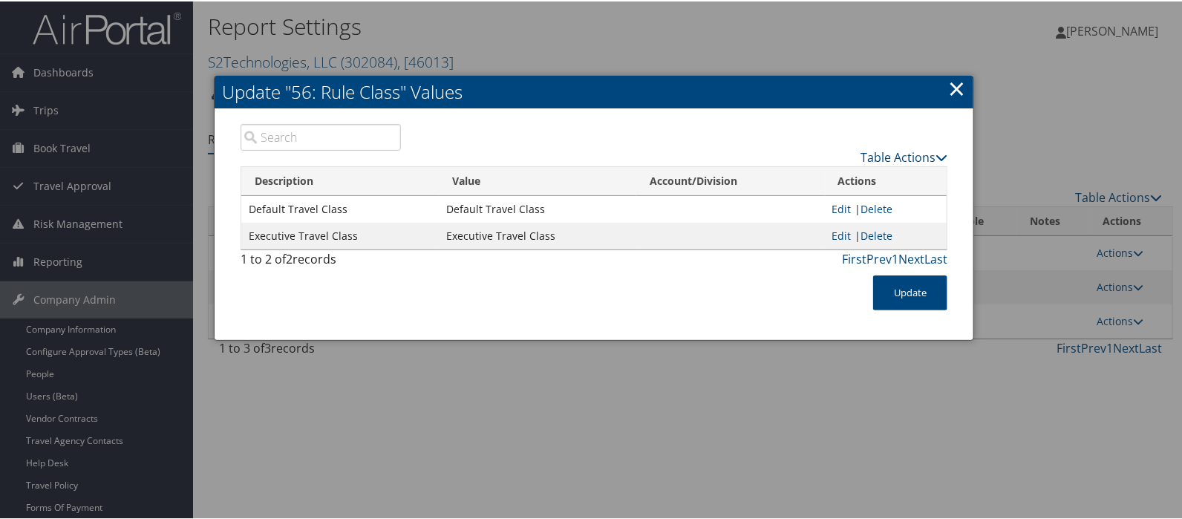
click at [954, 91] on link "×" at bounding box center [956, 87] width 17 height 30
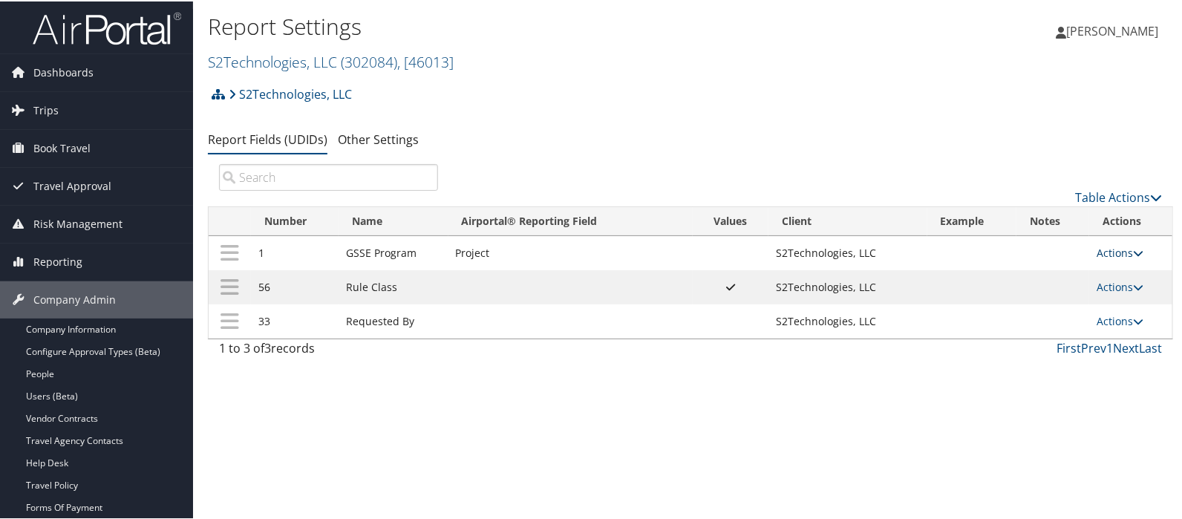
click at [1113, 246] on link "Actions" at bounding box center [1120, 251] width 47 height 14
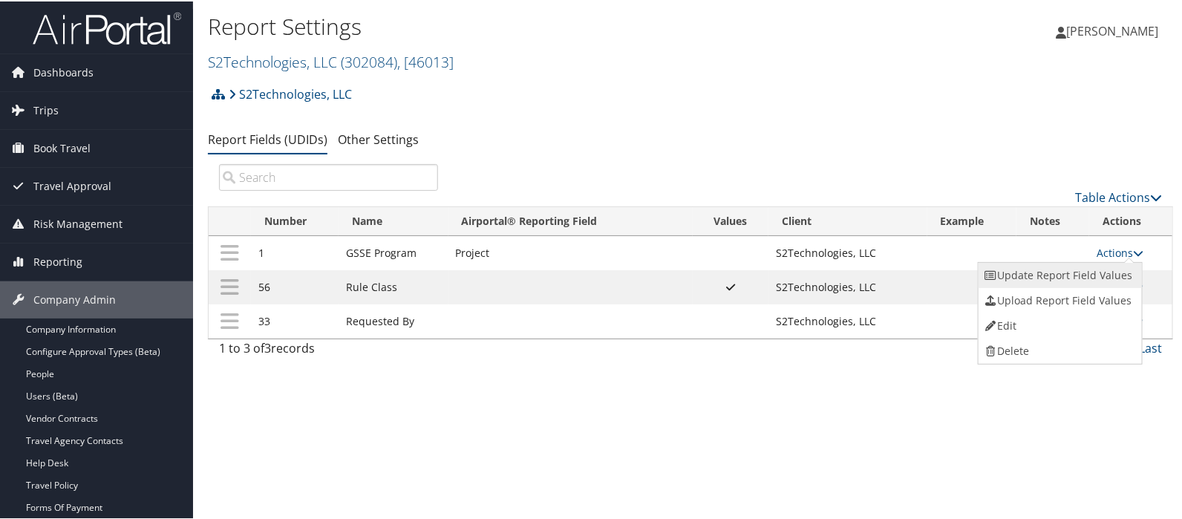
click at [1024, 276] on link "Update Report Field Values" at bounding box center [1059, 273] width 160 height 25
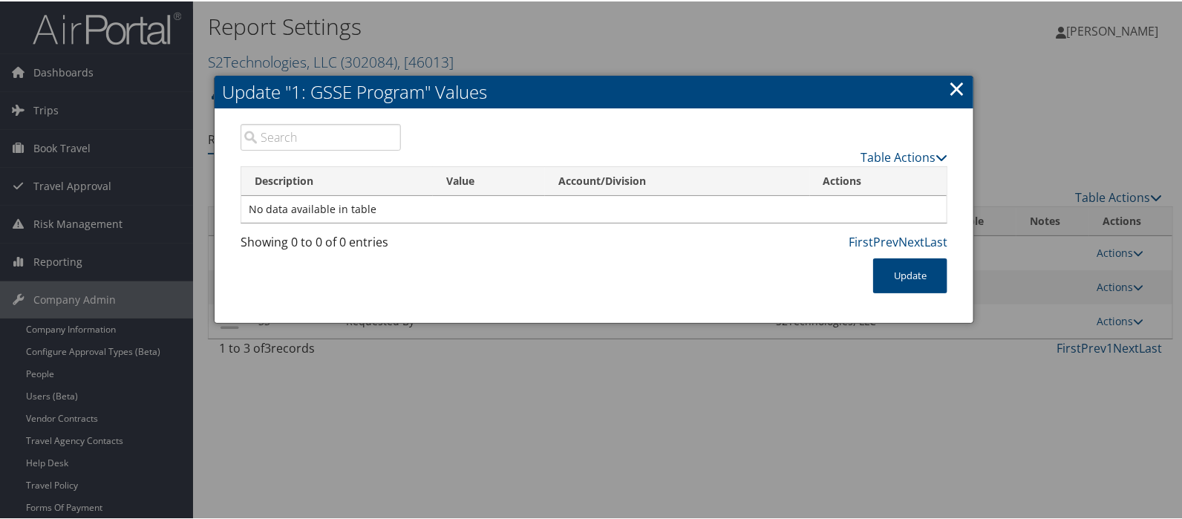
click at [955, 83] on link "×" at bounding box center [956, 87] width 17 height 30
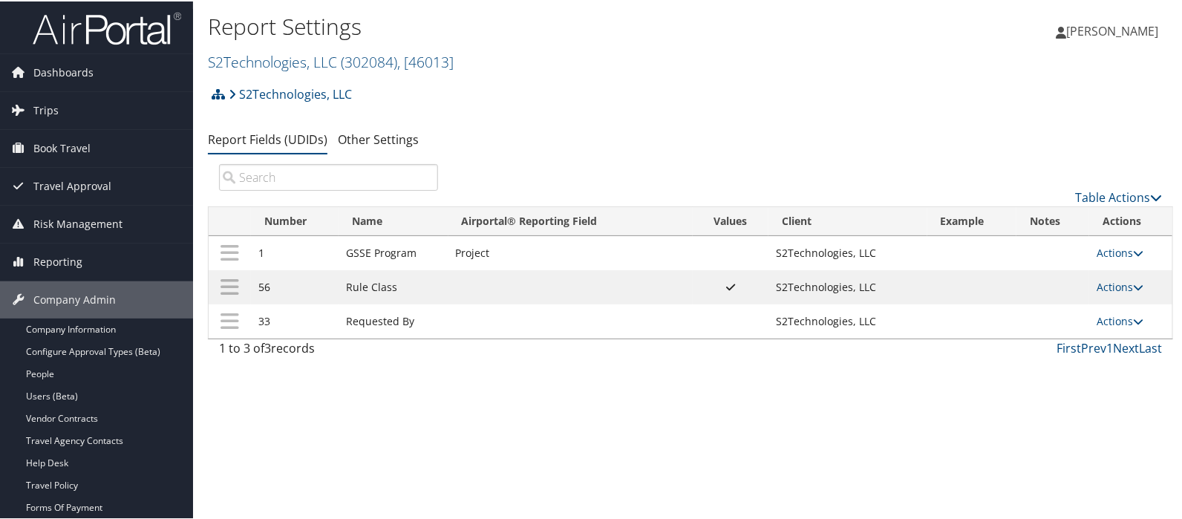
click at [628, 69] on h2 "S2Technologies, LLC ( 302084 ) , [ 46013 ]" at bounding box center [530, 59] width 644 height 25
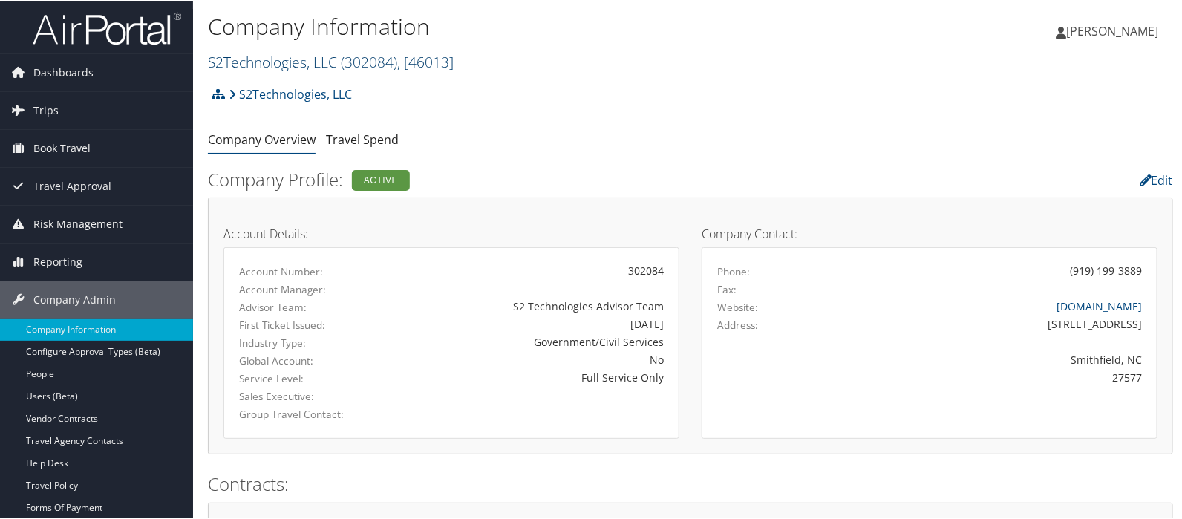
click at [278, 57] on link "S2Technologies, LLC ( 302084 ) , [ 46013 ]" at bounding box center [331, 61] width 246 height 20
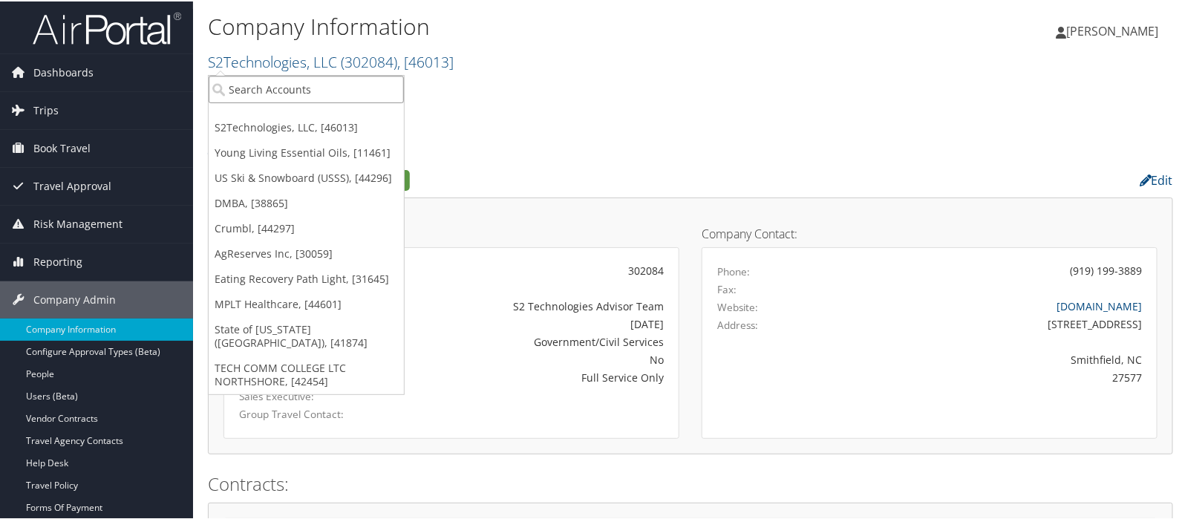
click at [276, 82] on input "search" at bounding box center [306, 87] width 195 height 27
type input "belcan"
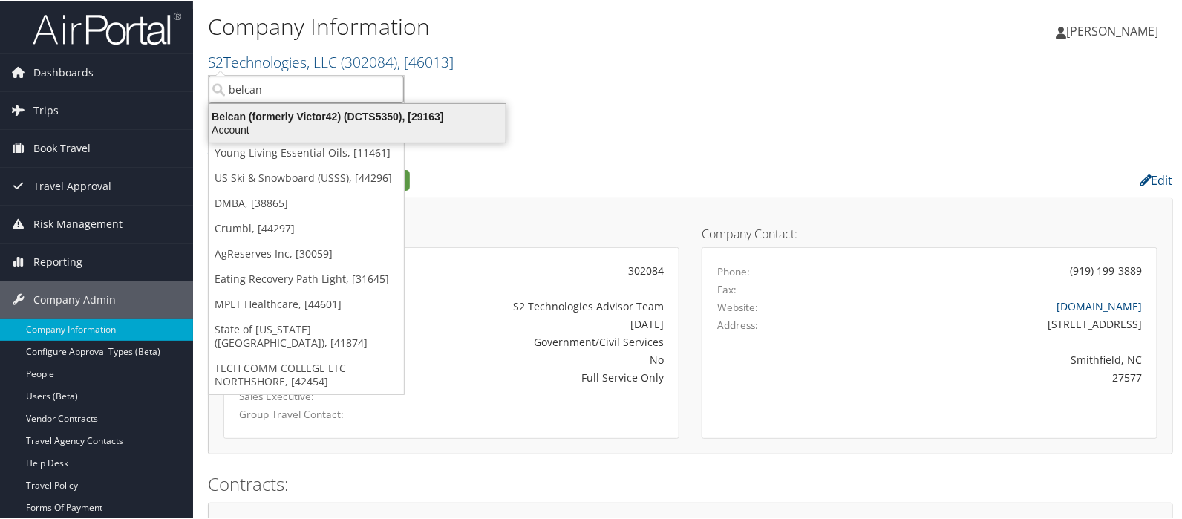
click at [267, 128] on div "Account" at bounding box center [358, 128] width 314 height 13
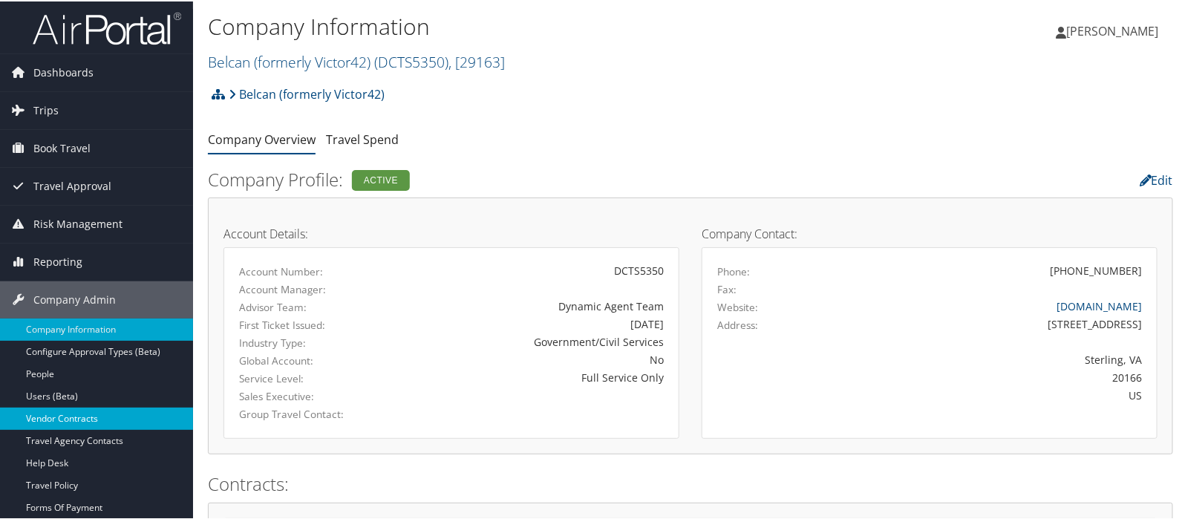
scroll to position [247, 0]
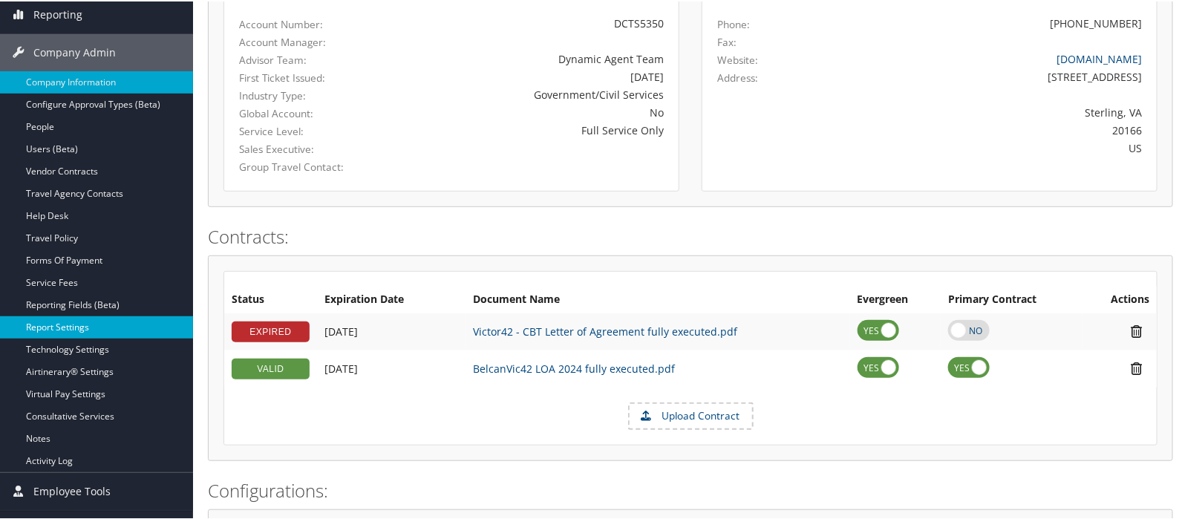
click at [104, 325] on link "Report Settings" at bounding box center [96, 326] width 193 height 22
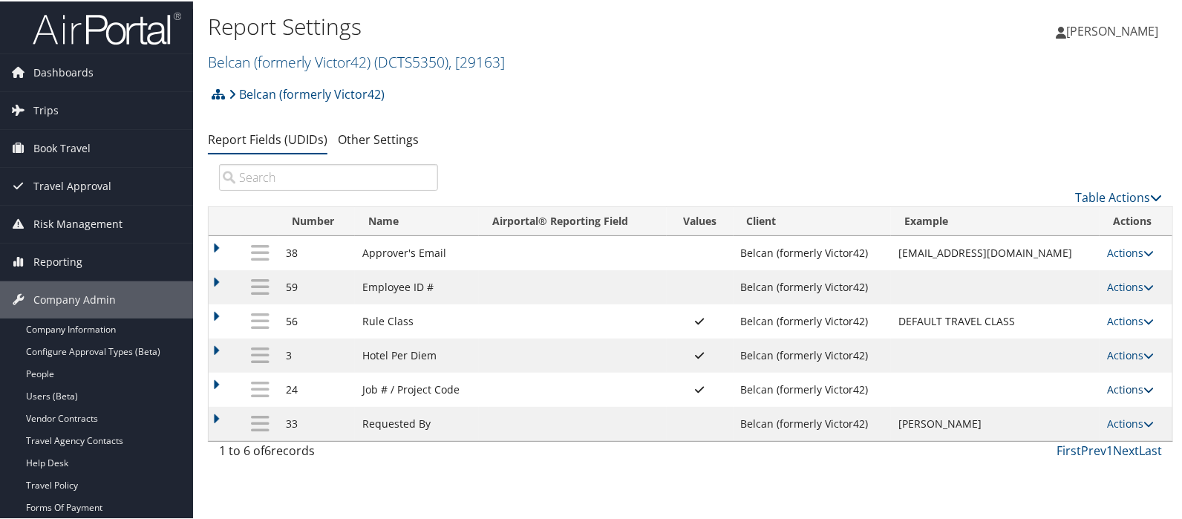
click at [1131, 386] on link "Actions" at bounding box center [1130, 388] width 47 height 14
click at [1059, 409] on link "Update Report Field Values" at bounding box center [1064, 410] width 160 height 25
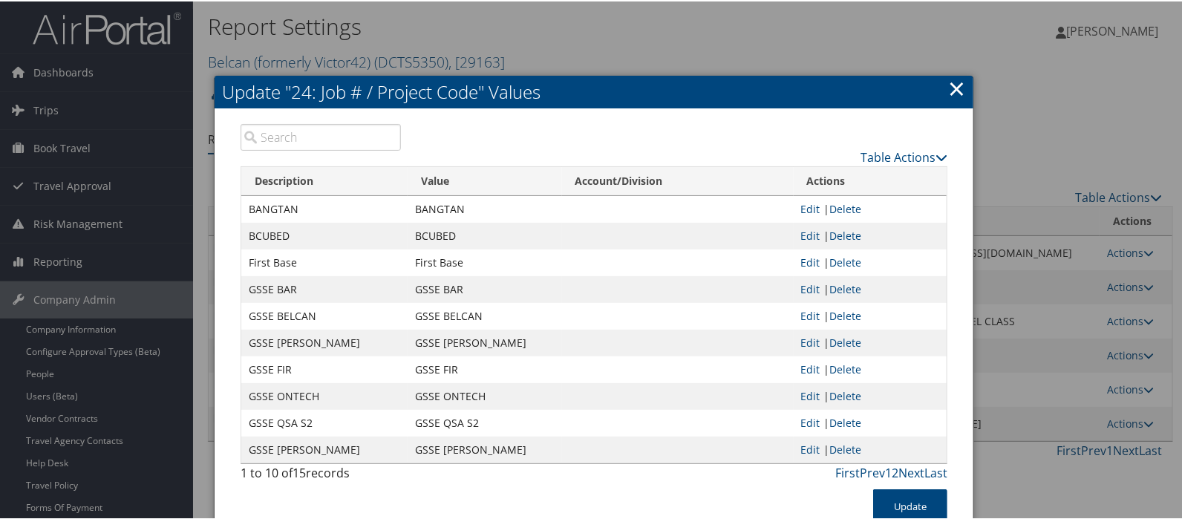
click at [951, 86] on link "×" at bounding box center [956, 87] width 17 height 30
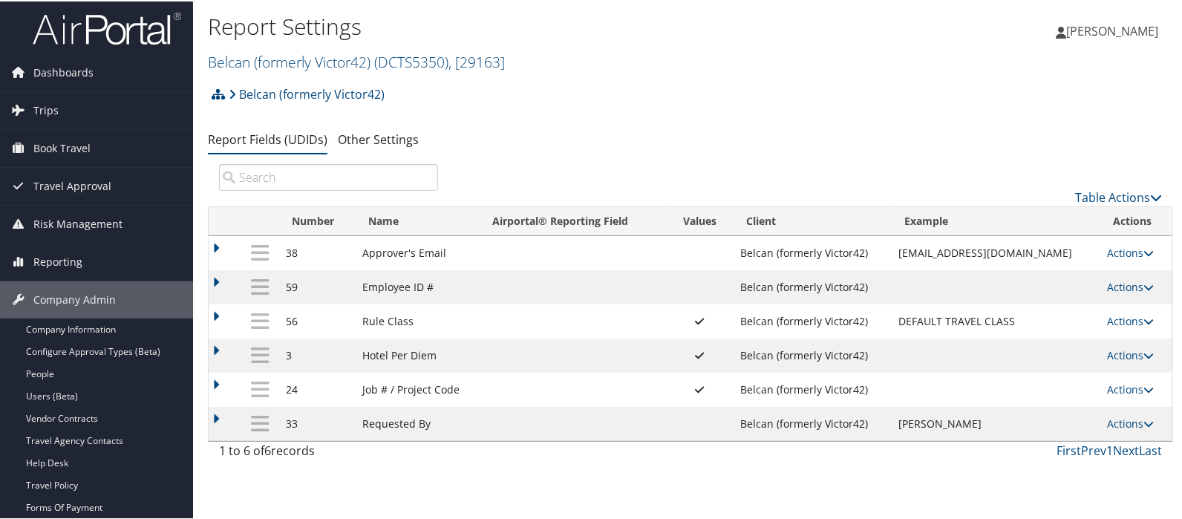
click at [735, 50] on h2 "Belcan (formerly Victor42) ( DCTS5350 ) , [ 29163 ]" at bounding box center [530, 59] width 644 height 25
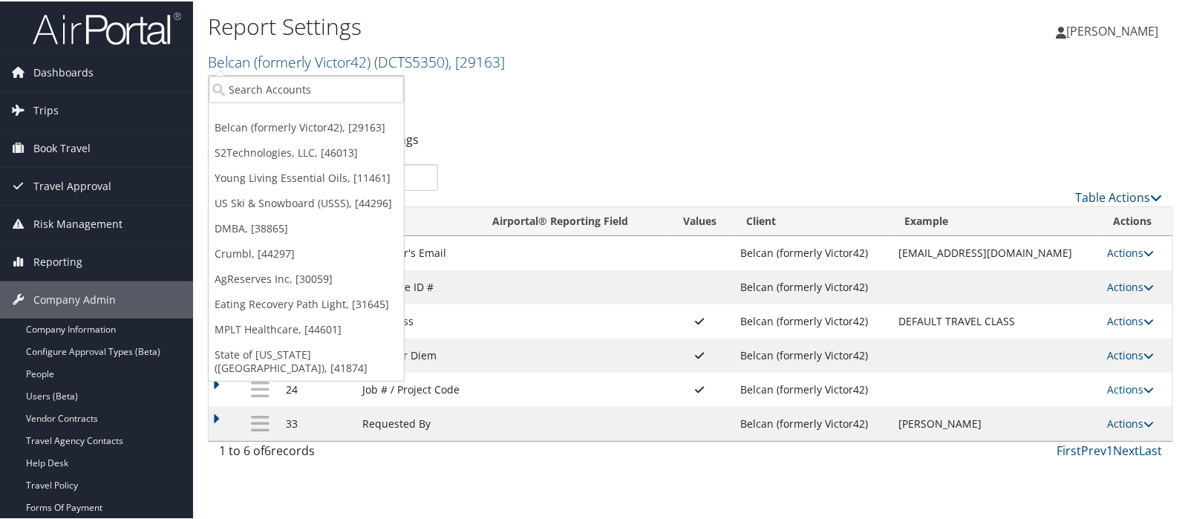
click at [738, 50] on h2 "Belcan (formerly Victor42) ( DCTS5350 ) , [ 29163 ]" at bounding box center [530, 59] width 644 height 25
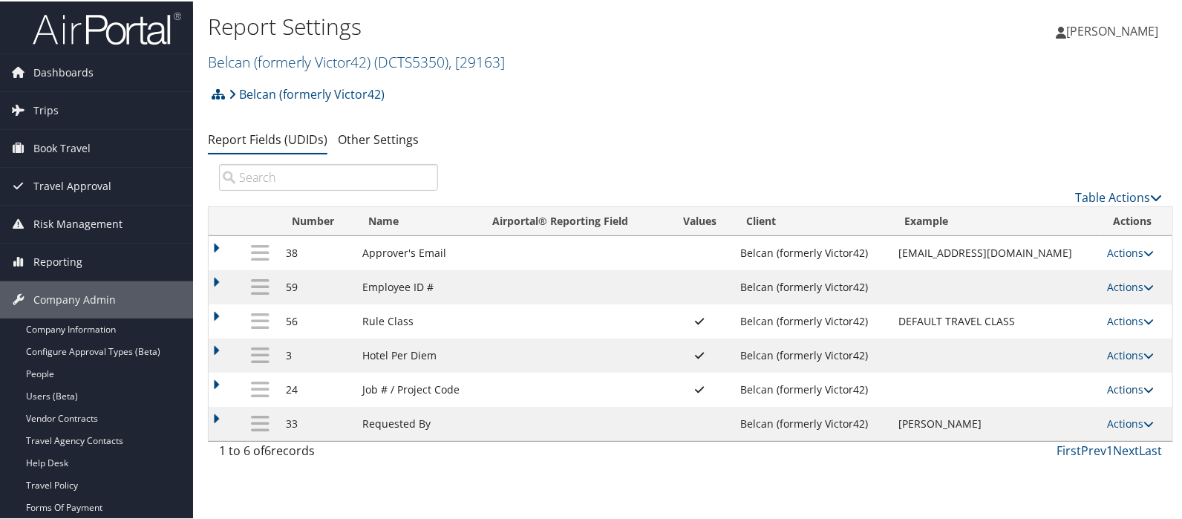
click at [1107, 390] on link "Actions" at bounding box center [1130, 388] width 47 height 14
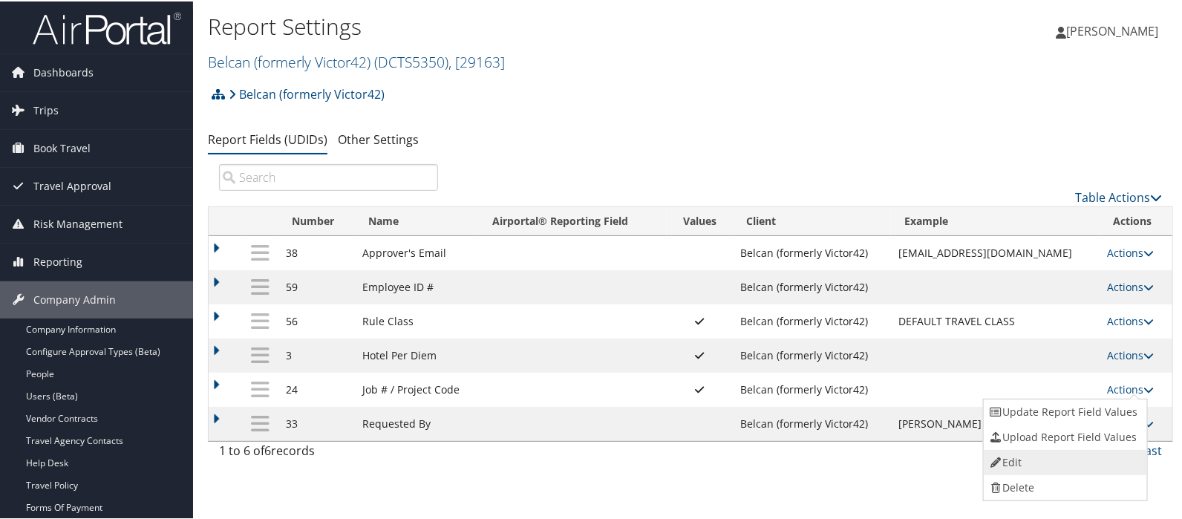
click at [1042, 462] on link "Edit" at bounding box center [1064, 461] width 160 height 25
select select "both"
select select "trip"
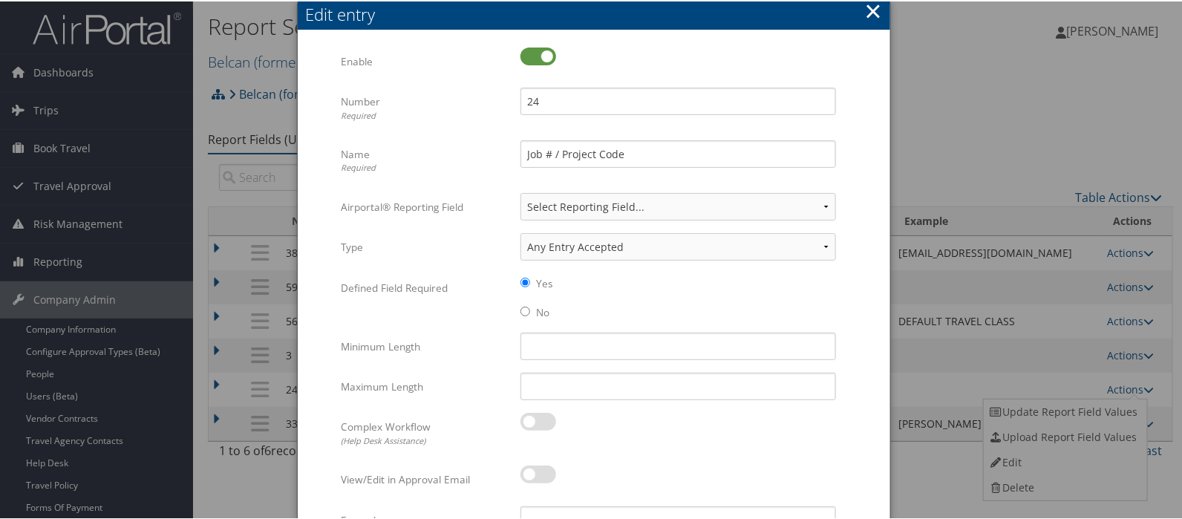
click at [872, 9] on button "×" at bounding box center [873, 10] width 17 height 30
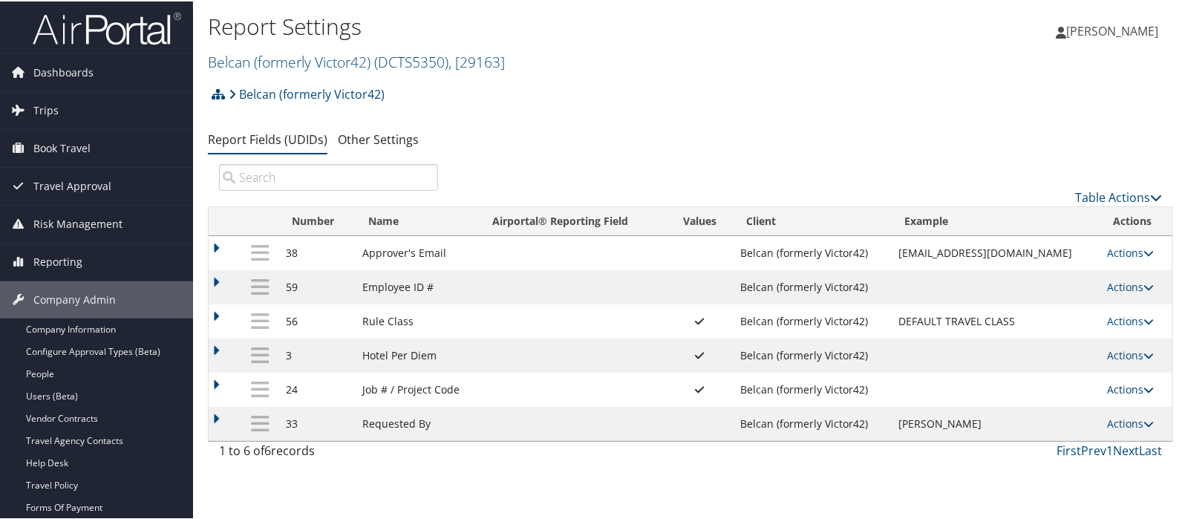
click at [1126, 384] on link "Actions" at bounding box center [1130, 388] width 47 height 14
click at [1068, 409] on link "Update Report Field Values" at bounding box center [1064, 410] width 160 height 25
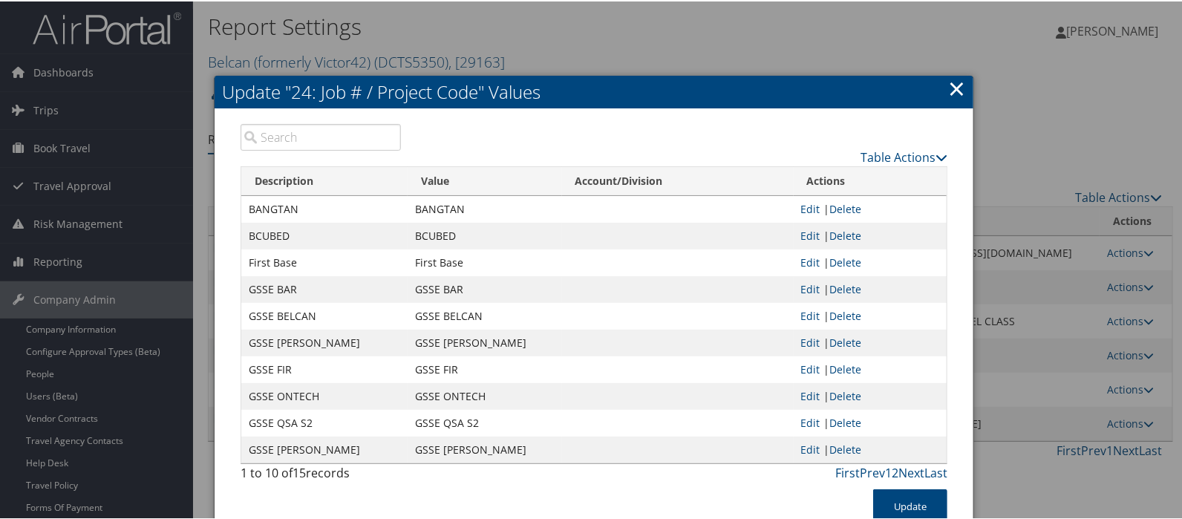
click at [951, 86] on link "×" at bounding box center [956, 87] width 17 height 30
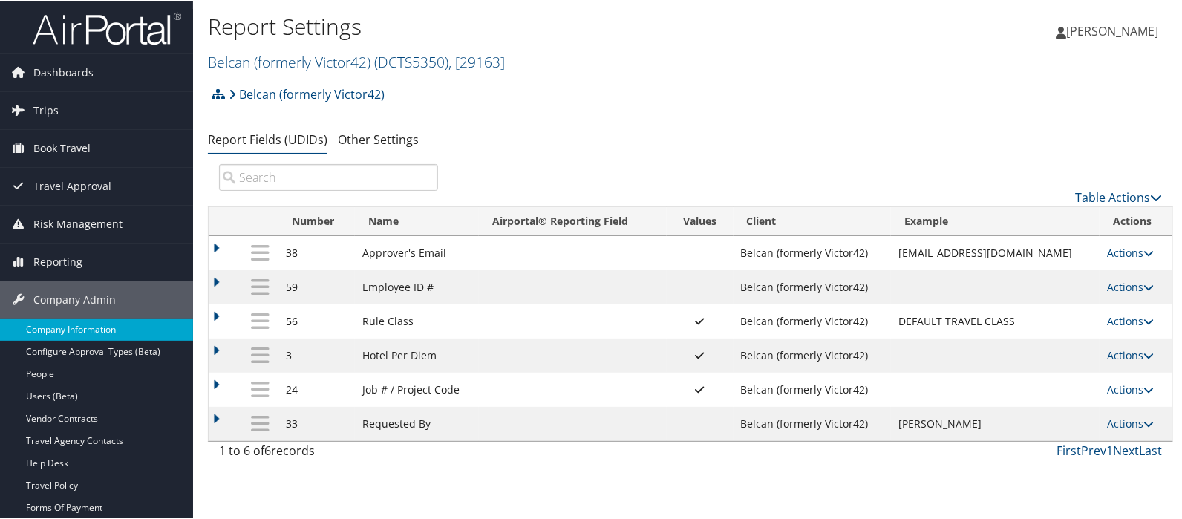
click at [53, 326] on link "Company Information" at bounding box center [96, 328] width 193 height 22
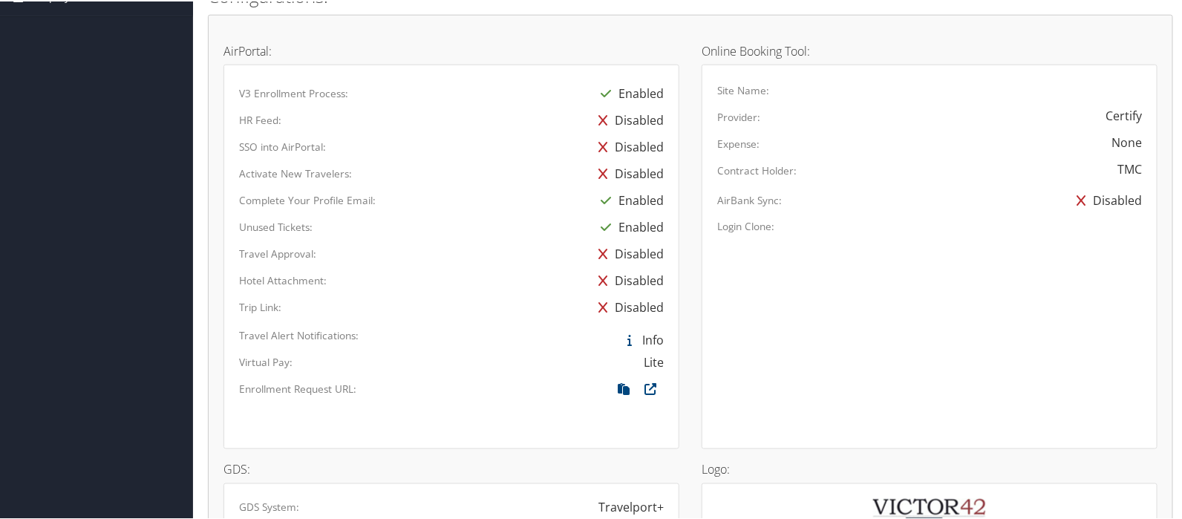
scroll to position [742, 0]
click at [620, 382] on icon at bounding box center [624, 391] width 27 height 19
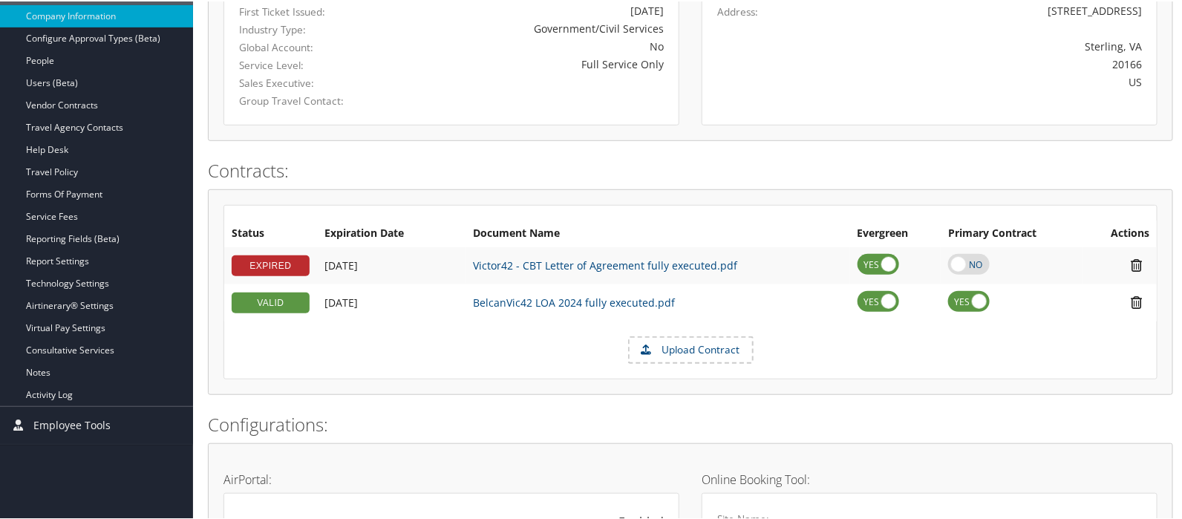
scroll to position [247, 0]
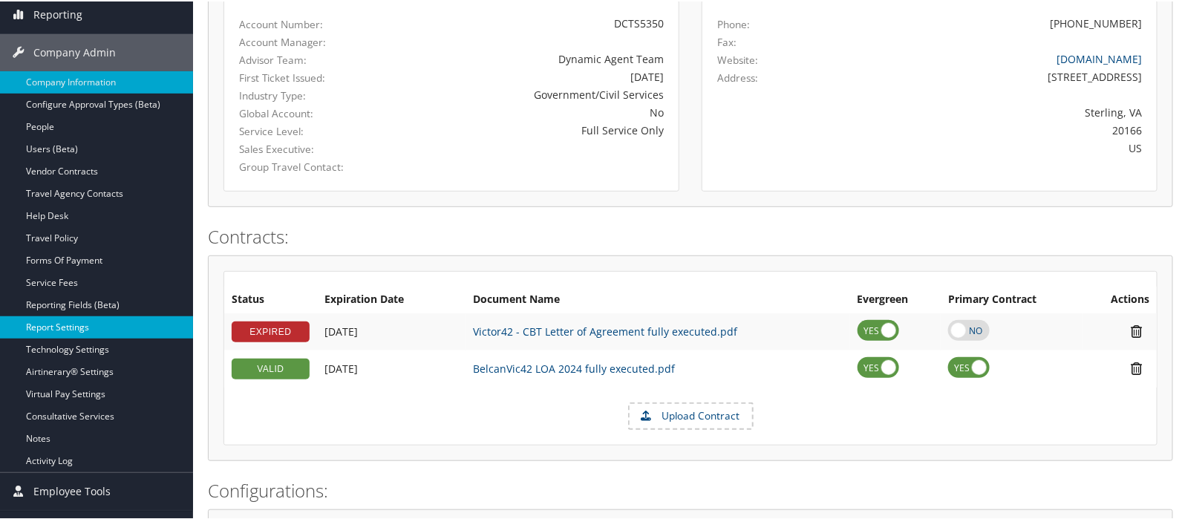
click at [70, 324] on link "Report Settings" at bounding box center [96, 326] width 193 height 22
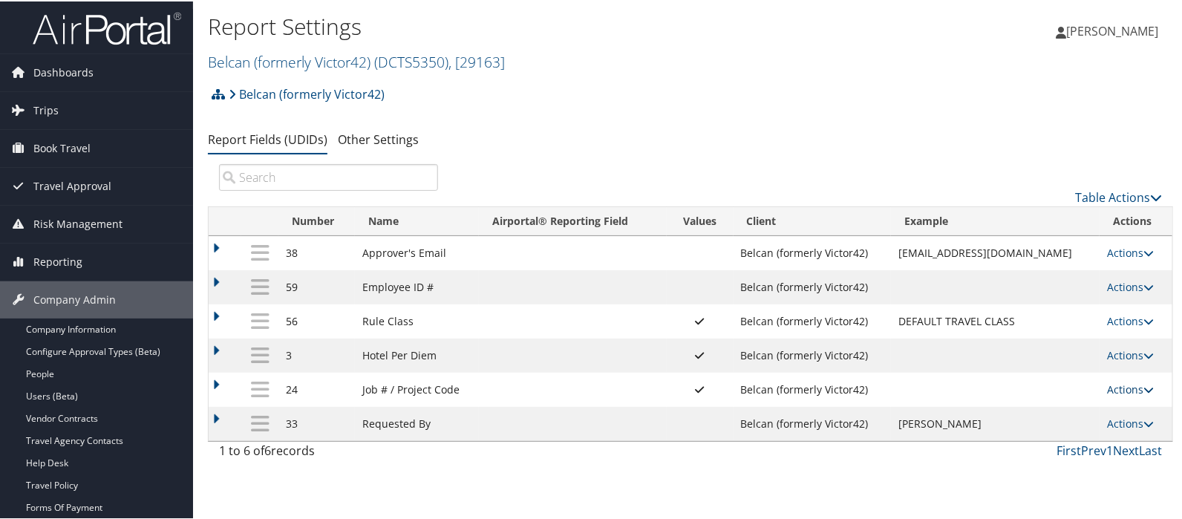
click at [1113, 391] on link "Actions" at bounding box center [1130, 388] width 47 height 14
click at [1066, 412] on link "Update Report Field Values" at bounding box center [1064, 410] width 160 height 25
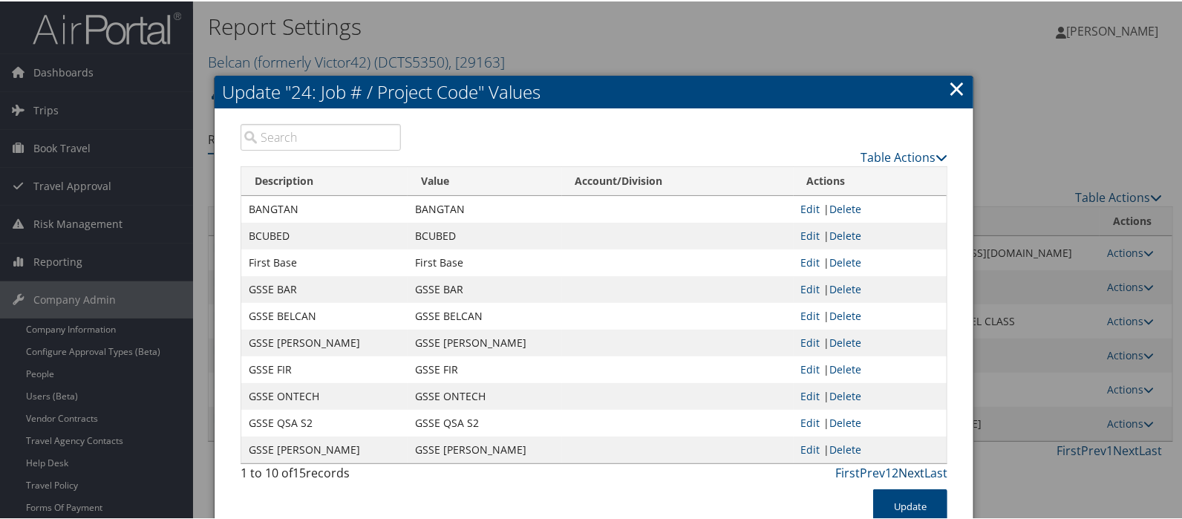
click at [906, 467] on link "Next" at bounding box center [912, 471] width 26 height 16
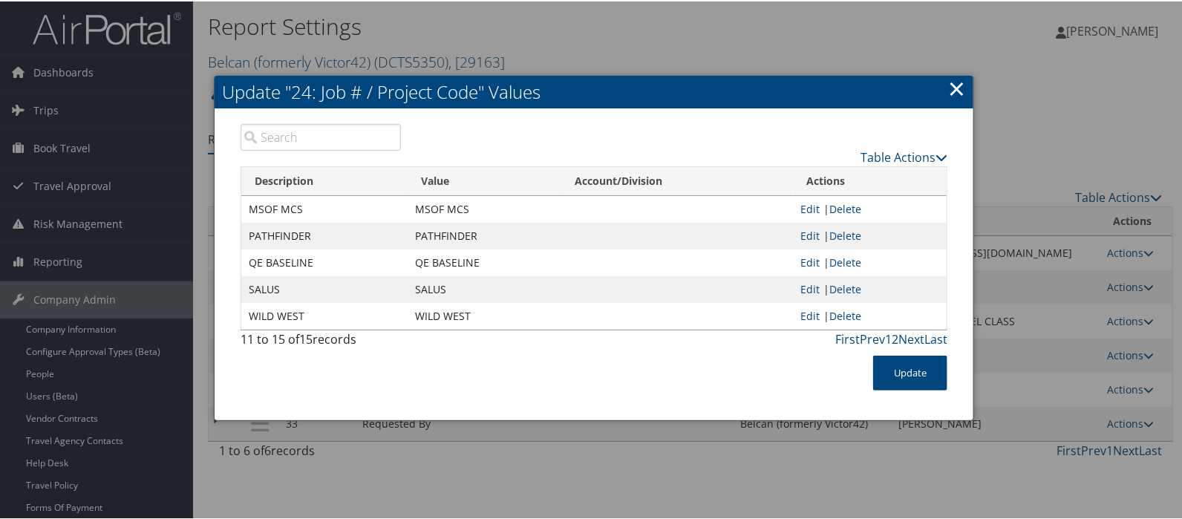
click at [951, 87] on link "×" at bounding box center [956, 87] width 17 height 30
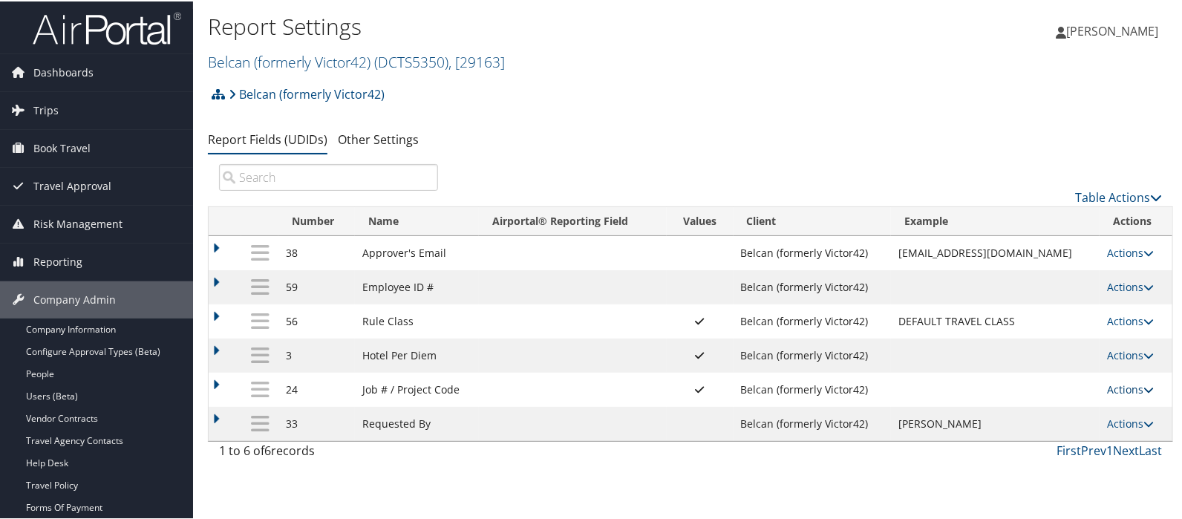
click at [1109, 384] on link "Actions" at bounding box center [1130, 388] width 47 height 14
click at [1056, 408] on link "Update Report Field Values" at bounding box center [1064, 410] width 160 height 25
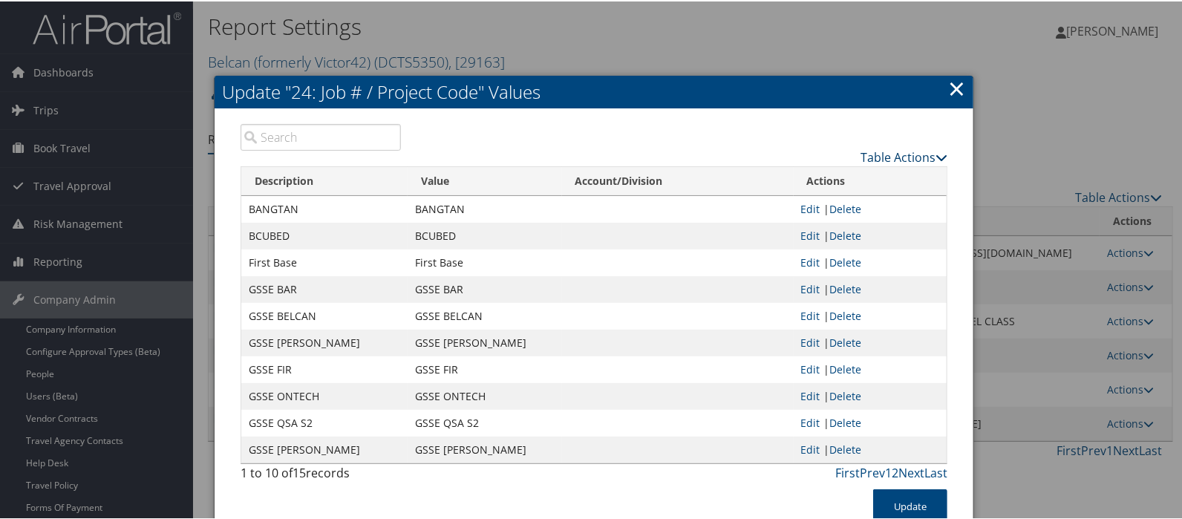
click at [919, 152] on link "Table Actions" at bounding box center [904, 156] width 87 height 16
click at [795, 227] on link "Page Length" at bounding box center [846, 228] width 195 height 25
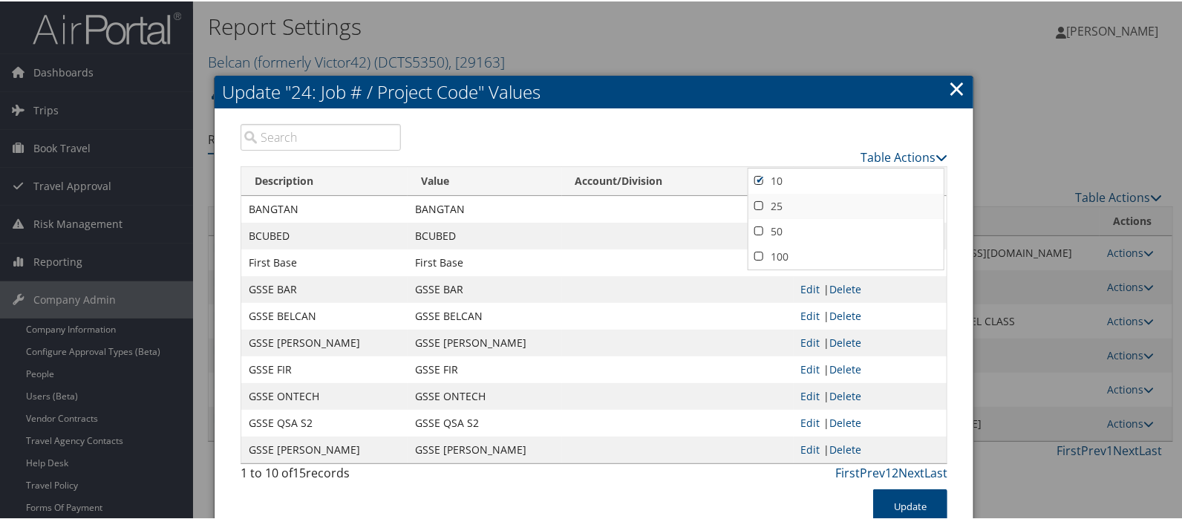
click at [761, 202] on link "25" at bounding box center [846, 204] width 195 height 25
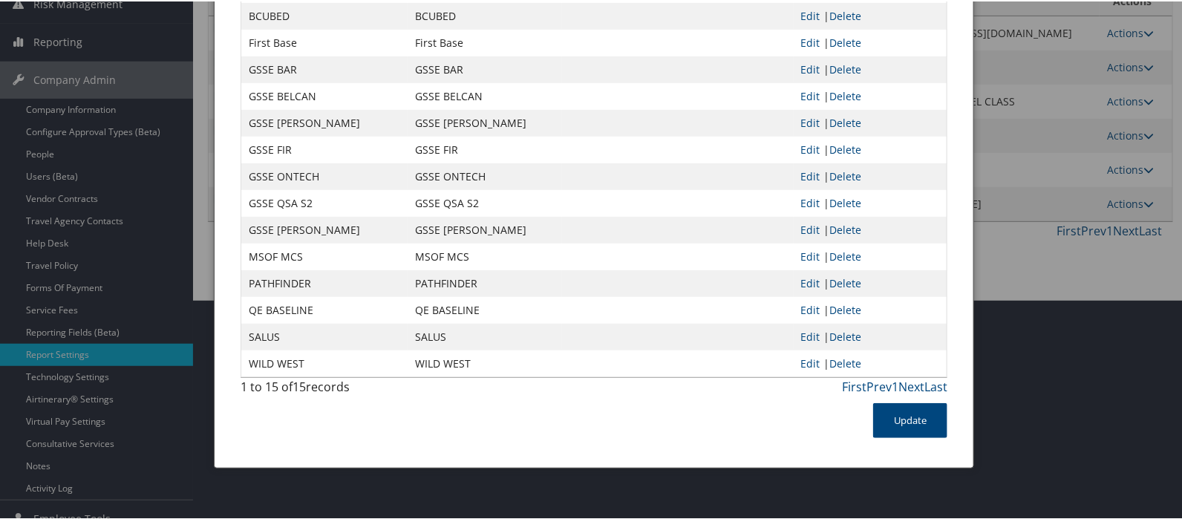
scroll to position [236, 0]
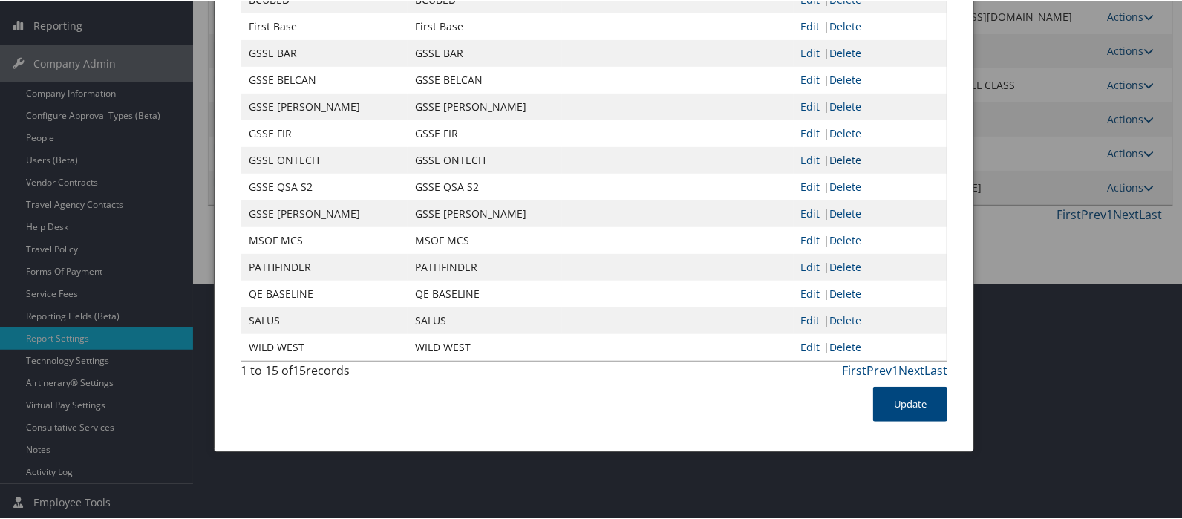
click at [855, 157] on link "Delete" at bounding box center [846, 159] width 32 height 14
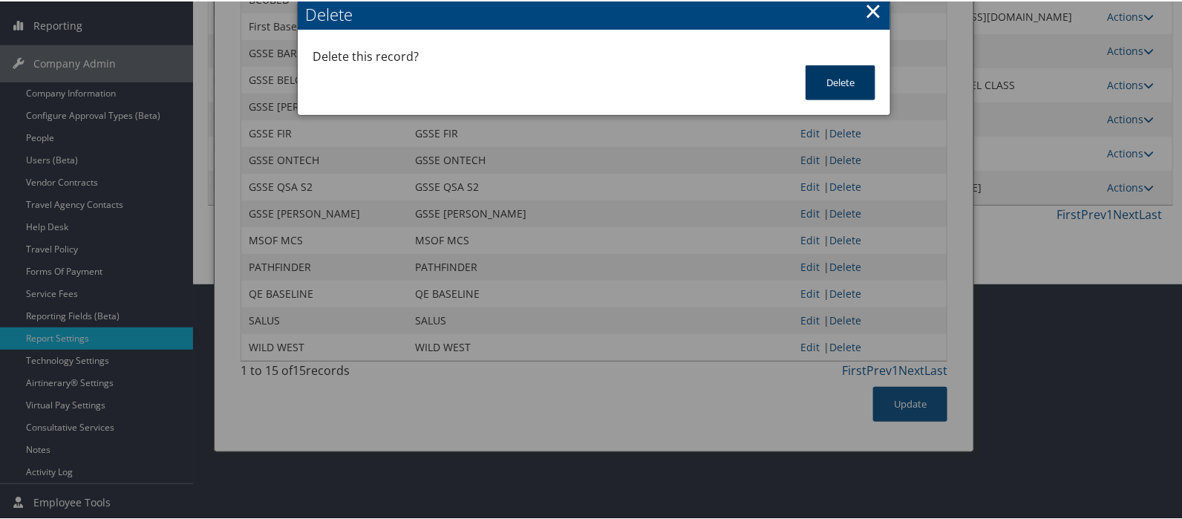
click at [840, 83] on button "Delete" at bounding box center [841, 81] width 70 height 35
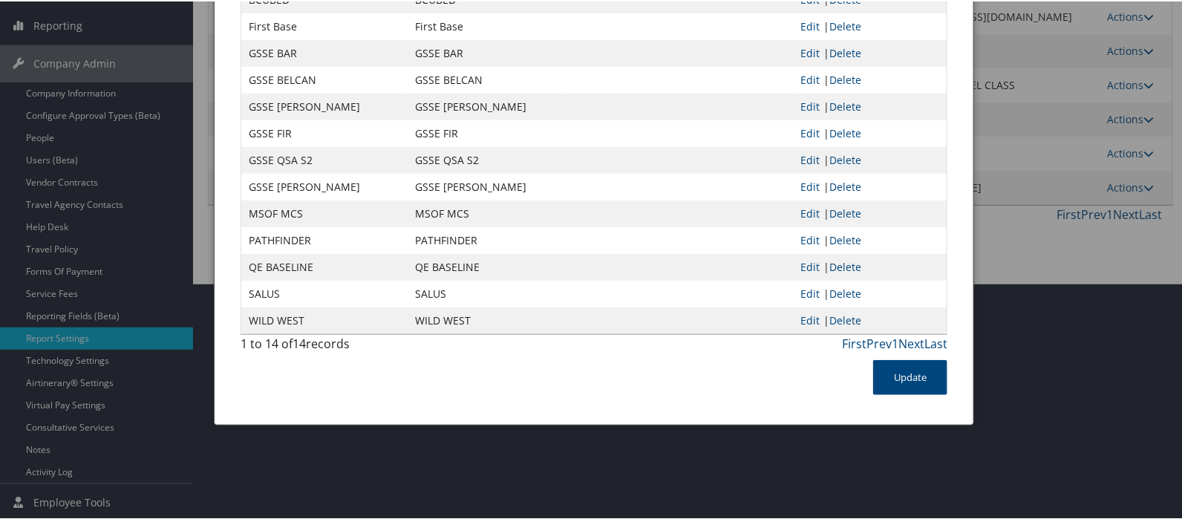
scroll to position [0, 0]
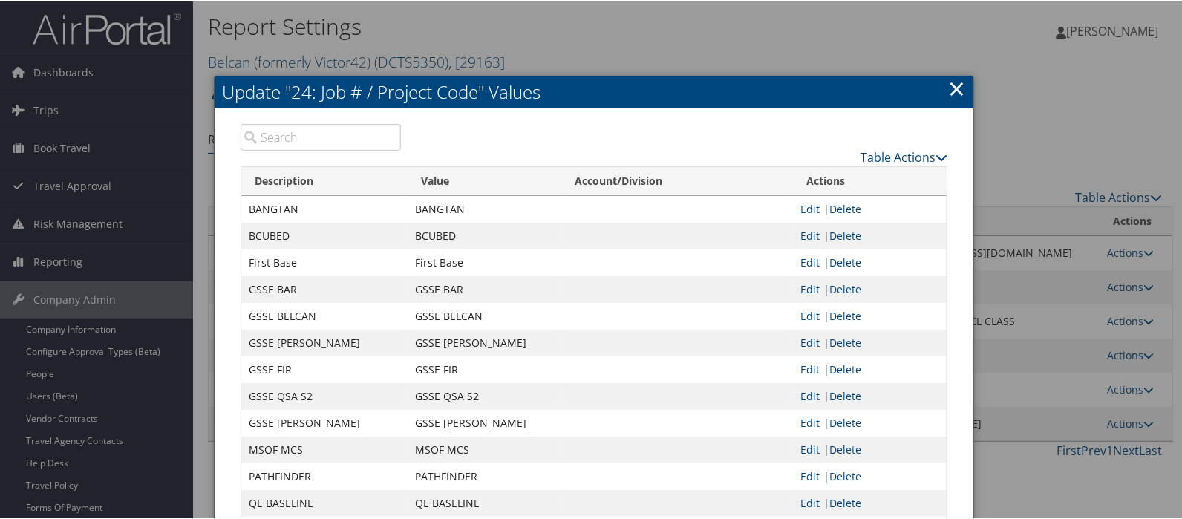
click at [951, 87] on link "×" at bounding box center [956, 87] width 17 height 30
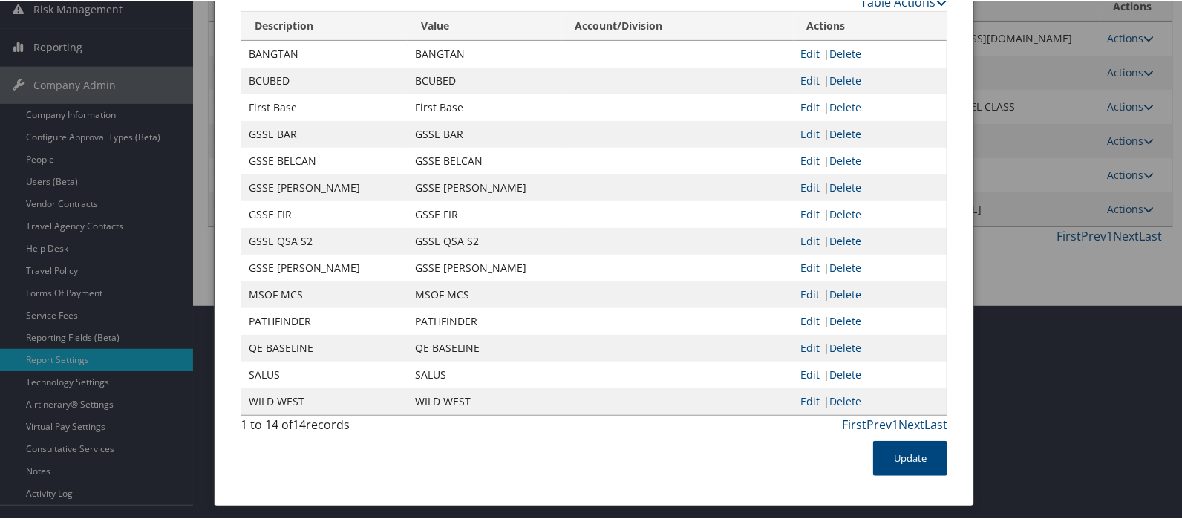
scroll to position [236, 0]
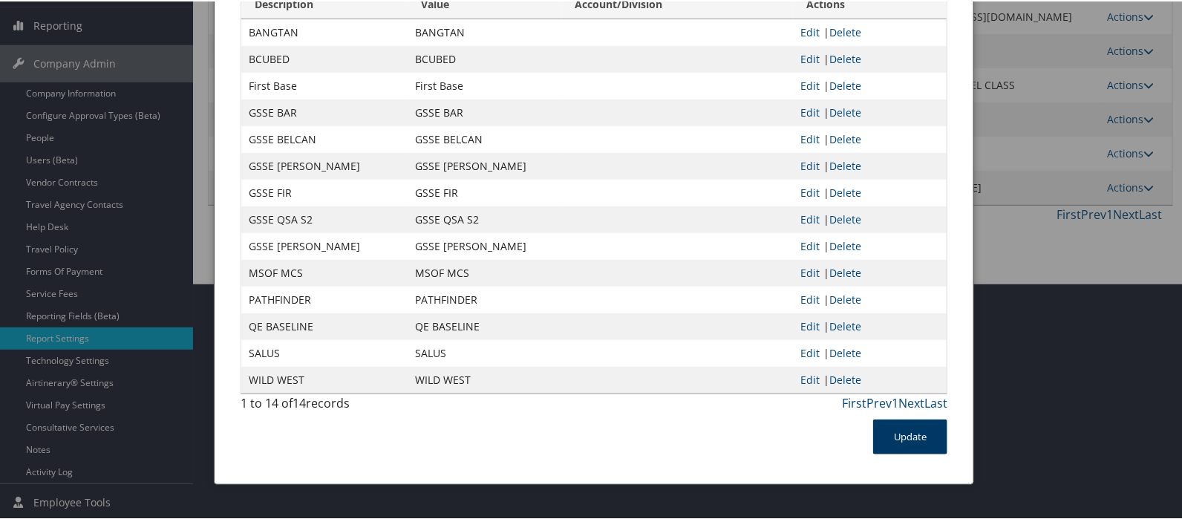
click at [907, 440] on button "Update" at bounding box center [910, 435] width 74 height 35
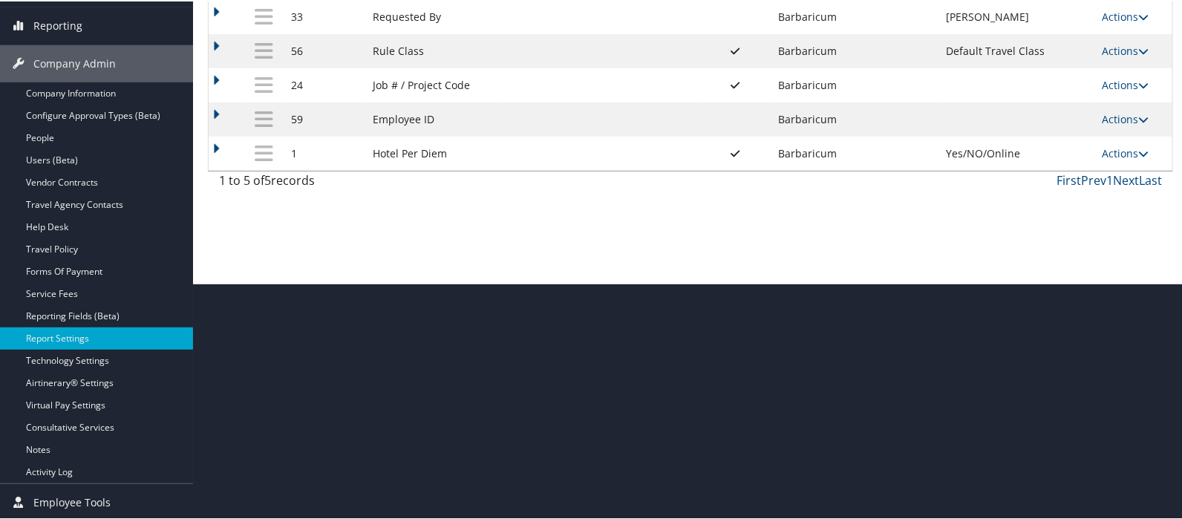
scroll to position [0, 0]
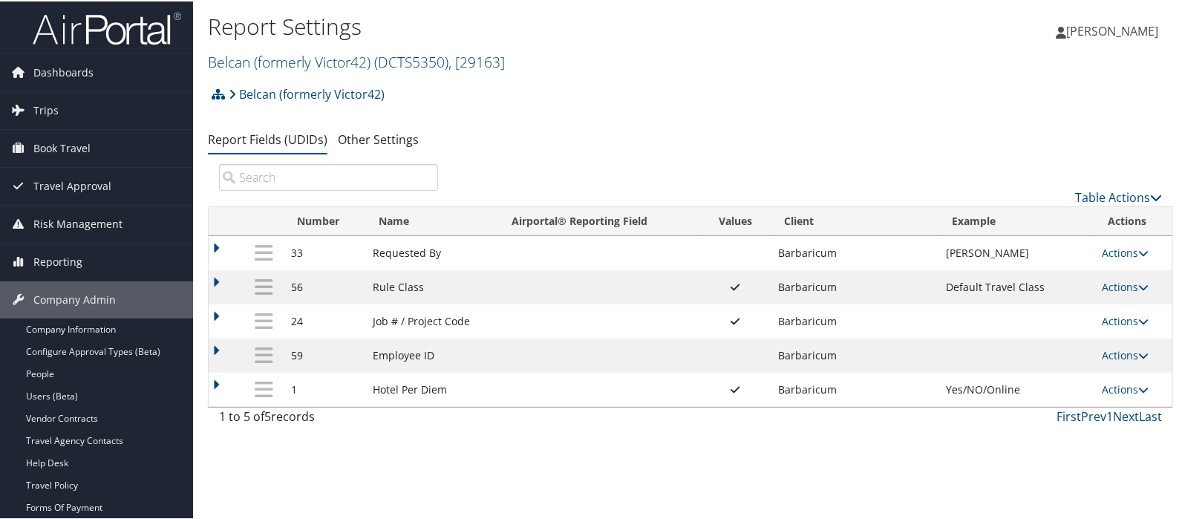
click at [246, 58] on link "Belcan (formerly Victor42) ( DCTS5350 ) , [ 29163 ]" at bounding box center [356, 61] width 297 height 20
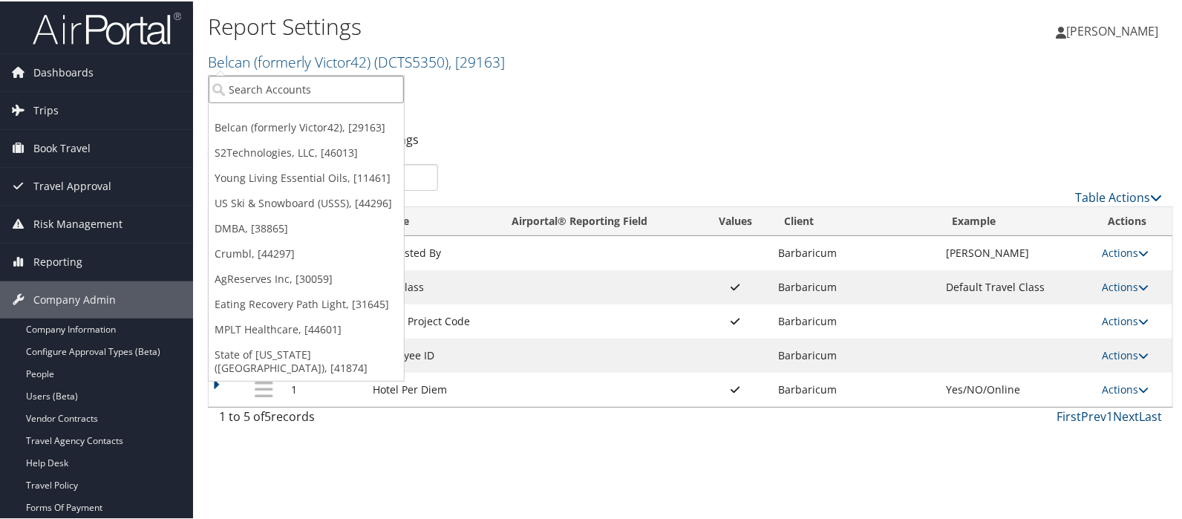
click at [256, 83] on input "search" at bounding box center [306, 87] width 195 height 27
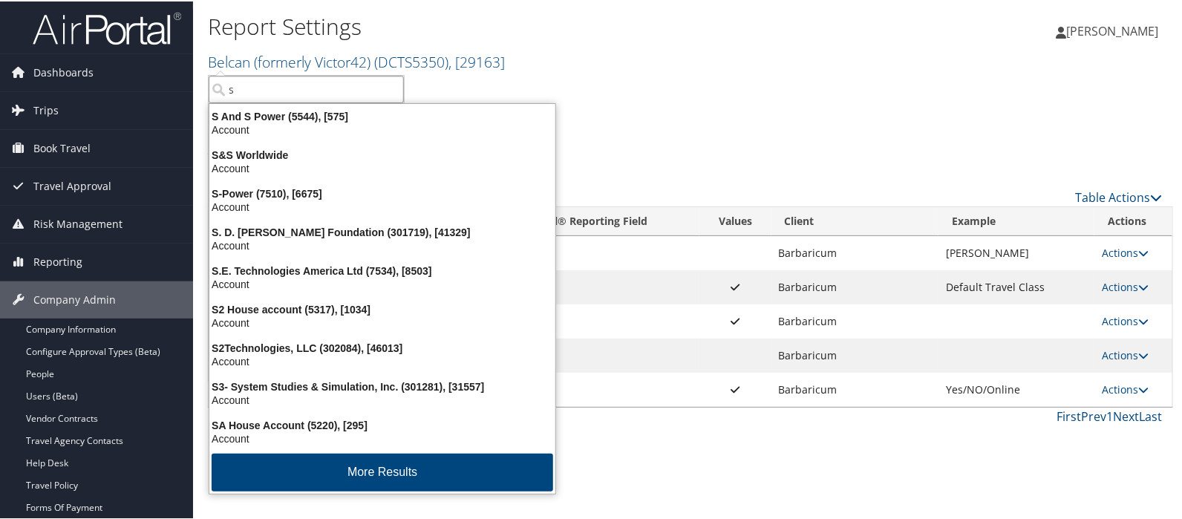
type input "s2"
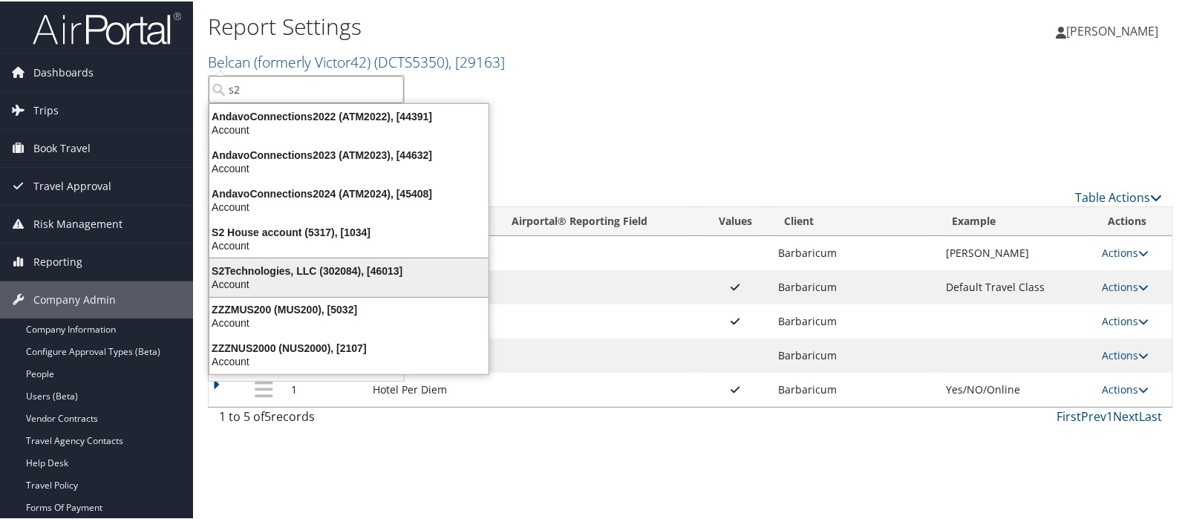
click at [260, 259] on div "S2Technologies, LLC (302084), [46013] Account" at bounding box center [349, 276] width 275 height 34
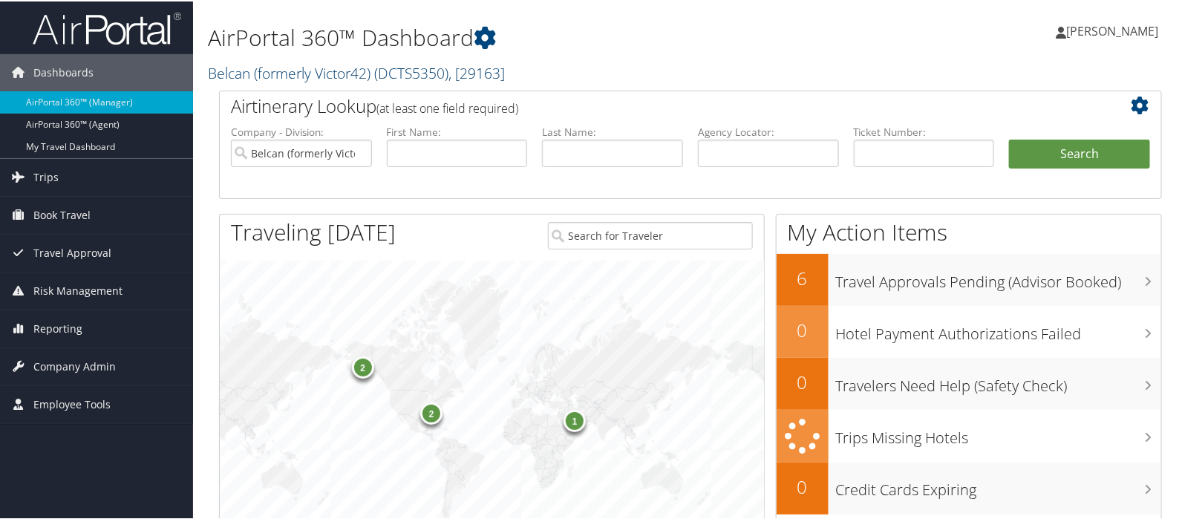
click at [259, 69] on link "Belcan (formerly Victor42) ( DCTS5350 ) , [ 29163 ]" at bounding box center [356, 72] width 297 height 20
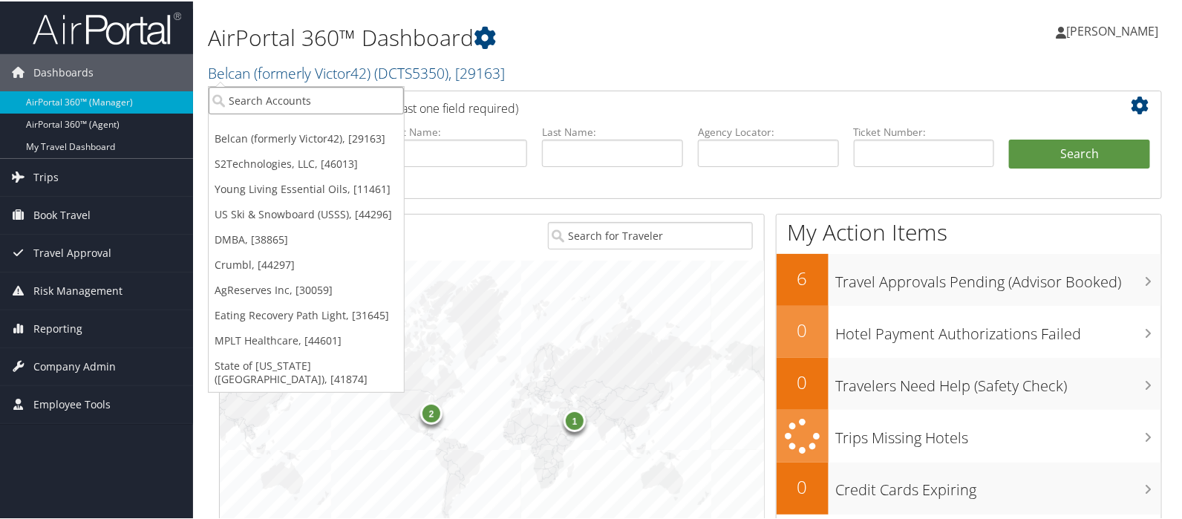
click at [256, 91] on input "search" at bounding box center [306, 98] width 195 height 27
type input "barbaricum"
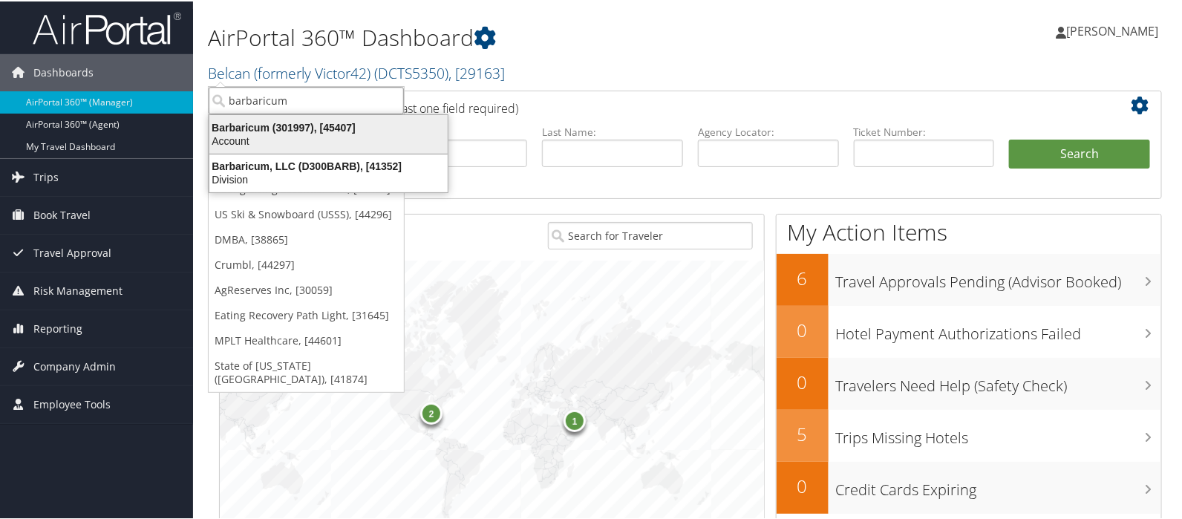
click at [259, 139] on div "Account" at bounding box center [329, 139] width 256 height 13
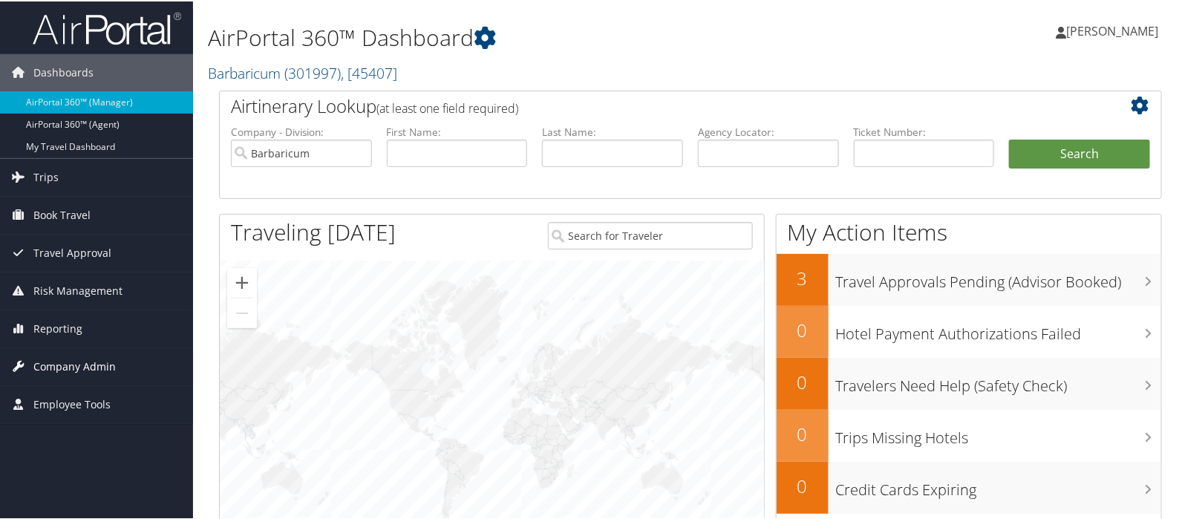
click at [71, 361] on span "Company Admin" at bounding box center [74, 365] width 82 height 37
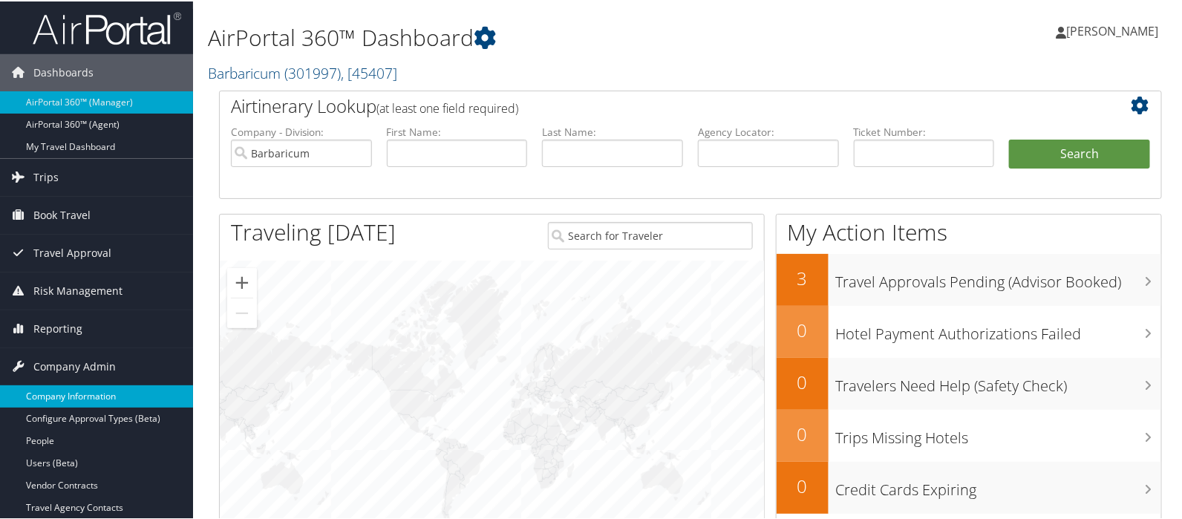
click at [71, 386] on link "Company Information" at bounding box center [96, 395] width 193 height 22
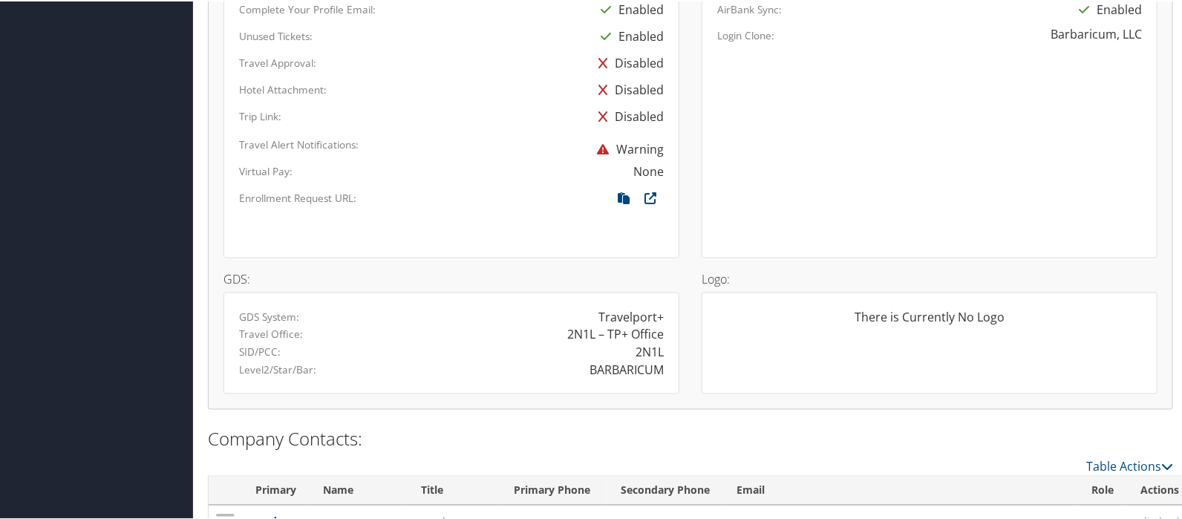
scroll to position [892, 0]
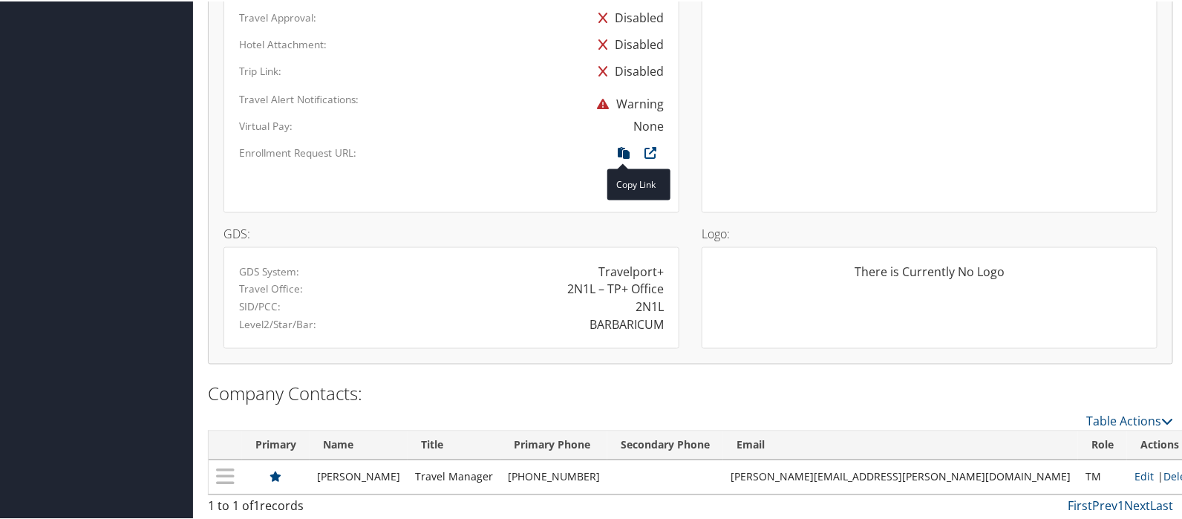
click at [621, 149] on icon at bounding box center [624, 155] width 27 height 19
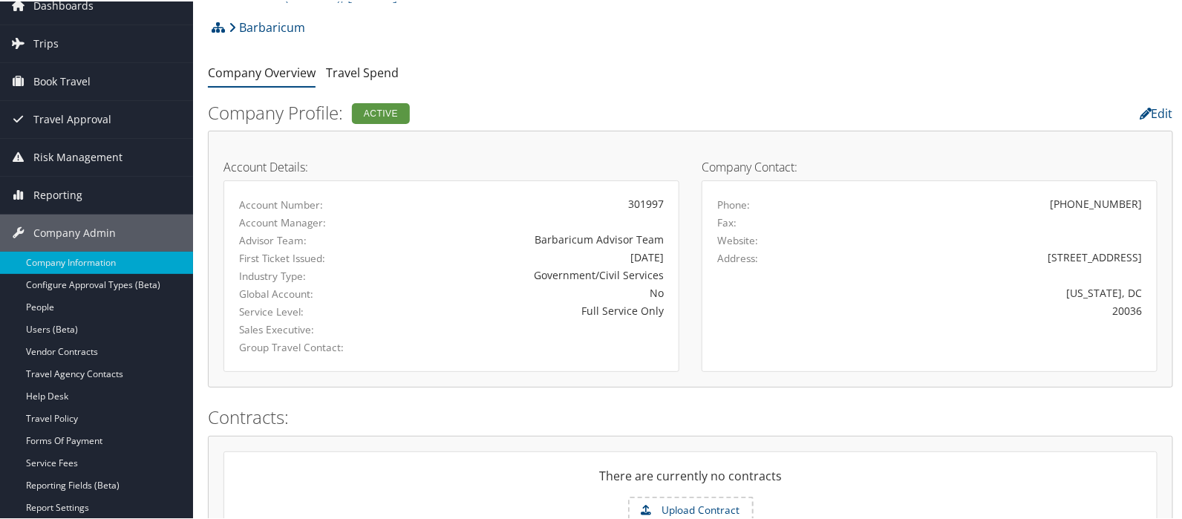
scroll to position [0, 0]
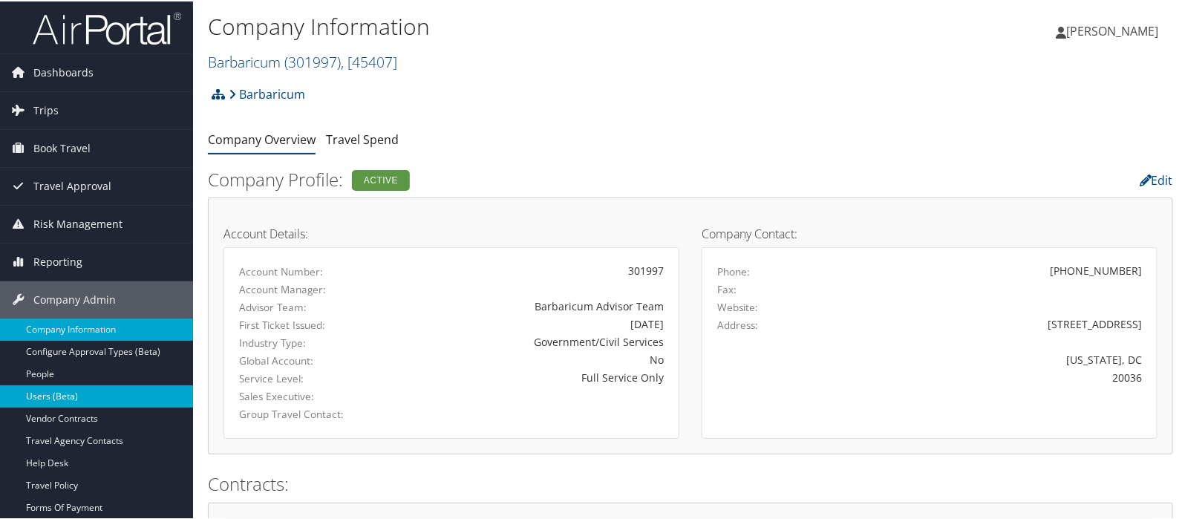
click at [50, 391] on link "Users (Beta)" at bounding box center [96, 395] width 193 height 22
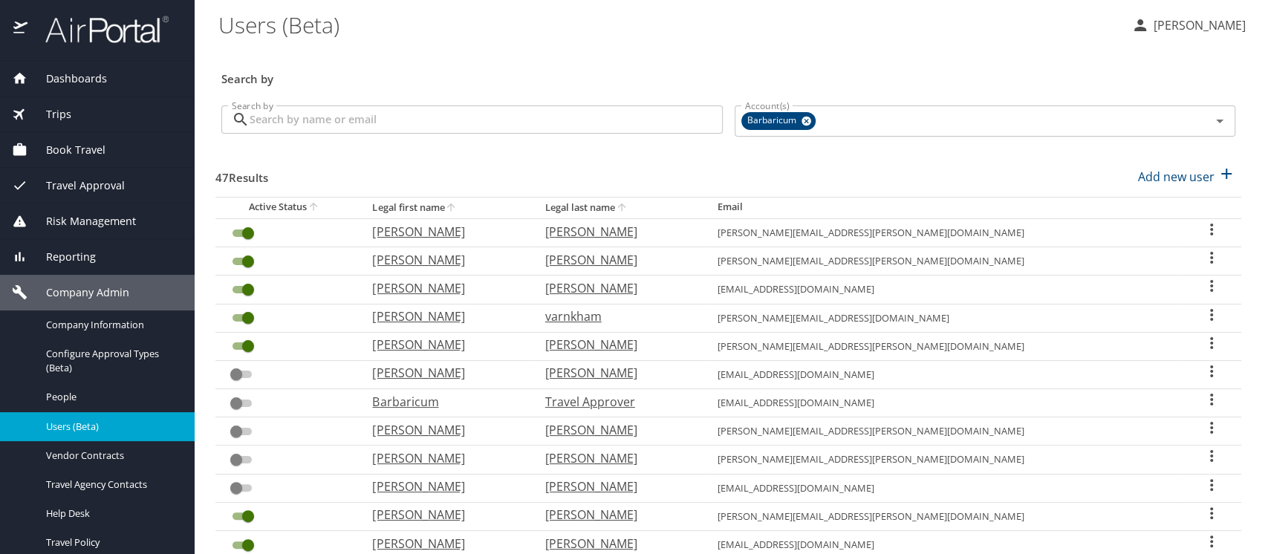
click at [628, 204] on icon "sort" at bounding box center [622, 207] width 12 height 12
checkbox input "false"
checkbox input "true"
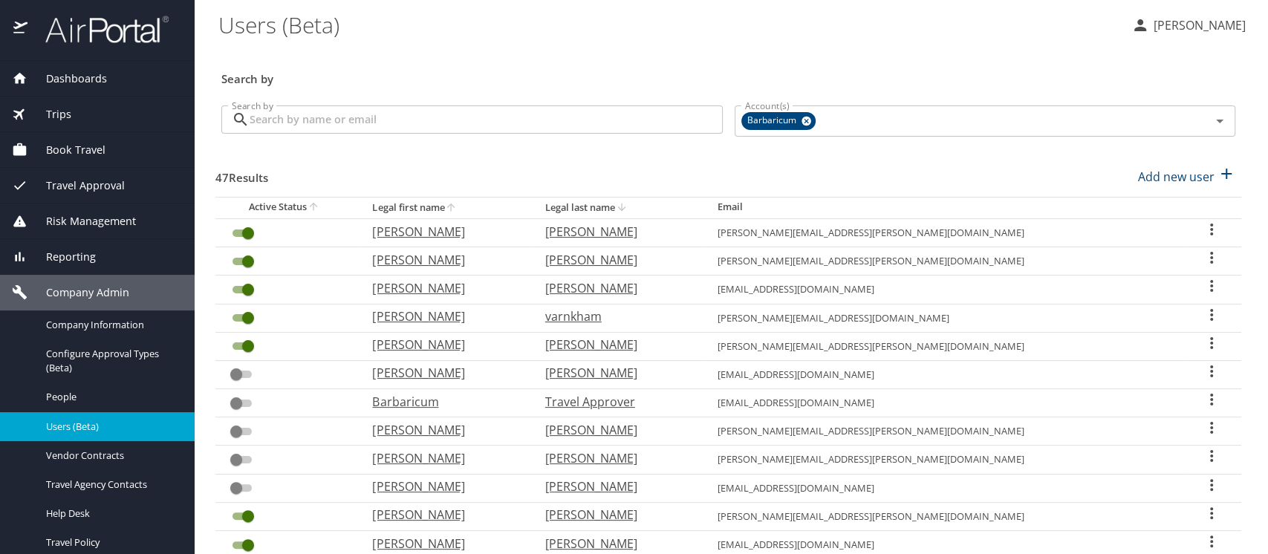
checkbox input "true"
checkbox input "false"
checkbox input "true"
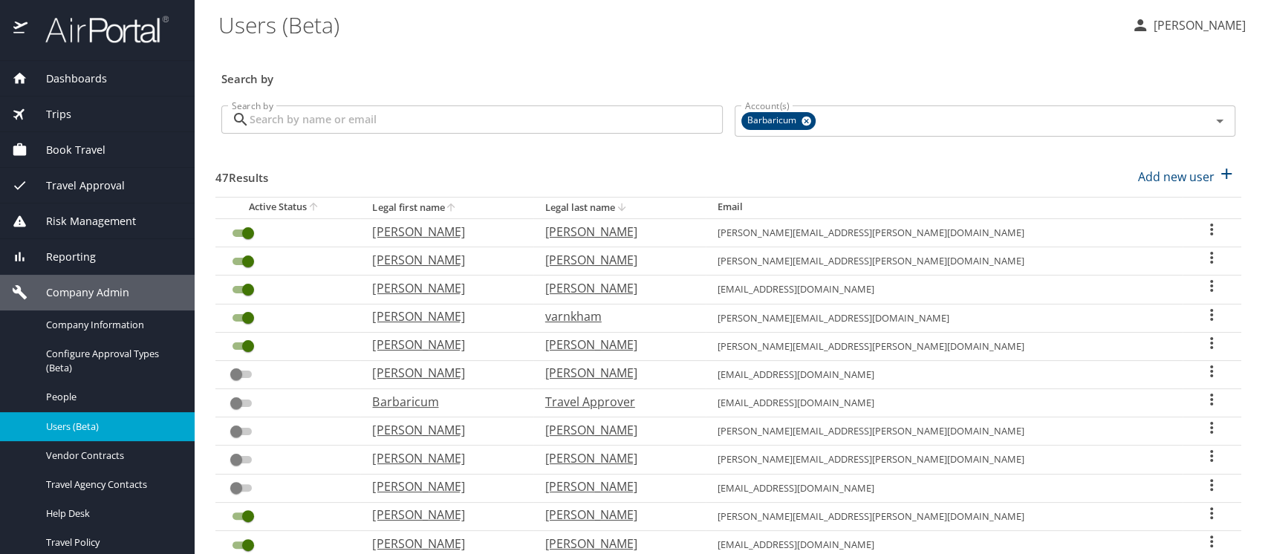
checkbox input "true"
checkbox input "false"
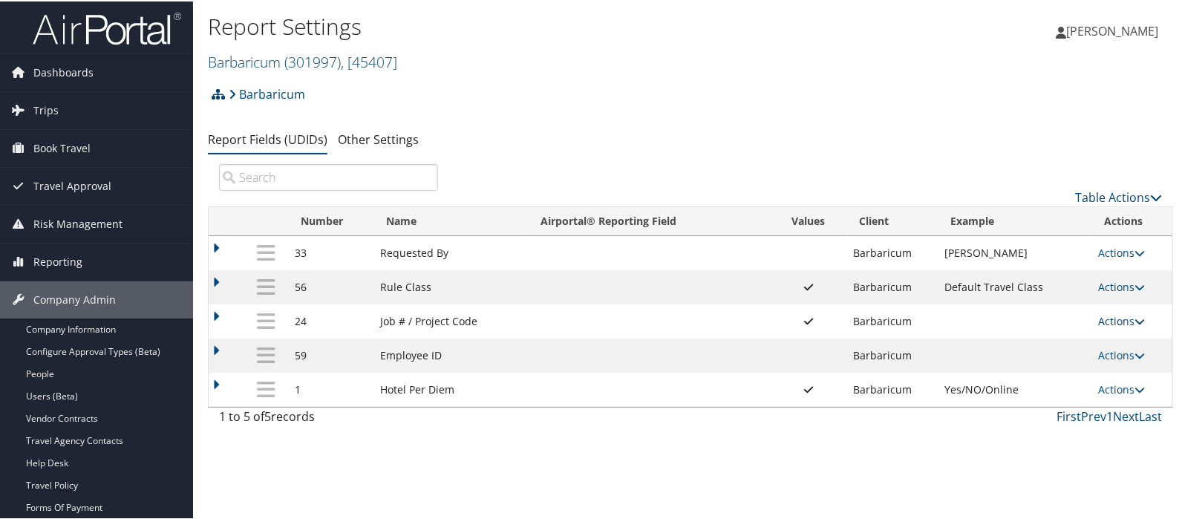
click at [1122, 323] on link "Actions" at bounding box center [1122, 320] width 47 height 14
click at [1052, 345] on link "Update Report Field Values" at bounding box center [1060, 342] width 160 height 25
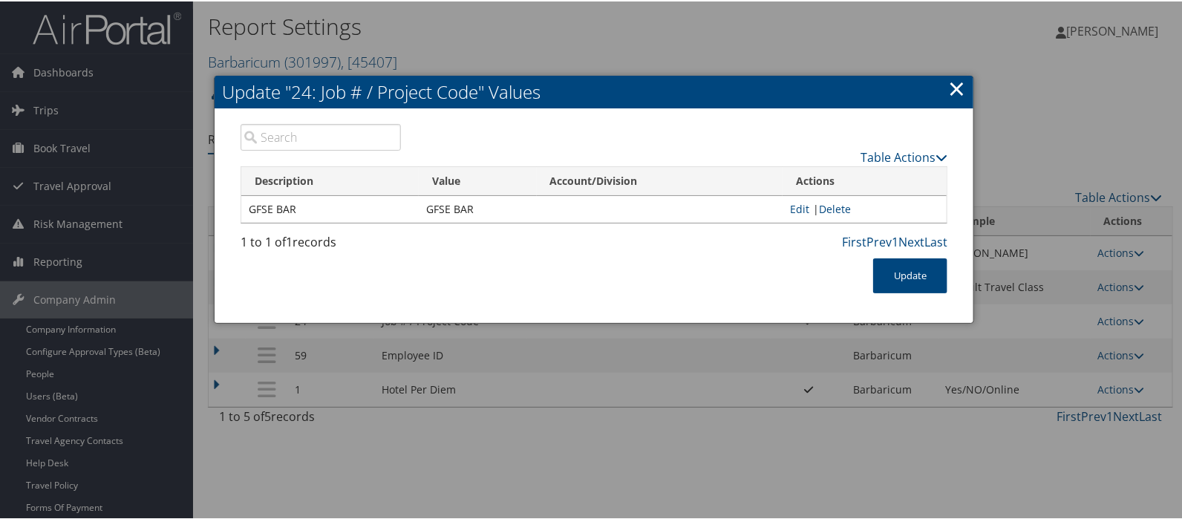
click at [953, 86] on link "×" at bounding box center [956, 87] width 17 height 30
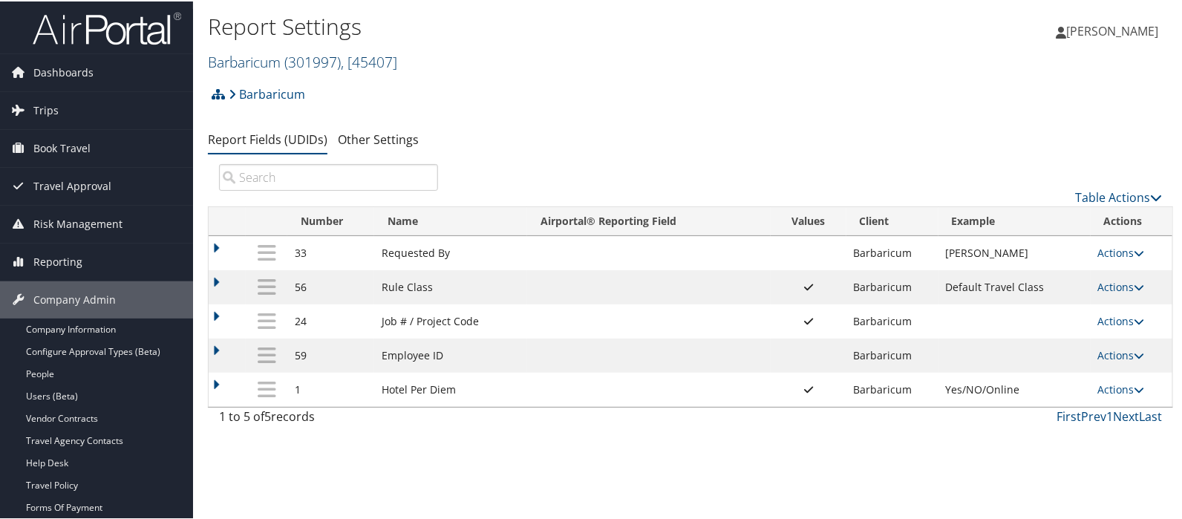
click at [243, 65] on link "Barbaricum ( 301997 ) , [ 45407 ]" at bounding box center [302, 61] width 189 height 20
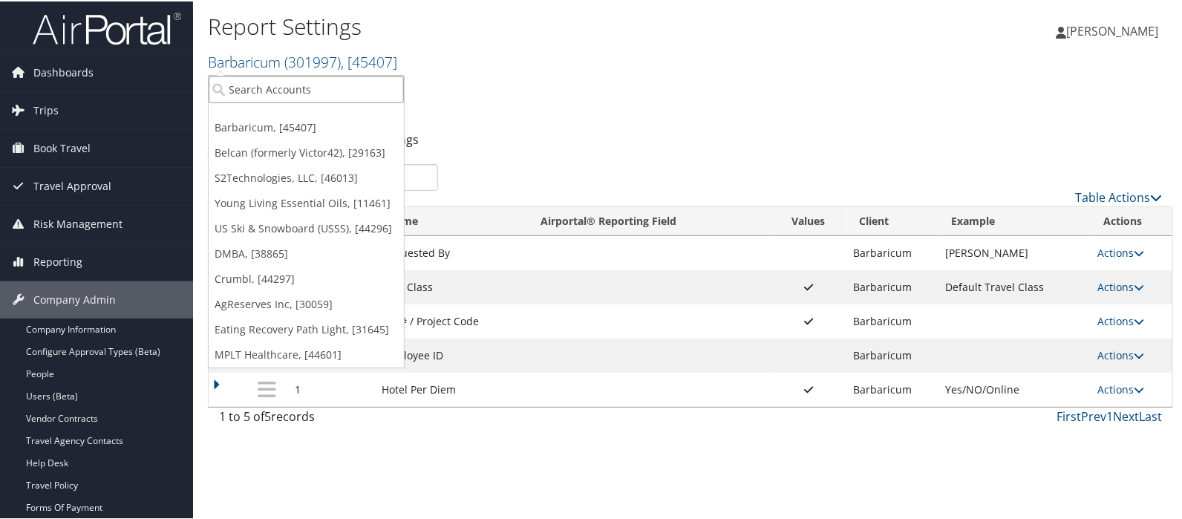
click at [235, 82] on input "search" at bounding box center [306, 87] width 195 height 27
type input "b"
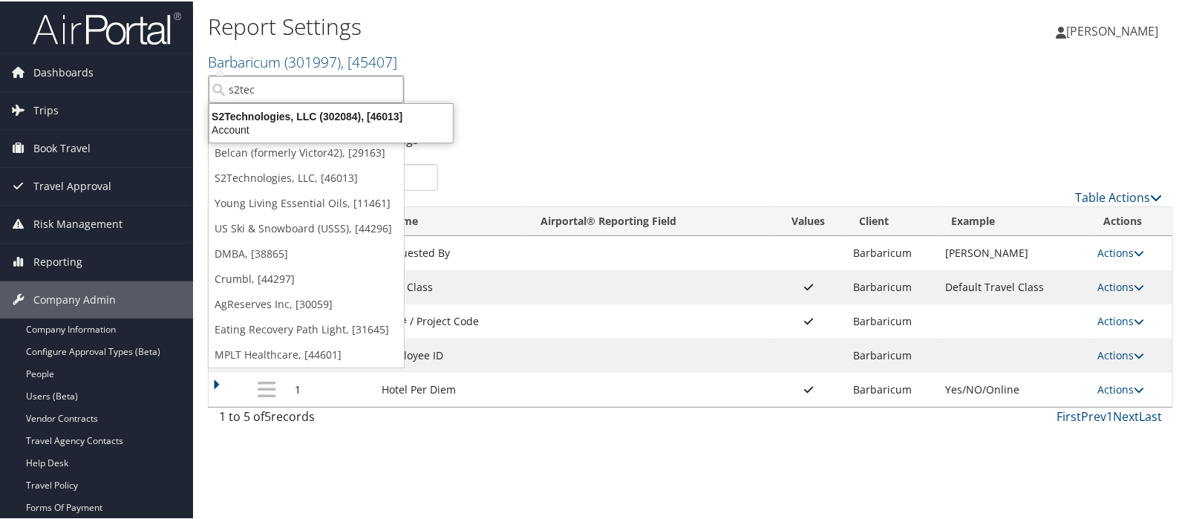
type input "s2tech"
click at [275, 119] on div "S2Technologies, LLC (302084), [46013]" at bounding box center [331, 114] width 261 height 13
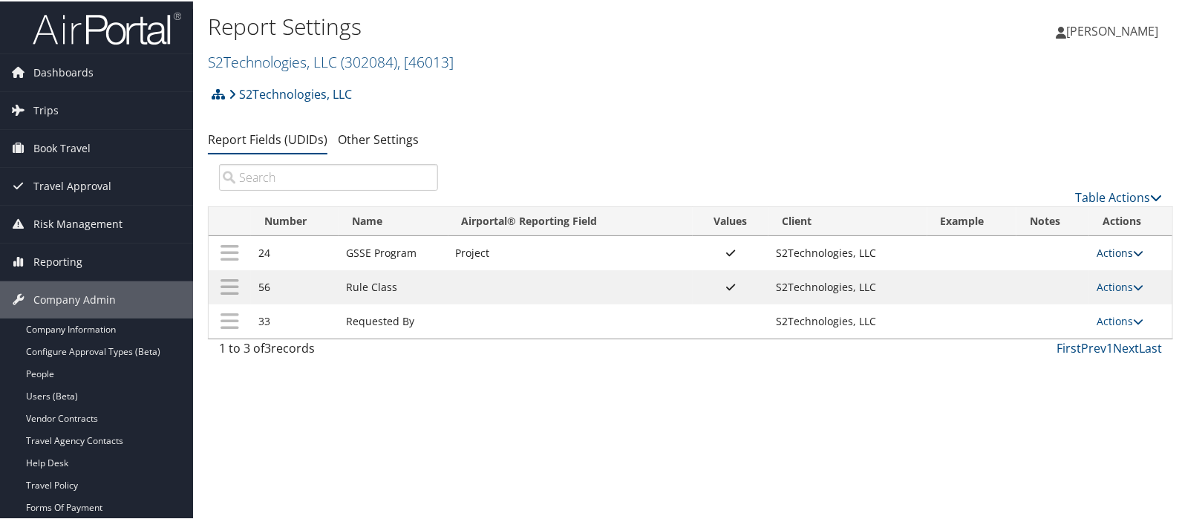
click at [1133, 247] on icon at bounding box center [1138, 252] width 10 height 10
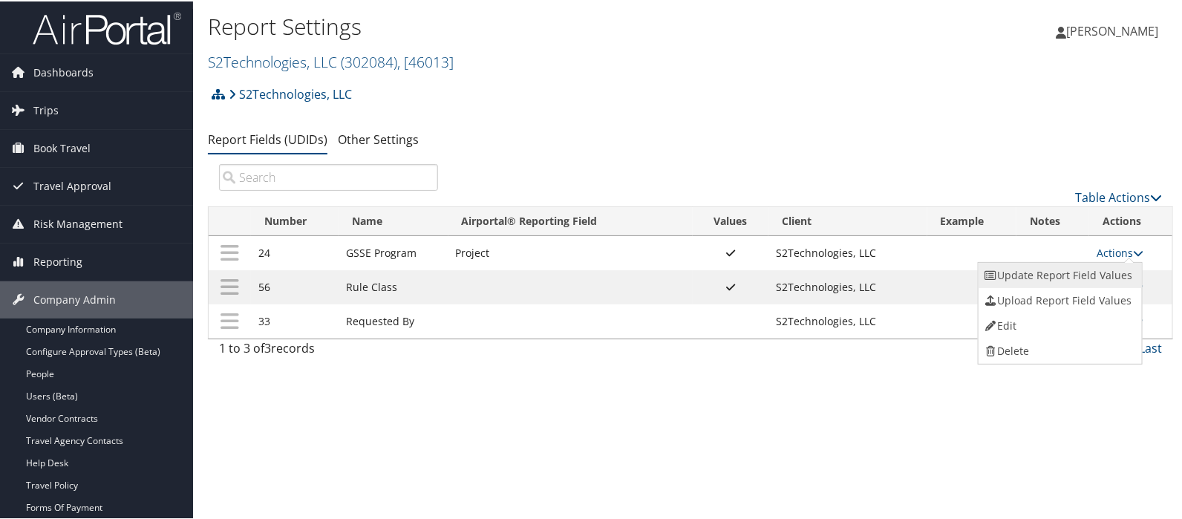
click at [1055, 280] on link "Update Report Field Values" at bounding box center [1059, 273] width 160 height 25
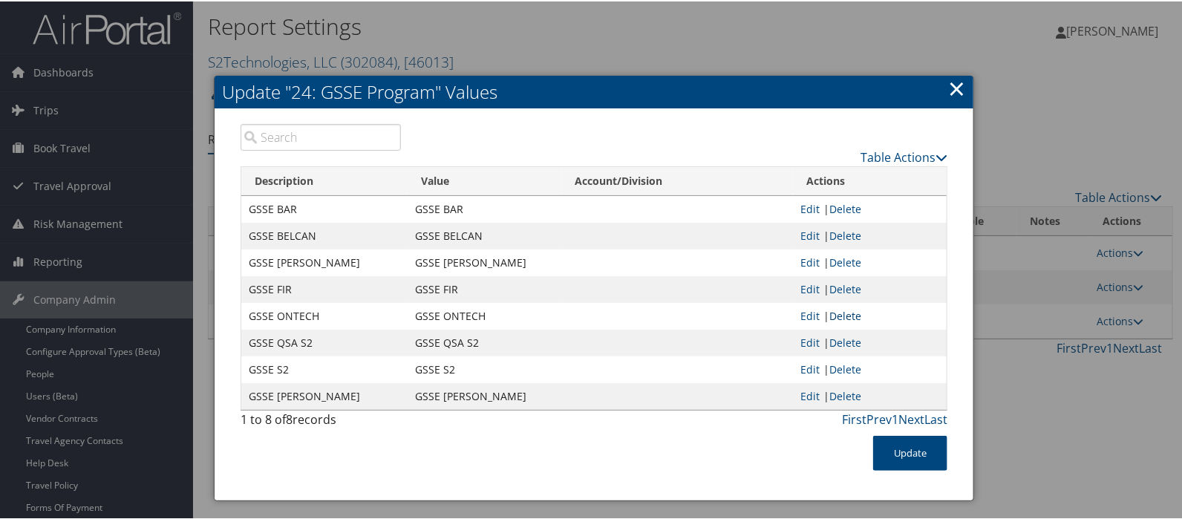
click at [844, 311] on link "Delete" at bounding box center [846, 314] width 32 height 14
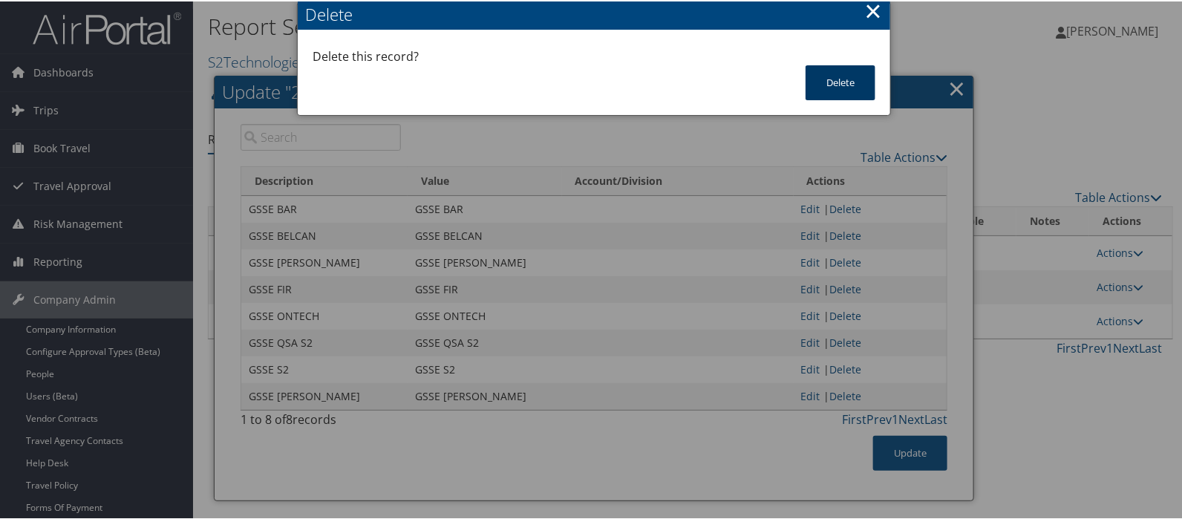
click at [845, 76] on button "Delete" at bounding box center [841, 81] width 70 height 35
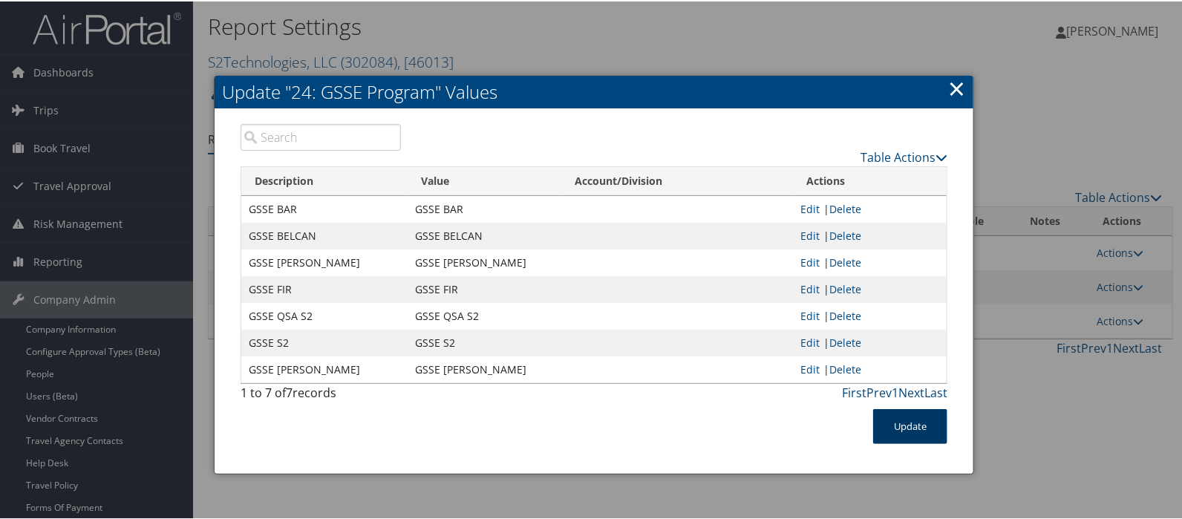
click at [914, 427] on button "Update" at bounding box center [910, 425] width 74 height 35
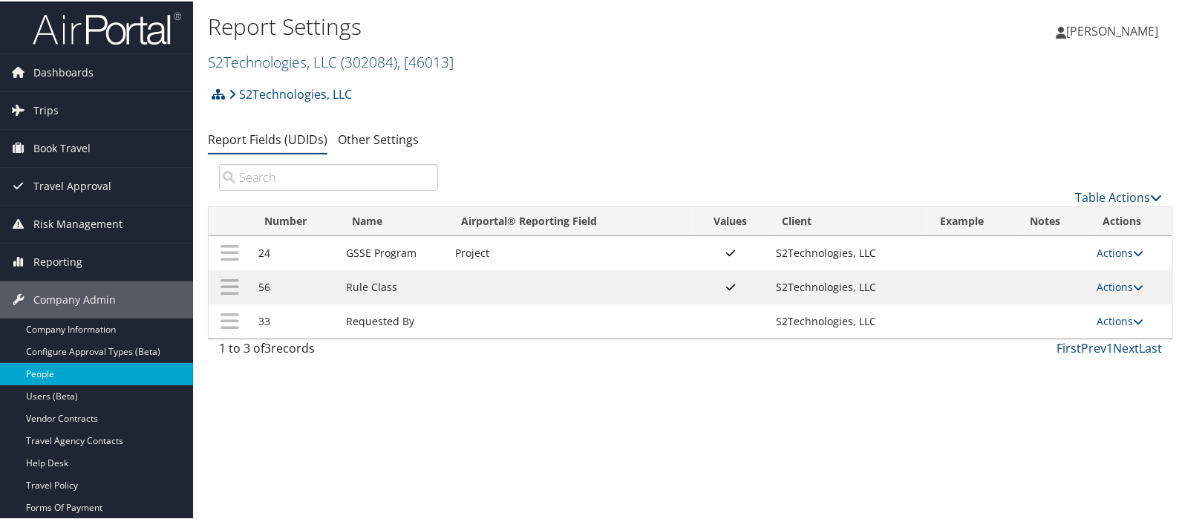
click at [40, 371] on link "People" at bounding box center [96, 373] width 193 height 22
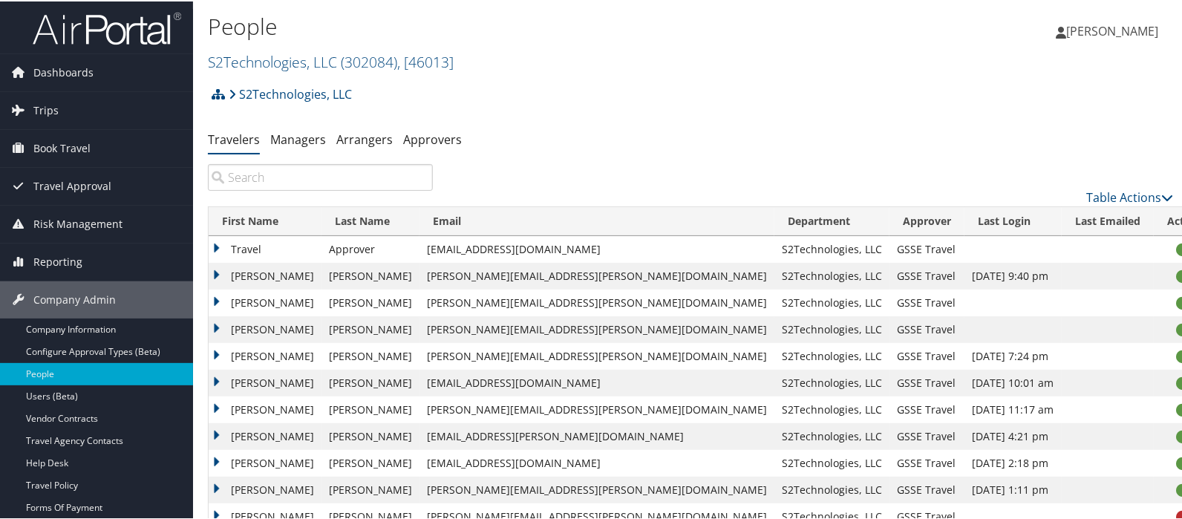
click at [694, 91] on div "S2Technologies, LLC Account Structure S2Technologies, LLC (302084) ACTIVE Creat…" at bounding box center [691, 98] width 966 height 40
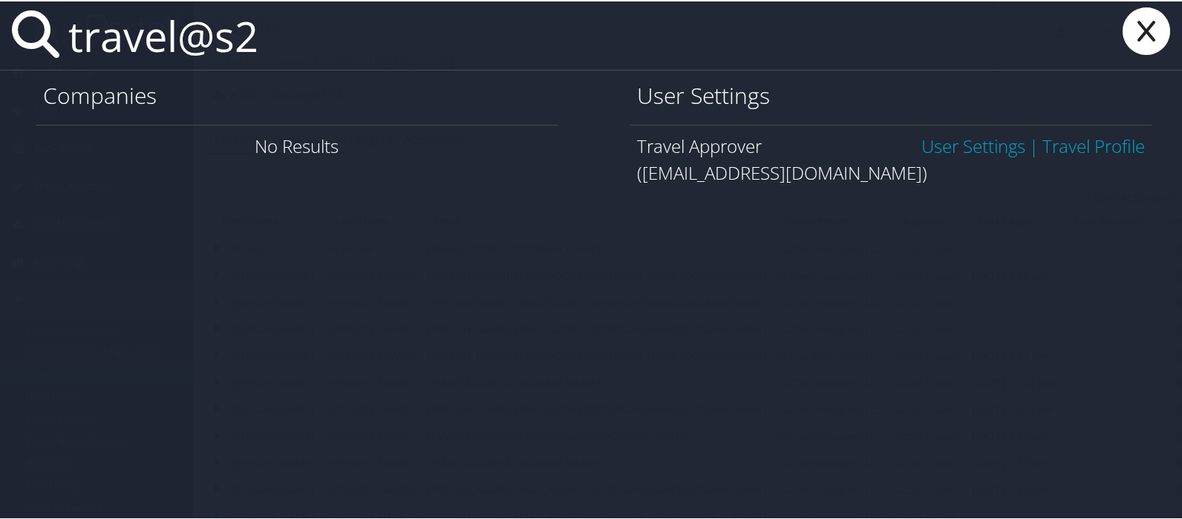
type input "travel@s2"
click at [969, 138] on link "User Settings" at bounding box center [974, 144] width 104 height 25
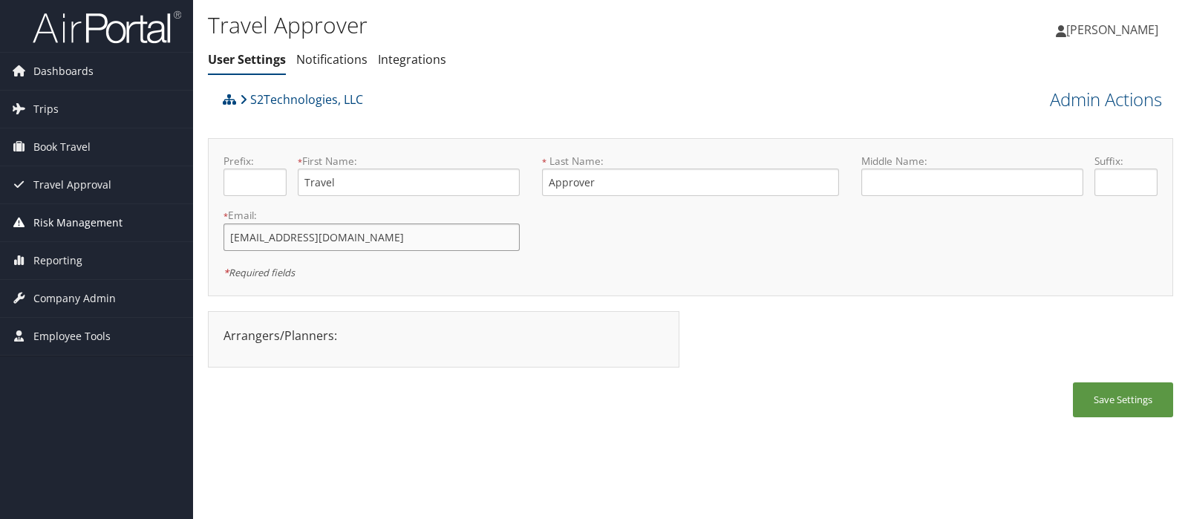
drag, startPoint x: 333, startPoint y: 238, endPoint x: 116, endPoint y: 224, distance: 218.0
click at [116, 224] on div "Dashboards AirPortal 360™ (Manager) AirPortal 360™ (Agent) My Travel Dashboard …" at bounding box center [594, 259] width 1188 height 519
type input "GSSETRAVEL@s2-gov.com"
click at [1118, 395] on button "Save Settings" at bounding box center [1123, 400] width 100 height 35
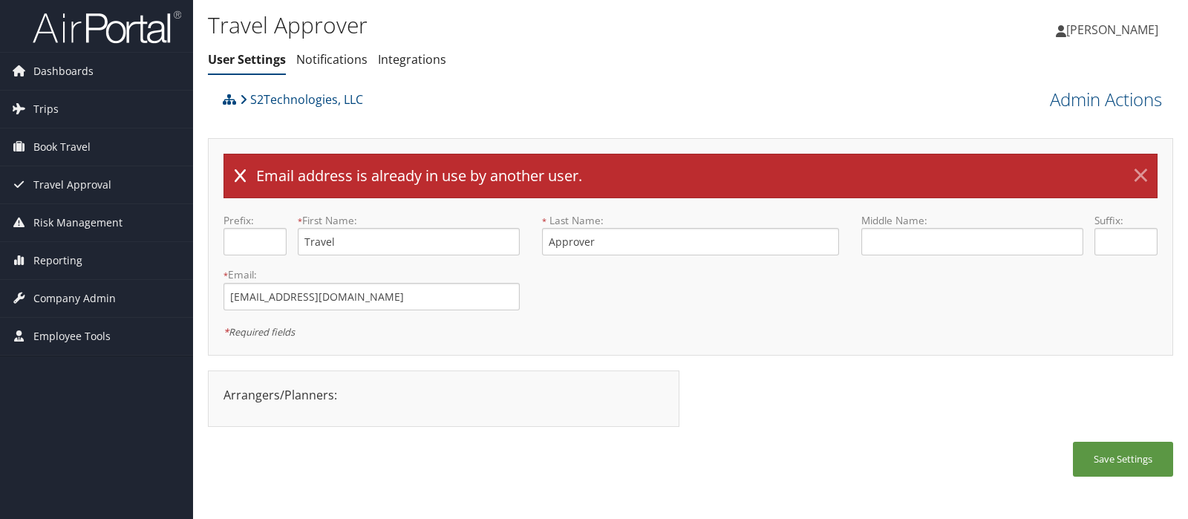
click at [1144, 172] on link "×" at bounding box center [1141, 176] width 26 height 30
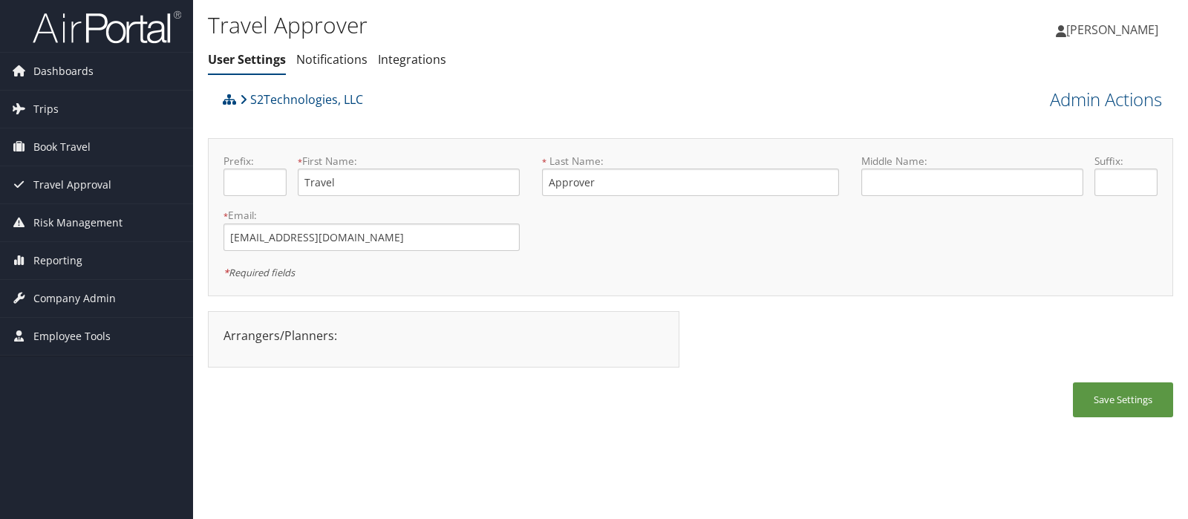
click at [490, 116] on div "S2Technologies, LLC" at bounding box center [570, 105] width 702 height 40
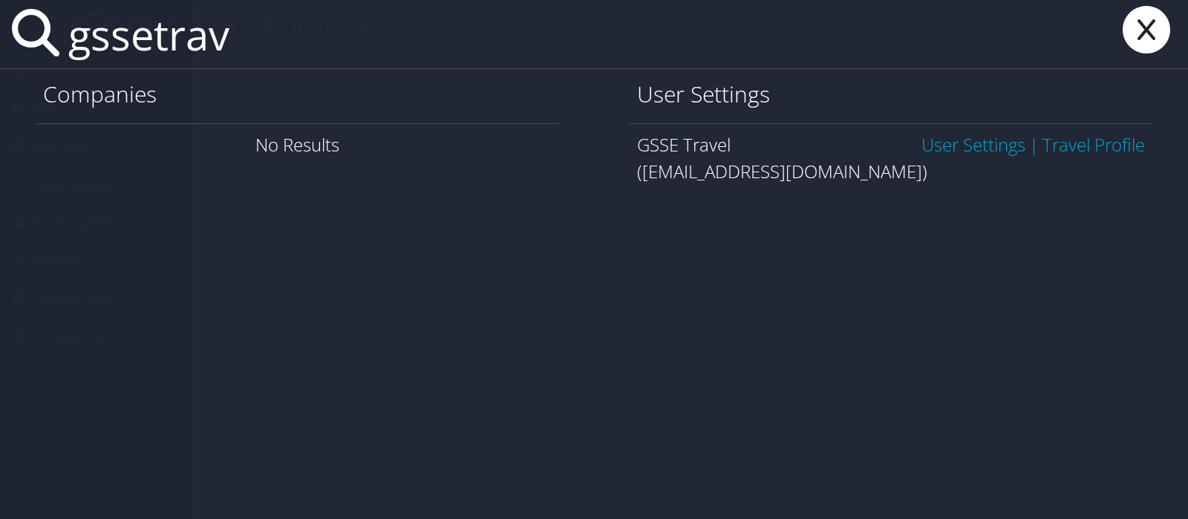
type input "gssetrav"
click at [978, 146] on link "User Settings" at bounding box center [974, 144] width 104 height 25
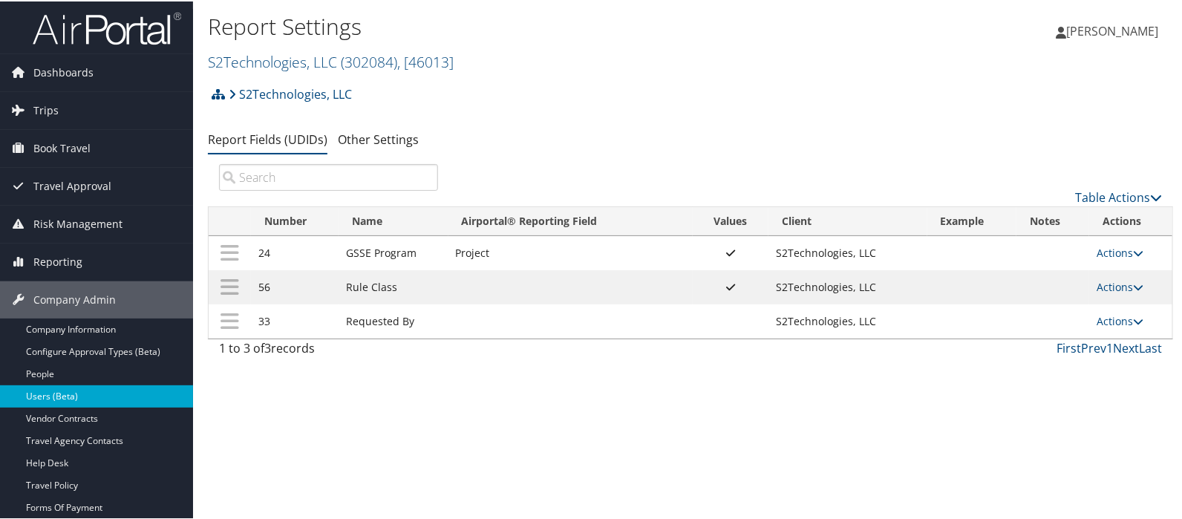
click at [59, 391] on link "Users (Beta)" at bounding box center [96, 395] width 193 height 22
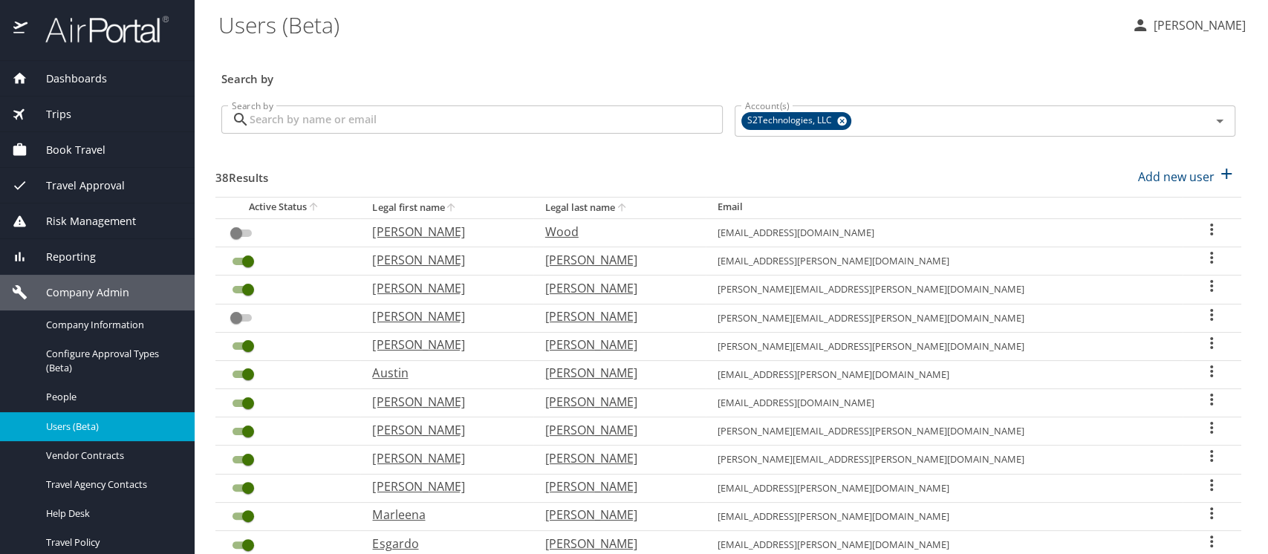
click at [285, 119] on input "Search by" at bounding box center [486, 119] width 473 height 28
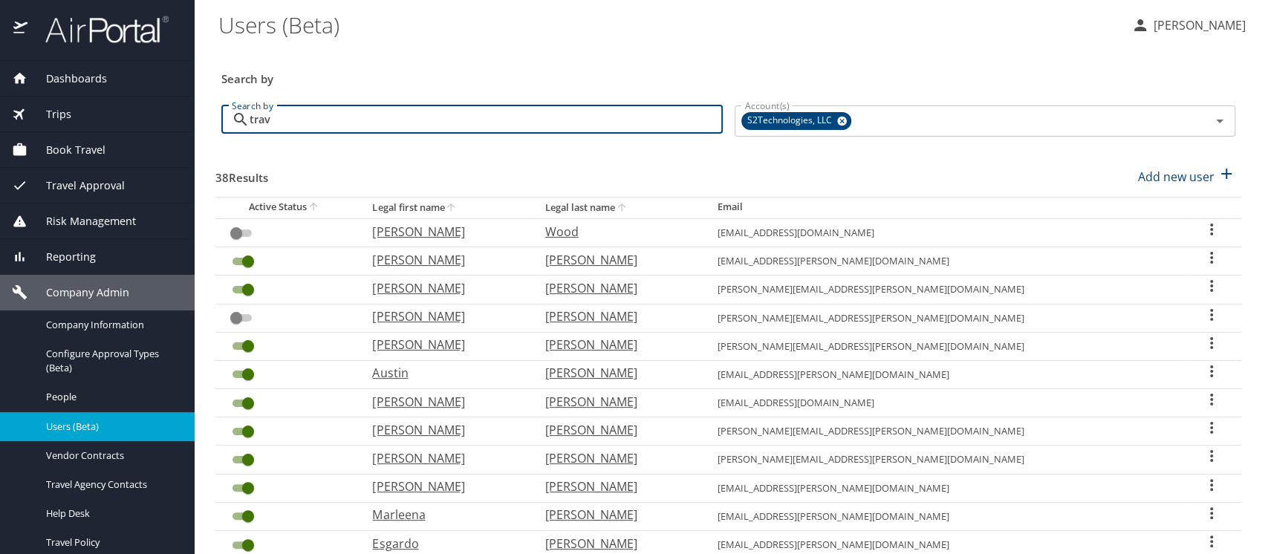
type input "trave"
checkbox input "true"
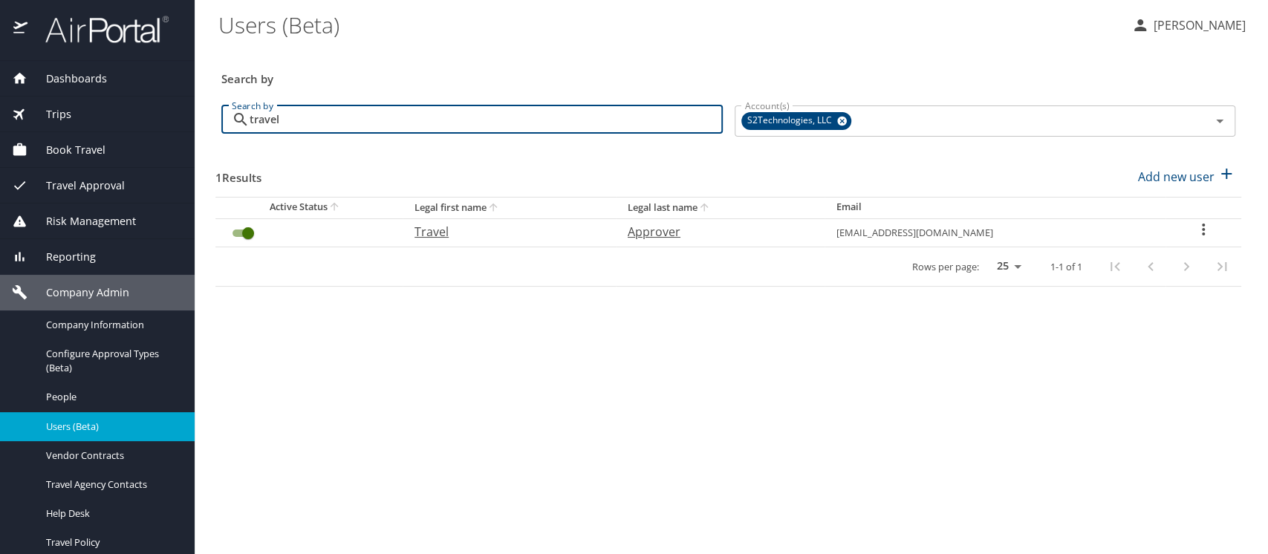
type input "travel"
click at [237, 232] on input "User Search Table" at bounding box center [247, 233] width 53 height 18
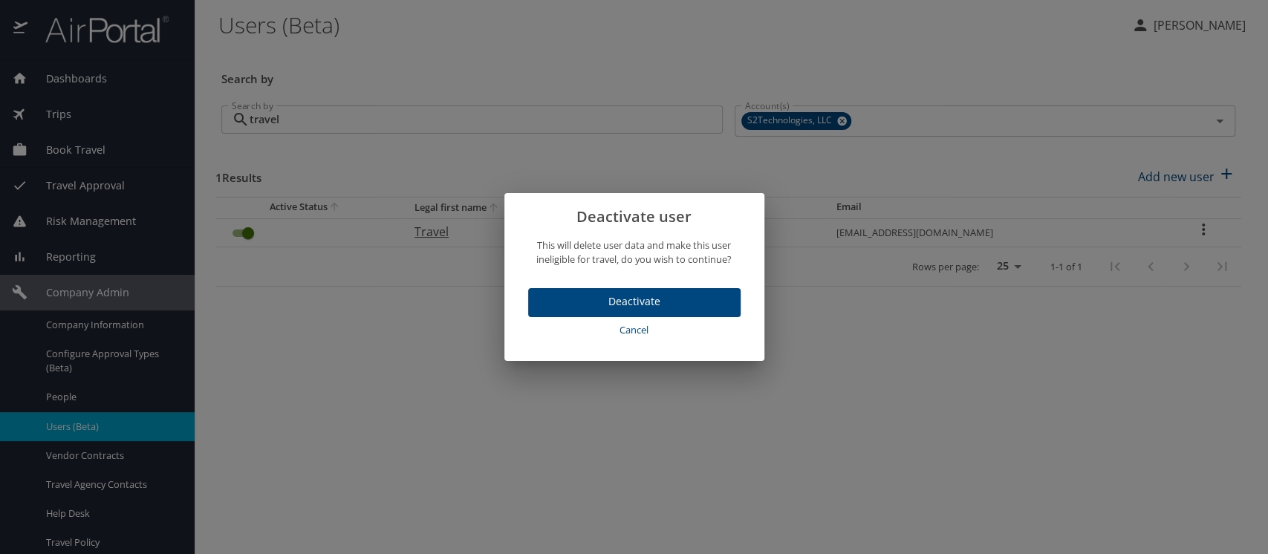
click at [606, 299] on span "Deactivate" at bounding box center [634, 302] width 189 height 19
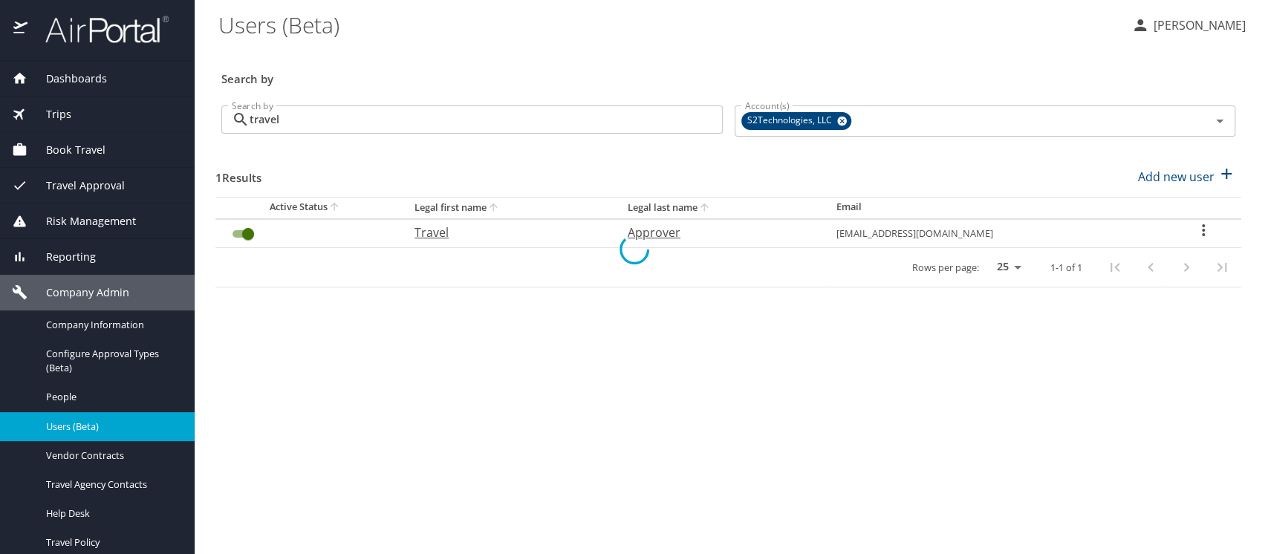
checkbox input "false"
click at [600, 336] on main "Users (Beta) Meliss Hunter Search by Search by travel Search by Account(s) S2Te…" at bounding box center [731, 277] width 1073 height 554
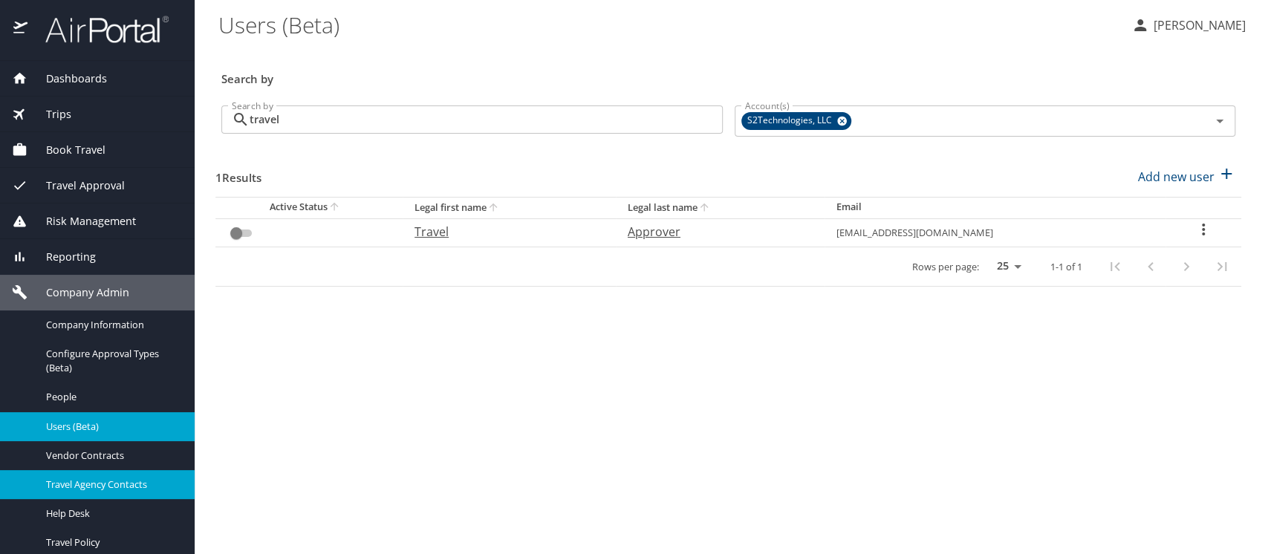
scroll to position [264, 0]
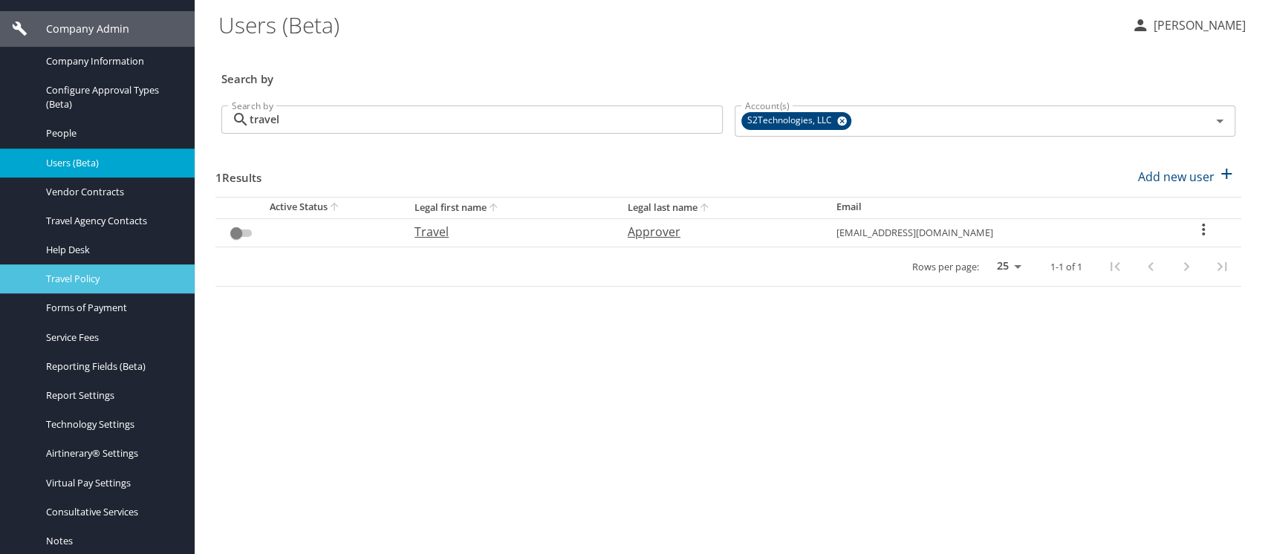
click at [73, 284] on span "Travel Policy" at bounding box center [111, 279] width 131 height 14
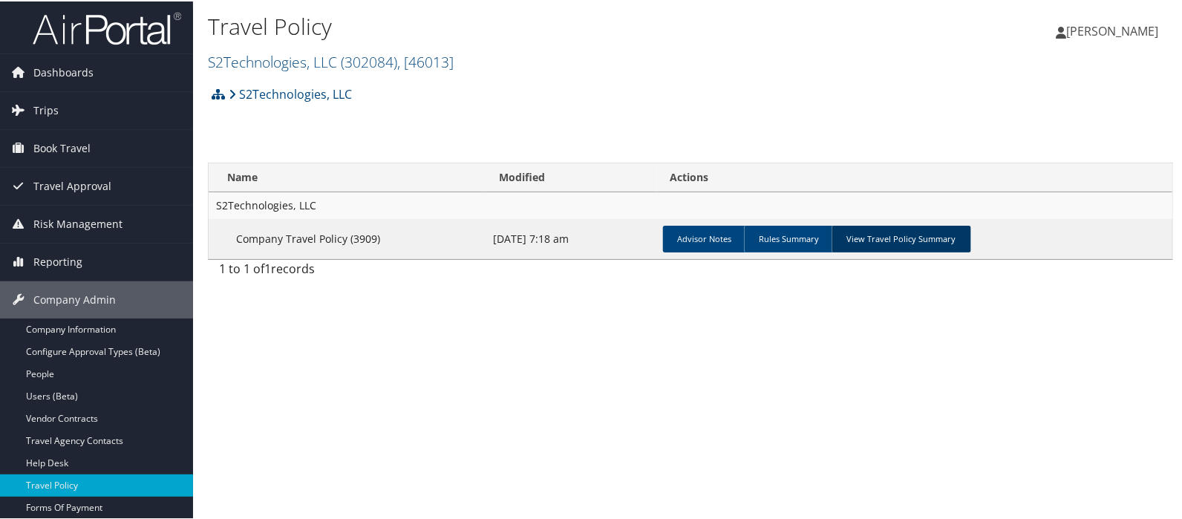
click at [873, 238] on link "View Travel Policy Summary" at bounding box center [902, 237] width 140 height 27
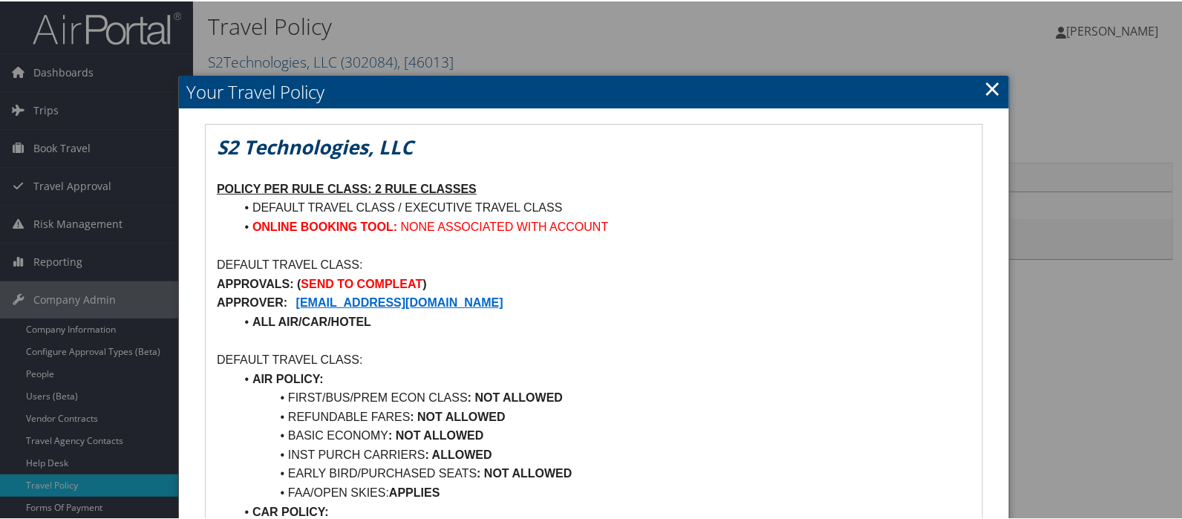
click at [987, 93] on link "×" at bounding box center [992, 87] width 17 height 30
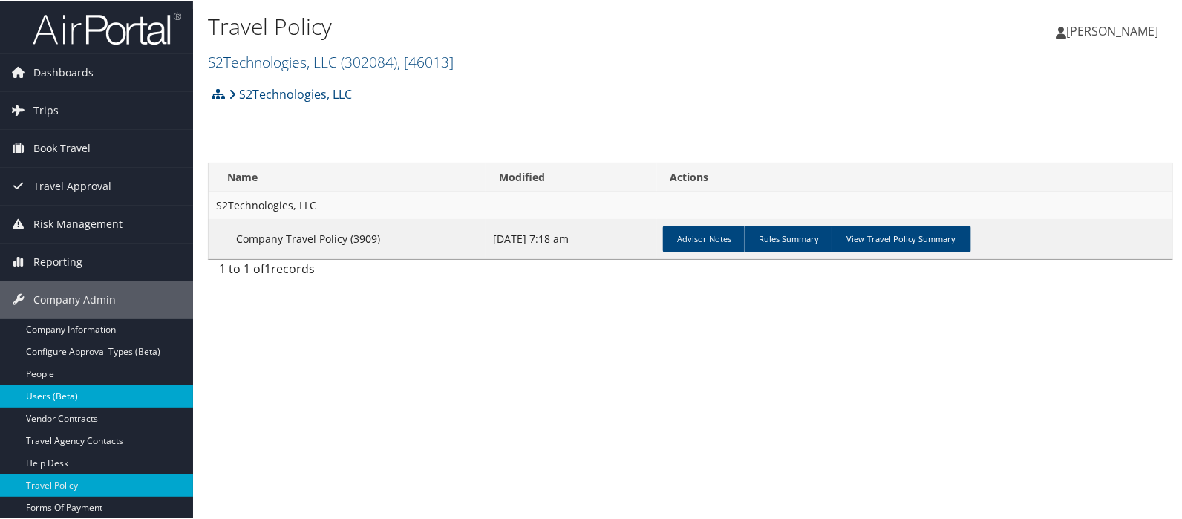
click at [46, 404] on link "Users (Beta)" at bounding box center [96, 395] width 193 height 22
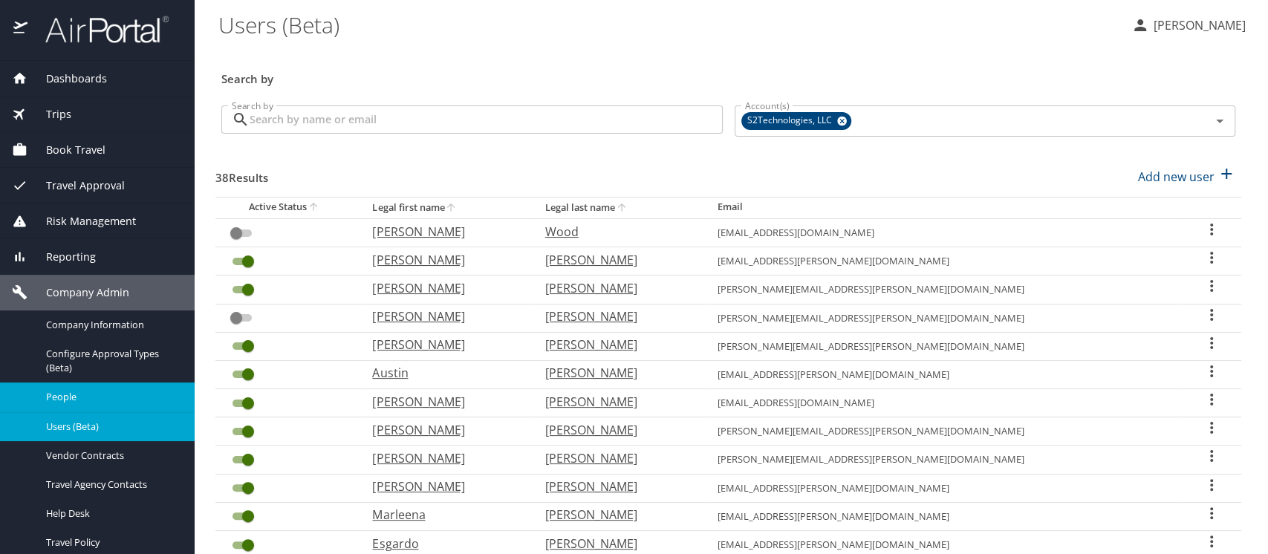
click at [55, 398] on span "People" at bounding box center [111, 397] width 131 height 14
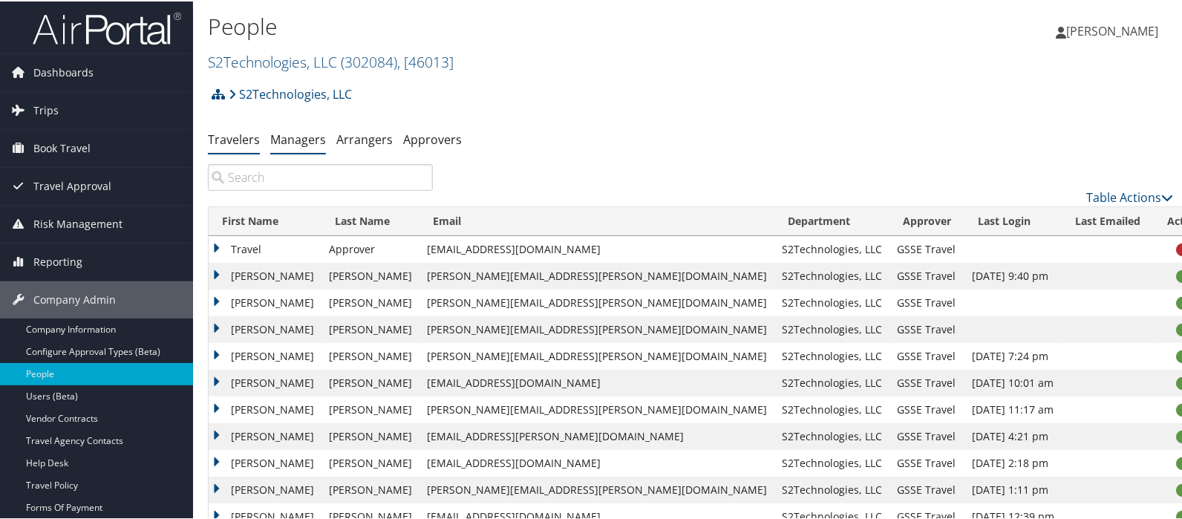
click at [290, 142] on link "Managers" at bounding box center [298, 138] width 56 height 16
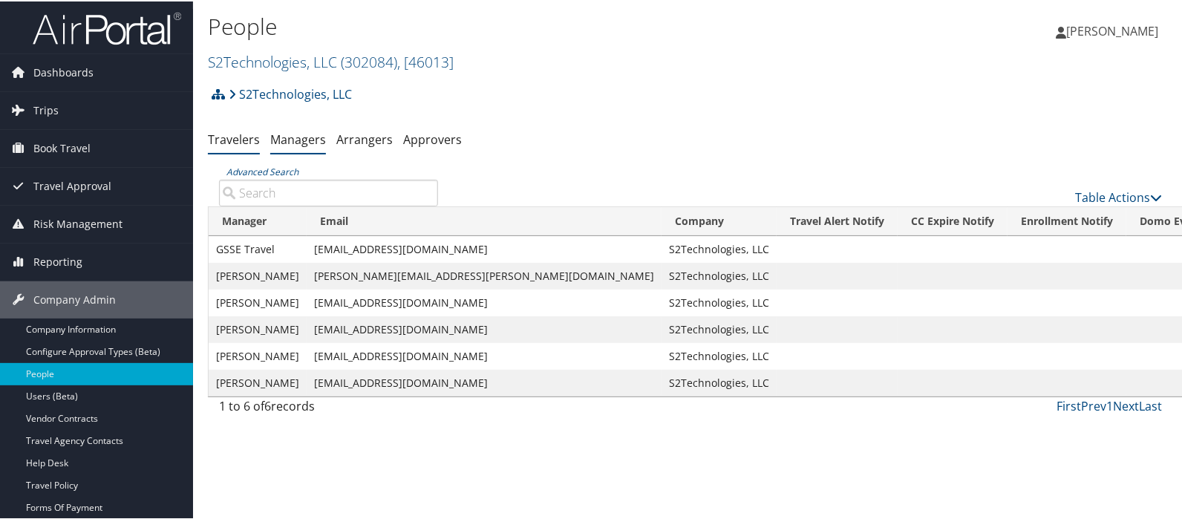
click at [227, 141] on link "Travelers" at bounding box center [234, 138] width 52 height 16
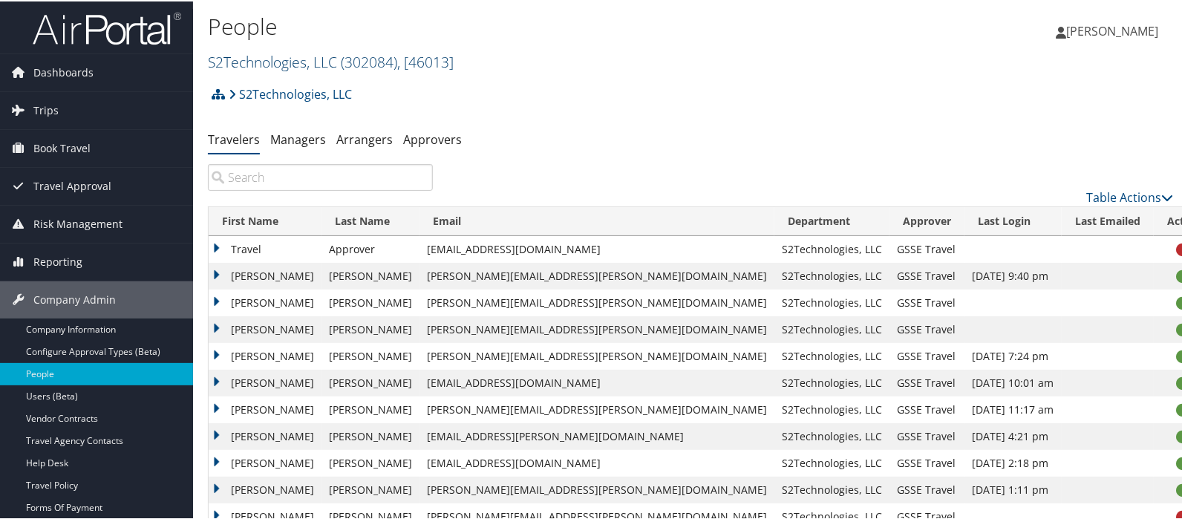
click at [249, 57] on link "S2Technologies, LLC ( 302084 ) , [ 46013 ]" at bounding box center [331, 61] width 246 height 20
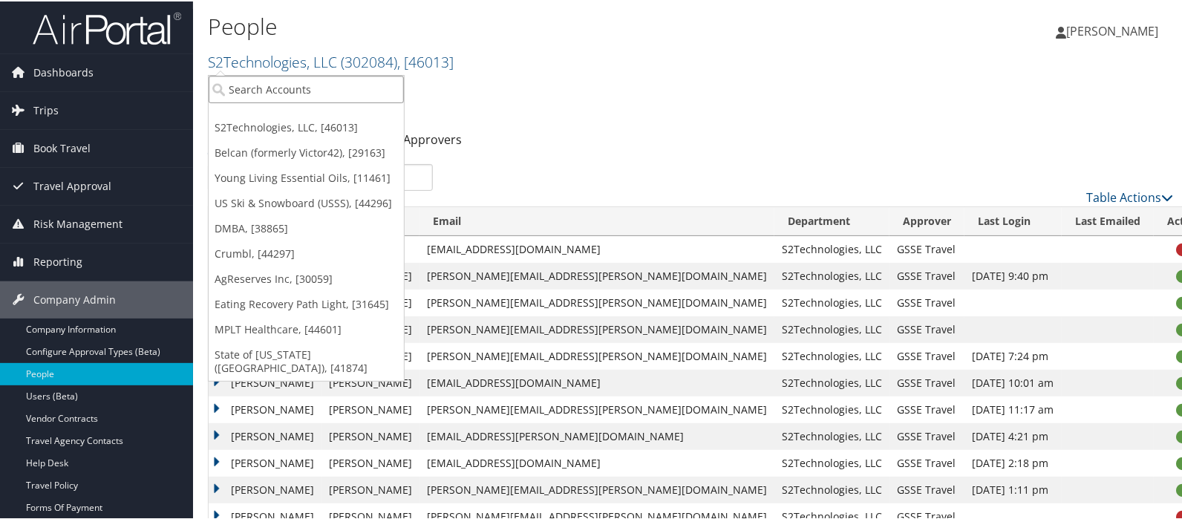
click at [249, 79] on input "search" at bounding box center [306, 87] width 195 height 27
type input "[PERSON_NAME]"
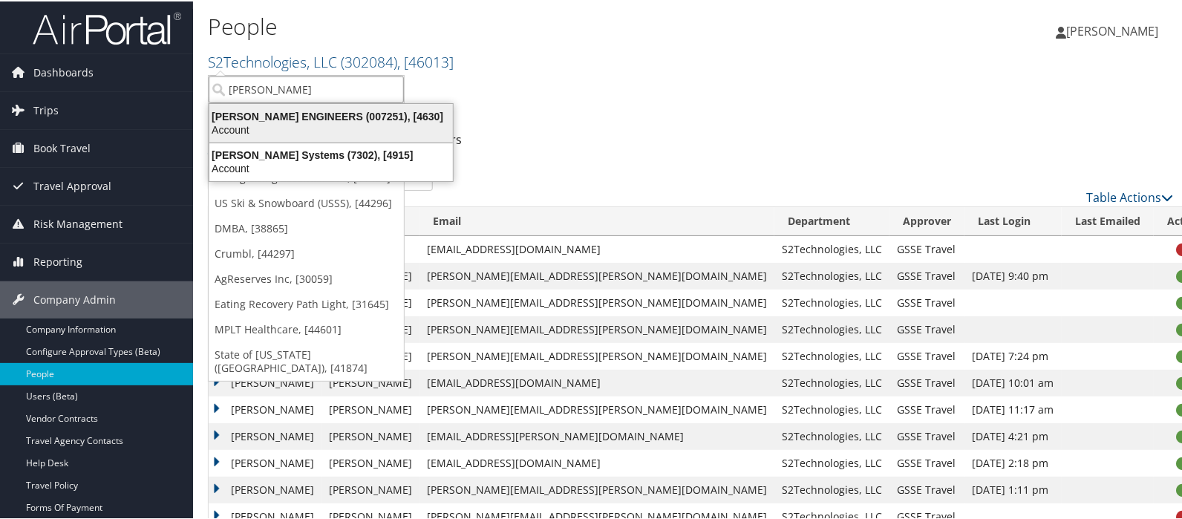
click at [272, 113] on div "[PERSON_NAME] ENGINEERS (007251), [4630]" at bounding box center [331, 114] width 261 height 13
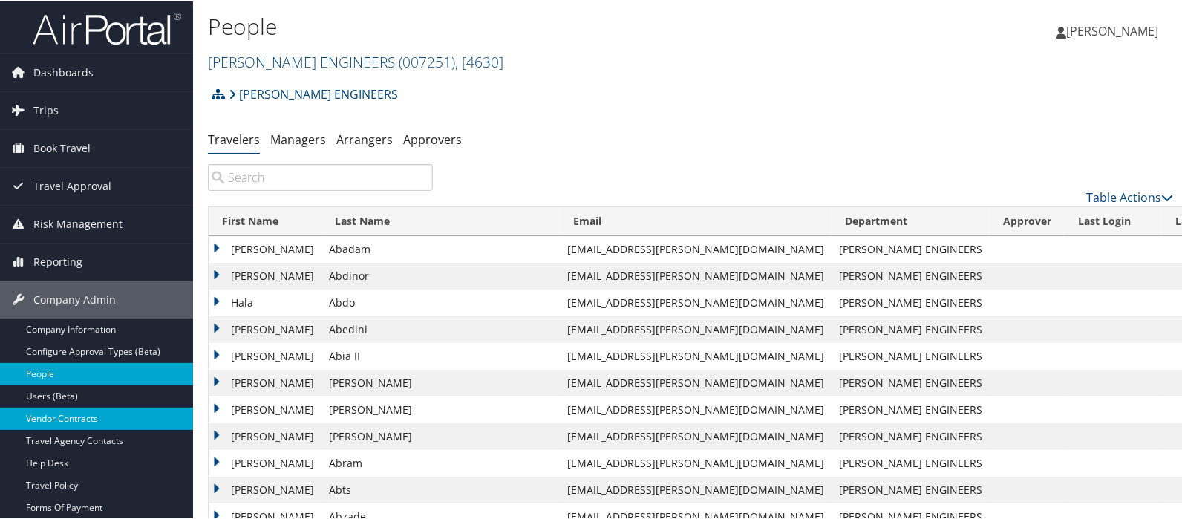
click at [75, 418] on link "Vendor Contracts" at bounding box center [96, 417] width 193 height 22
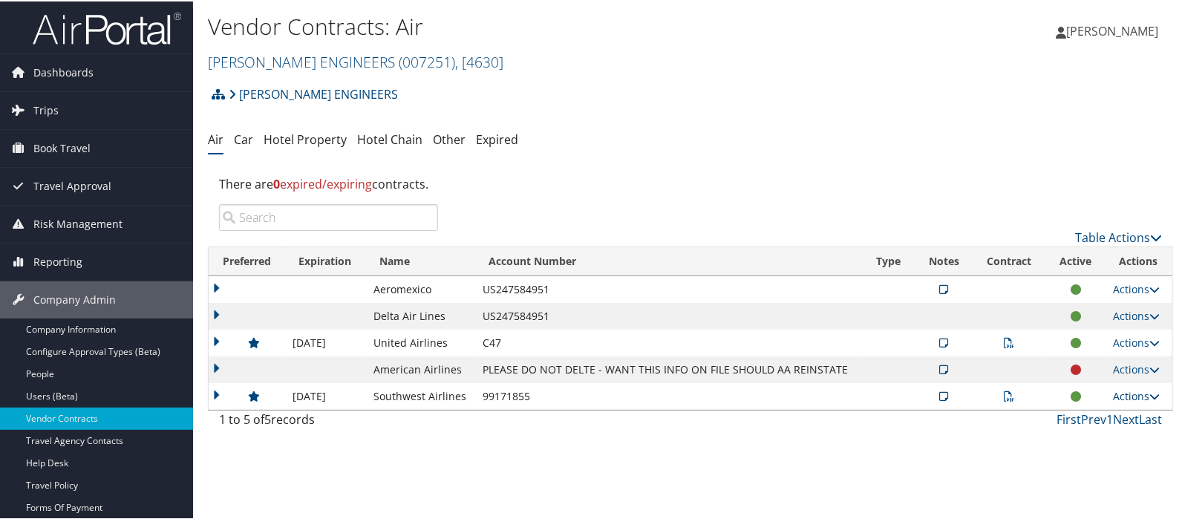
click at [1114, 396] on link "Actions" at bounding box center [1136, 395] width 47 height 14
click at [1005, 391] on icon at bounding box center [1010, 395] width 10 height 10
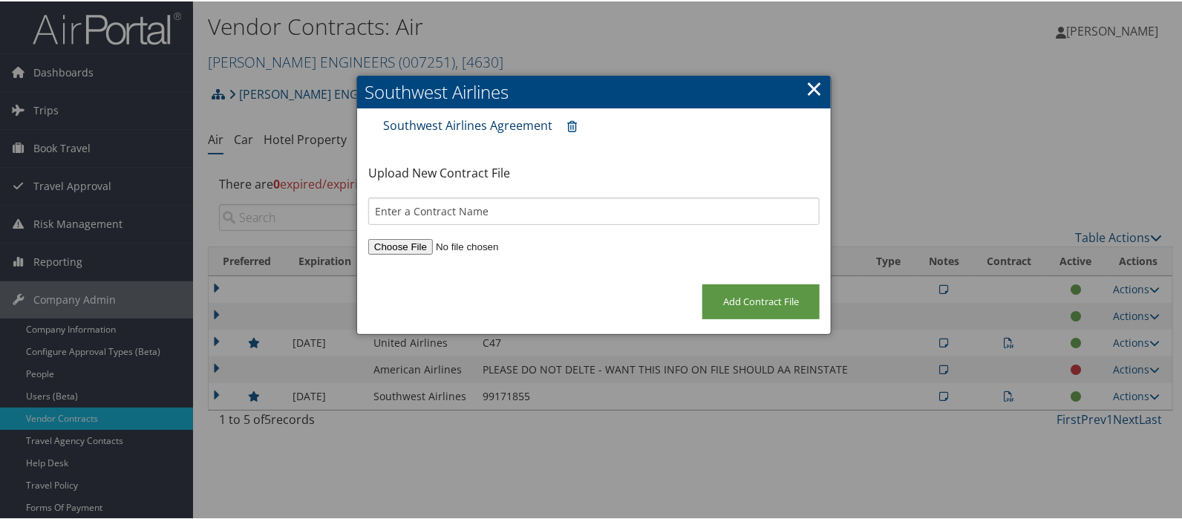
click at [446, 120] on link "Southwest Airlines Agreement" at bounding box center [467, 124] width 169 height 16
click at [813, 92] on link "×" at bounding box center [814, 87] width 17 height 30
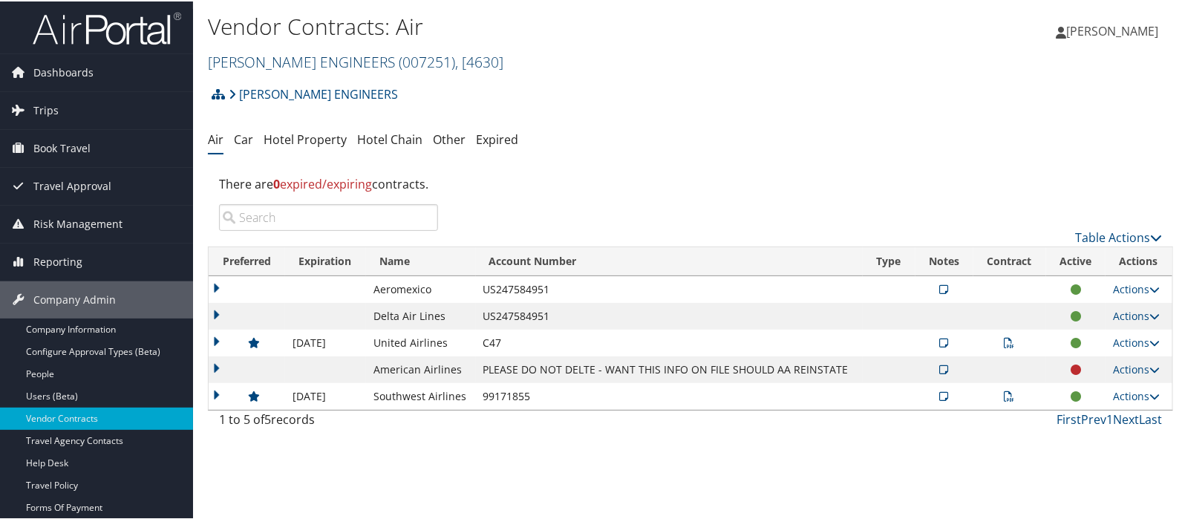
click at [278, 65] on link "CAROLLO ENGINEERS ( 007251 ) , [ 4630 ]" at bounding box center [356, 61] width 296 height 20
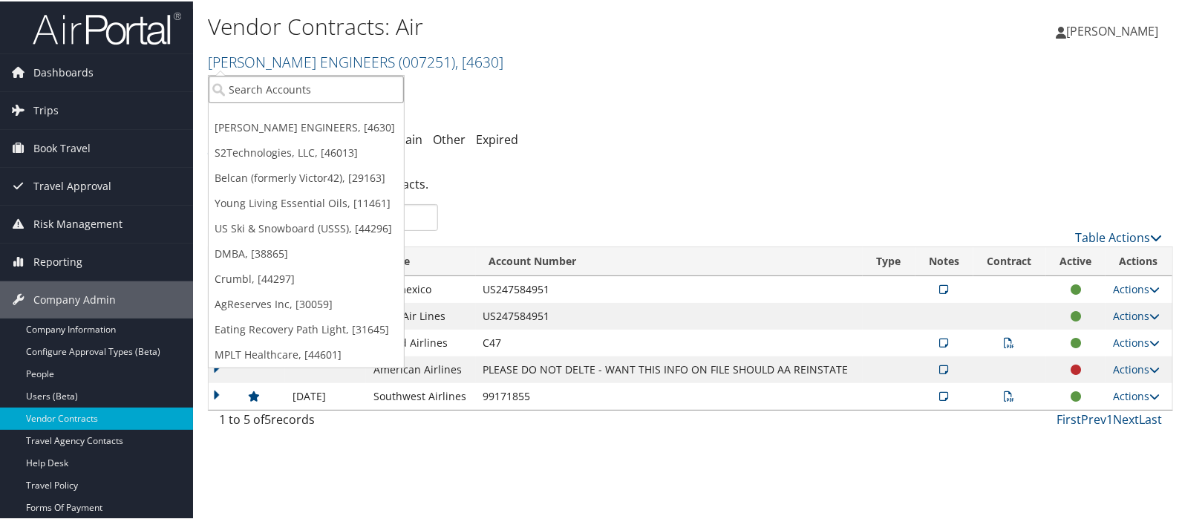
click at [274, 79] on input "search" at bounding box center [306, 87] width 195 height 27
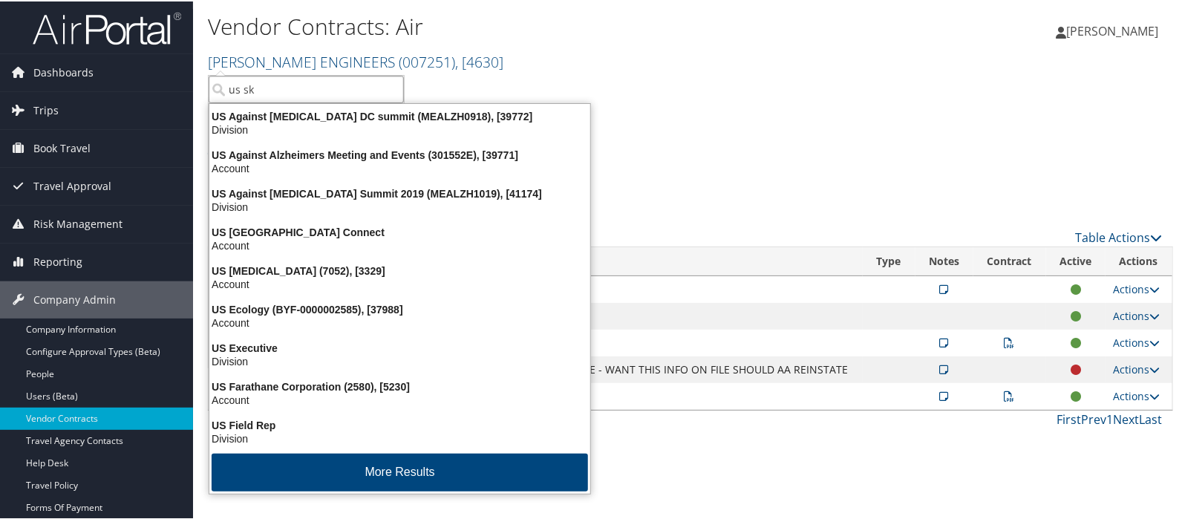
type input "us ski"
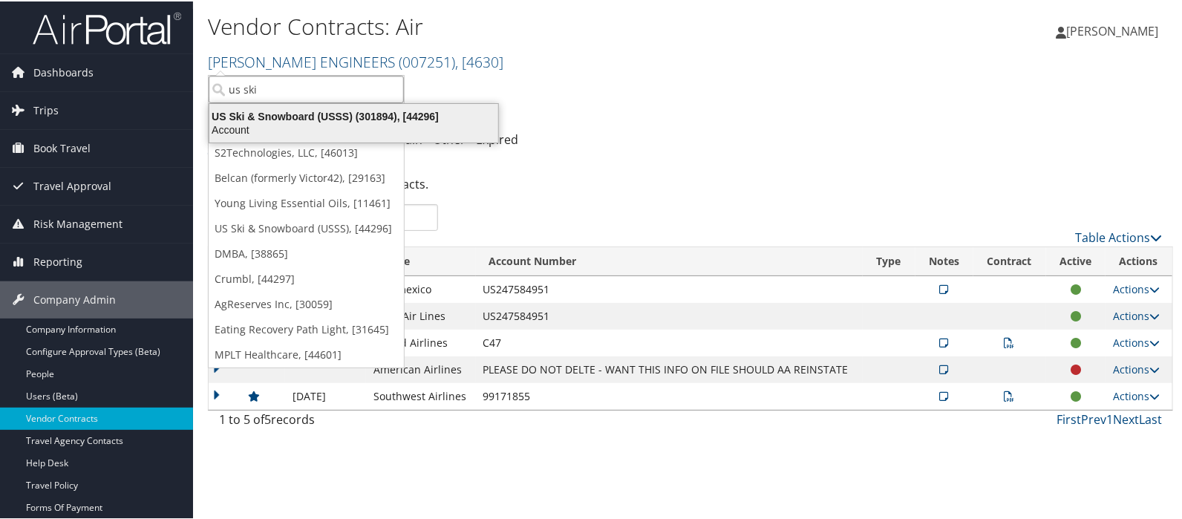
click at [293, 116] on div "US Ski & Snowboard (USSS) (301894), [44296]" at bounding box center [354, 114] width 307 height 13
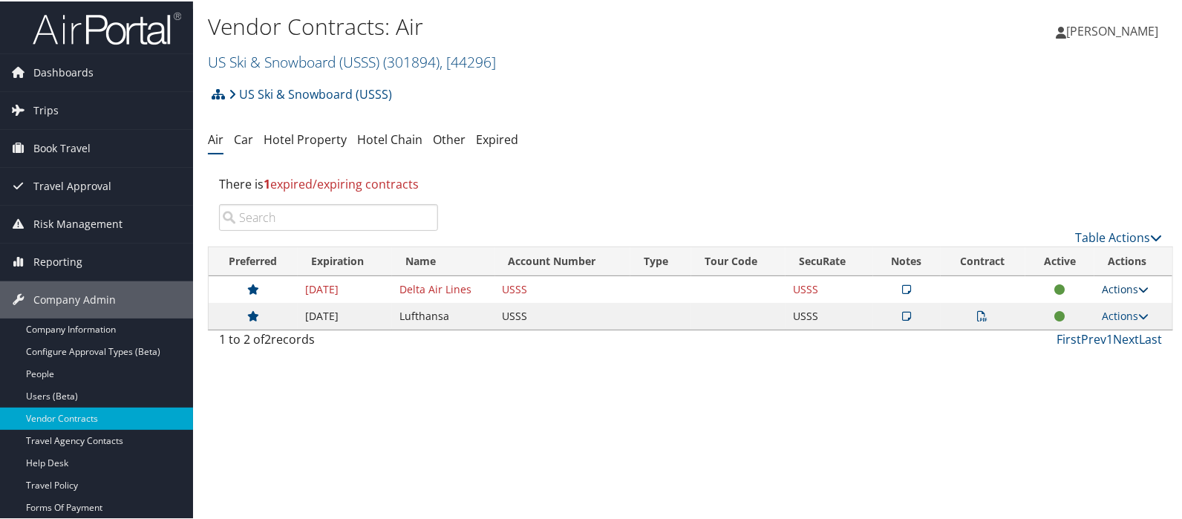
click at [1123, 289] on link "Actions" at bounding box center [1125, 288] width 47 height 14
click at [1084, 388] on link "Delete" at bounding box center [1091, 385] width 99 height 25
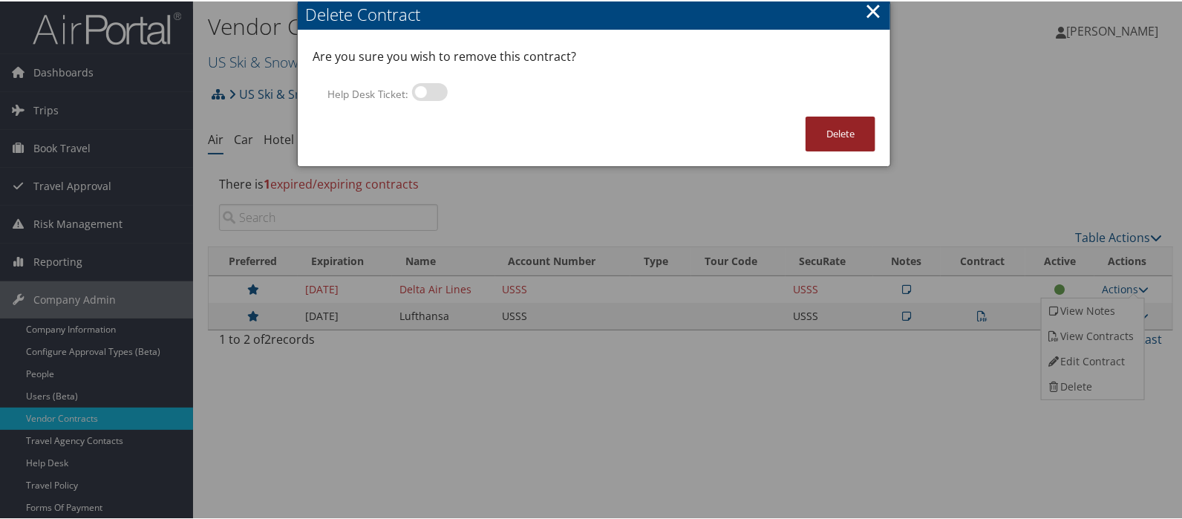
click at [836, 133] on button "Delete" at bounding box center [841, 132] width 70 height 35
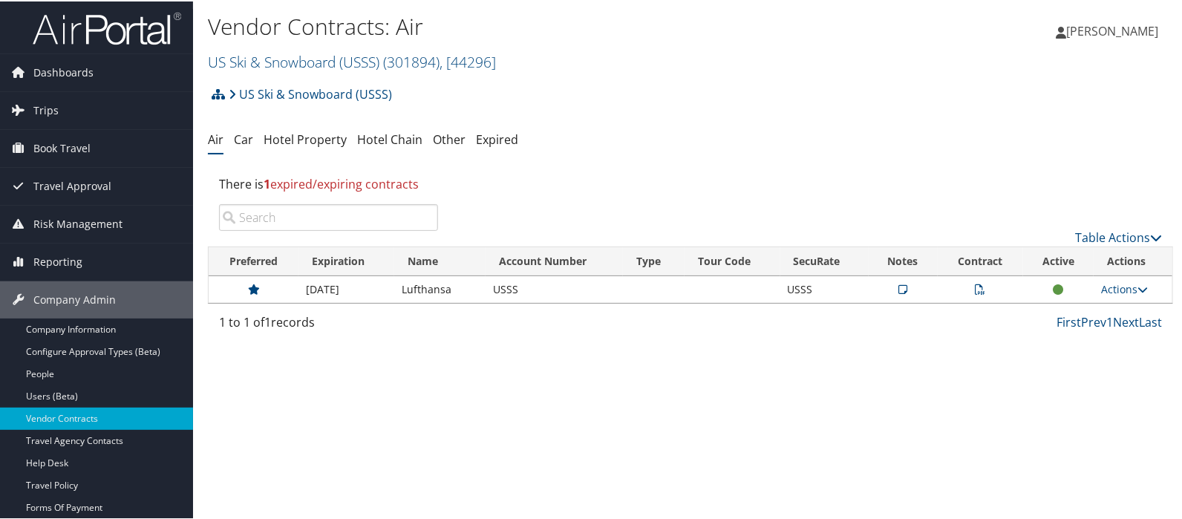
click at [899, 285] on icon at bounding box center [903, 288] width 9 height 10
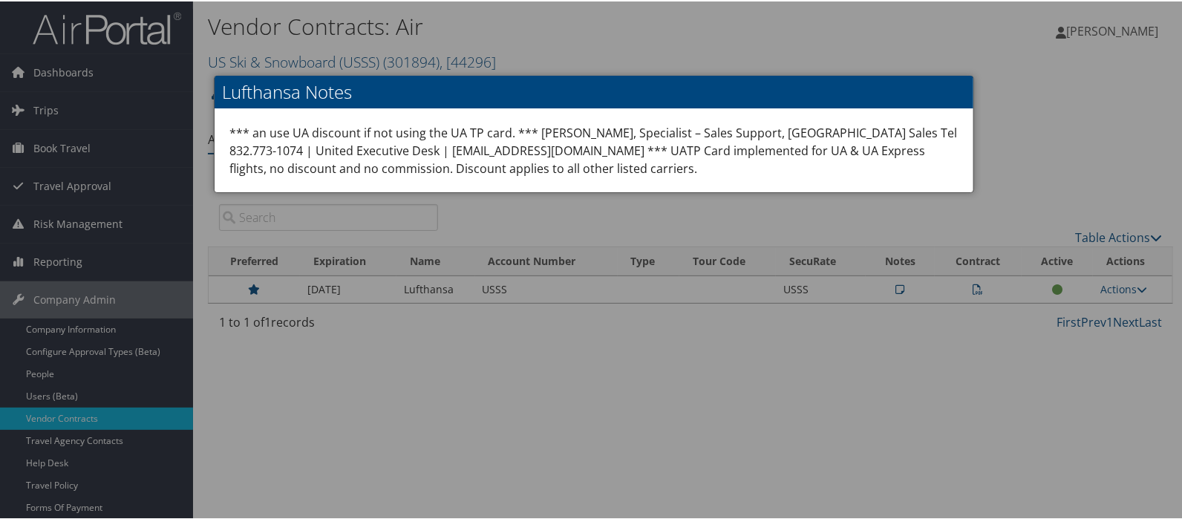
click at [1019, 102] on div at bounding box center [594, 259] width 1188 height 519
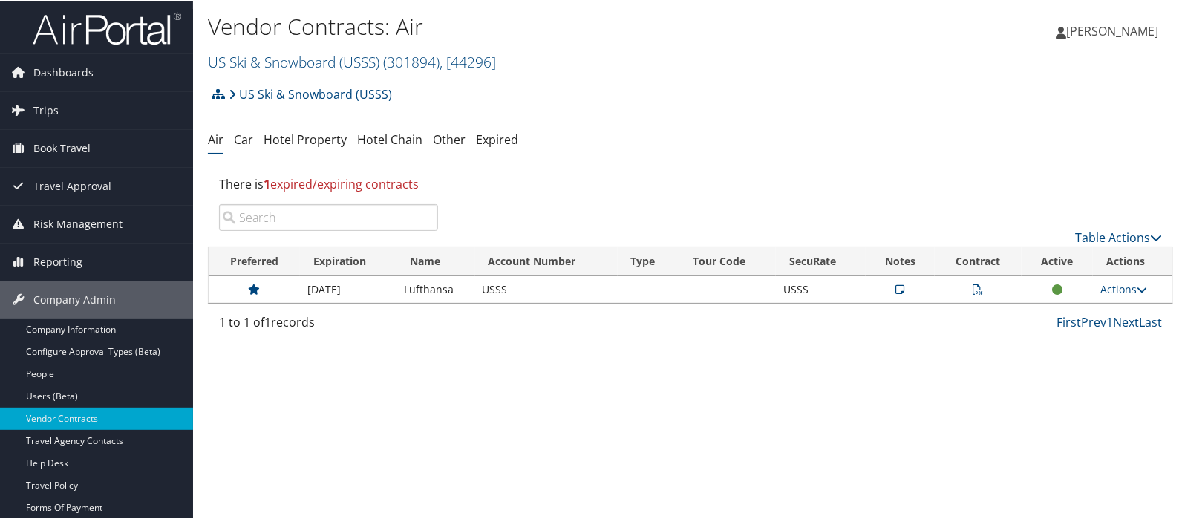
click at [974, 284] on icon at bounding box center [979, 288] width 10 height 10
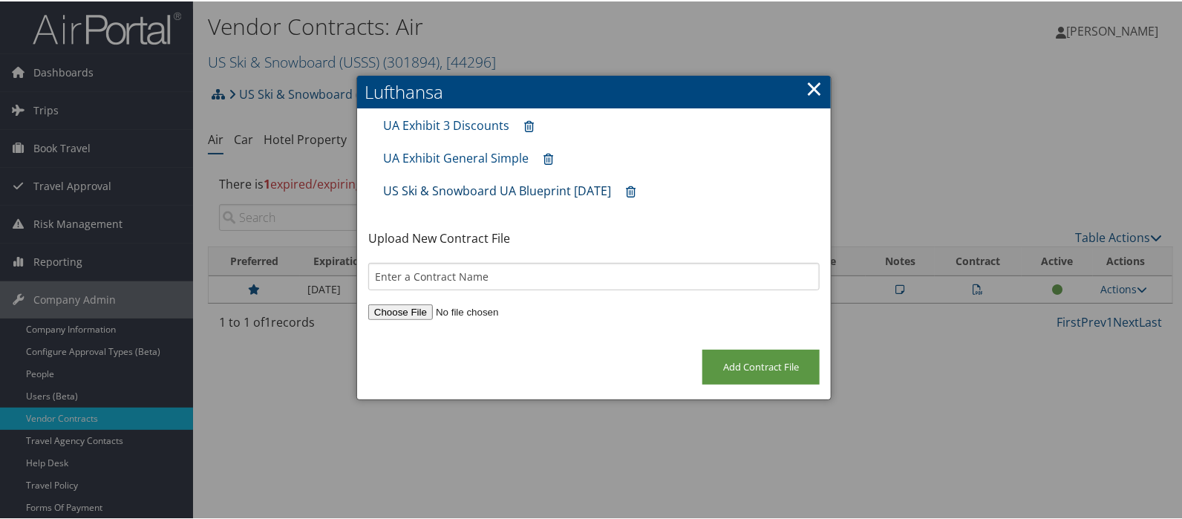
click at [538, 191] on link "US Ski & Snowboard UA Blueprint [DATE]" at bounding box center [497, 189] width 228 height 16
click at [813, 85] on link "×" at bounding box center [814, 87] width 17 height 30
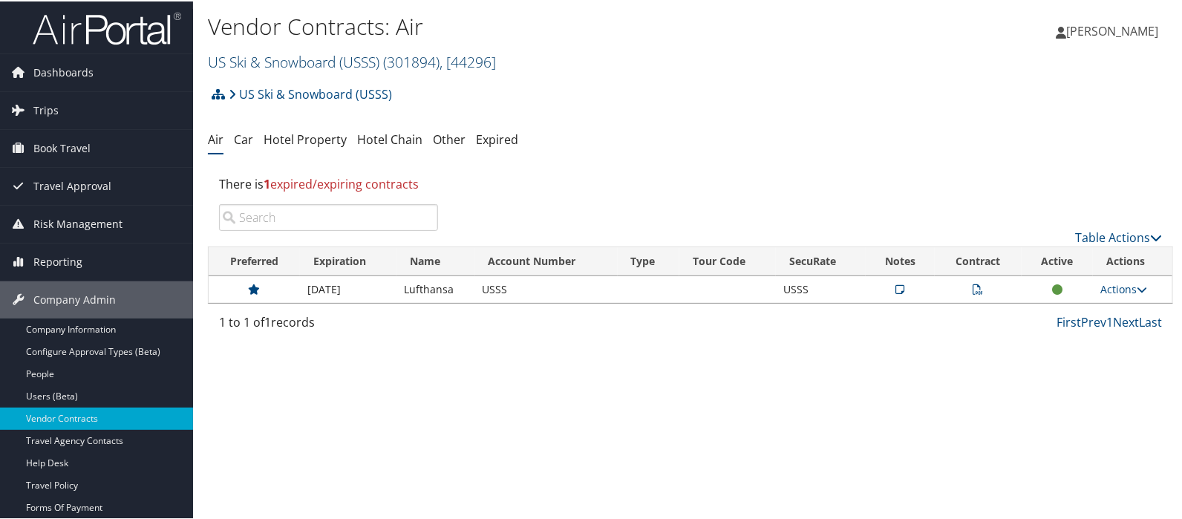
click at [253, 63] on link "US Ski & Snowboard (USSS) ( 301894 ) , [ 44296 ]" at bounding box center [352, 61] width 288 height 20
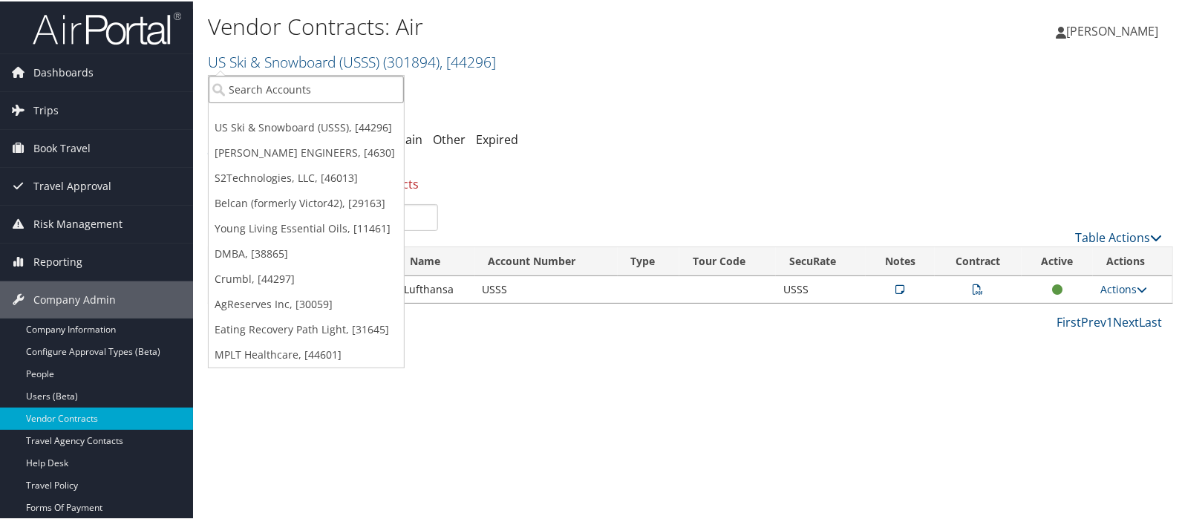
click at [249, 86] on input "search" at bounding box center [306, 87] width 195 height 27
type input "[PERSON_NAME]"
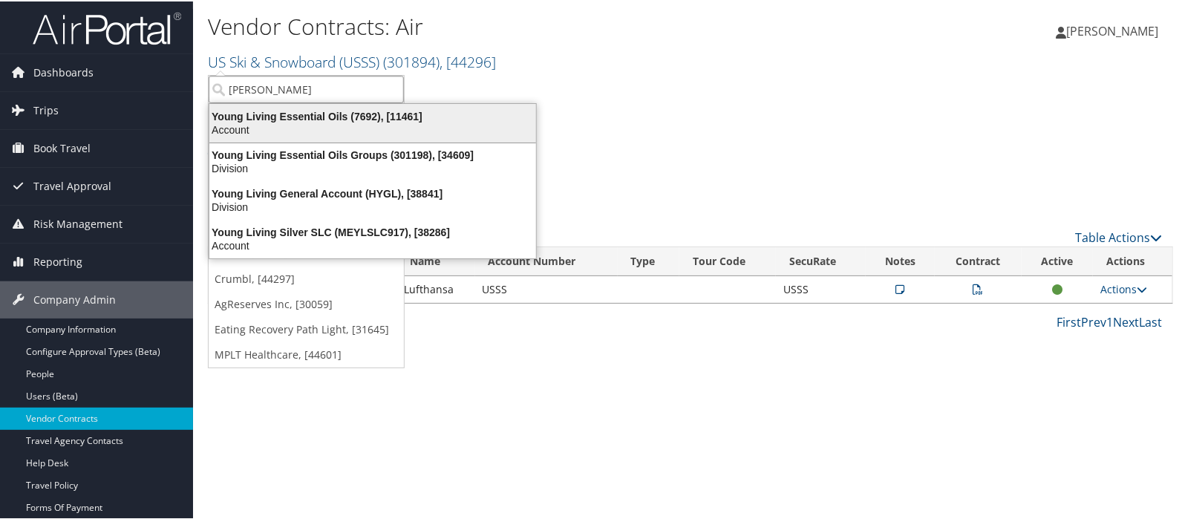
click at [342, 113] on div "Young Living Essential Oils (7692), [11461]" at bounding box center [373, 114] width 345 height 13
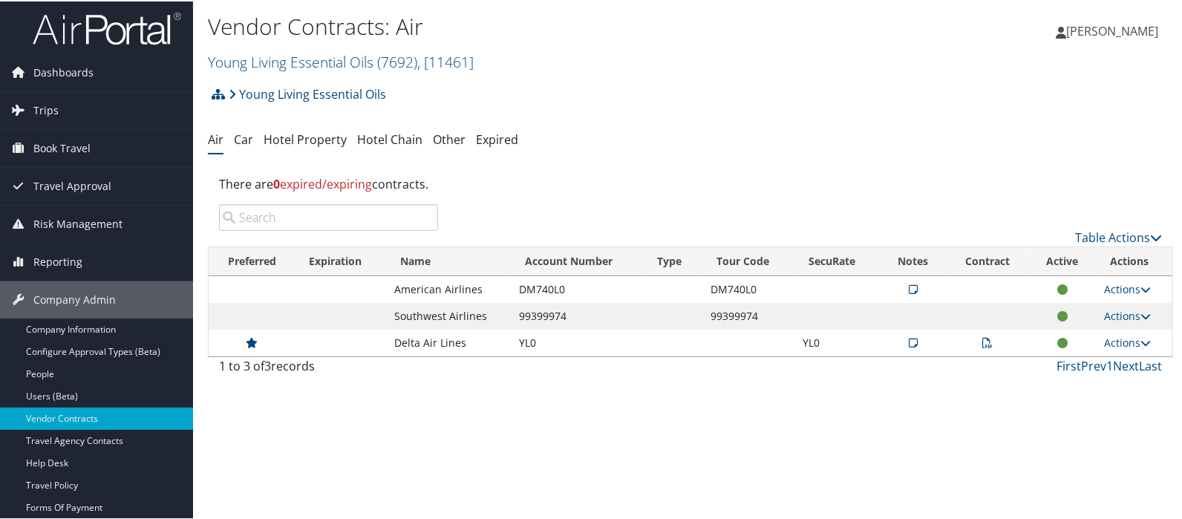
click at [985, 339] on icon at bounding box center [988, 341] width 10 height 10
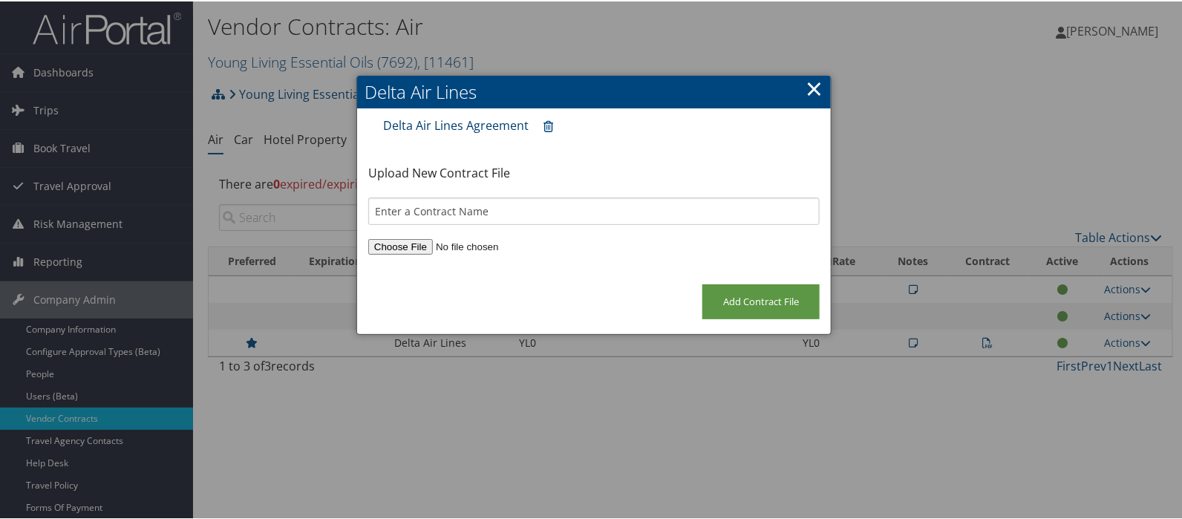
click at [435, 120] on link "Delta Air Lines Agreement" at bounding box center [456, 124] width 146 height 16
click at [813, 85] on link "×" at bounding box center [814, 87] width 17 height 30
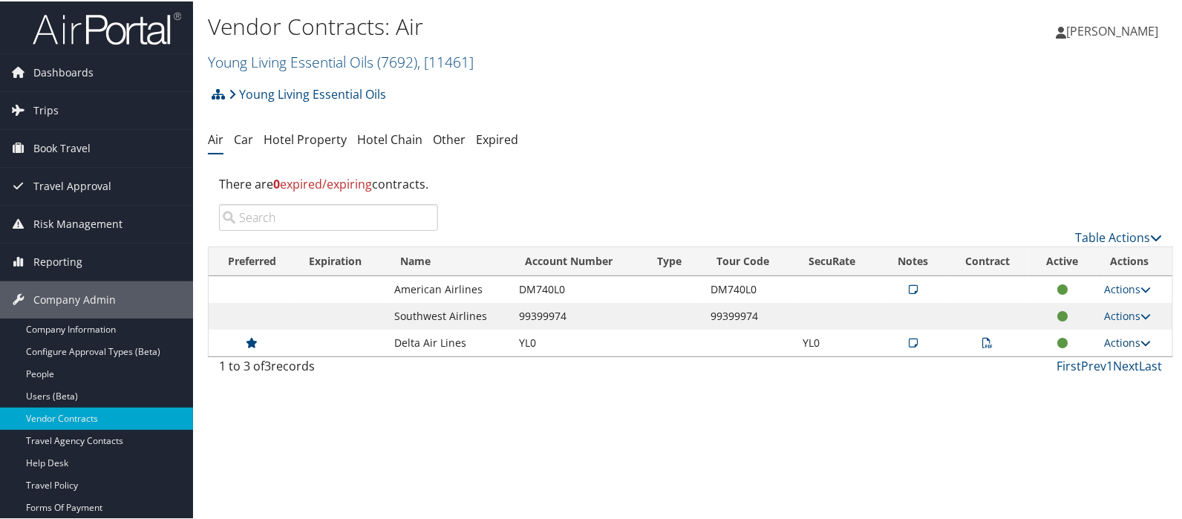
click at [1116, 344] on link "Actions" at bounding box center [1127, 341] width 47 height 14
click at [1088, 414] on link "Edit Contract" at bounding box center [1093, 413] width 99 height 25
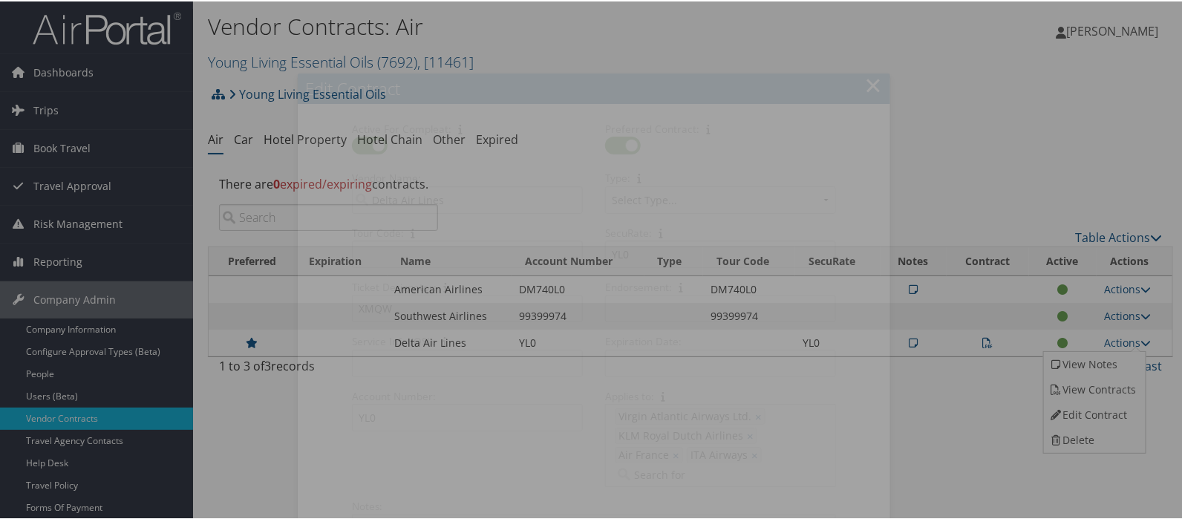
select select "[object Object]"
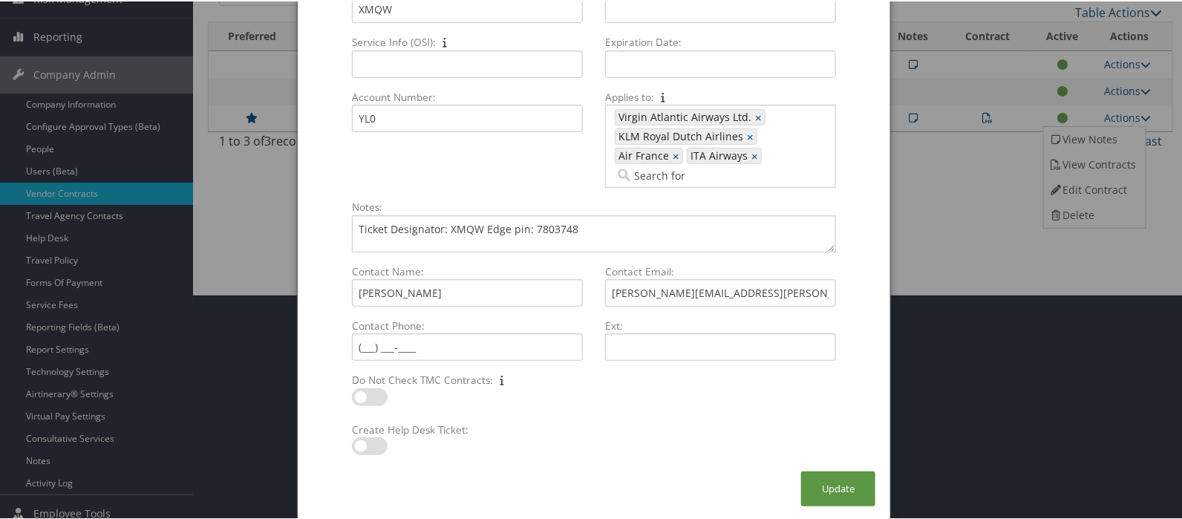
scroll to position [236, 0]
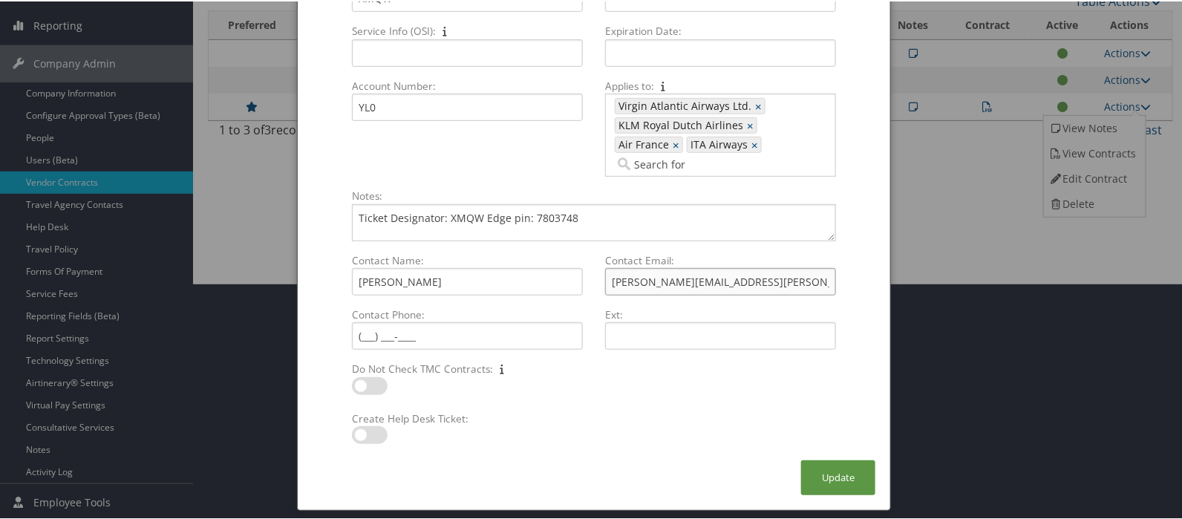
drag, startPoint x: 759, startPoint y: 258, endPoint x: 562, endPoint y: 244, distance: 198.1
click at [562, 252] on div "Contact Name: [PERSON_NAME] Multiple values The selected items contain differen…" at bounding box center [594, 306] width 507 height 109
click at [577, 306] on label "Contact Phone:" at bounding box center [467, 313] width 243 height 15
click at [577, 321] on input "Contact Phone: Multiple values The selected items contain different values for …" at bounding box center [467, 334] width 231 height 27
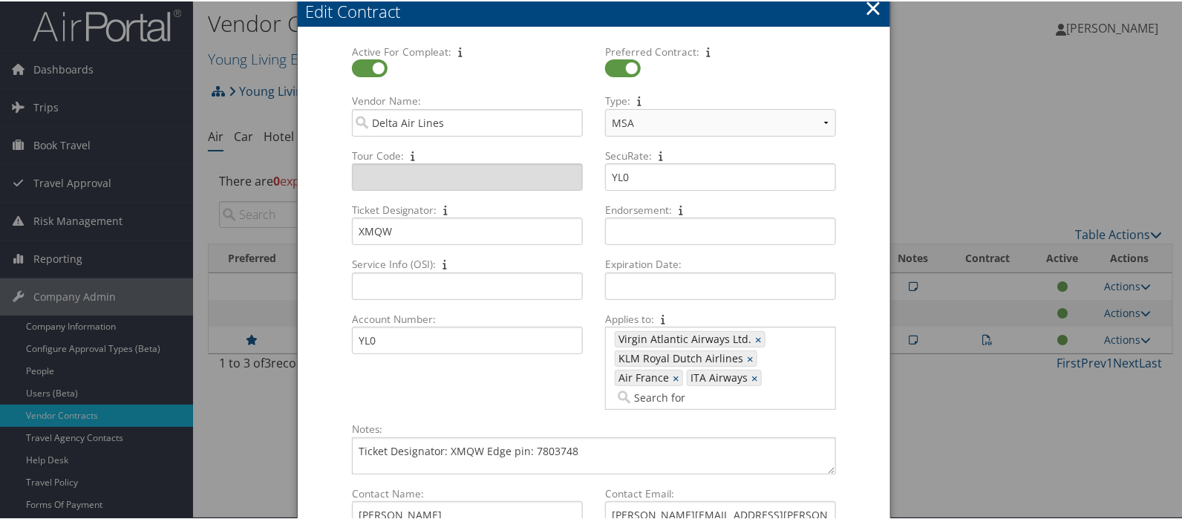
scroll to position [0, 0]
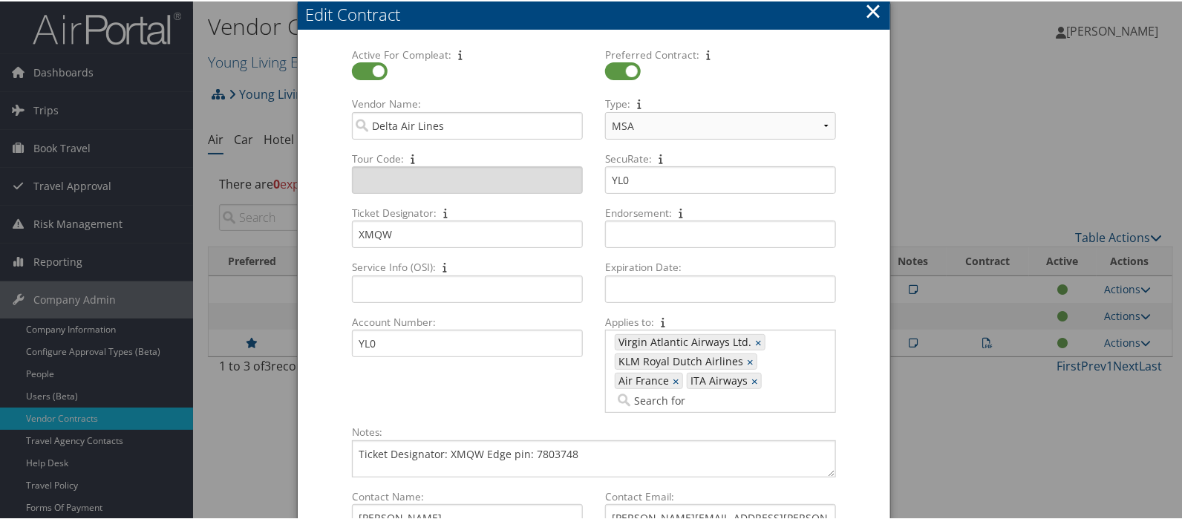
click at [873, 7] on button "×" at bounding box center [873, 10] width 17 height 30
